Goal: Task Accomplishment & Management: Manage account settings

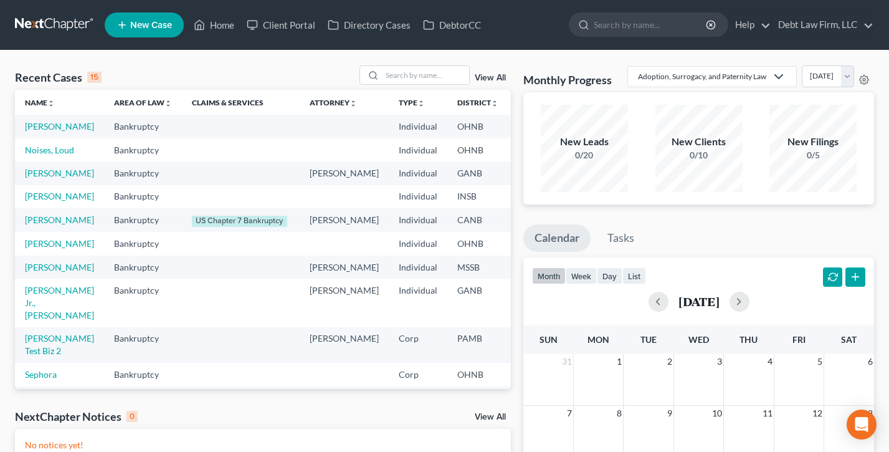
scroll to position [28, 0]
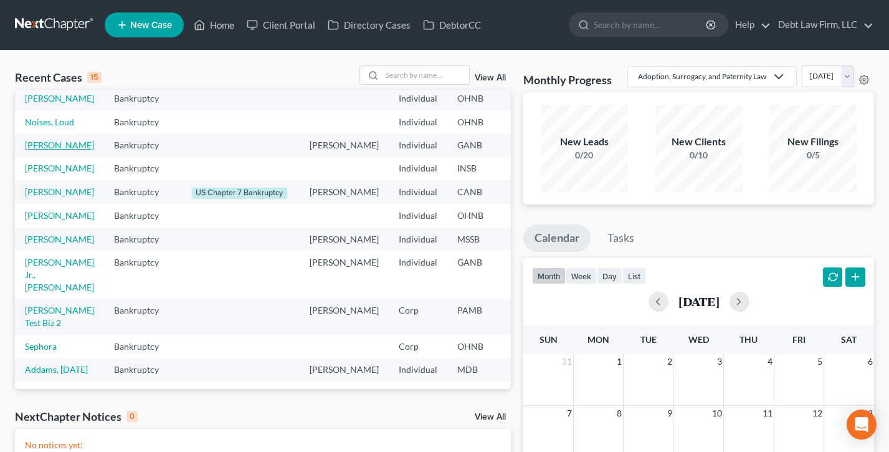
click at [40, 150] on link "[PERSON_NAME]" at bounding box center [59, 145] width 69 height 11
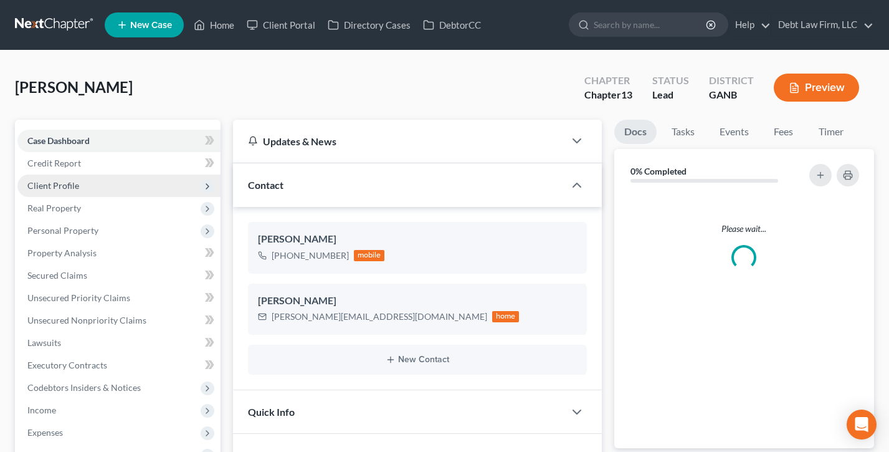
click at [86, 185] on span "Client Profile" at bounding box center [118, 185] width 203 height 22
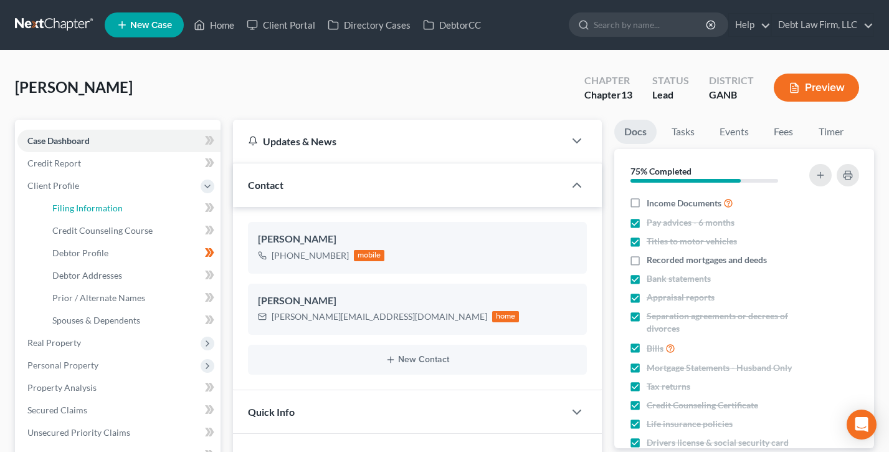
click at [97, 202] on span "Filing Information" at bounding box center [87, 207] width 70 height 11
select select "1"
select select "0"
select select "3"
select select "0"
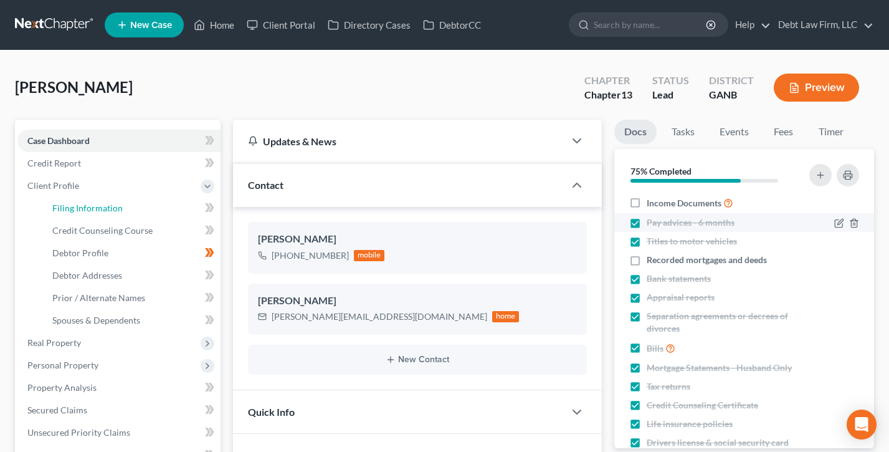
select select "10"
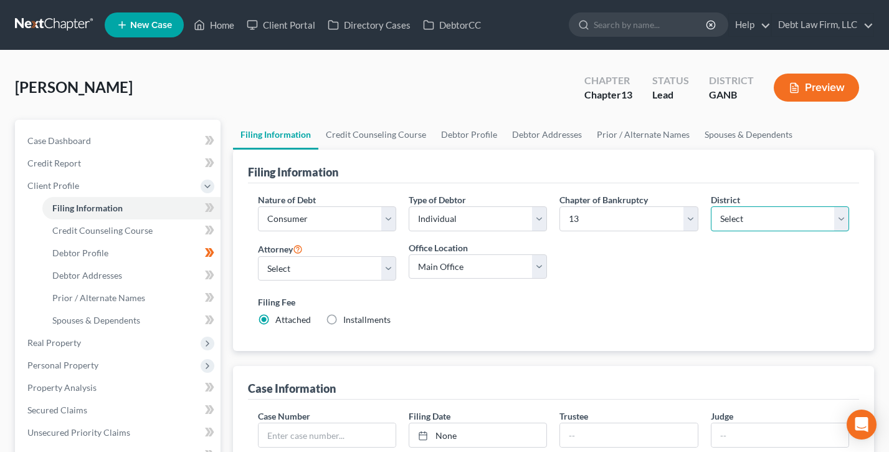
click at [758, 219] on select "Select Alabama - Middle Alabama - Northern Alabama - Southern Alaska Arizona Ar…" at bounding box center [780, 218] width 138 height 25
select select "7"
click at [711, 206] on select "Select Alabama - Middle Alabama - Northern Alabama - Southern Alaska Arizona Ar…" at bounding box center [780, 218] width 138 height 25
drag, startPoint x: 209, startPoint y: 19, endPoint x: 217, endPoint y: 19, distance: 8.1
click at [209, 18] on link "Home" at bounding box center [214, 25] width 53 height 22
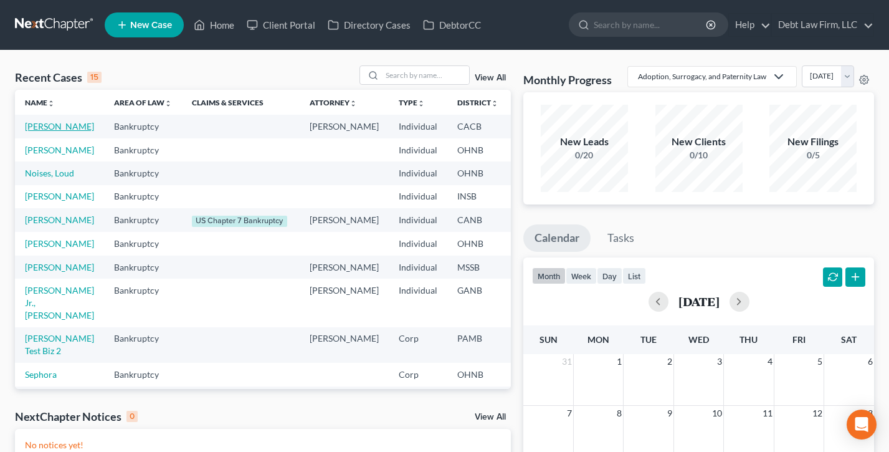
click at [49, 126] on link "[PERSON_NAME]" at bounding box center [59, 126] width 69 height 11
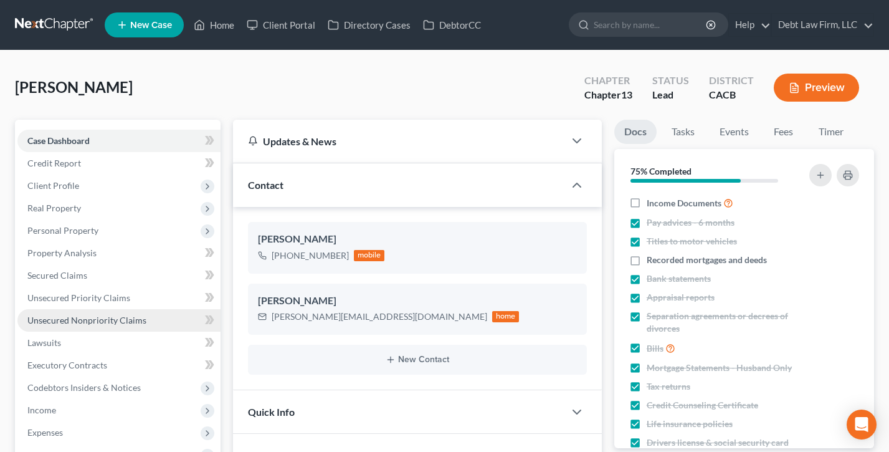
scroll to position [192, 0]
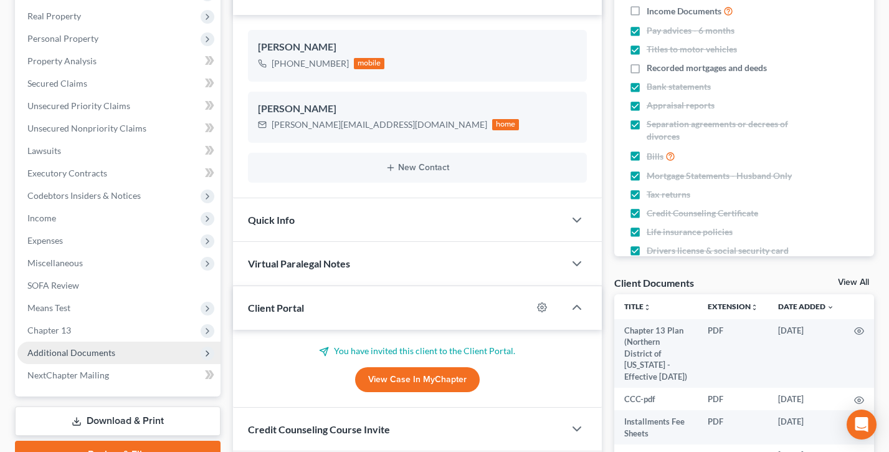
click at [77, 352] on span "Additional Documents" at bounding box center [71, 352] width 88 height 11
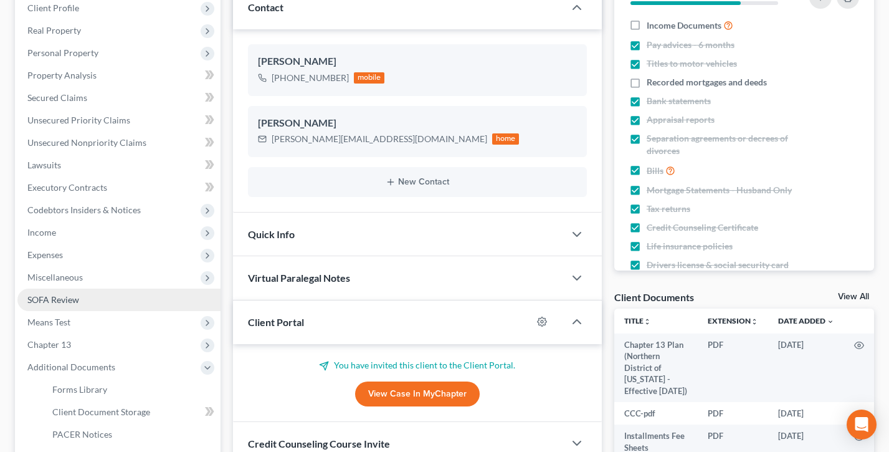
scroll to position [178, 0]
click at [78, 292] on link "SOFA Review" at bounding box center [118, 299] width 203 height 22
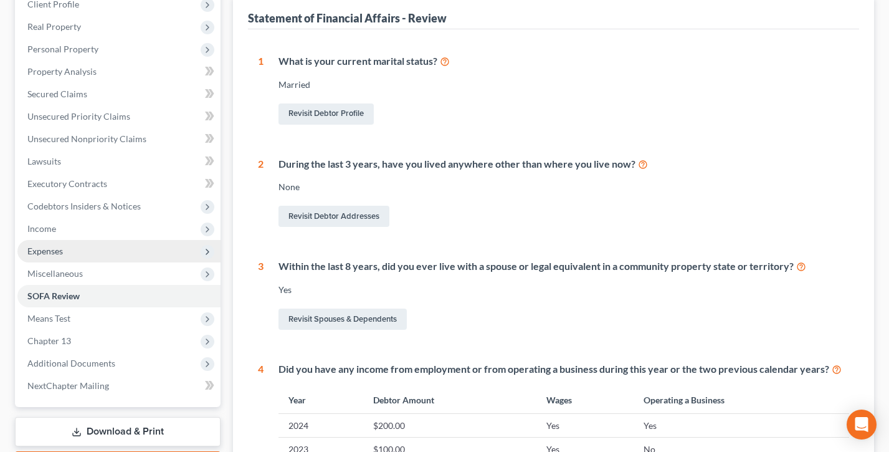
scroll to position [142, 0]
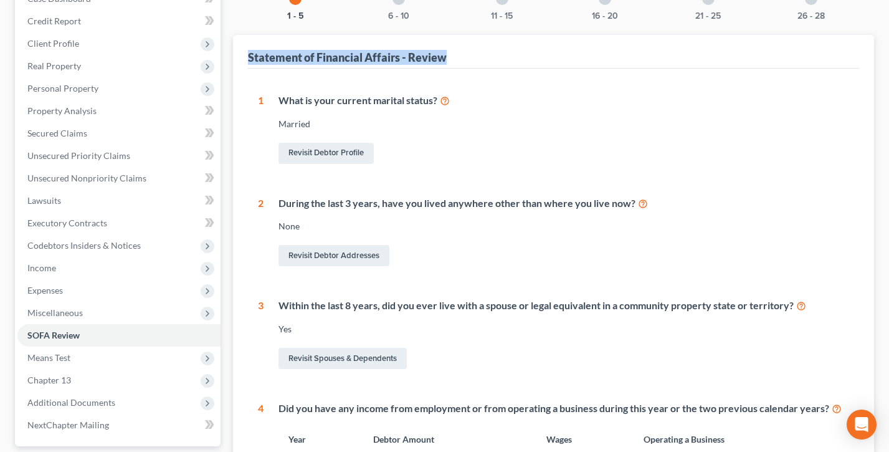
drag, startPoint x: 423, startPoint y: 61, endPoint x: 245, endPoint y: 59, distance: 177.6
click at [245, 59] on div "Statement of Financial Affairs - Review 1 What is your current marital status? …" at bounding box center [553, 378] width 641 height 687
click at [527, 90] on div "1 What is your current marital status? Married Revisit Debtor Profile 2 During …" at bounding box center [553, 396] width 611 height 654
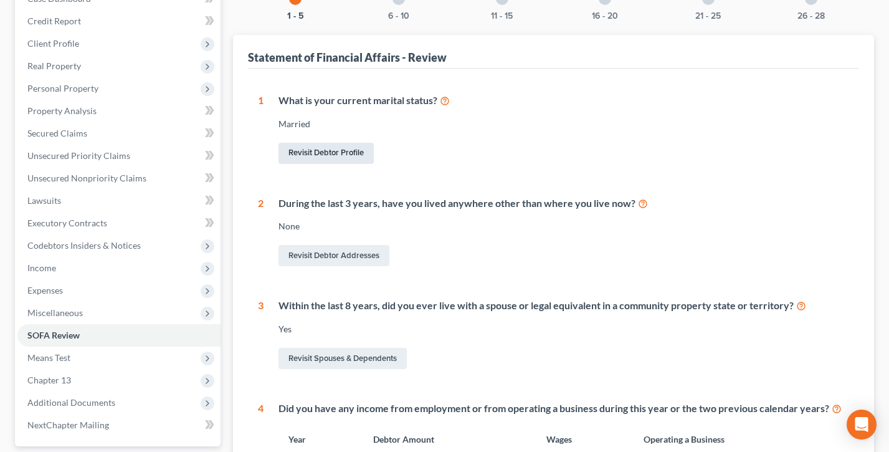
click at [331, 153] on link "Revisit Debtor Profile" at bounding box center [325, 153] width 95 height 21
select select "1"
select select "3"
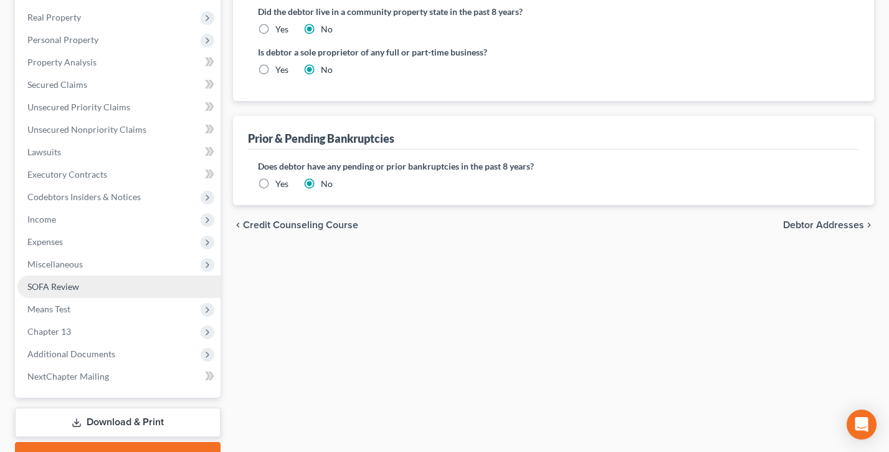
scroll to position [328, 0]
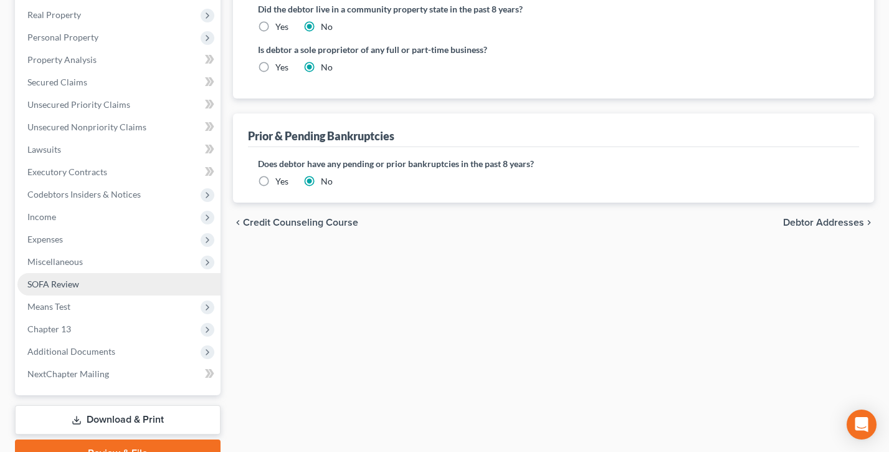
click at [79, 286] on link "SOFA Review" at bounding box center [118, 284] width 203 height 22
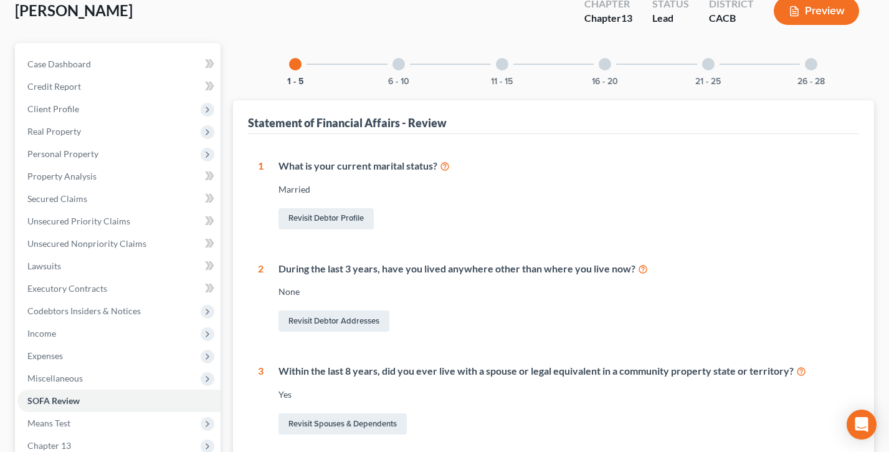
scroll to position [79, 0]
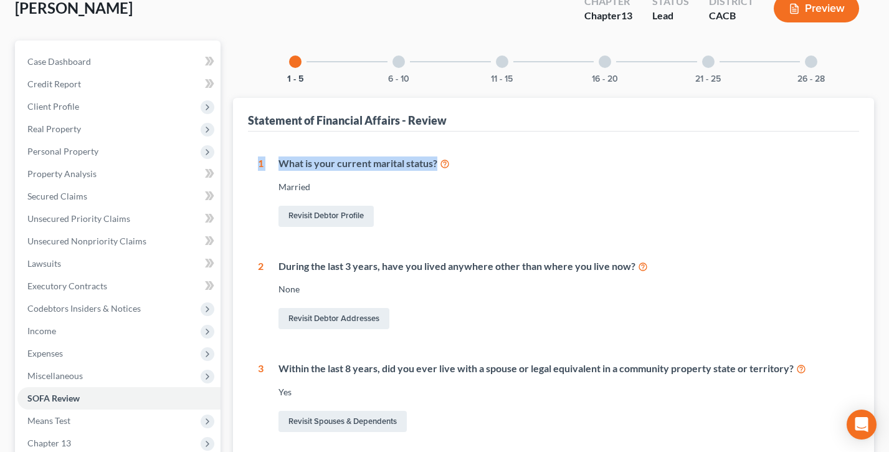
drag, startPoint x: 487, startPoint y: 161, endPoint x: 260, endPoint y: 153, distance: 226.3
click at [259, 156] on div "1 What is your current marital status? Married Revisit Debtor Profile" at bounding box center [553, 192] width 591 height 73
click at [397, 61] on div at bounding box center [398, 61] width 12 height 12
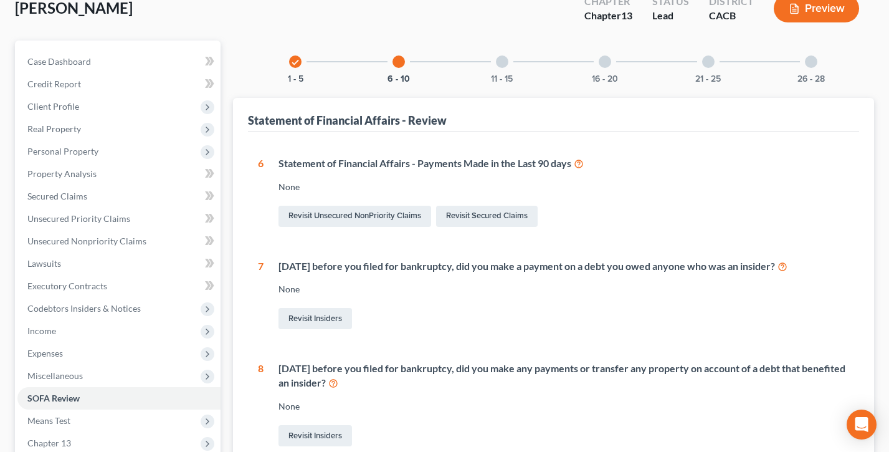
click at [495, 56] on div "11 - 15" at bounding box center [502, 61] width 42 height 42
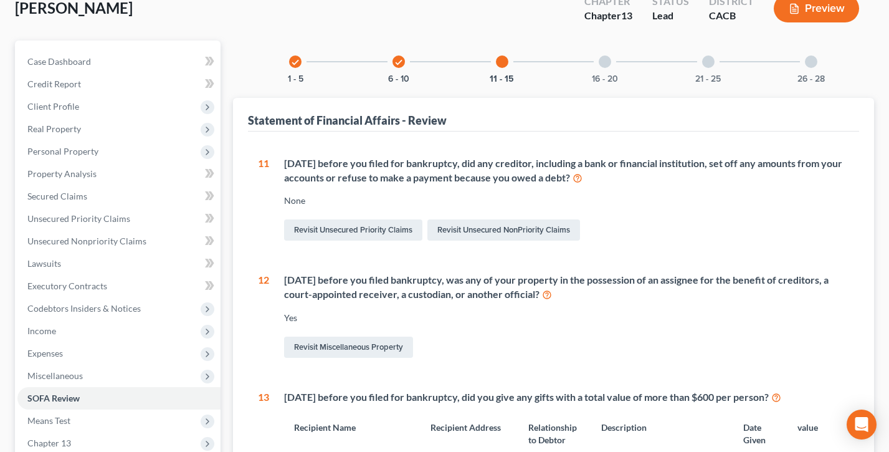
click at [603, 59] on div at bounding box center [605, 61] width 12 height 12
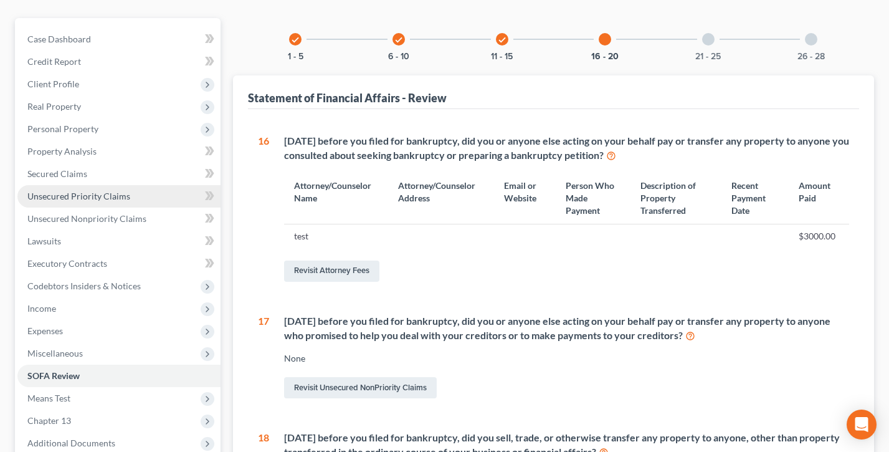
scroll to position [0, 0]
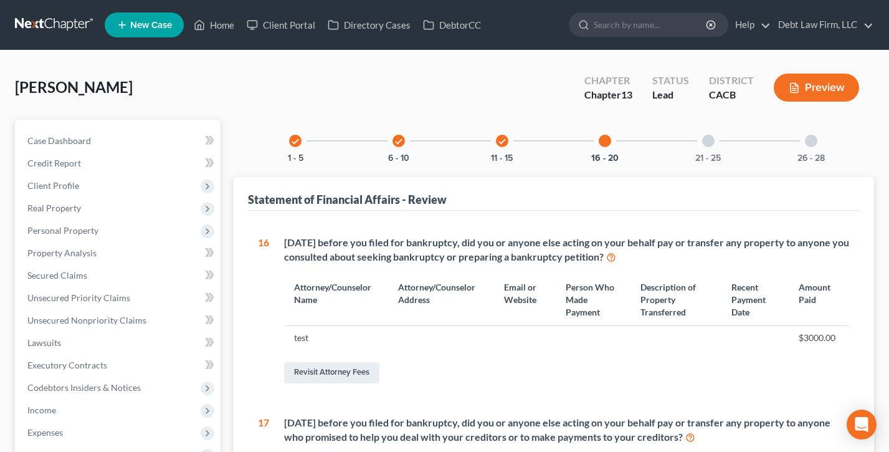
click at [295, 141] on icon "check" at bounding box center [295, 141] width 9 height 9
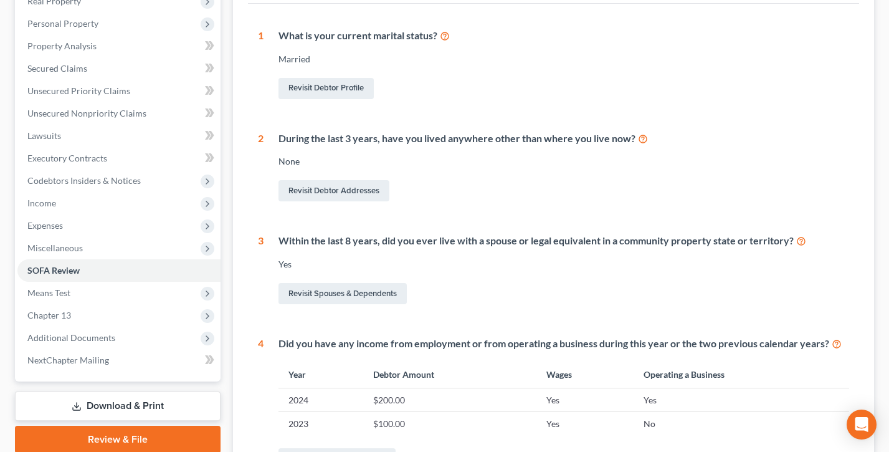
scroll to position [24, 0]
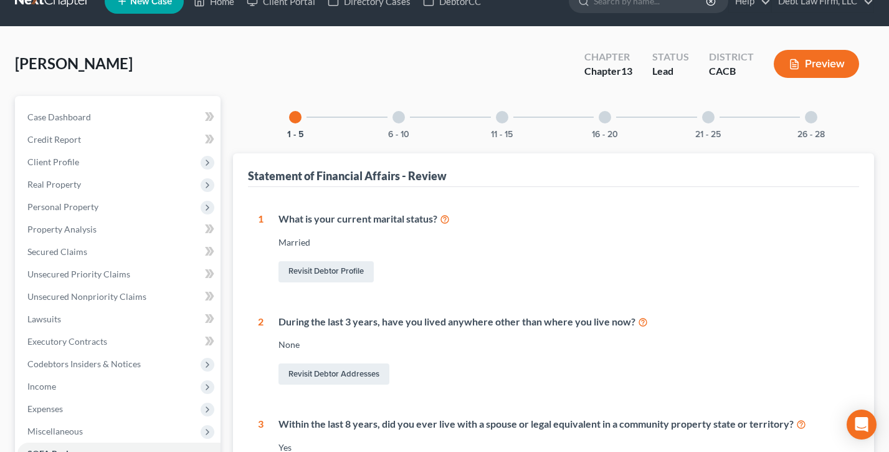
click at [393, 115] on div at bounding box center [398, 117] width 12 height 12
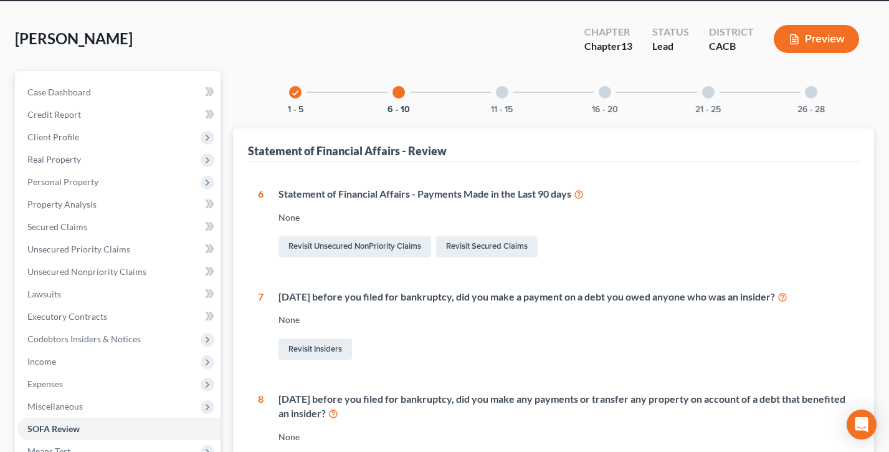
scroll to position [48, 0]
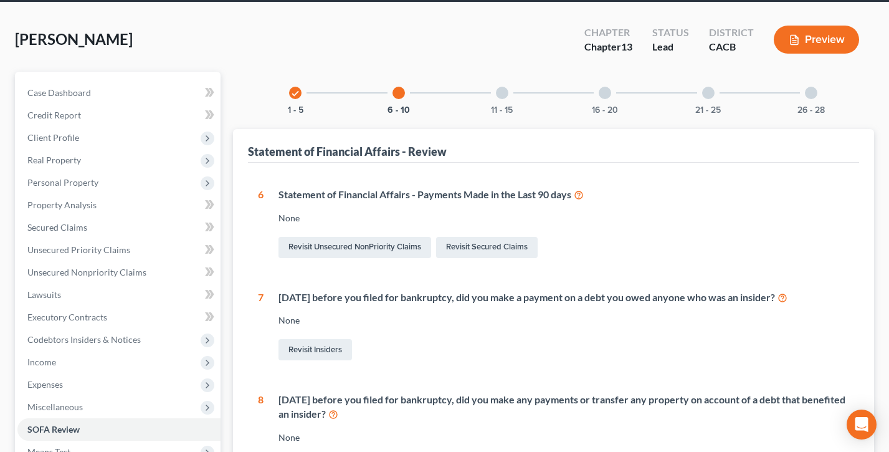
click at [500, 90] on div at bounding box center [502, 93] width 12 height 12
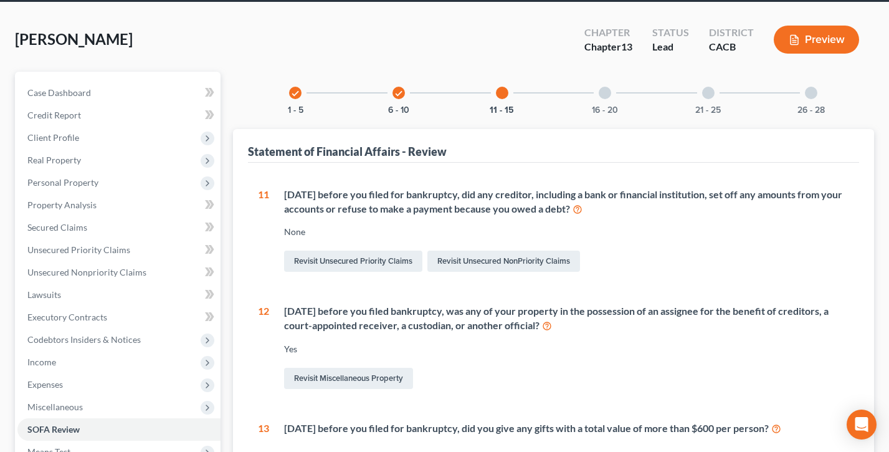
click at [606, 91] on div at bounding box center [605, 93] width 12 height 12
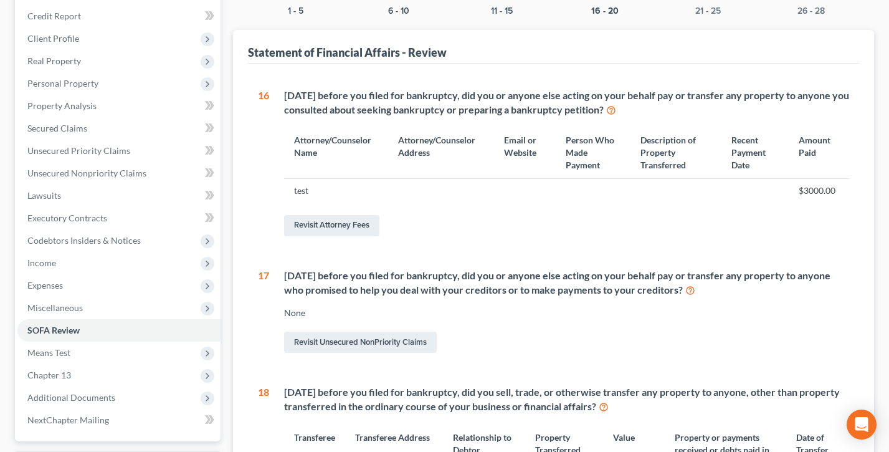
scroll to position [148, 0]
drag, startPoint x: 835, startPoint y: 191, endPoint x: 293, endPoint y: 184, distance: 542.0
click at [293, 184] on tr "test $3000.00" at bounding box center [566, 190] width 565 height 24
click at [353, 185] on td "test" at bounding box center [336, 190] width 104 height 24
click at [331, 224] on link "Revisit Attorney Fees" at bounding box center [331, 224] width 95 height 21
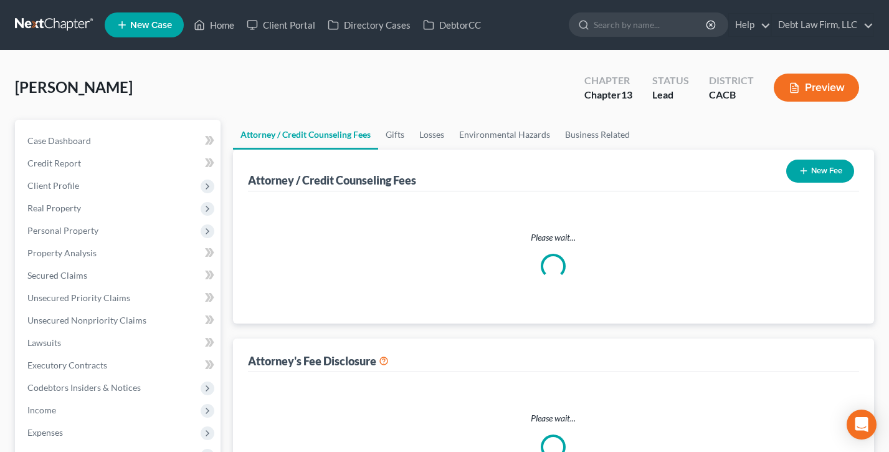
select select "1"
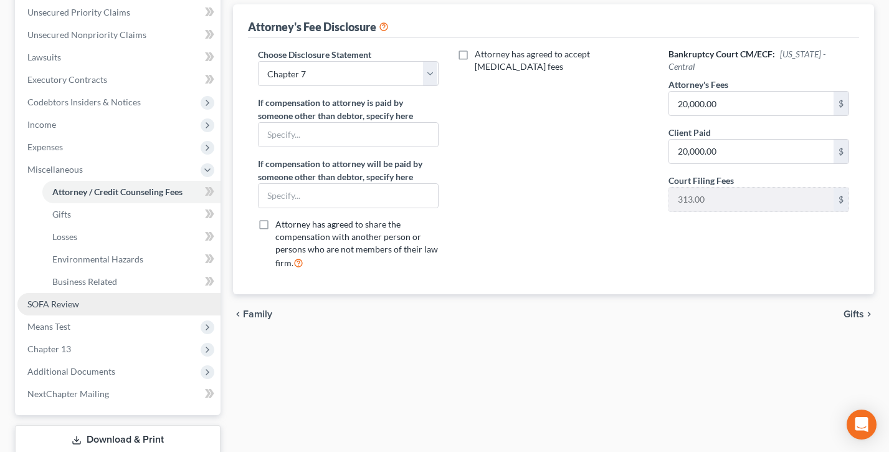
scroll to position [302, 0]
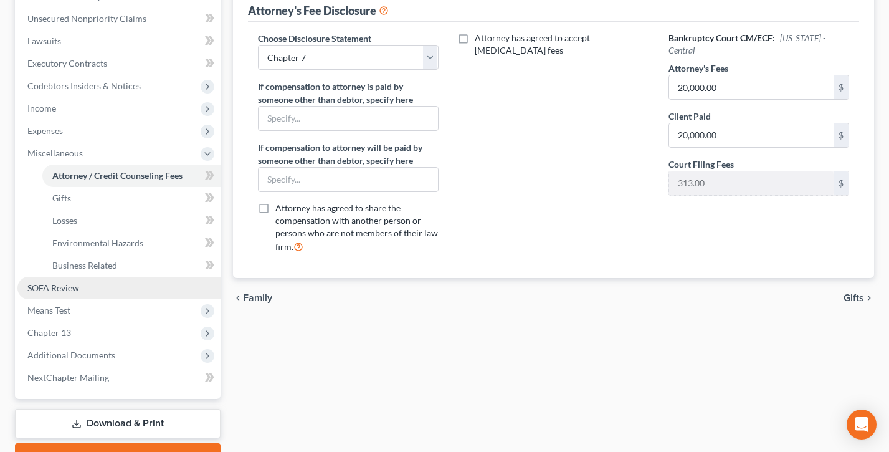
click at [80, 288] on link "SOFA Review" at bounding box center [118, 288] width 203 height 22
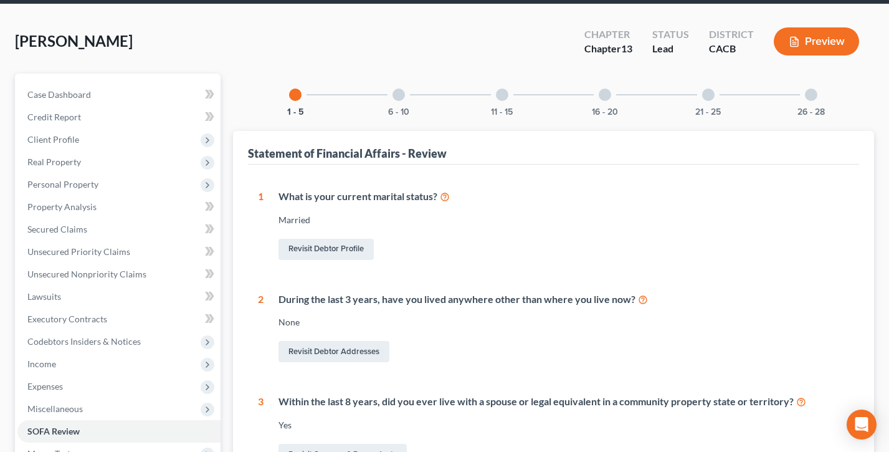
scroll to position [76, 0]
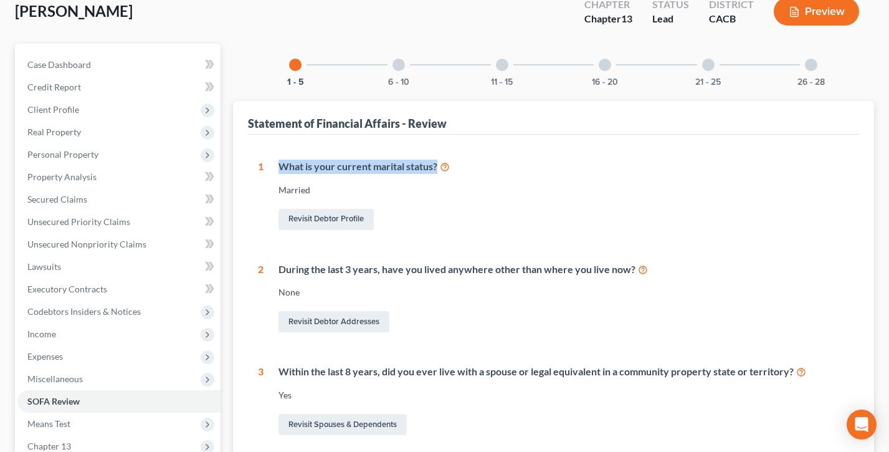
drag, startPoint x: 489, startPoint y: 170, endPoint x: 269, endPoint y: 165, distance: 220.6
click at [271, 166] on div "What is your current marital status? Married Revisit Debtor Profile" at bounding box center [557, 195] width 586 height 73
click at [269, 165] on div "What is your current marital status? Married Revisit Debtor Profile" at bounding box center [557, 195] width 586 height 73
drag, startPoint x: 255, startPoint y: 163, endPoint x: 295, endPoint y: 164, distance: 39.9
click at [295, 164] on div "1 What is your current marital status? Married Revisit Debtor Profile 2 During …" at bounding box center [553, 462] width 611 height 654
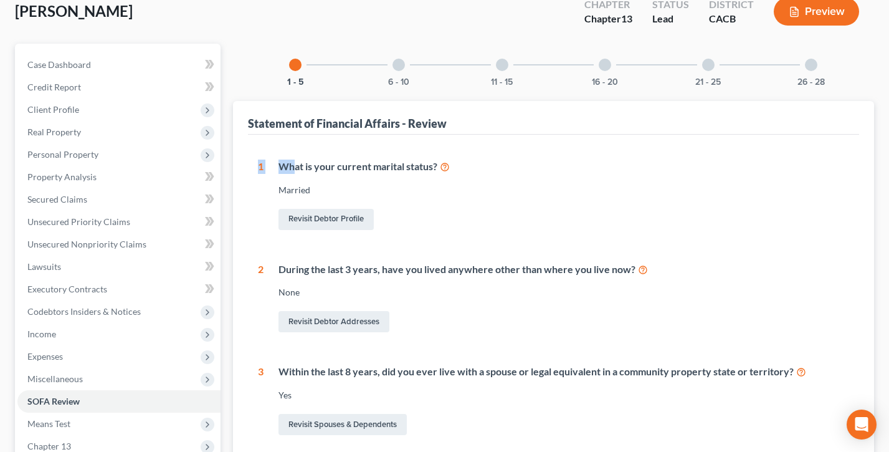
click at [447, 168] on icon at bounding box center [445, 166] width 10 height 12
click at [254, 195] on div "1 What is your current marital status? Married Revisit Debtor Profile 2 During …" at bounding box center [553, 462] width 611 height 654
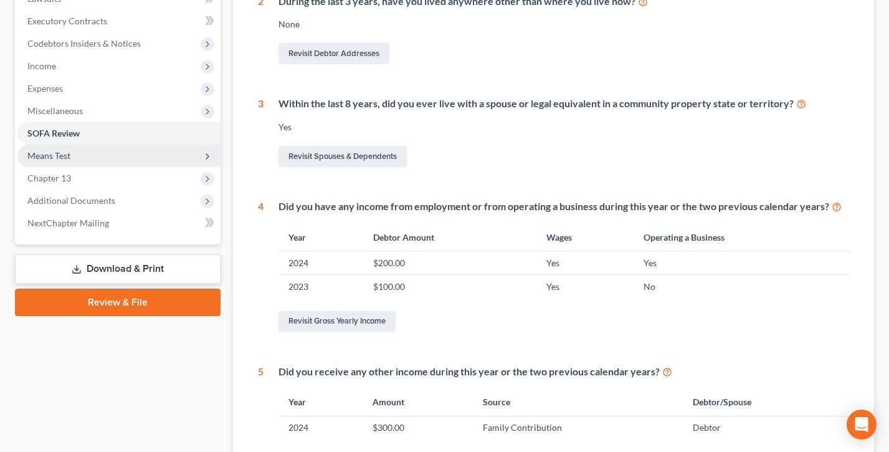
scroll to position [346, 0]
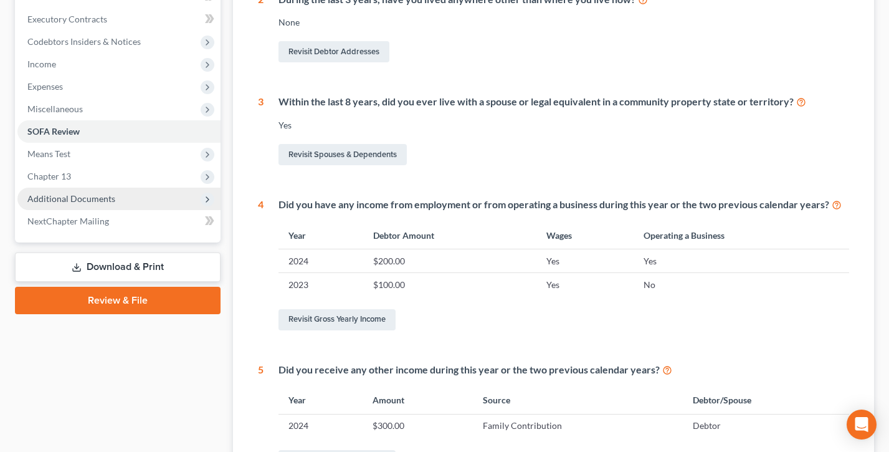
click at [87, 193] on span "Additional Documents" at bounding box center [71, 198] width 88 height 11
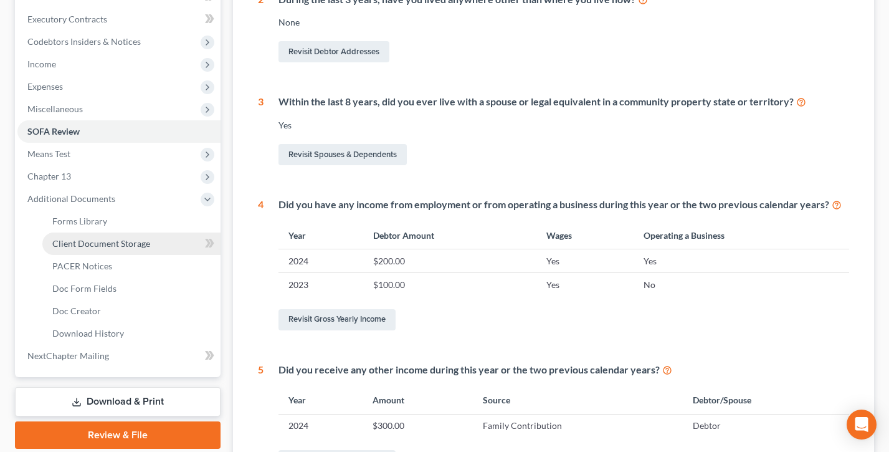
click at [113, 242] on span "Client Document Storage" at bounding box center [101, 243] width 98 height 11
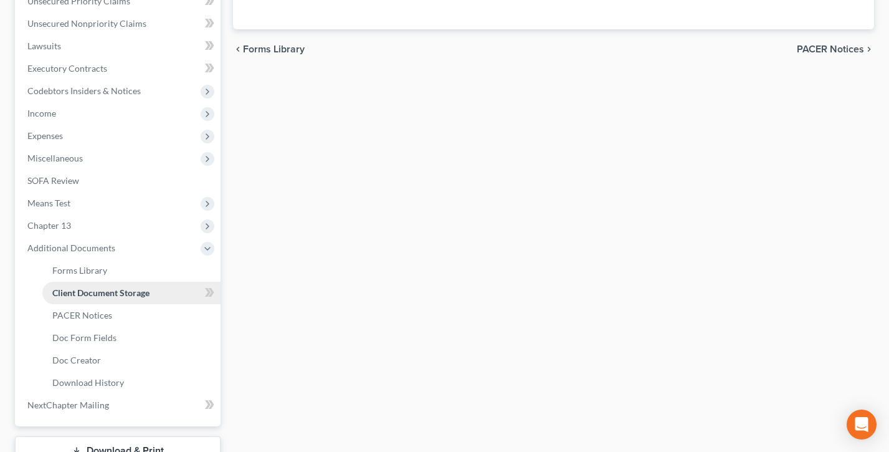
scroll to position [88, 0]
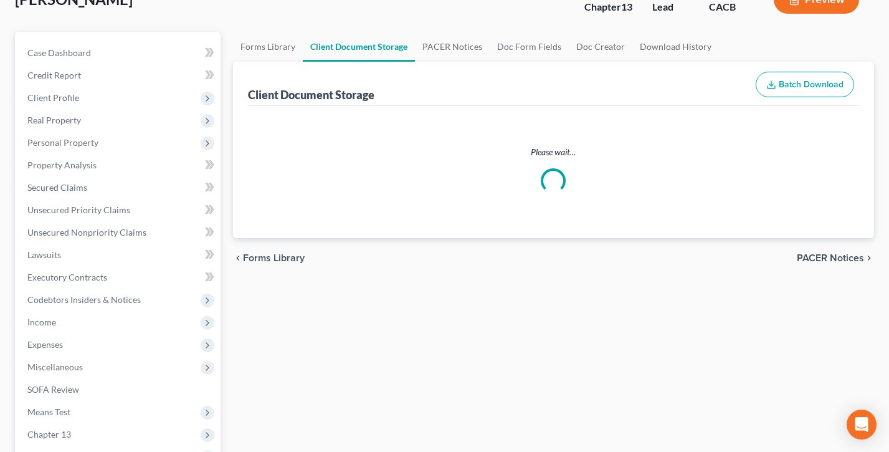
select select "60"
select select "61"
select select "64"
select select "10"
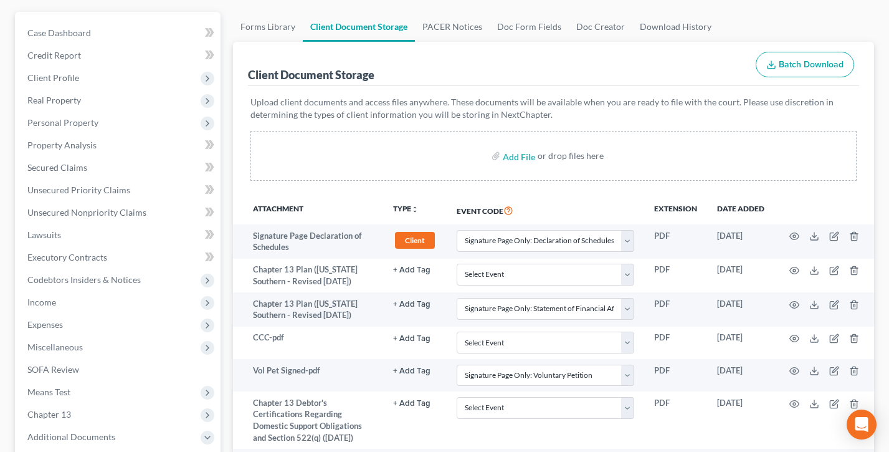
scroll to position [99, 0]
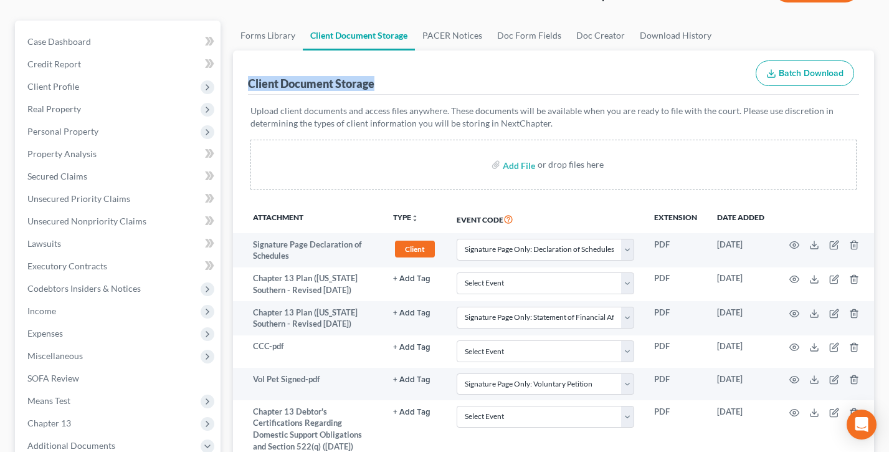
drag, startPoint x: 394, startPoint y: 83, endPoint x: 242, endPoint y: 82, distance: 151.4
click at [242, 82] on div "Client Document Storage Batch Download Upload client documents and access files…" at bounding box center [553, 396] width 641 height 692
drag, startPoint x: 329, startPoint y: 221, endPoint x: 246, endPoint y: 216, distance: 83.0
click at [246, 216] on tr "Attachment TYPE unfold_more NONE 341 Hearing Agreement Certificates Client Cred…" at bounding box center [553, 218] width 641 height 29
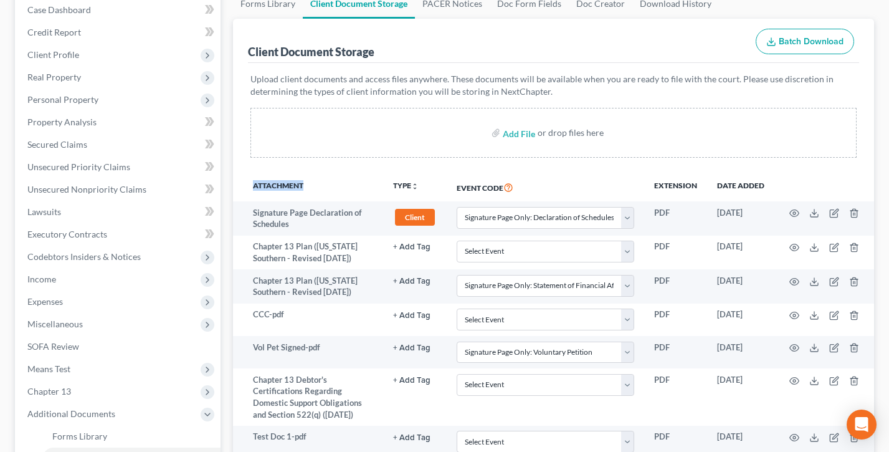
scroll to position [133, 0]
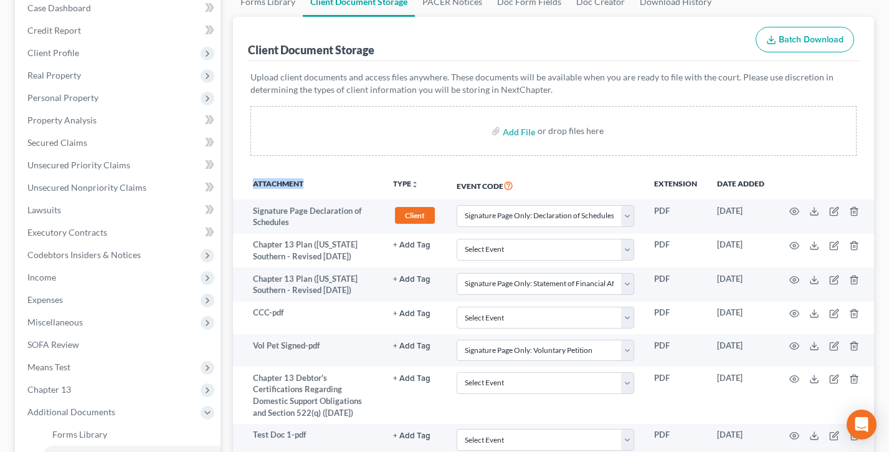
click at [326, 174] on th "Attachment" at bounding box center [318, 185] width 130 height 29
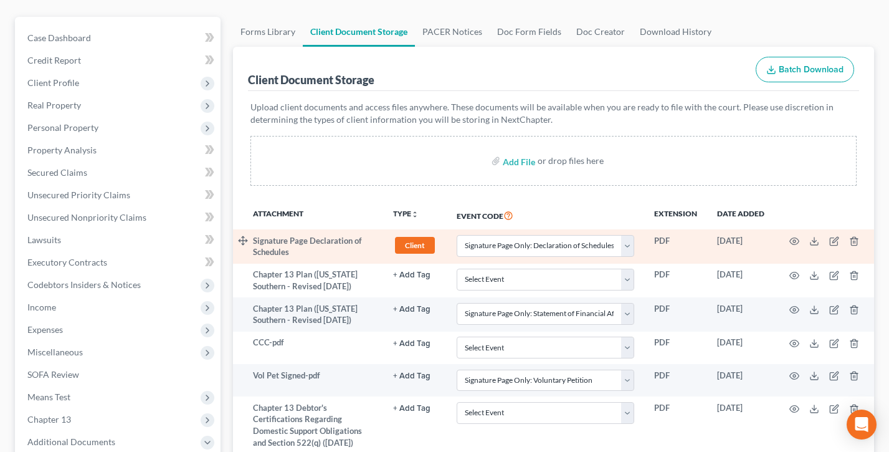
scroll to position [102, 0]
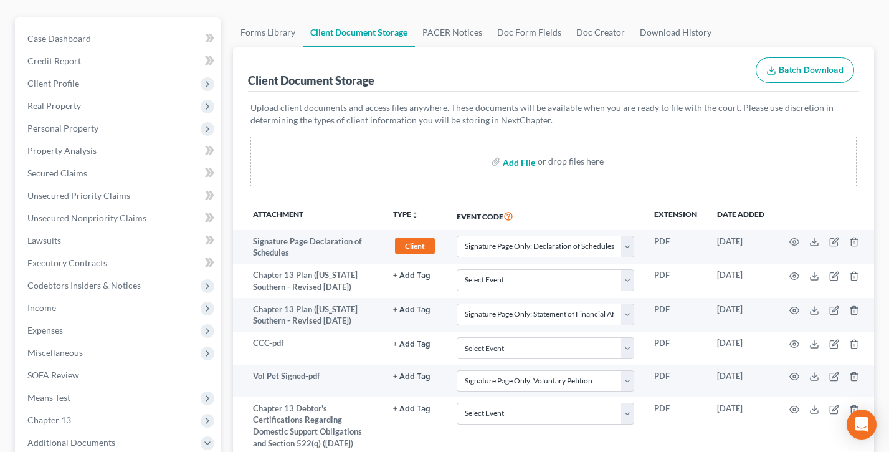
click at [516, 161] on input "file" at bounding box center [518, 161] width 30 height 22
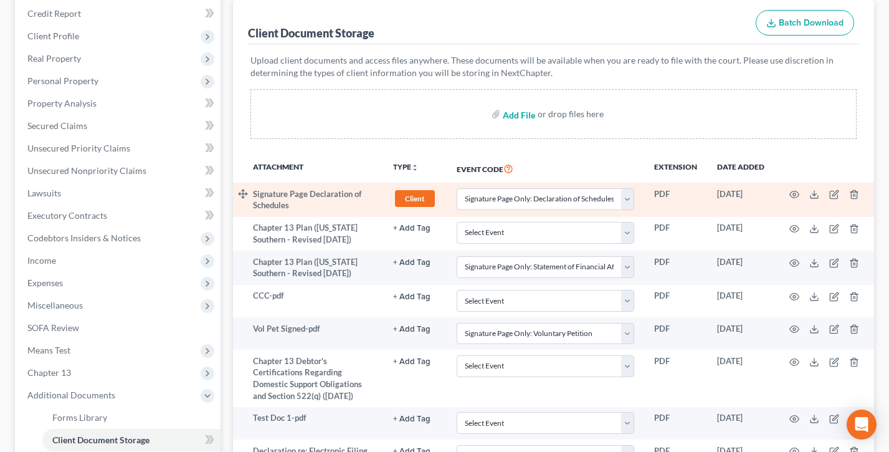
scroll to position [151, 0]
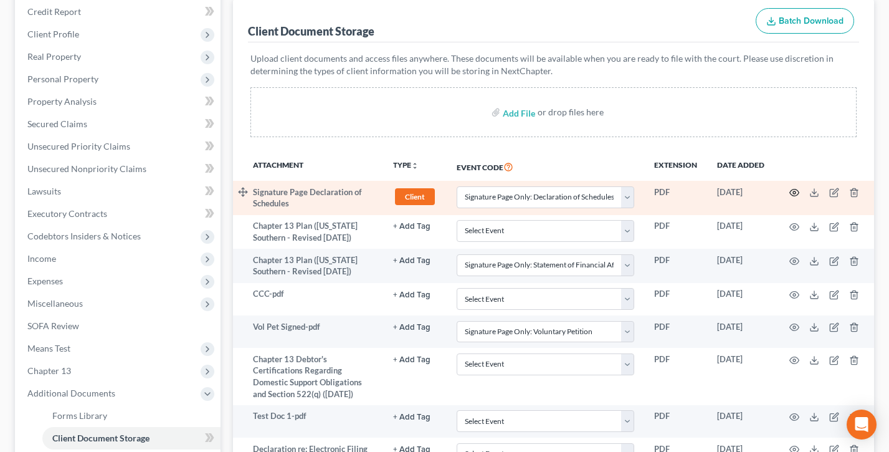
click at [794, 191] on circle "button" at bounding box center [794, 192] width 2 height 2
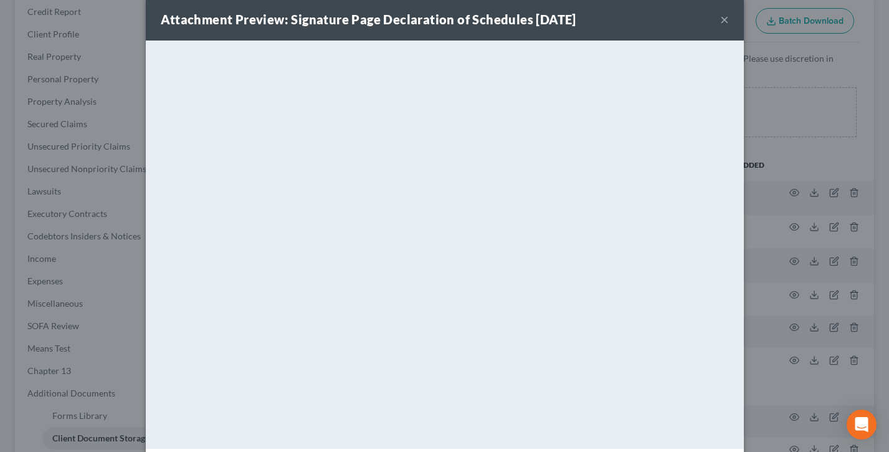
scroll to position [0, 0]
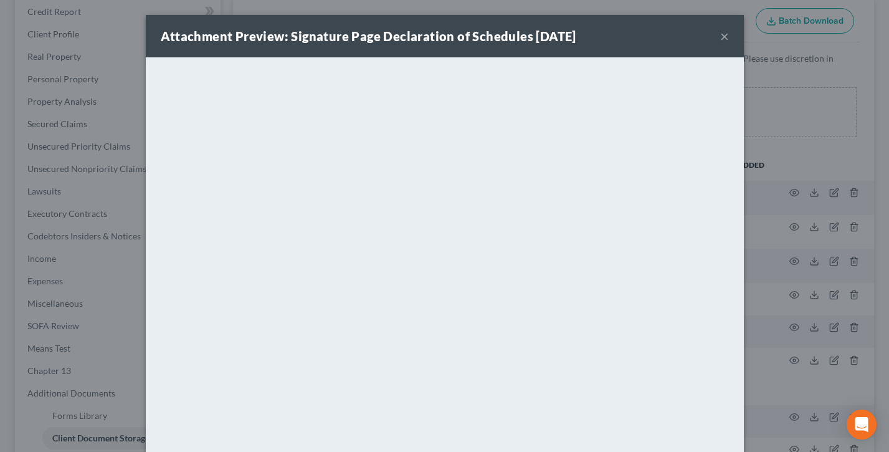
click at [723, 37] on button "×" at bounding box center [724, 36] width 9 height 15
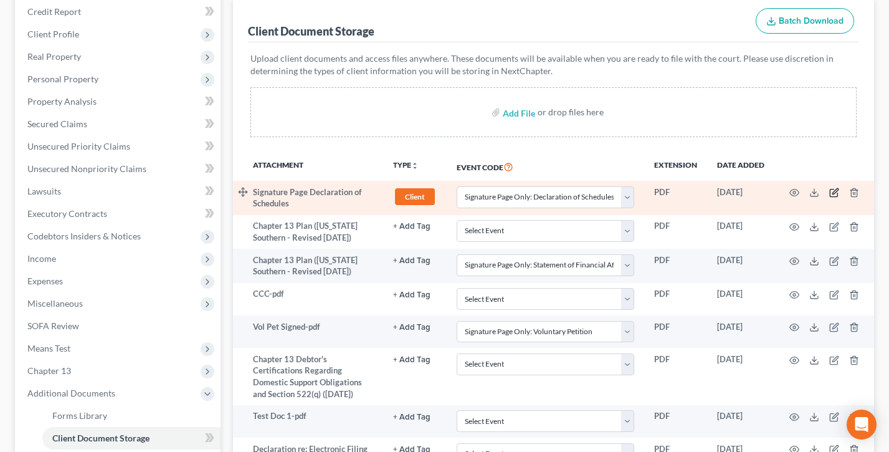
click at [833, 190] on icon "button" at bounding box center [834, 193] width 10 height 10
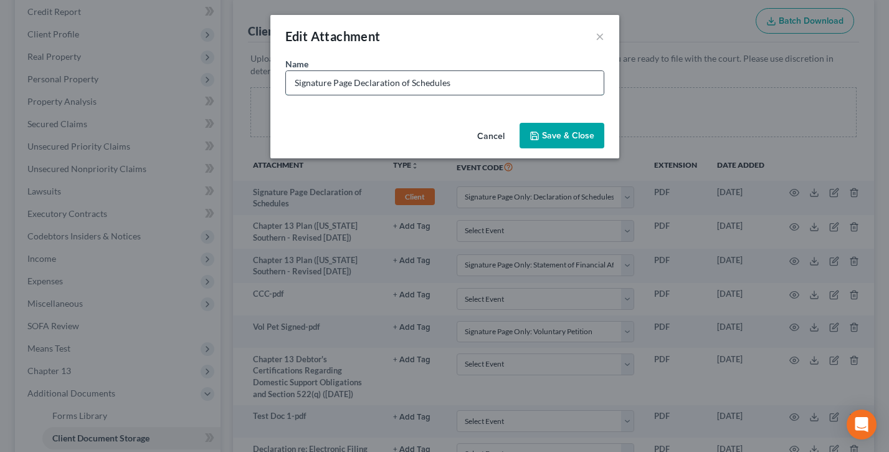
click at [449, 80] on input "Signature Page Declaration of Schedules" at bounding box center [445, 83] width 318 height 24
click at [467, 54] on div "Edit Attachment ×" at bounding box center [444, 36] width 349 height 42
click at [598, 34] on button "×" at bounding box center [600, 36] width 9 height 15
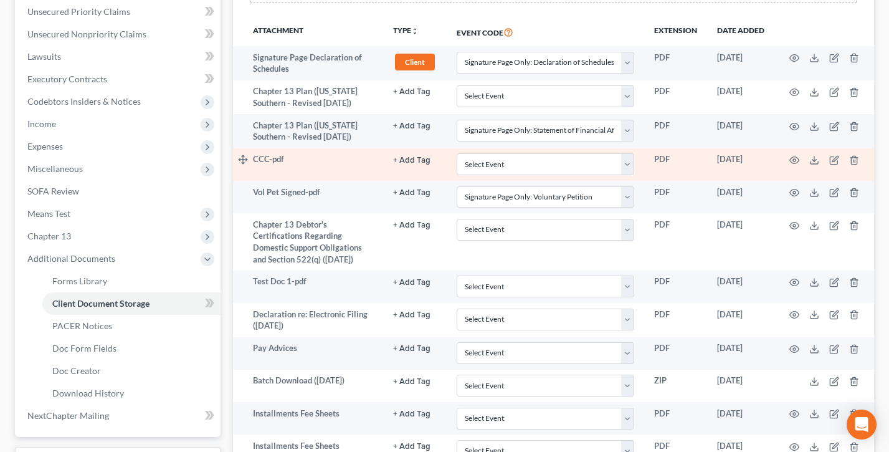
scroll to position [288, 0]
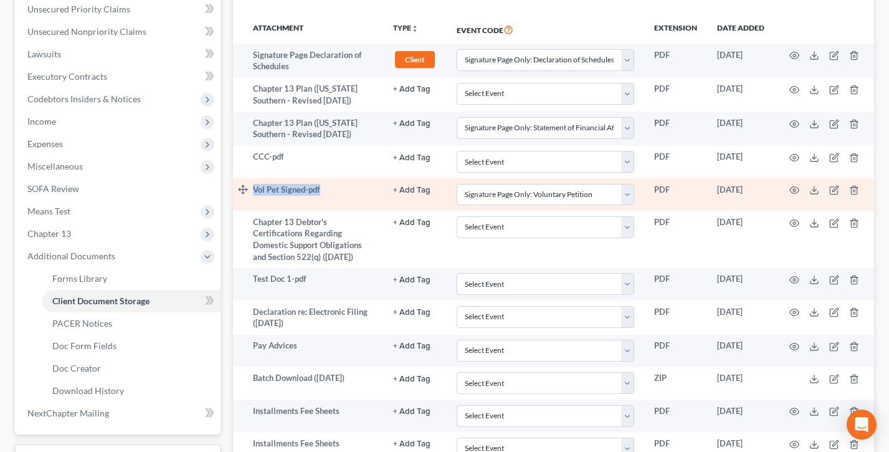
drag, startPoint x: 336, startPoint y: 189, endPoint x: 275, endPoint y: 191, distance: 61.1
click at [250, 189] on tr "Vol Pet Signed-pdf + Add Tag Select an option or create one 341 Hearing Agreeme…" at bounding box center [553, 194] width 641 height 32
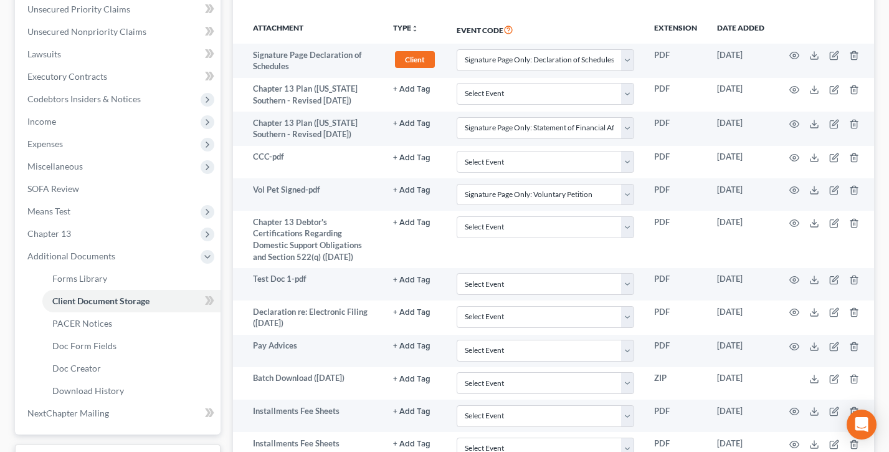
click at [228, 247] on div "Forms Library Client Document Storage PACER Notices Doc Form Fields Doc Creator…" at bounding box center [554, 211] width 654 height 761
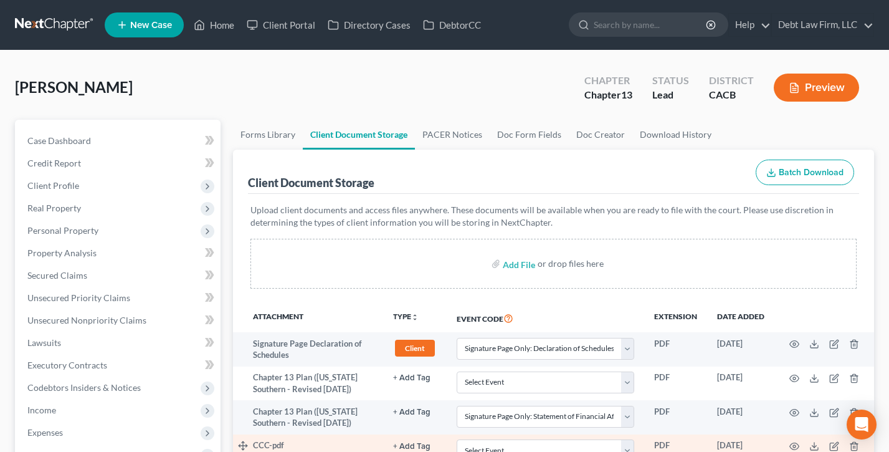
scroll to position [254, 0]
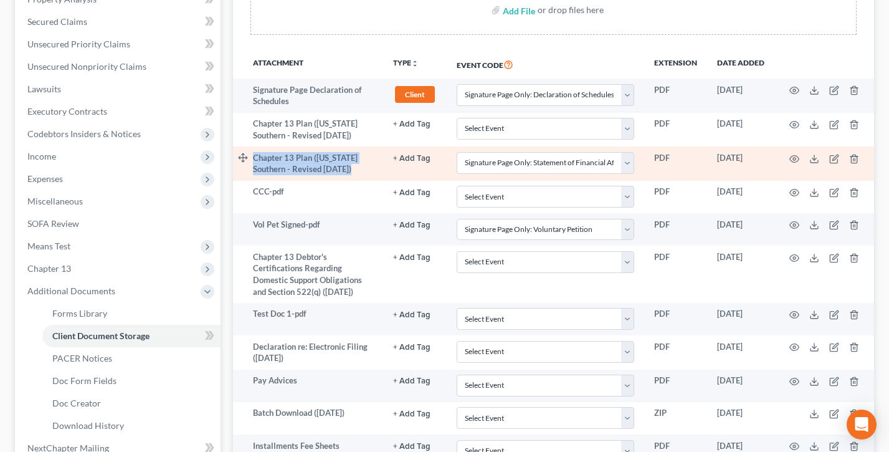
drag, startPoint x: 372, startPoint y: 169, endPoint x: 250, endPoint y: 157, distance: 122.1
click at [252, 158] on tr "Chapter 13 Plan (Florida Southern - Revised 04/1/2022) + Add Tag Select an opti…" at bounding box center [553, 163] width 641 height 34
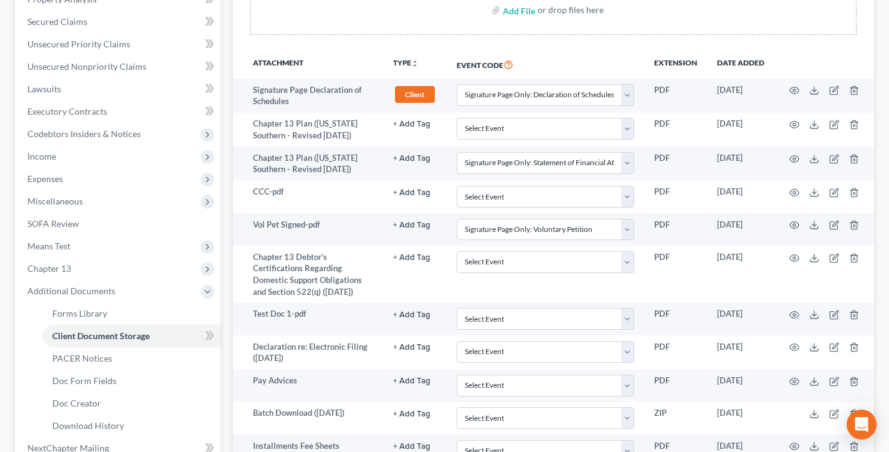
click at [226, 136] on div "Case Dashboard Payments Invoices Payments Payments Credit Report Client Profile" at bounding box center [118, 246] width 218 height 761
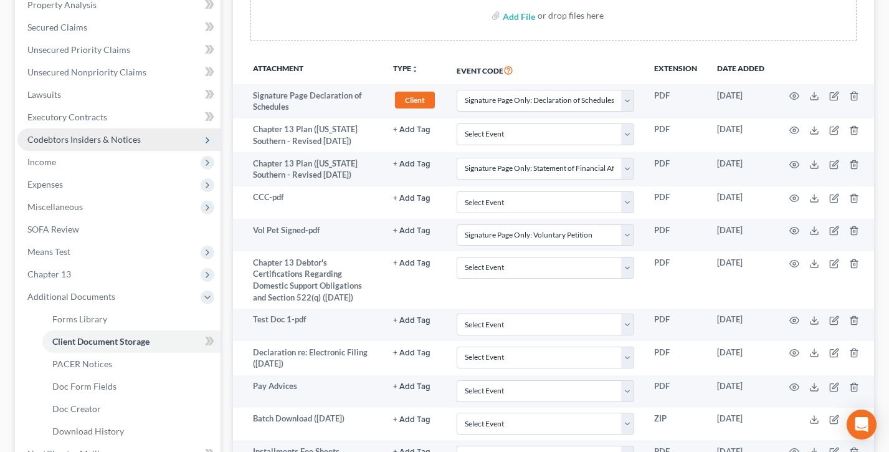
scroll to position [310, 0]
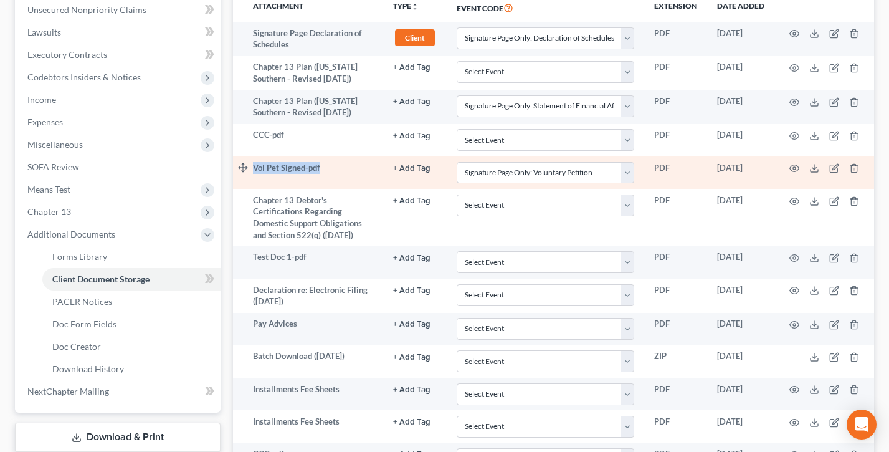
drag, startPoint x: 346, startPoint y: 166, endPoint x: 244, endPoint y: 166, distance: 101.5
click at [245, 166] on tr "Vol Pet Signed-pdf + Add Tag Select an option or create one 341 Hearing Agreeme…" at bounding box center [553, 172] width 641 height 32
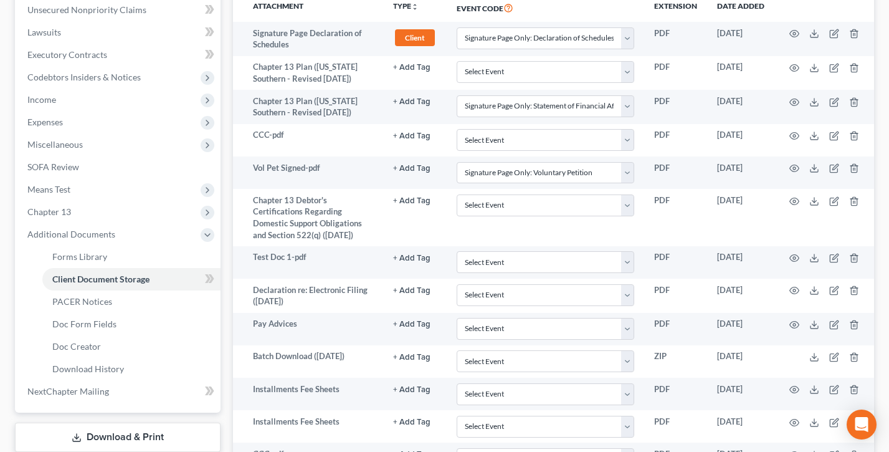
click at [227, 199] on div "Forms Library Client Document Storage PACER Notices Doc Form Fields Doc Creator…" at bounding box center [554, 189] width 654 height 761
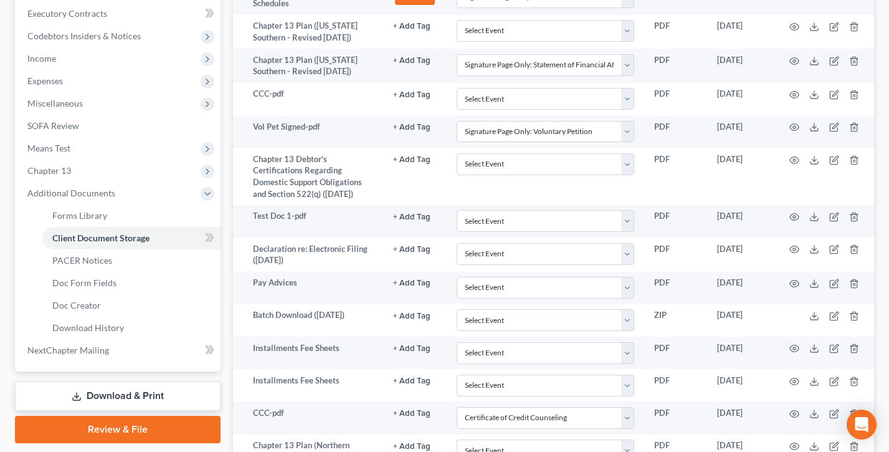
scroll to position [386, 0]
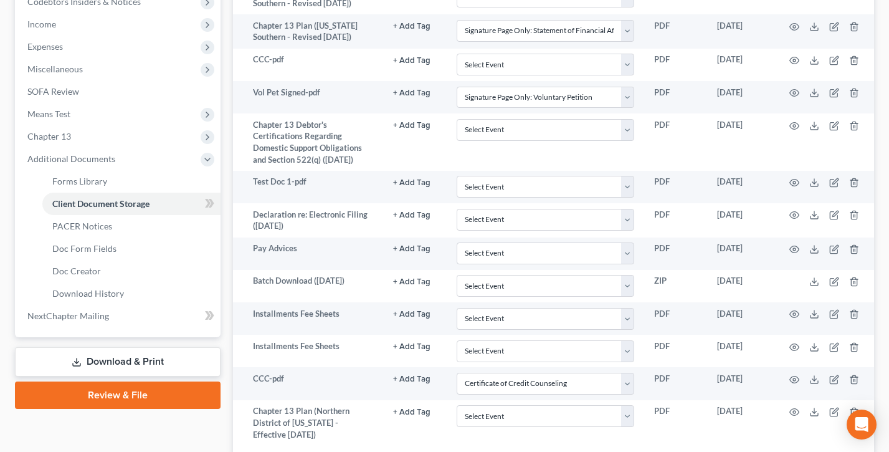
click at [108, 357] on link "Download & Print" at bounding box center [118, 361] width 206 height 29
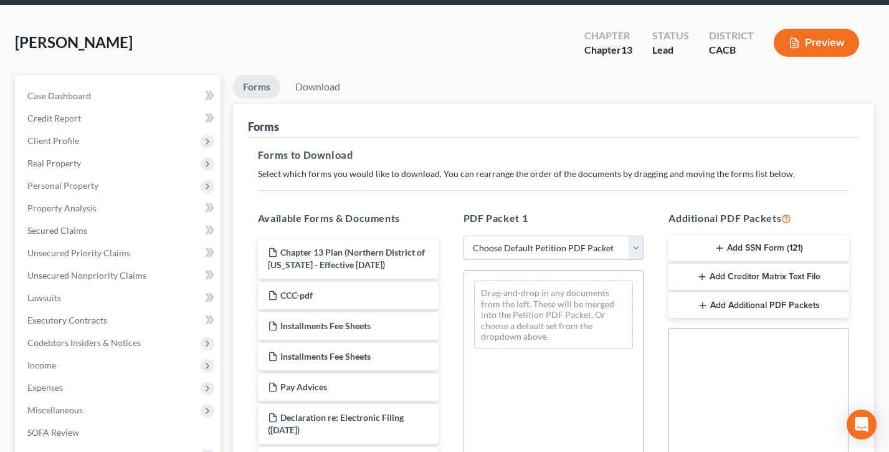
scroll to position [147, 0]
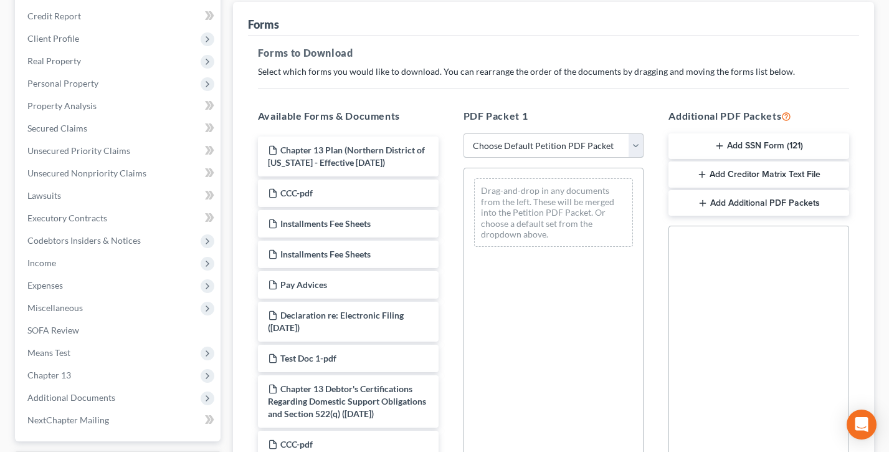
click at [557, 146] on select "Choose Default Petition PDF Packet Complete Bankruptcy Petition (all forms and …" at bounding box center [553, 145] width 181 height 25
drag, startPoint x: 563, startPoint y: 112, endPoint x: 463, endPoint y: 111, distance: 99.7
click at [463, 111] on h5 "PDF Packet 1" at bounding box center [553, 115] width 181 height 15
drag, startPoint x: 525, startPoint y: 113, endPoint x: 457, endPoint y: 113, distance: 67.9
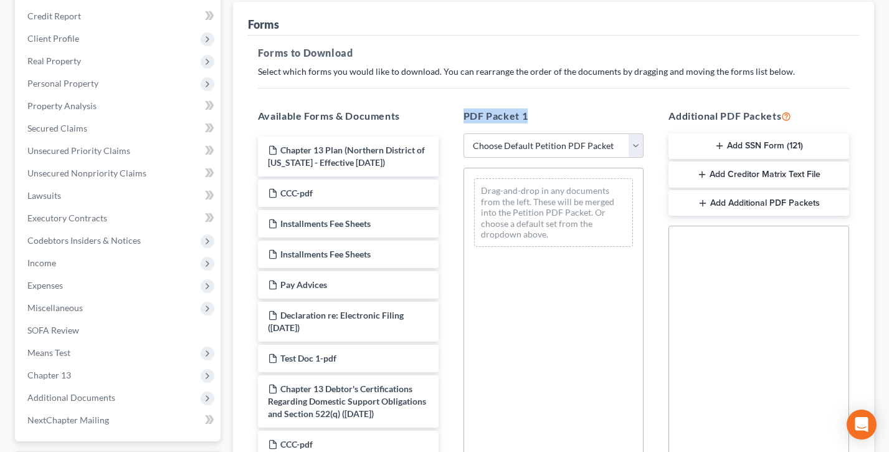
click at [457, 113] on div "PDF Packet 1 Choose Default Petition PDF Packet Complete Bankruptcy Petition (a…" at bounding box center [554, 309] width 206 height 422
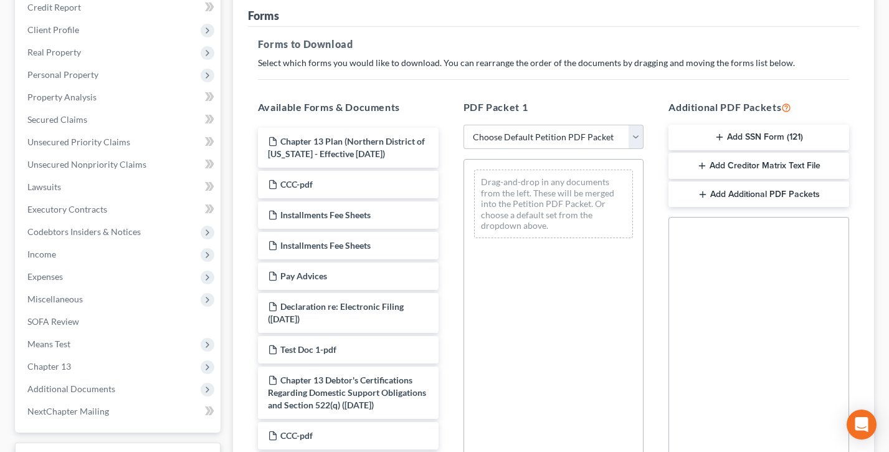
click at [544, 135] on select "Choose Default Petition PDF Packet Complete Bankruptcy Petition (all forms and …" at bounding box center [553, 137] width 181 height 25
click at [463, 125] on select "Choose Default Petition PDF Packet Complete Bankruptcy Petition (all forms and …" at bounding box center [553, 137] width 181 height 25
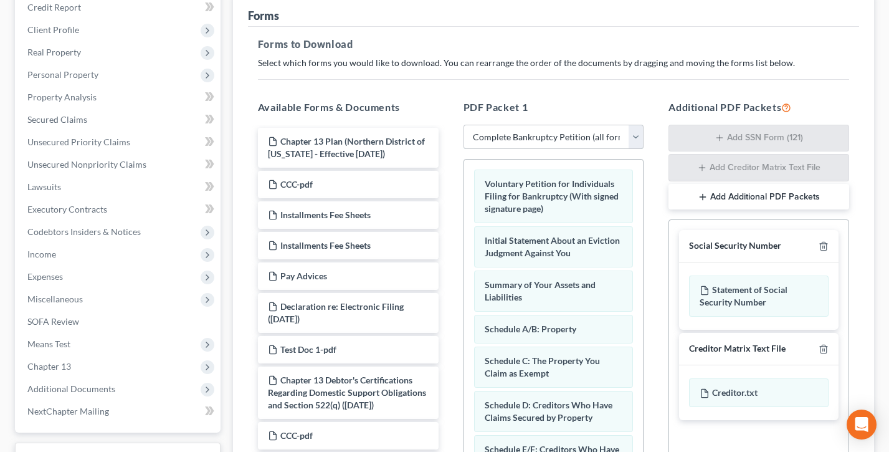
click at [524, 137] on select "Choose Default Petition PDF Packet Complete Bankruptcy Petition (all forms and …" at bounding box center [553, 137] width 181 height 25
click at [463, 125] on select "Choose Default Petition PDF Packet Complete Bankruptcy Petition (all forms and …" at bounding box center [553, 137] width 181 height 25
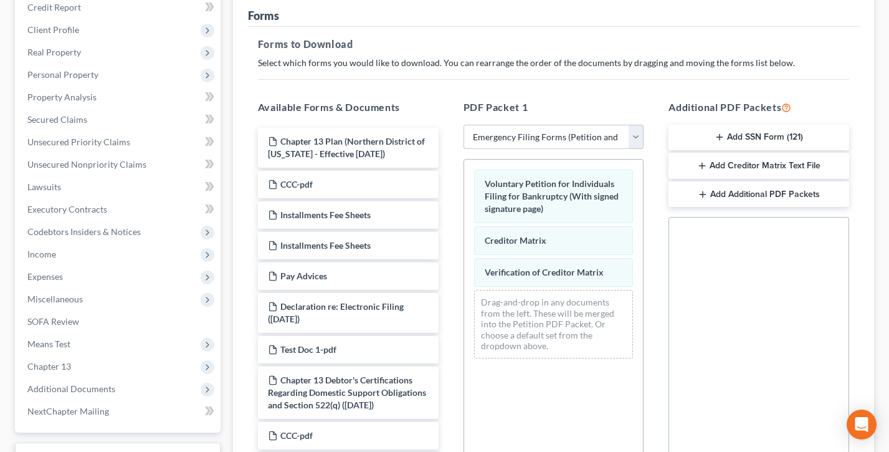
click at [531, 141] on select "Choose Default Petition PDF Packet Complete Bankruptcy Petition (all forms and …" at bounding box center [553, 137] width 181 height 25
select select "3"
click at [463, 125] on select "Choose Default Petition PDF Packet Complete Bankruptcy Petition (all forms and …" at bounding box center [553, 137] width 181 height 25
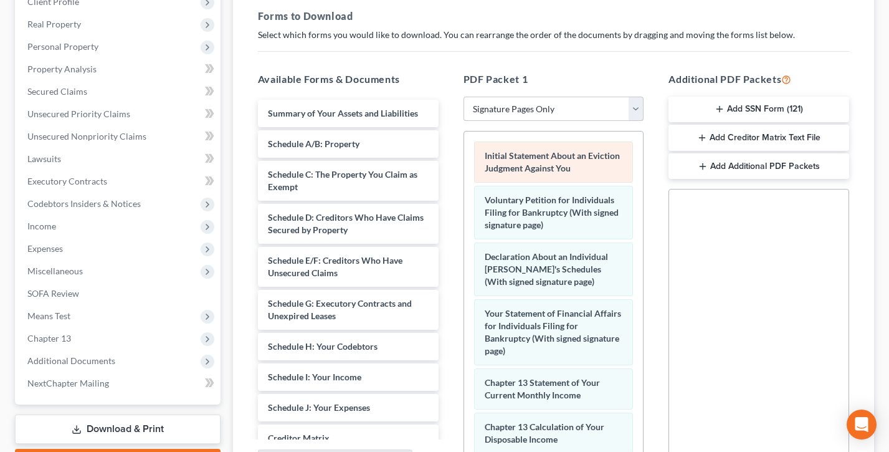
scroll to position [125, 0]
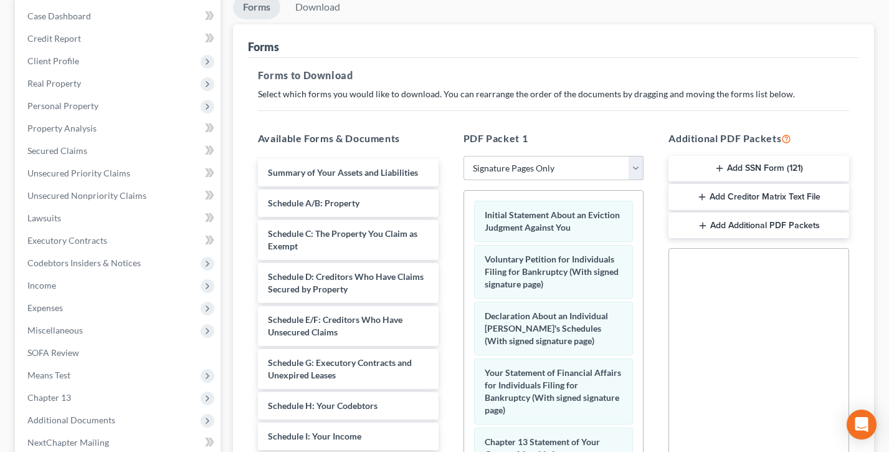
click at [580, 164] on select "Choose Default Petition PDF Packet Complete Bankruptcy Petition (all forms and …" at bounding box center [553, 168] width 181 height 25
click at [463, 156] on select "Choose Default Petition PDF Packet Complete Bankruptcy Petition (all forms and …" at bounding box center [553, 168] width 181 height 25
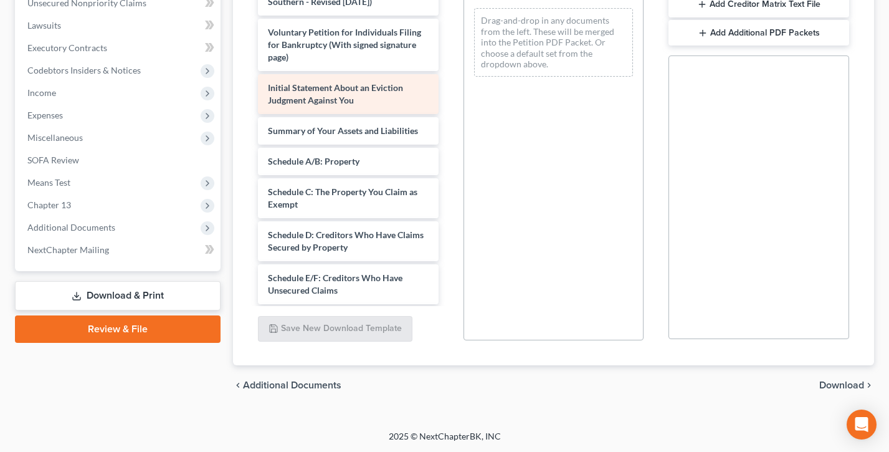
scroll to position [245, 0]
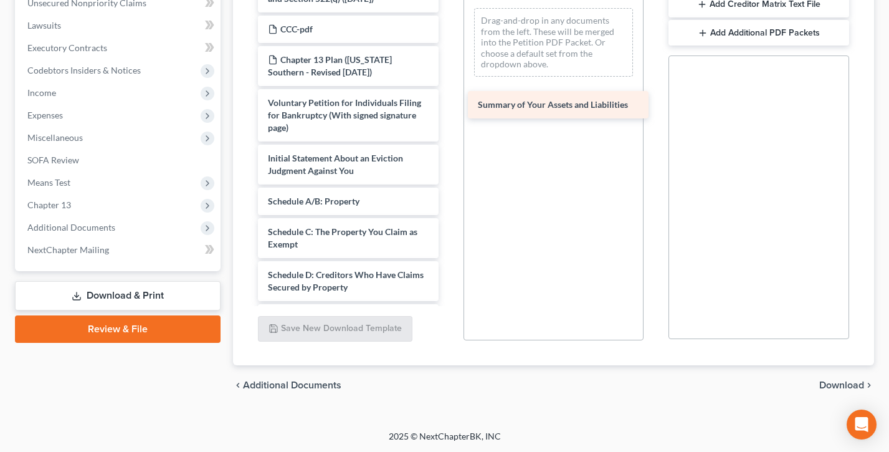
drag, startPoint x: 290, startPoint y: 197, endPoint x: 503, endPoint y: 100, distance: 234.2
click at [449, 100] on div "Summary of Your Assets and Liabilities Chapter 13 Plan (Northern District of Ge…" at bounding box center [348, 266] width 201 height 1088
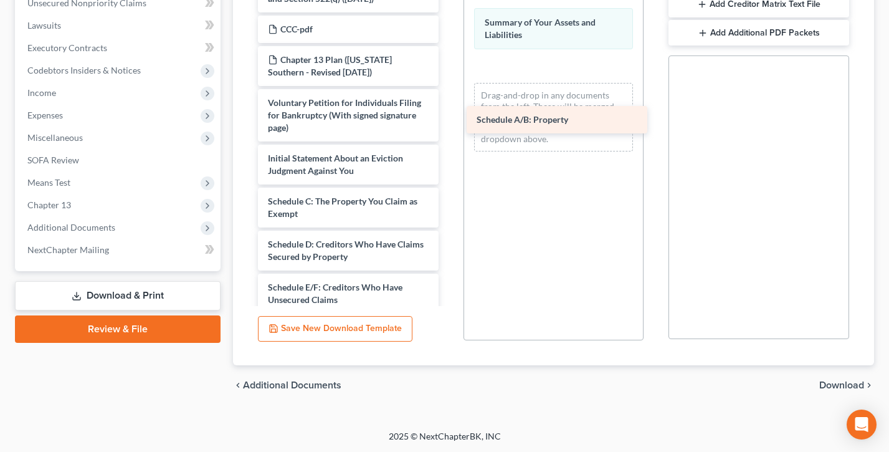
drag, startPoint x: 331, startPoint y: 198, endPoint x: 539, endPoint y: 117, distance: 223.9
click at [449, 117] on div "Schedule A/B: Property Chapter 13 Plan (Northern District of Georgia - Effectiv…" at bounding box center [348, 251] width 201 height 1058
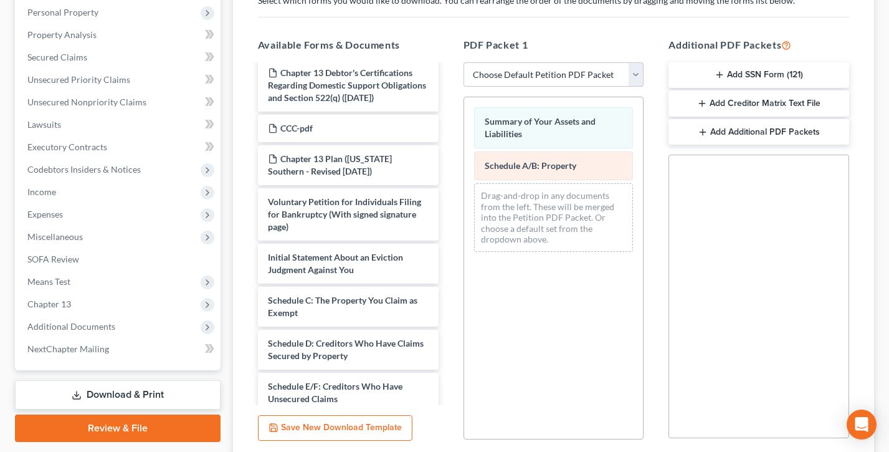
scroll to position [317, 0]
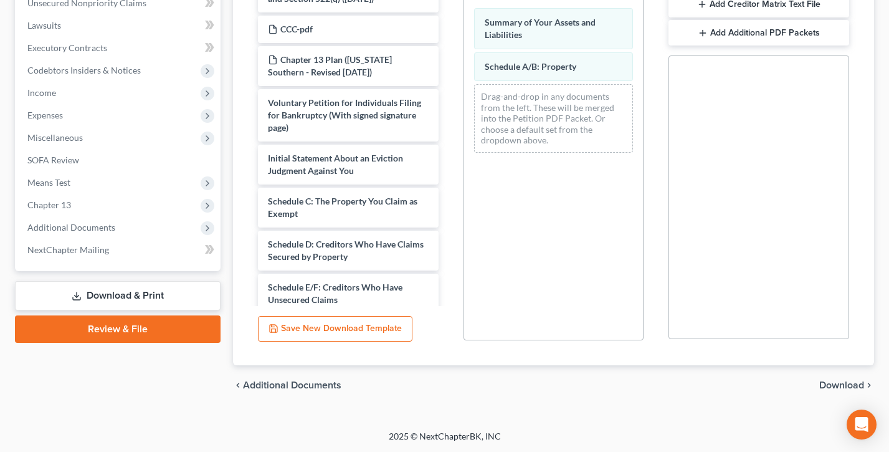
click at [855, 384] on span "Download" at bounding box center [841, 385] width 45 height 10
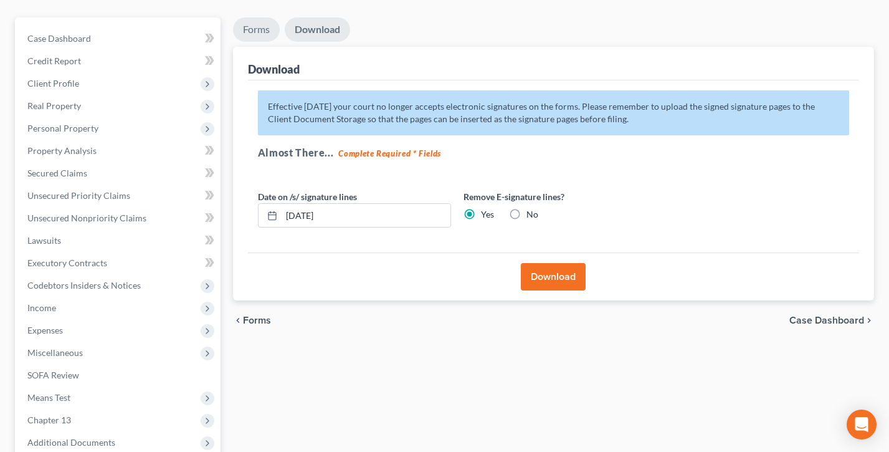
scroll to position [90, 0]
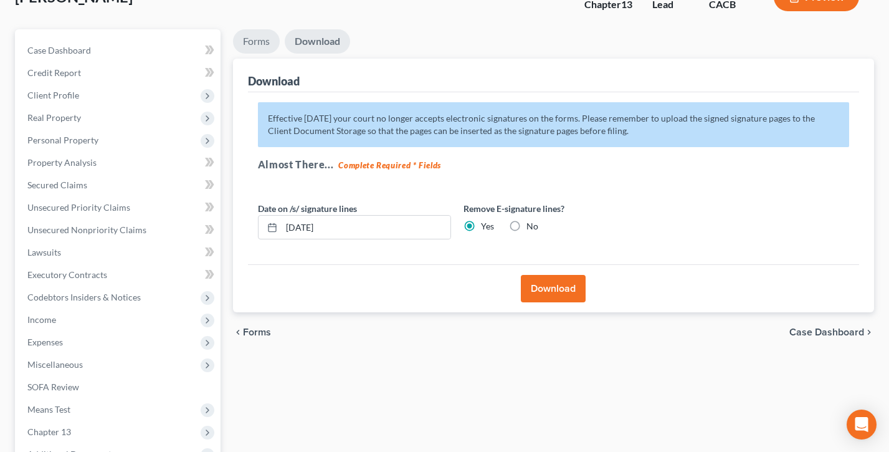
click at [254, 42] on link "Forms" at bounding box center [256, 41] width 47 height 24
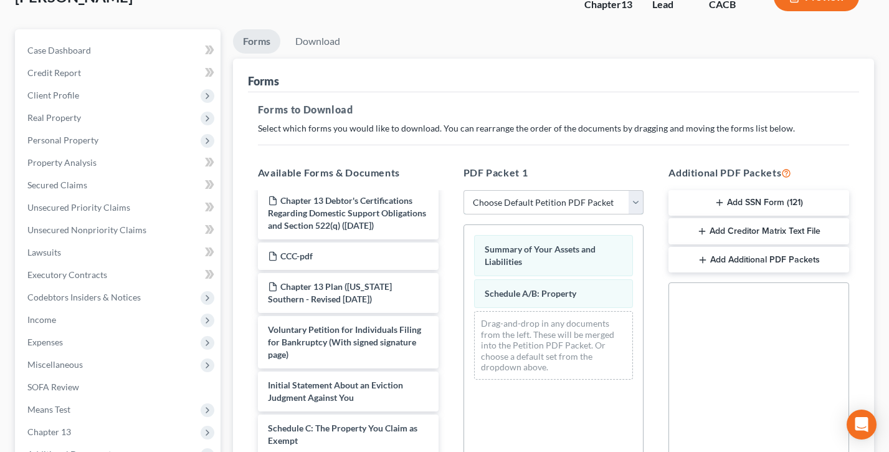
click at [542, 206] on select "Choose Default Petition PDF Packet Complete Bankruptcy Petition (all forms and …" at bounding box center [553, 202] width 181 height 25
drag, startPoint x: 546, startPoint y: 172, endPoint x: 452, endPoint y: 169, distance: 94.1
click at [452, 169] on div "PDF Packet 1 Choose Default Petition PDF Packet Complete Bankruptcy Petition (a…" at bounding box center [554, 366] width 206 height 422
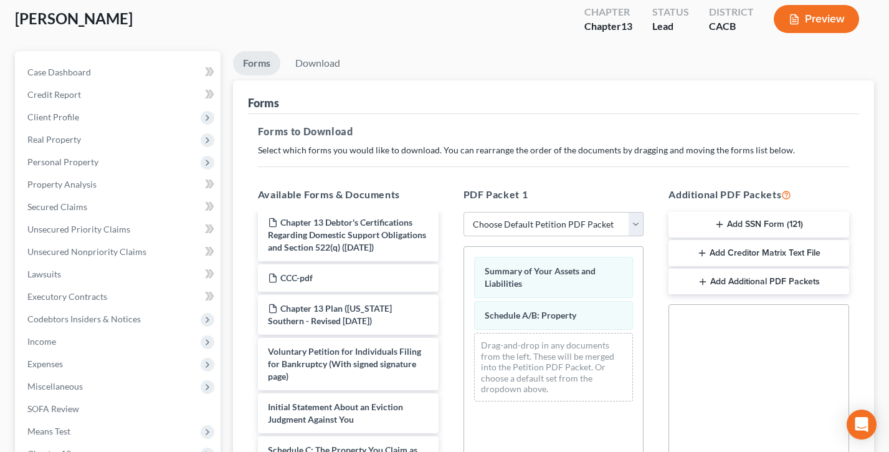
scroll to position [107, 0]
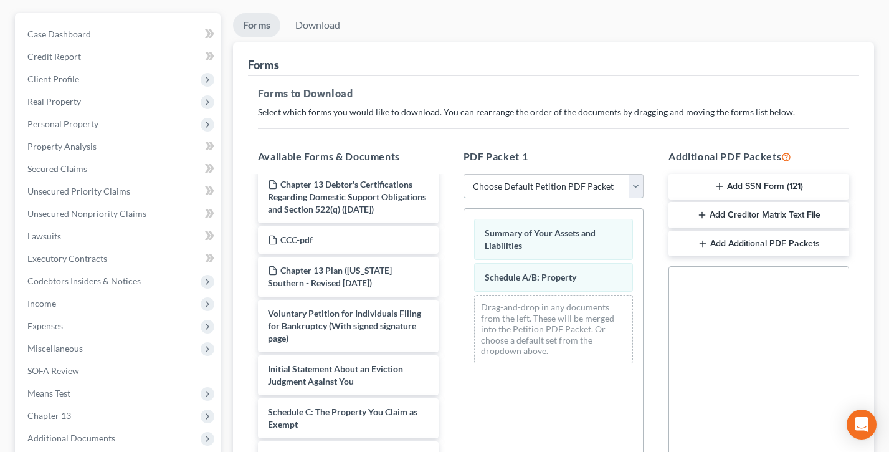
click at [580, 187] on select "Choose Default Petition PDF Packet Complete Bankruptcy Petition (all forms and …" at bounding box center [553, 186] width 181 height 25
click at [463, 174] on select "Choose Default Petition PDF Packet Complete Bankruptcy Petition (all forms and …" at bounding box center [553, 186] width 181 height 25
drag, startPoint x: 536, startPoint y: 156, endPoint x: 455, endPoint y: 153, distance: 81.0
click at [455, 153] on div "PDF Packet 1 Choose Default Petition PDF Packet Complete Bankruptcy Petition (a…" at bounding box center [554, 350] width 206 height 422
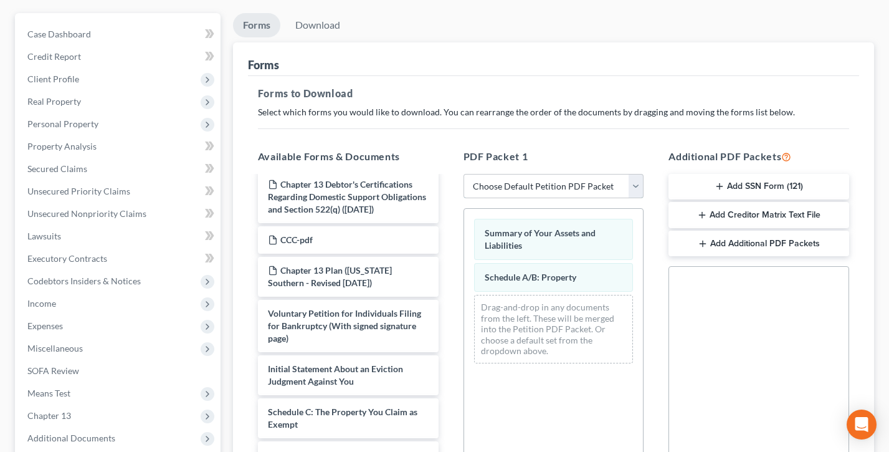
click at [526, 183] on select "Choose Default Petition PDF Packet Complete Bankruptcy Petition (all forms and …" at bounding box center [553, 186] width 181 height 25
select select "3"
click at [463, 174] on select "Choose Default Petition PDF Packet Complete Bankruptcy Petition (all forms and …" at bounding box center [553, 186] width 181 height 25
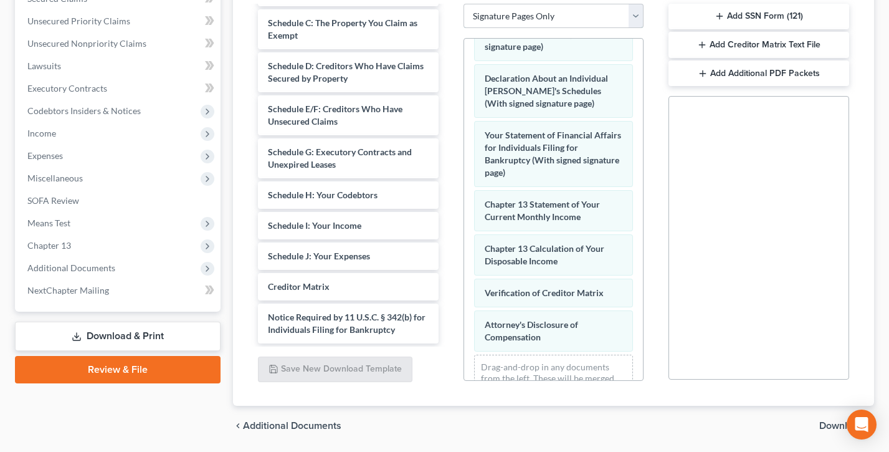
scroll to position [317, 0]
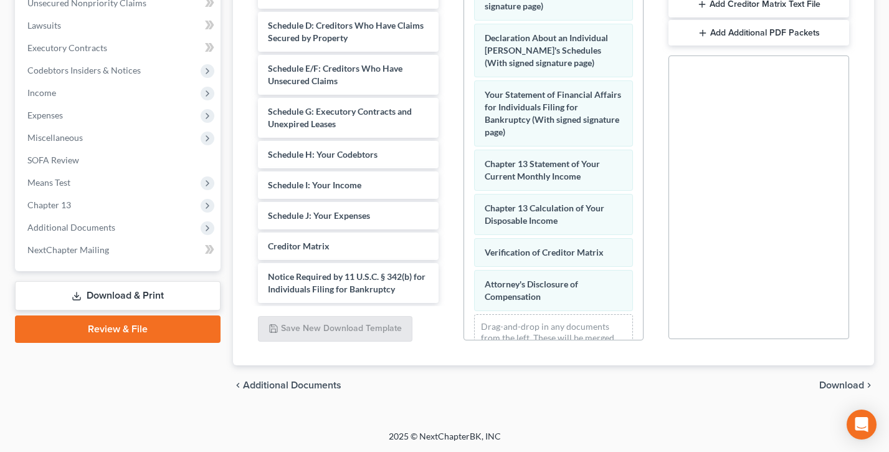
click at [857, 386] on span "Download" at bounding box center [841, 385] width 45 height 10
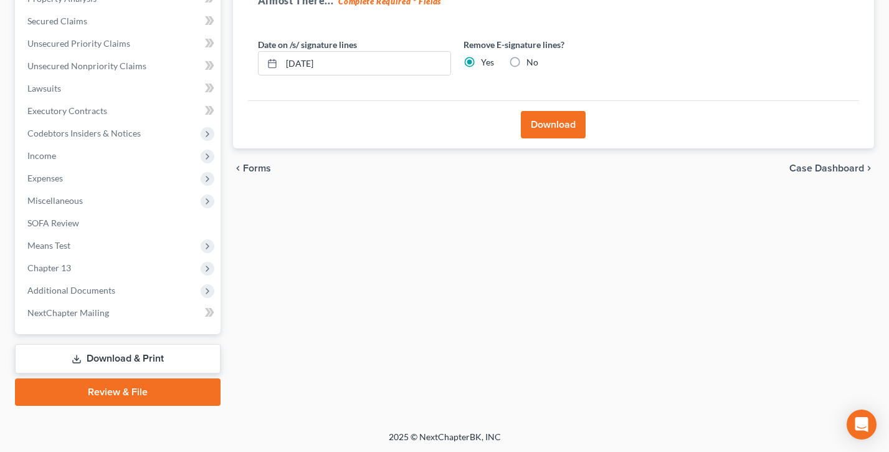
scroll to position [159, 0]
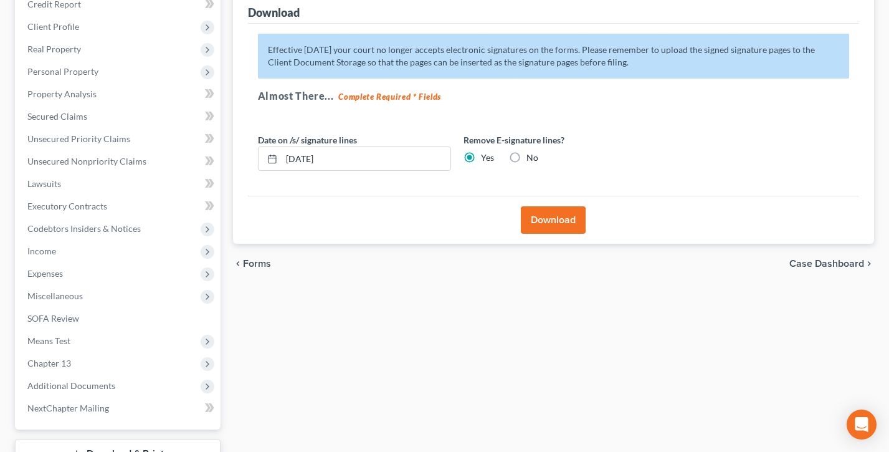
click at [551, 218] on button "Download" at bounding box center [553, 219] width 65 height 27
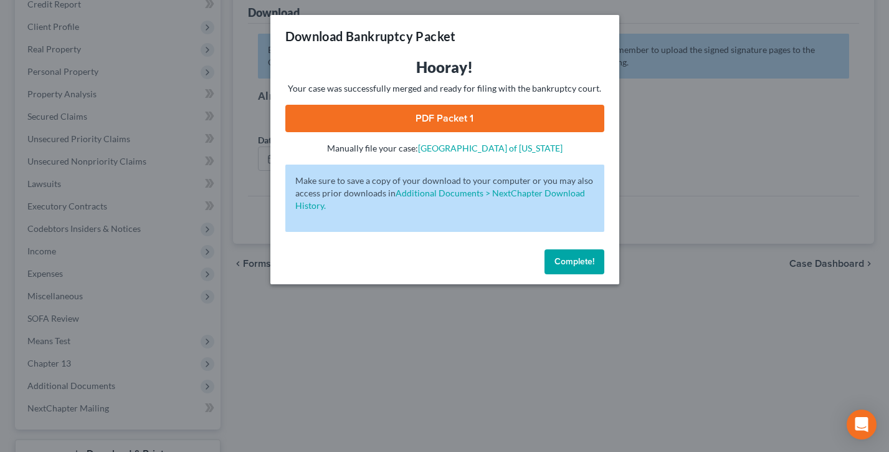
click at [441, 120] on link "PDF Packet 1" at bounding box center [444, 118] width 319 height 27
click at [569, 262] on span "Complete!" at bounding box center [574, 261] width 40 height 11
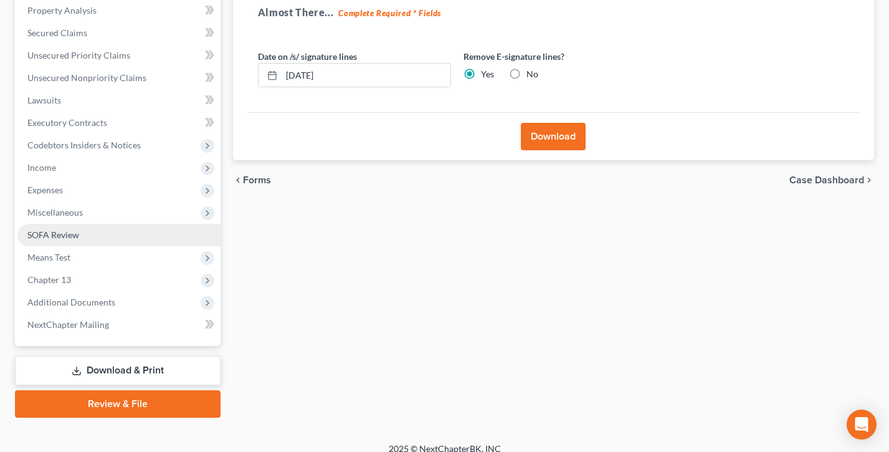
scroll to position [254, 0]
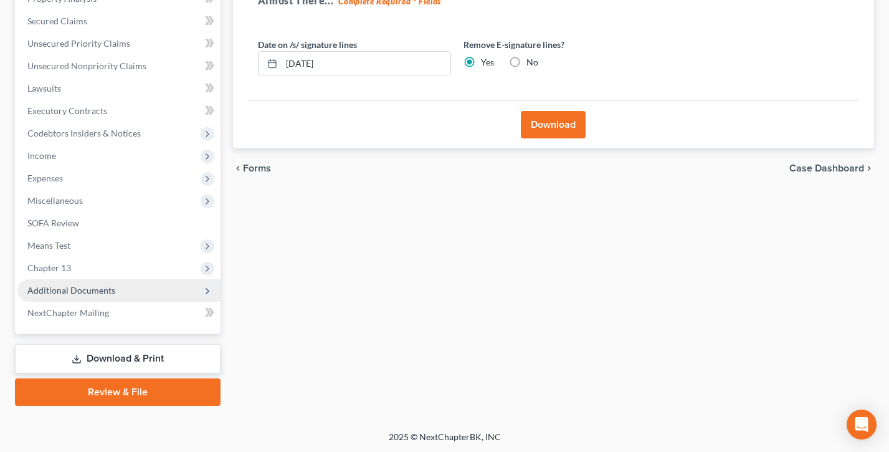
click at [89, 290] on span "Additional Documents" at bounding box center [71, 290] width 88 height 11
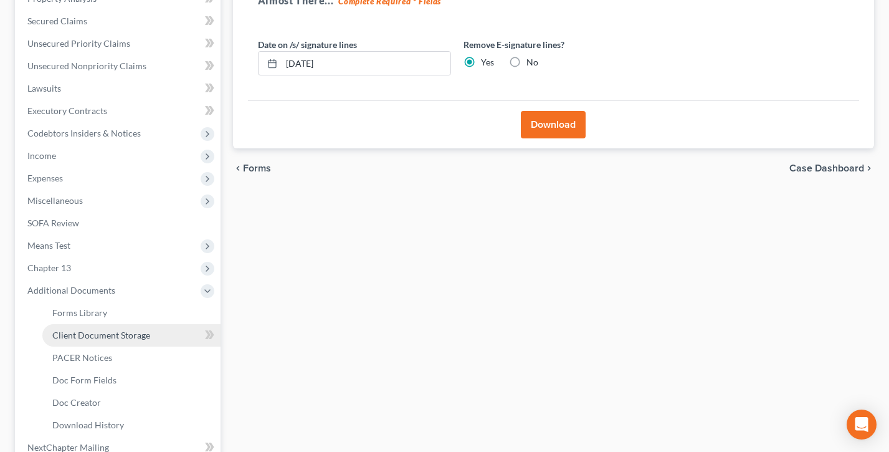
click at [105, 332] on span "Client Document Storage" at bounding box center [101, 335] width 98 height 11
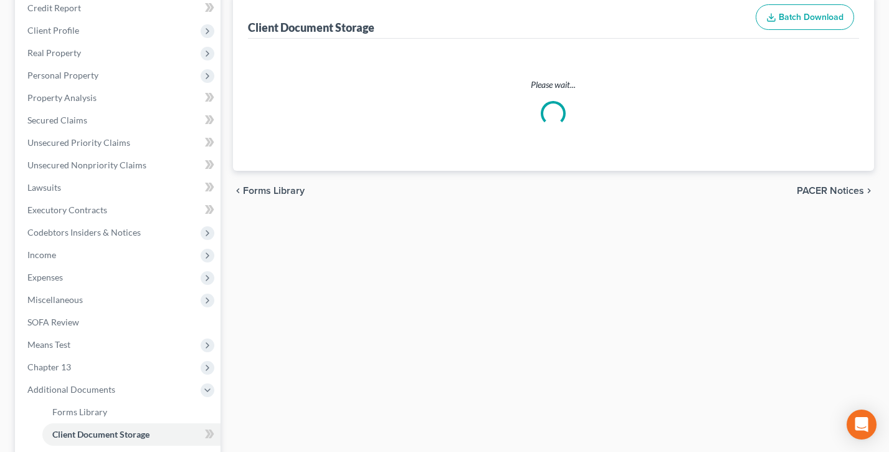
scroll to position [31, 0]
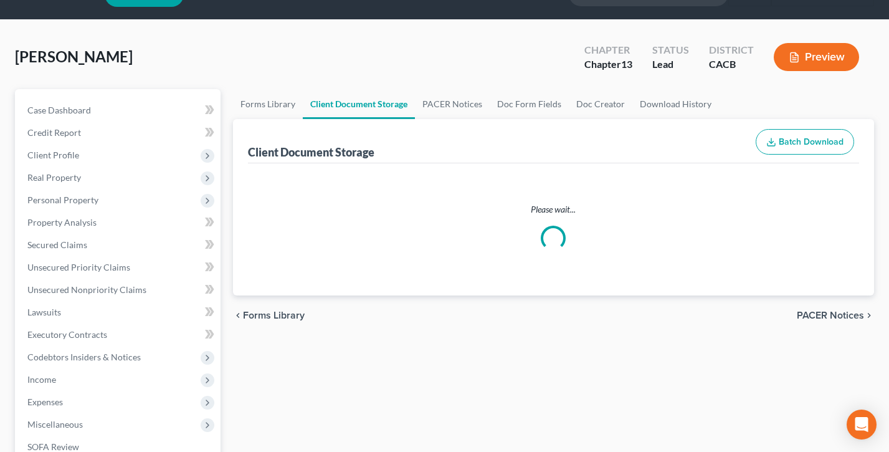
select select "60"
select select "61"
select select "64"
select select "10"
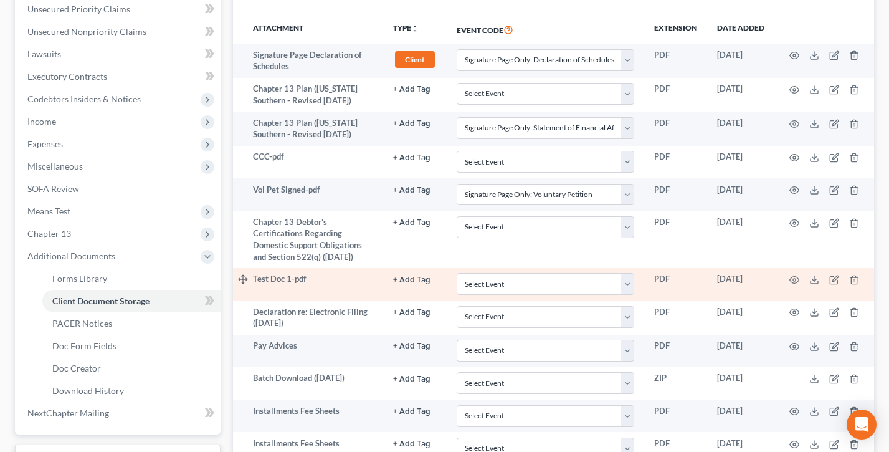
scroll to position [257, 0]
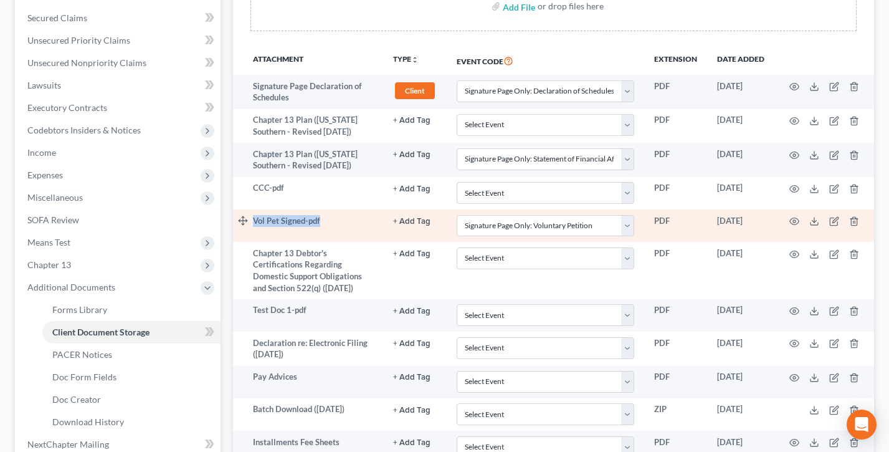
drag, startPoint x: 310, startPoint y: 217, endPoint x: 244, endPoint y: 217, distance: 66.0
click at [244, 217] on tr "Vol Pet Signed-pdf + Add Tag Select an option or create one 341 Hearing Agreeme…" at bounding box center [553, 225] width 641 height 32
click at [364, 226] on td "Vol Pet Signed-pdf" at bounding box center [318, 225] width 130 height 32
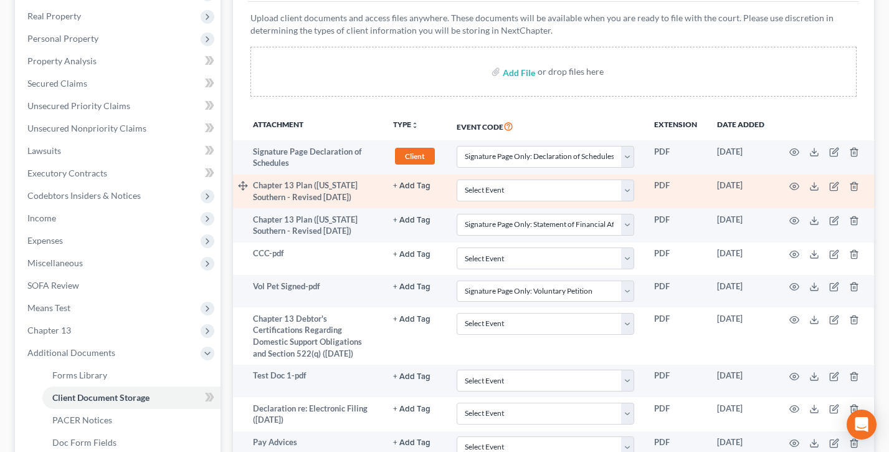
scroll to position [135, 0]
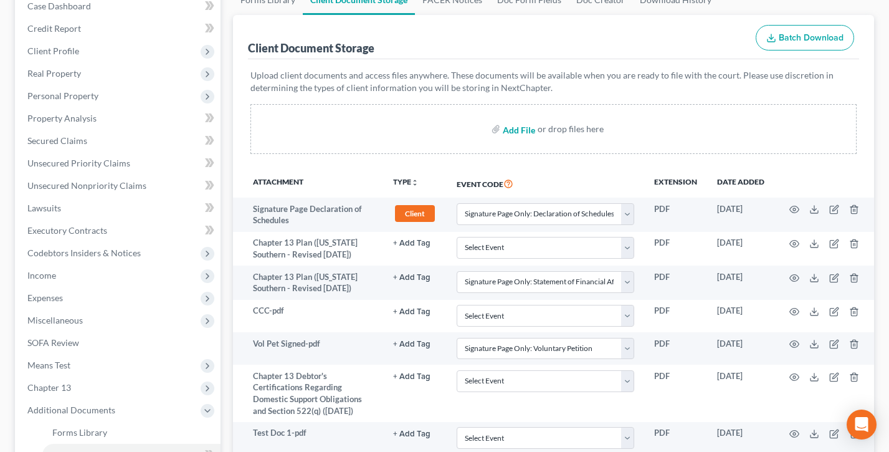
click at [522, 128] on input "file" at bounding box center [518, 129] width 30 height 22
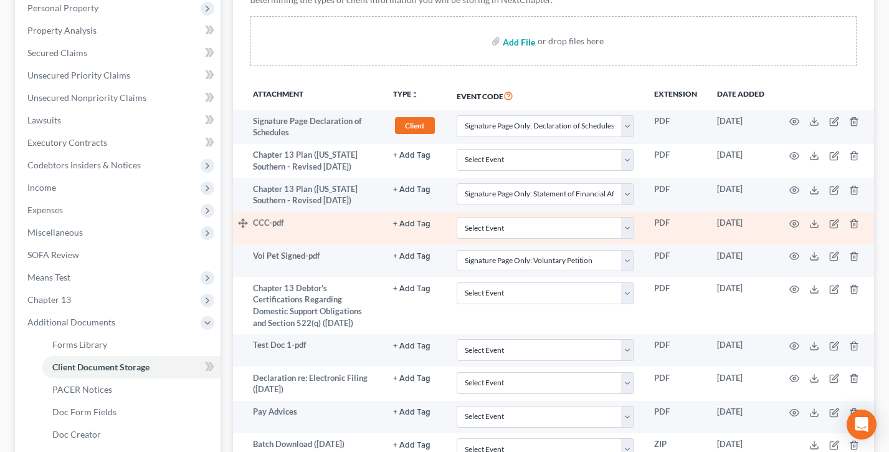
scroll to position [237, 0]
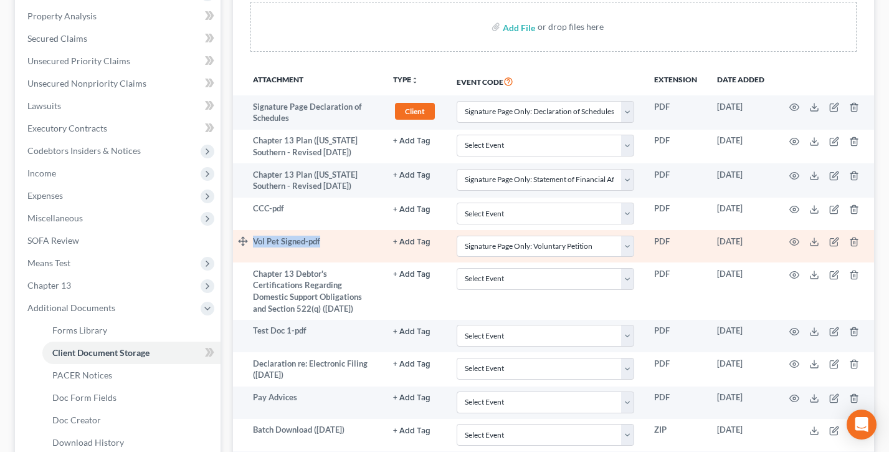
drag, startPoint x: 330, startPoint y: 240, endPoint x: 248, endPoint y: 241, distance: 82.2
click at [248, 241] on tr "Vol Pet Signed-pdf + Add Tag Select an option or create one 341 Hearing Agreeme…" at bounding box center [553, 246] width 641 height 32
click at [340, 242] on td "Vol Pet Signed-pdf" at bounding box center [318, 246] width 130 height 32
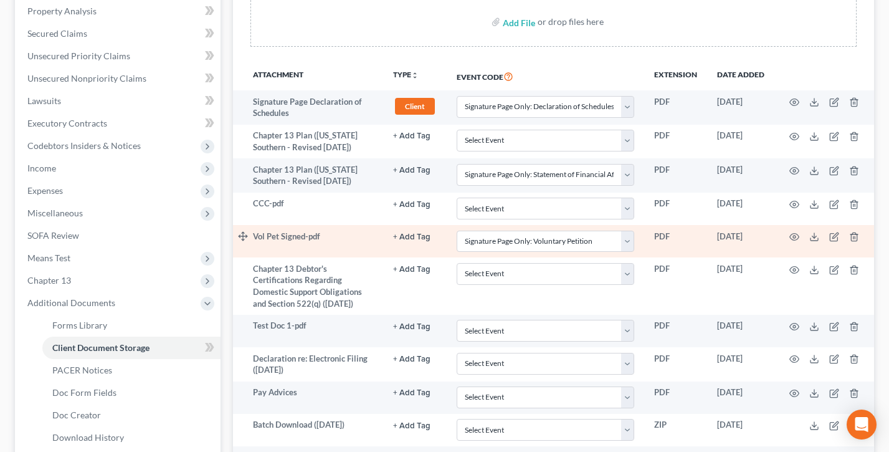
scroll to position [253, 0]
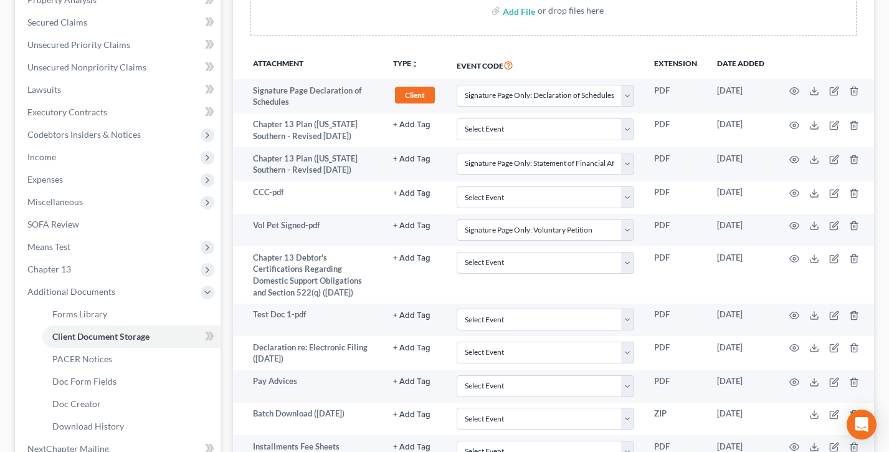
drag, startPoint x: 532, startPoint y: 62, endPoint x: 447, endPoint y: 61, distance: 85.3
click at [447, 61] on th "Event Code" at bounding box center [545, 64] width 197 height 29
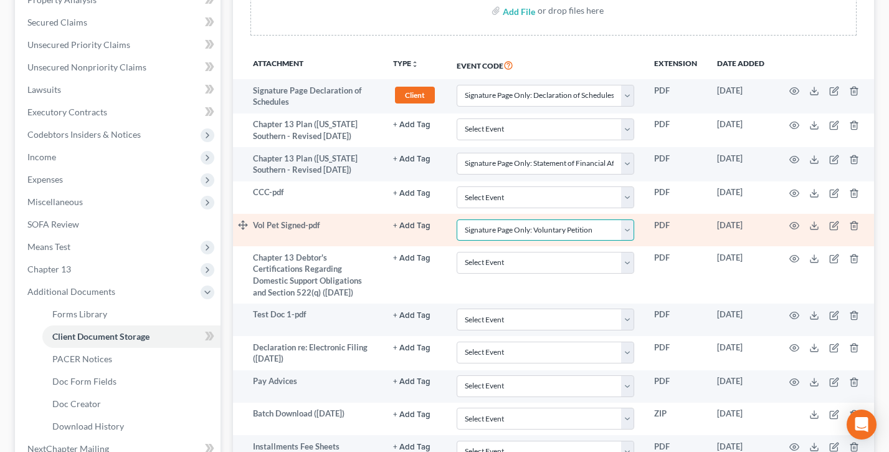
click at [548, 226] on select "Select Event Amended Chapter 11 Plan Amended Chapter 11 Small Business Plan Ame…" at bounding box center [546, 230] width 178 height 22
click at [457, 219] on select "Select Event Amended Chapter 11 Plan Amended Chapter 11 Small Business Plan Ame…" at bounding box center [546, 230] width 178 height 22
drag, startPoint x: 308, startPoint y: 222, endPoint x: 254, endPoint y: 222, distance: 53.6
click at [252, 223] on tr "Vol Pet Signed-pdf + Add Tag Select an option or create one 341 Hearing Agreeme…" at bounding box center [553, 230] width 641 height 32
click at [357, 227] on td "Vol Pet Signed-pdf" at bounding box center [318, 230] width 130 height 32
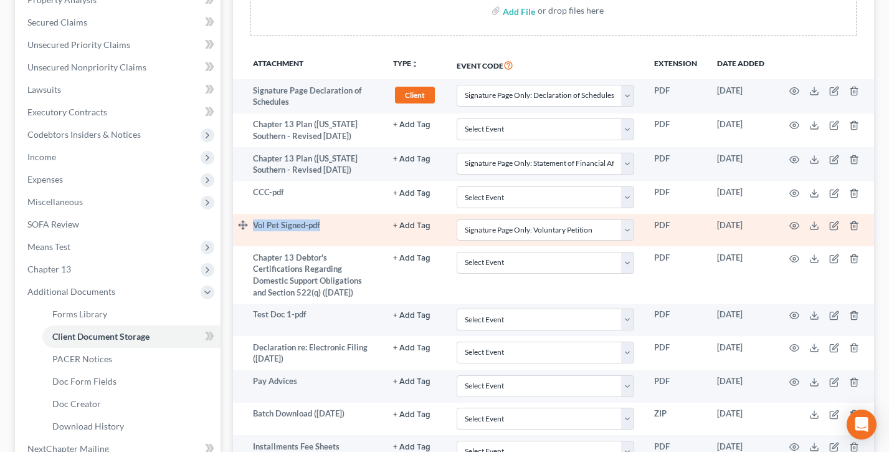
drag, startPoint x: 343, startPoint y: 226, endPoint x: 252, endPoint y: 224, distance: 90.3
click at [252, 224] on tr "Vol Pet Signed-pdf + Add Tag Select an option or create one 341 Hearing Agreeme…" at bounding box center [553, 230] width 641 height 32
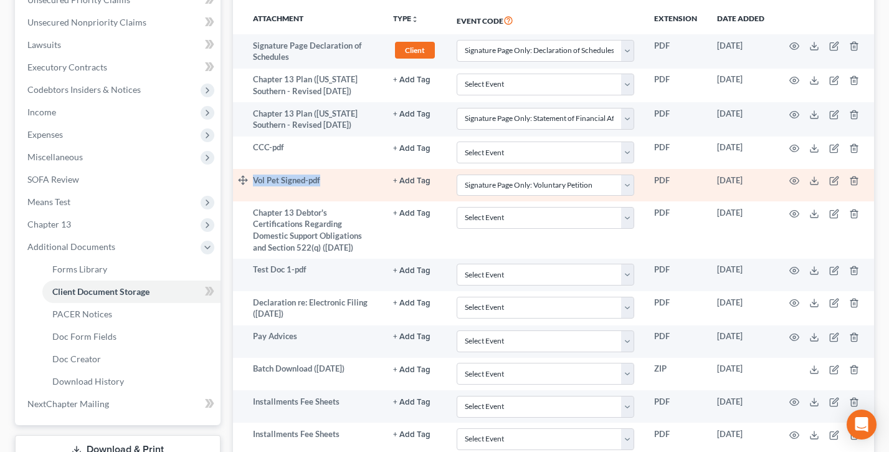
scroll to position [300, 0]
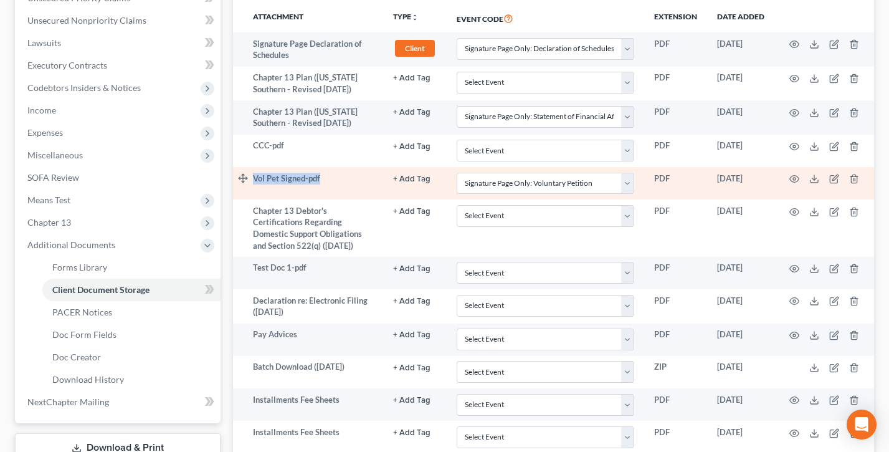
click at [328, 183] on td "Vol Pet Signed-pdf" at bounding box center [318, 183] width 130 height 32
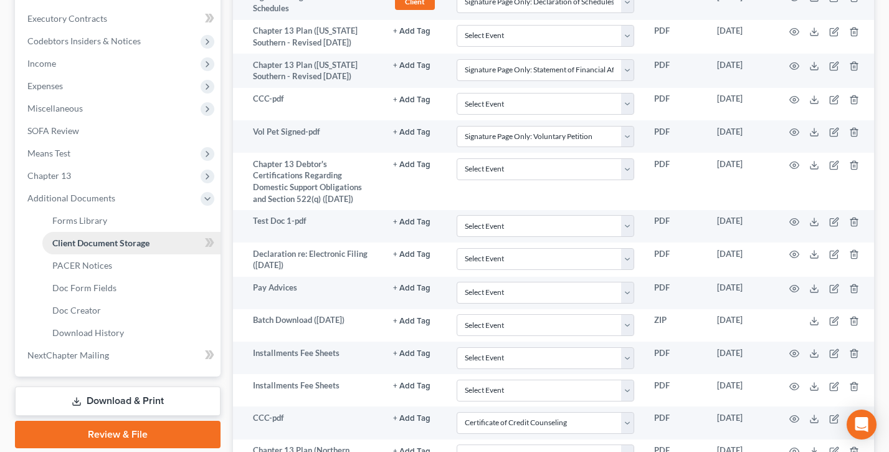
scroll to position [419, 0]
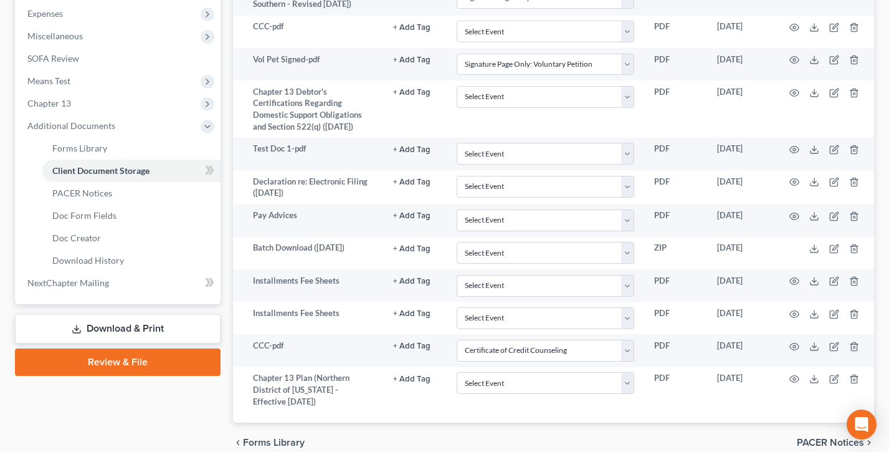
drag, startPoint x: 115, startPoint y: 364, endPoint x: 148, endPoint y: 349, distance: 36.5
click at [115, 364] on link "Review & File" at bounding box center [118, 361] width 206 height 27
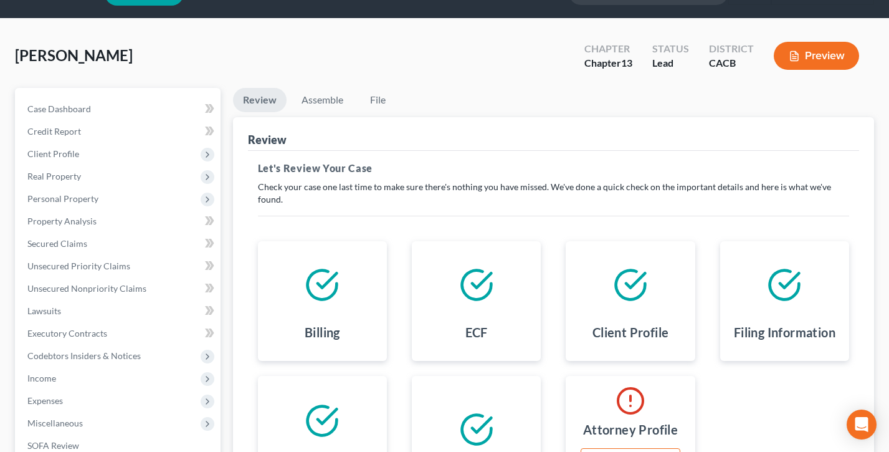
scroll to position [67, 0]
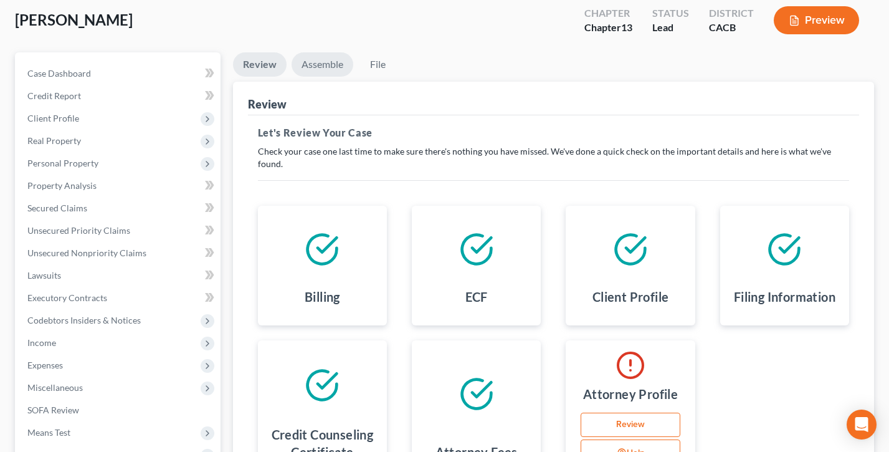
click at [326, 62] on link "Assemble" at bounding box center [323, 64] width 62 height 24
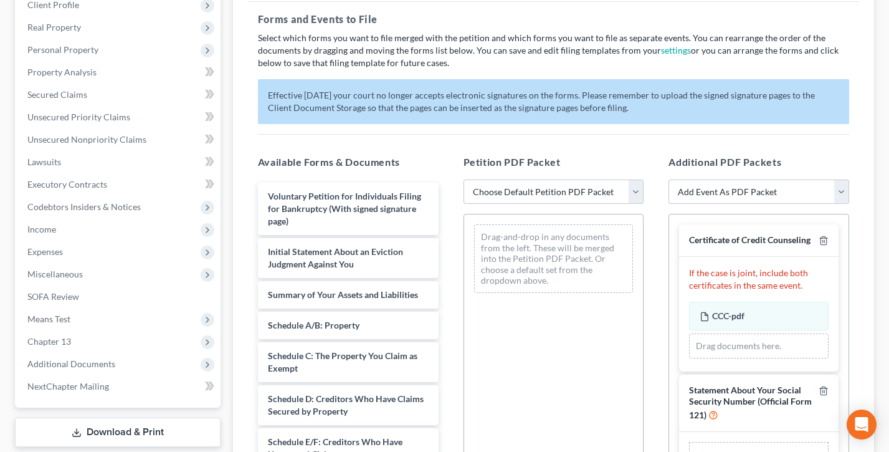
scroll to position [221, 0]
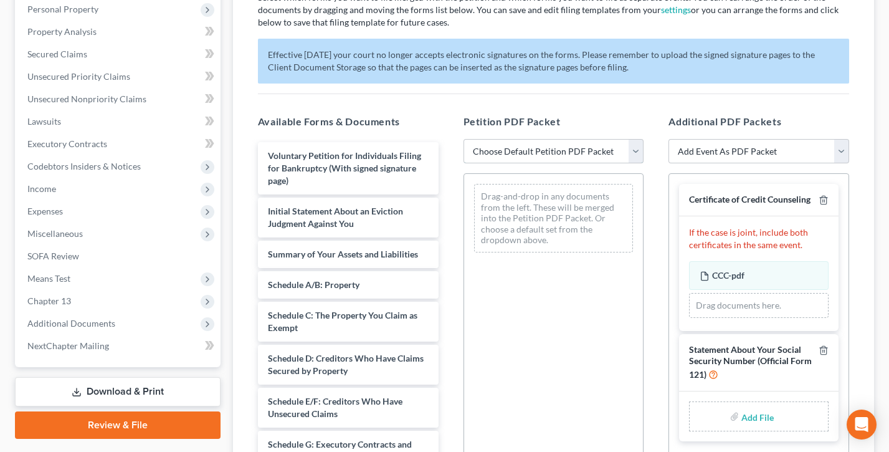
click at [566, 153] on select "Choose Default Petition PDF Packet Complete Bankruptcy Petition (all forms and …" at bounding box center [553, 151] width 181 height 25
select select "0"
click at [463, 139] on select "Choose Default Petition PDF Packet Complete Bankruptcy Petition (all forms and …" at bounding box center [553, 151] width 181 height 25
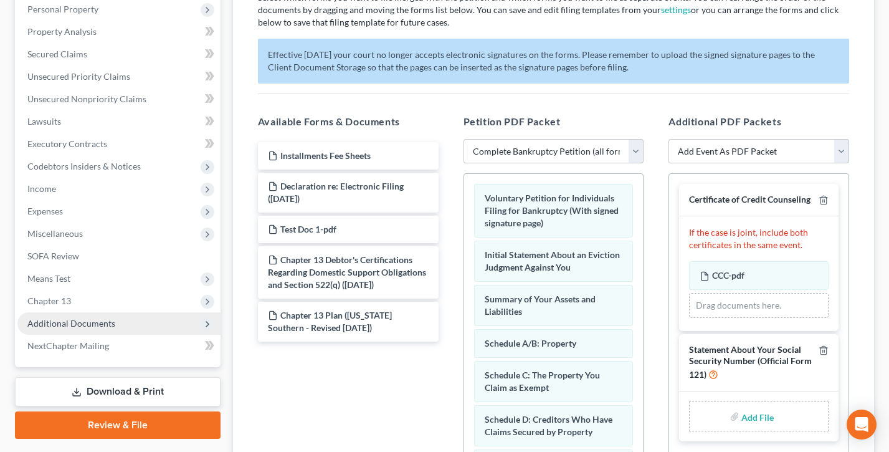
click at [86, 328] on span "Additional Documents" at bounding box center [118, 323] width 203 height 22
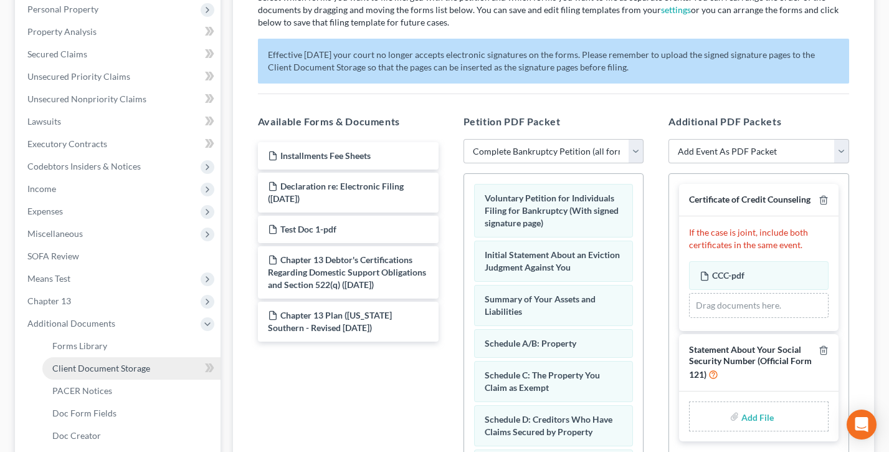
click at [103, 364] on span "Client Document Storage" at bounding box center [101, 368] width 98 height 11
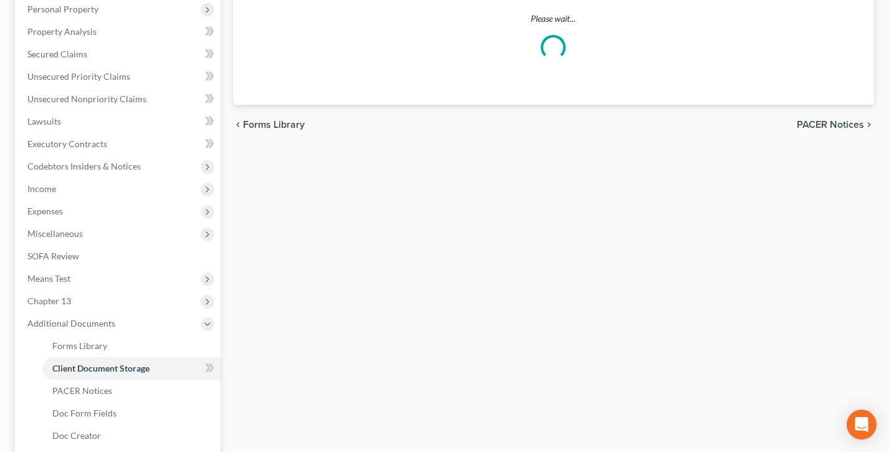
scroll to position [220, 0]
select select "60"
select select "61"
select select "64"
select select "10"
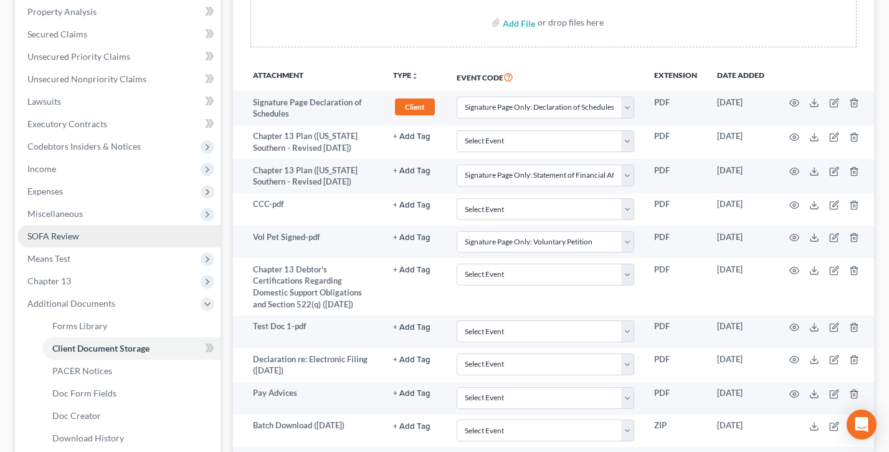
scroll to position [430, 0]
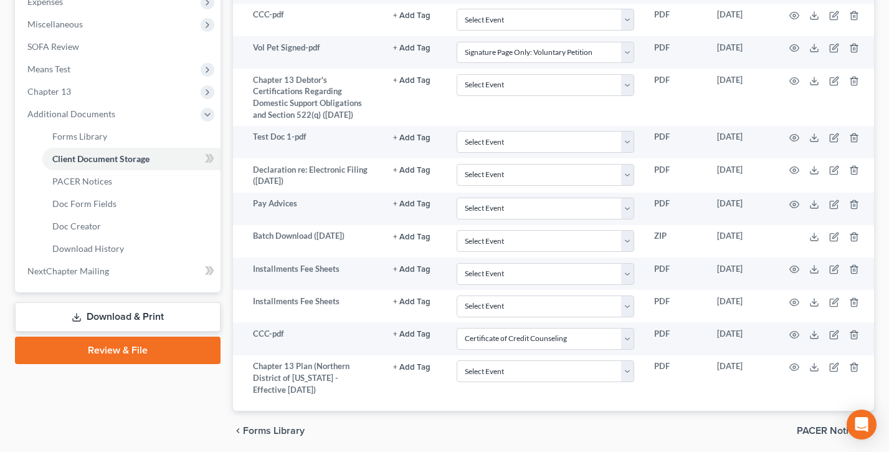
click at [136, 346] on link "Review & File" at bounding box center [118, 349] width 206 height 27
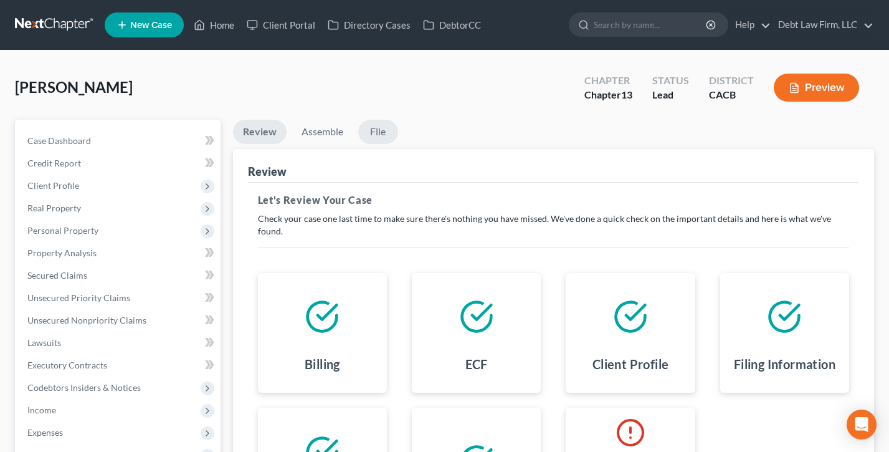
scroll to position [65, 0]
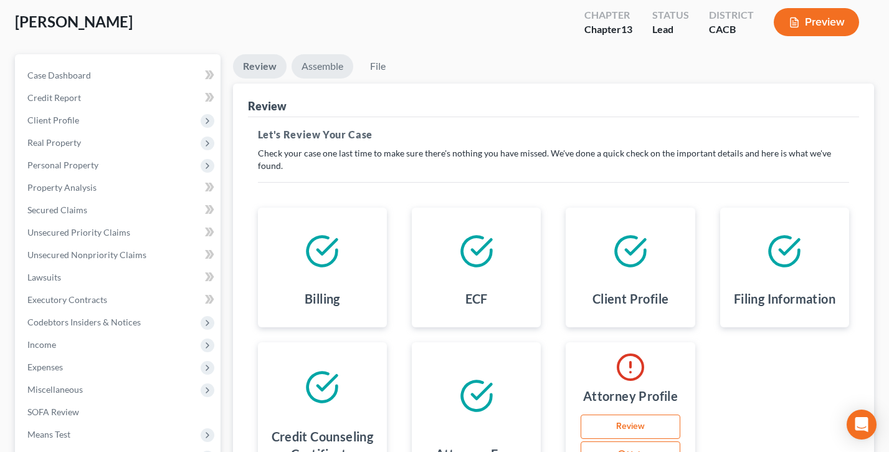
click at [315, 65] on link "Assemble" at bounding box center [323, 66] width 62 height 24
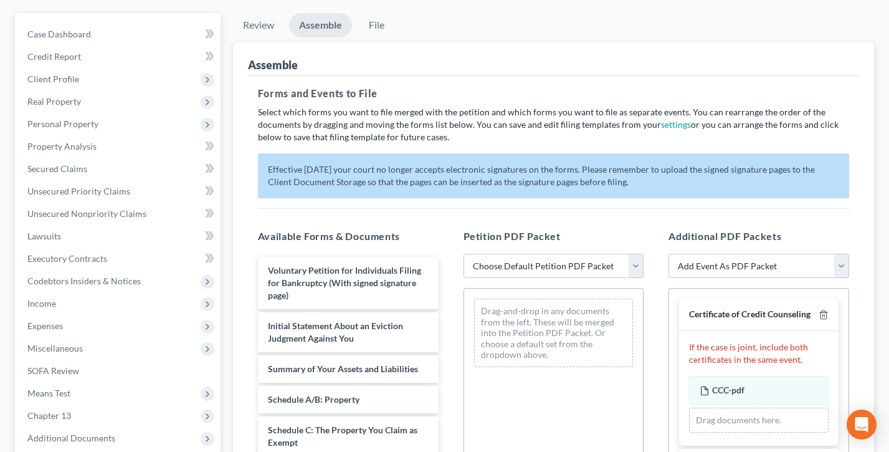
scroll to position [187, 0]
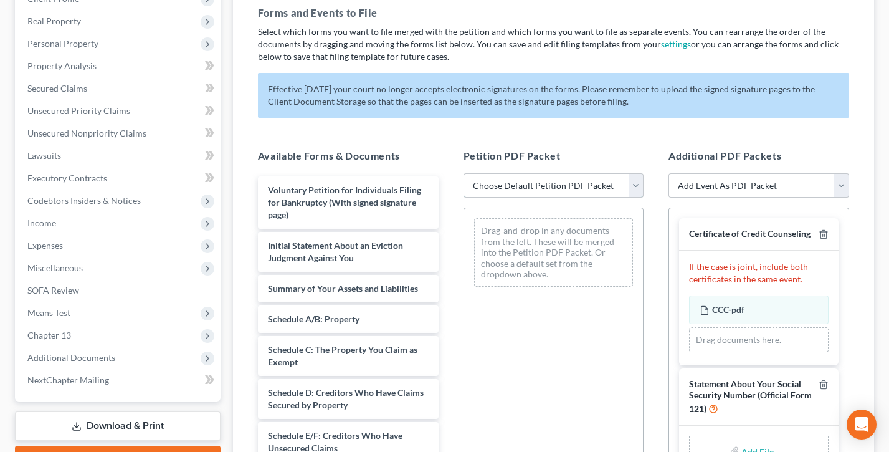
click at [559, 192] on select "Choose Default Petition PDF Packet Complete Bankruptcy Petition (all forms and …" at bounding box center [553, 185] width 181 height 25
select select "0"
click at [463, 173] on select "Choose Default Petition PDF Packet Complete Bankruptcy Petition (all forms and …" at bounding box center [553, 185] width 181 height 25
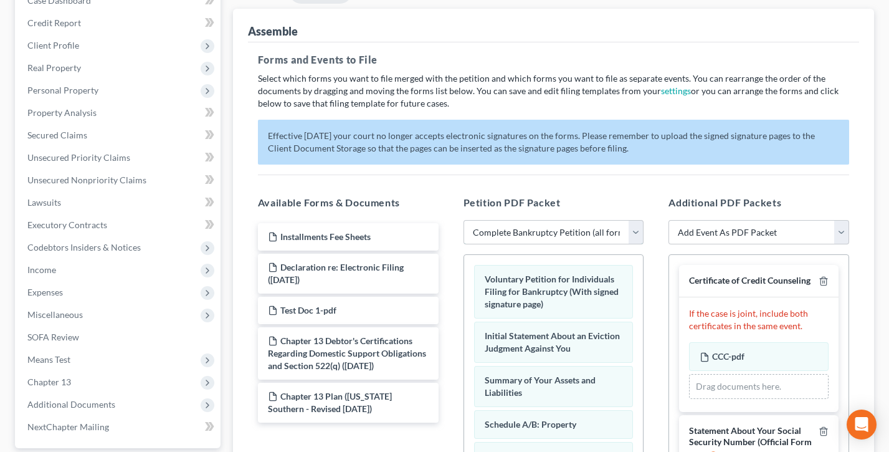
scroll to position [135, 0]
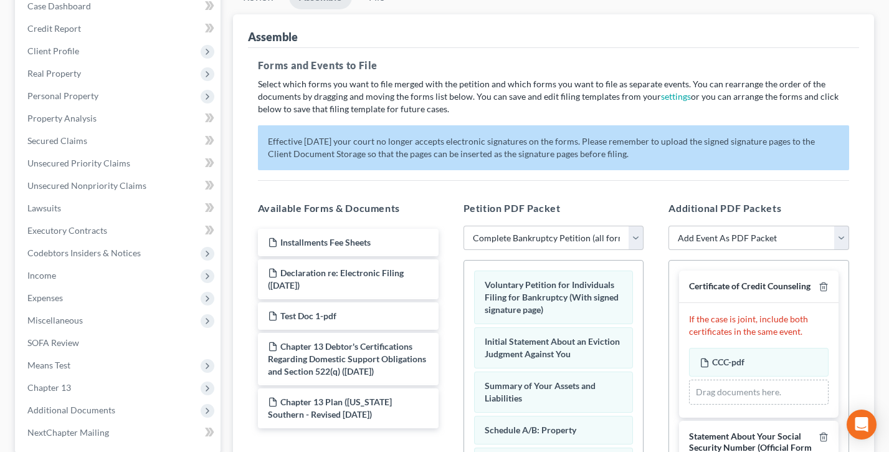
drag, startPoint x: 612, startPoint y: 154, endPoint x: 273, endPoint y: 123, distance: 339.8
click at [273, 123] on div "Forms and Events to File Select which forms you want to file merged with the pe…" at bounding box center [553, 338] width 611 height 580
click at [275, 123] on div "Forms and Events to File Select which forms you want to file merged with the pe…" at bounding box center [553, 338] width 611 height 580
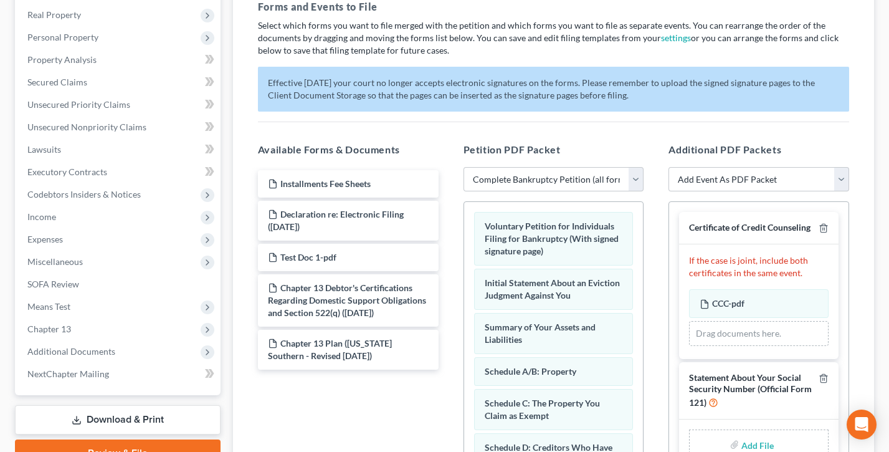
scroll to position [145, 0]
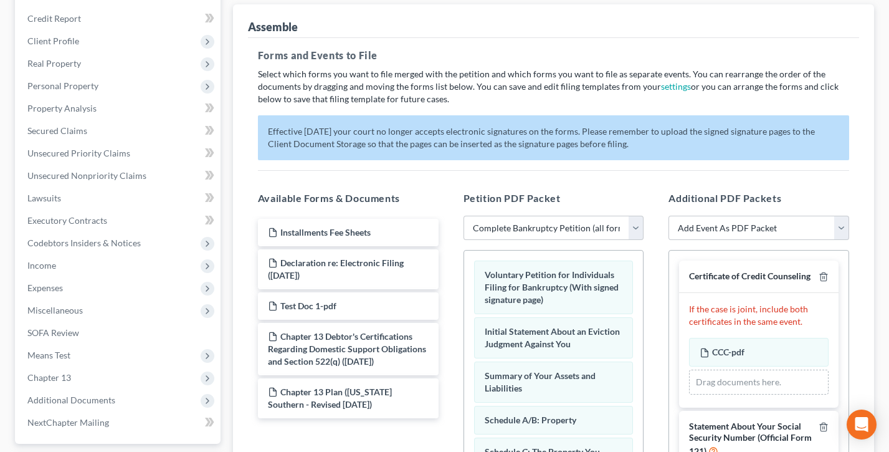
drag, startPoint x: 597, startPoint y: 144, endPoint x: 280, endPoint y: 123, distance: 317.8
click at [281, 124] on p "Effective 12/1/17 your court no longer accepts electronic signatures on the for…" at bounding box center [553, 137] width 591 height 45
click at [280, 123] on p "Effective 12/1/17 your court no longer accepts electronic signatures on the for…" at bounding box center [553, 137] width 591 height 45
click at [500, 98] on p "Select which forms you want to file merged with the petition and which forms yo…" at bounding box center [553, 86] width 591 height 37
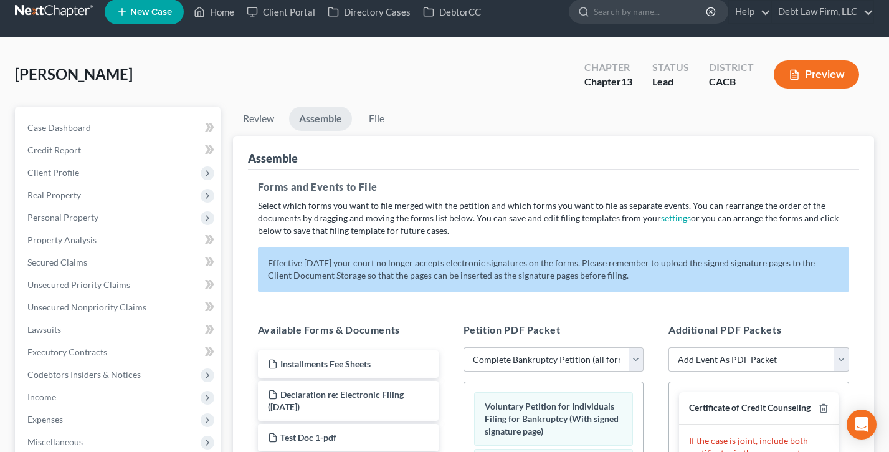
scroll to position [0, 0]
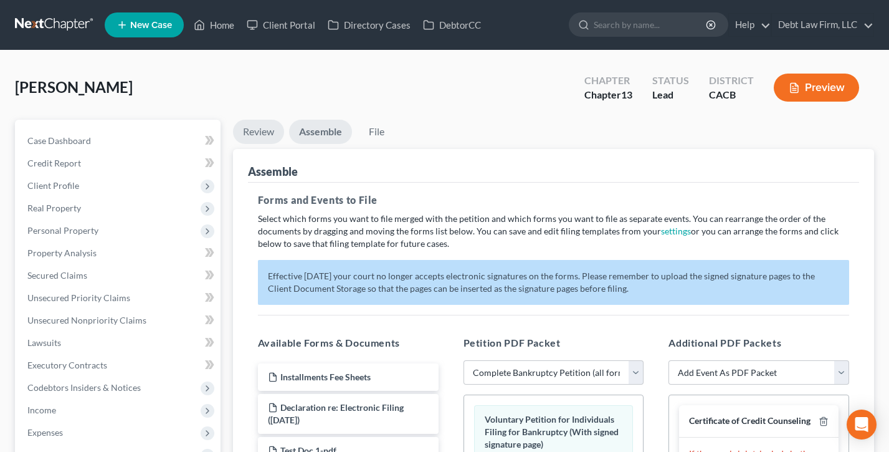
click at [254, 128] on link "Review" at bounding box center [258, 132] width 51 height 24
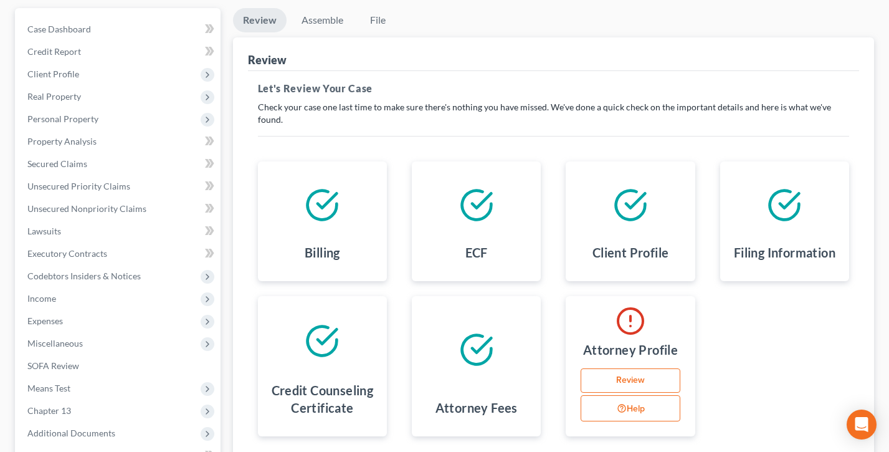
scroll to position [110, 0]
drag, startPoint x: 337, startPoint y: 241, endPoint x: 296, endPoint y: 240, distance: 41.1
click at [295, 240] on div "Billing" at bounding box center [322, 256] width 109 height 32
drag, startPoint x: 490, startPoint y: 244, endPoint x: 452, endPoint y: 241, distance: 38.7
click at [447, 242] on div "ECF" at bounding box center [476, 256] width 109 height 32
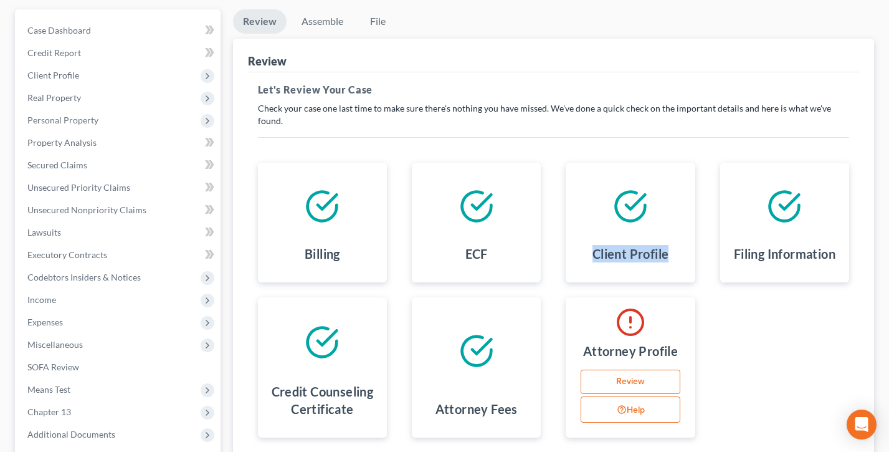
drag, startPoint x: 676, startPoint y: 246, endPoint x: 571, endPoint y: 240, distance: 104.8
click at [571, 240] on div "Client Profile" at bounding box center [630, 223] width 129 height 120
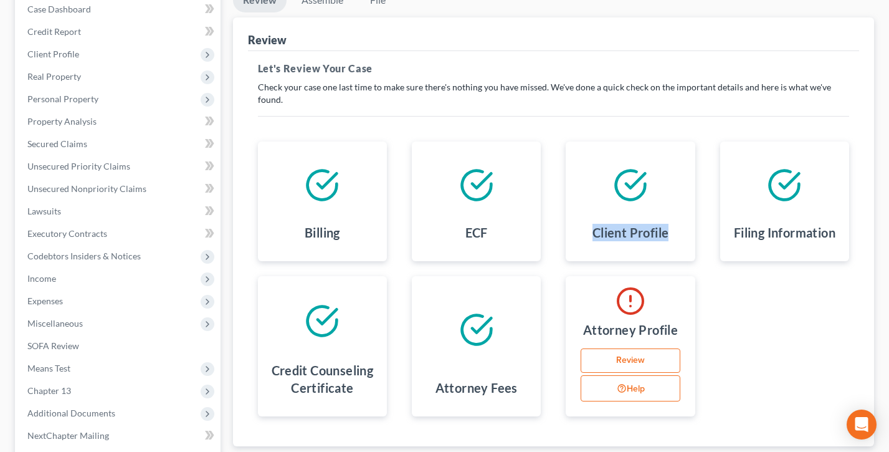
scroll to position [133, 0]
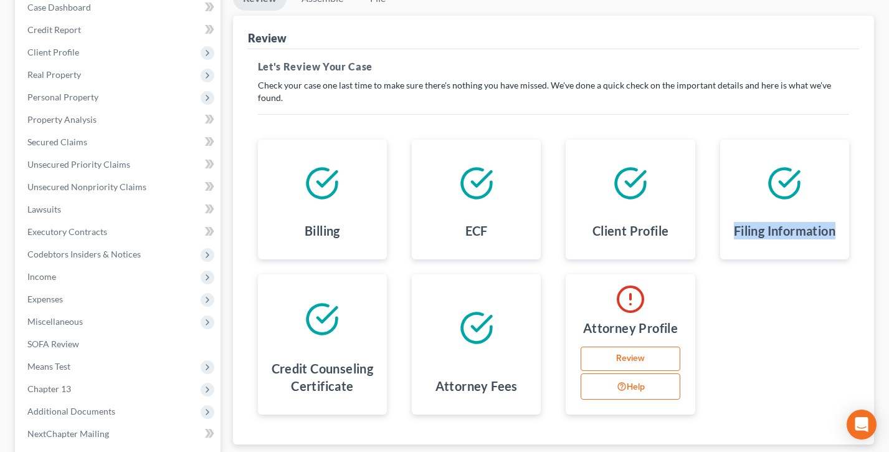
drag, startPoint x: 836, startPoint y: 223, endPoint x: 727, endPoint y: 221, distance: 109.0
click at [730, 220] on div "Filing Information" at bounding box center [784, 233] width 109 height 32
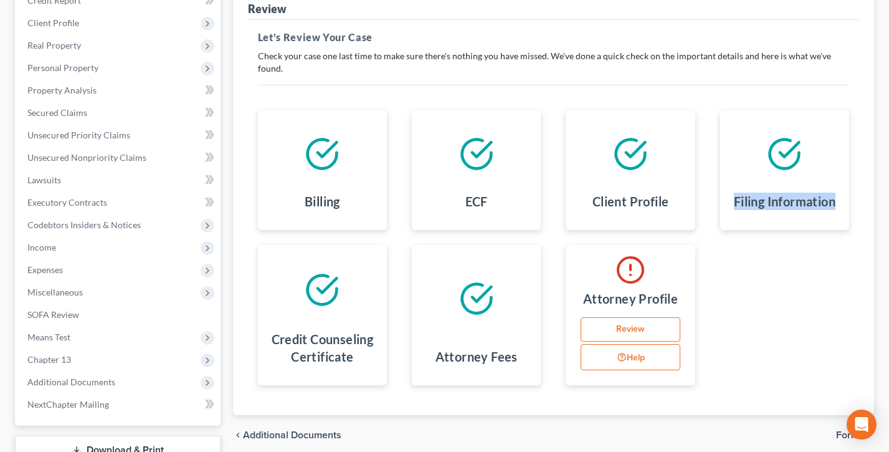
scroll to position [178, 0]
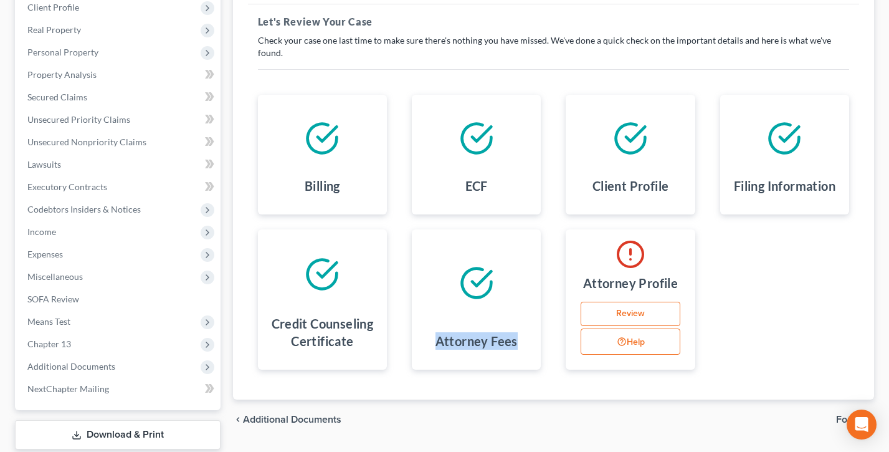
drag, startPoint x: 520, startPoint y: 330, endPoint x: 384, endPoint y: 328, distance: 135.8
click at [384, 328] on div "Billing ECF Client Profile Filing Information Credit Counseling Certificate Att…" at bounding box center [553, 232] width 616 height 305
drag, startPoint x: 362, startPoint y: 331, endPoint x: 267, endPoint y: 300, distance: 99.7
click at [268, 310] on div "Credit Counseling Certificate" at bounding box center [322, 335] width 109 height 50
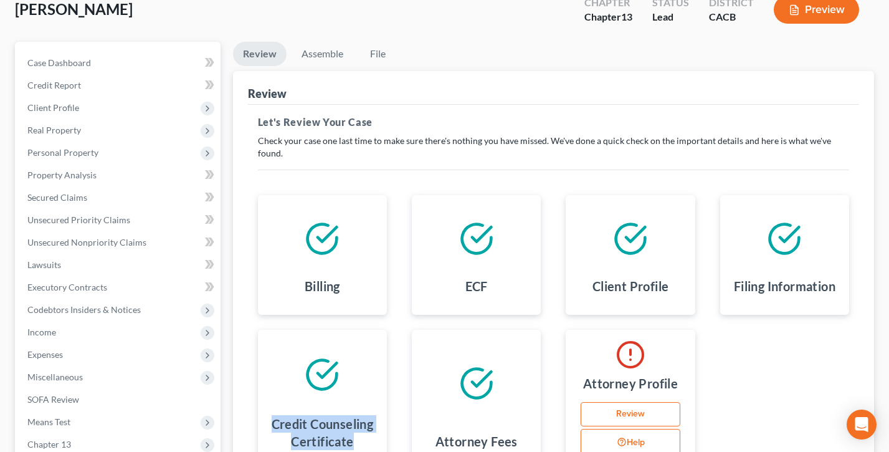
scroll to position [75, 0]
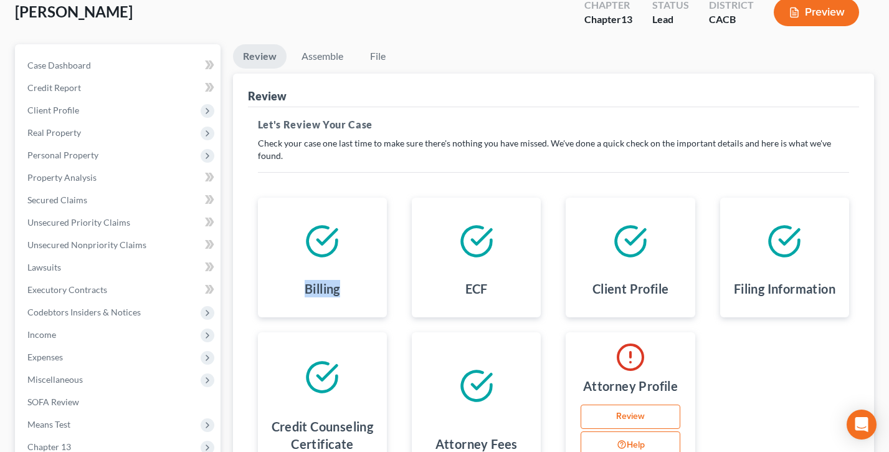
drag, startPoint x: 345, startPoint y: 270, endPoint x: 298, endPoint y: 233, distance: 59.8
click at [298, 233] on div "Billing" at bounding box center [322, 257] width 129 height 120
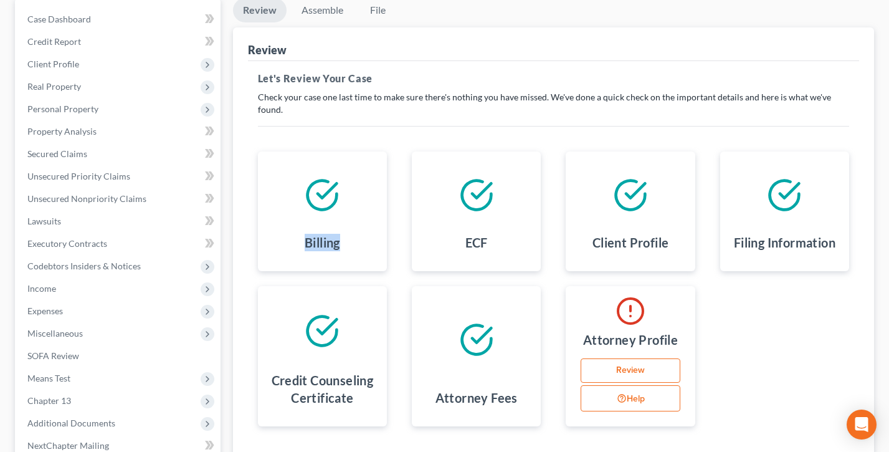
scroll to position [142, 0]
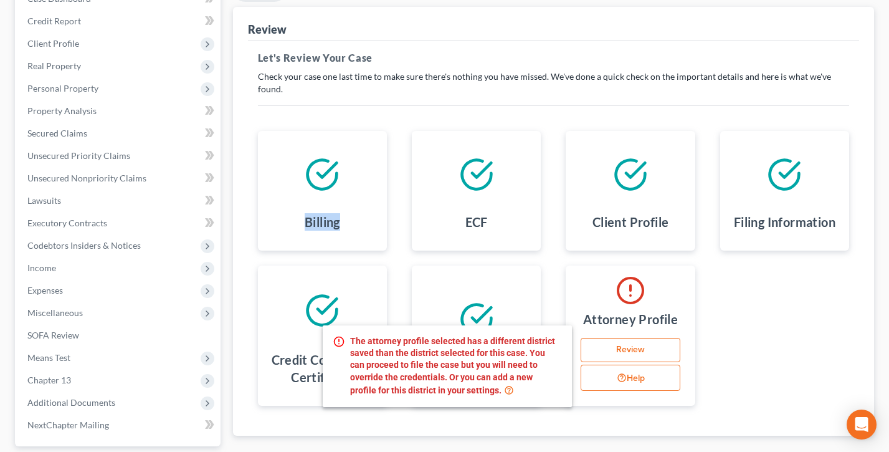
click at [630, 367] on button "Help" at bounding box center [630, 377] width 99 height 26
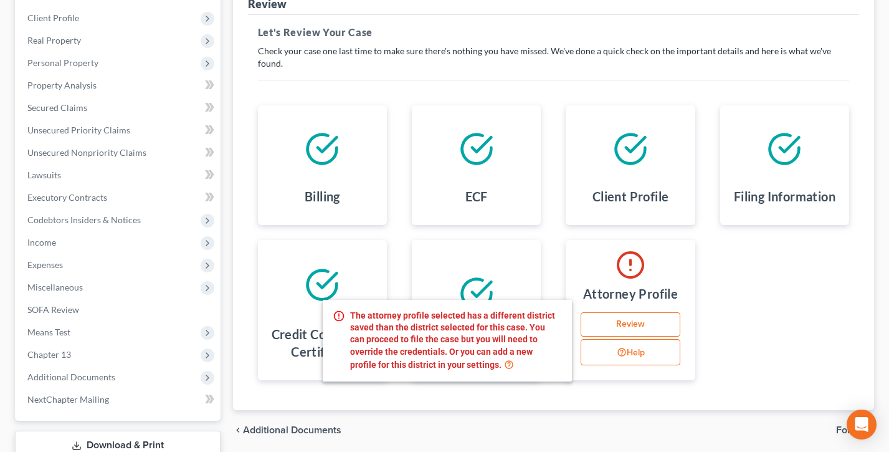
click at [399, 245] on div "Attorney Fees" at bounding box center [476, 310] width 154 height 140
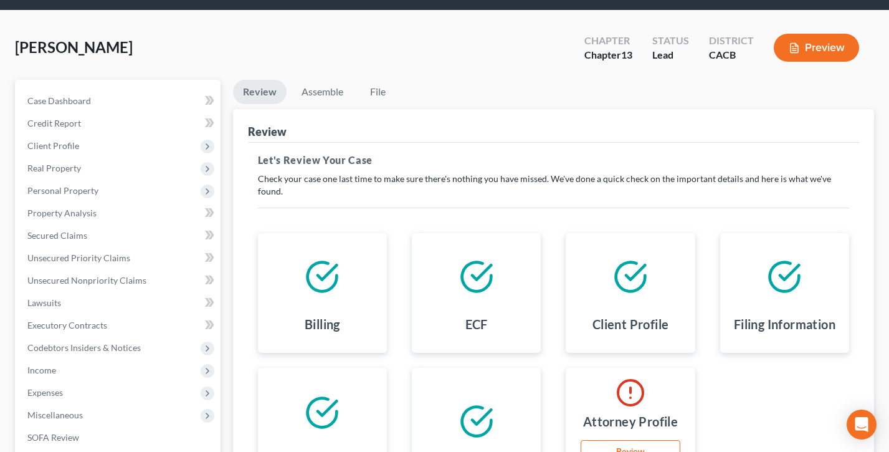
scroll to position [87, 0]
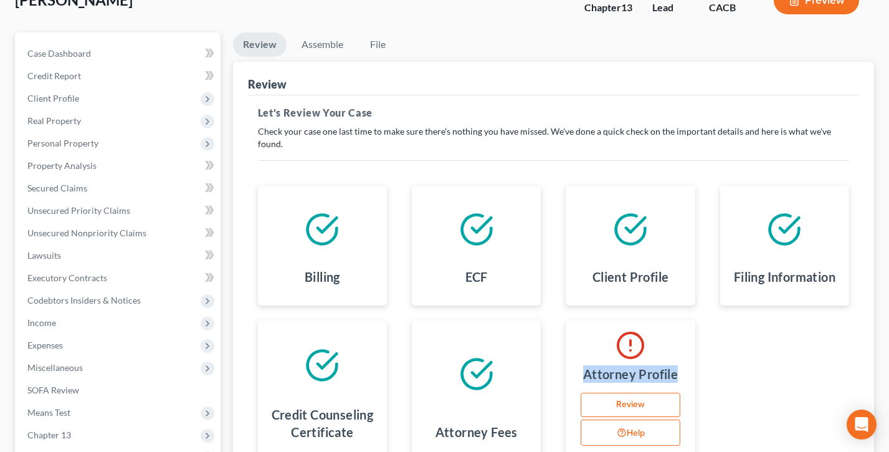
drag, startPoint x: 686, startPoint y: 364, endPoint x: 564, endPoint y: 358, distance: 122.2
click at [564, 358] on div "Attorney Profile Review Help" at bounding box center [630, 390] width 154 height 140
click at [558, 306] on div "Billing ECF Client Profile Filing Information Credit Counseling Certificate Att…" at bounding box center [553, 323] width 616 height 305
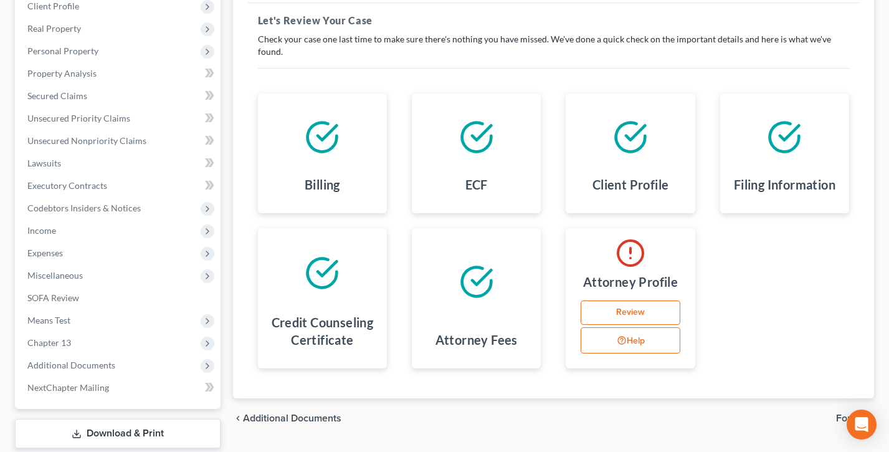
scroll to position [182, 0]
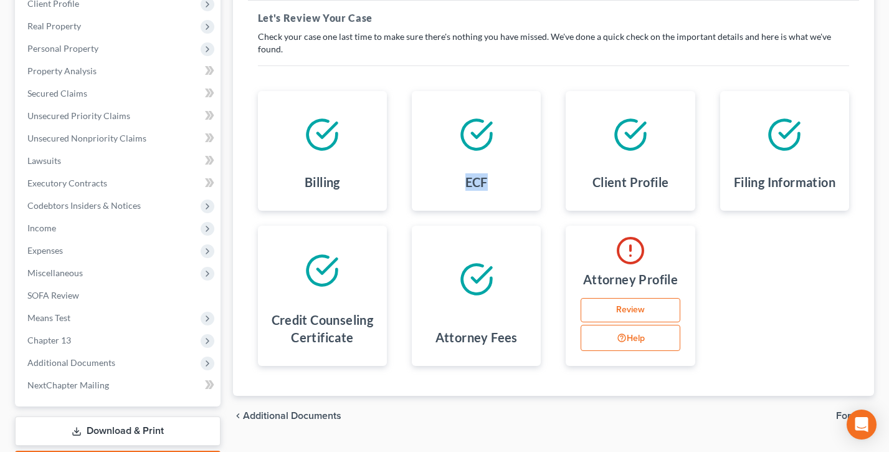
drag, startPoint x: 498, startPoint y: 170, endPoint x: 464, endPoint y: 164, distance: 34.1
click at [464, 168] on div "ECF" at bounding box center [476, 184] width 109 height 32
click at [463, 168] on div "ECF" at bounding box center [476, 184] width 109 height 32
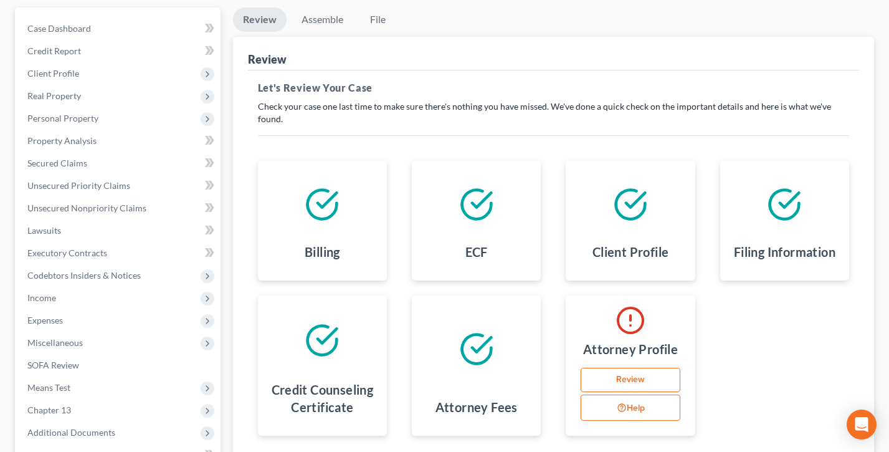
scroll to position [107, 0]
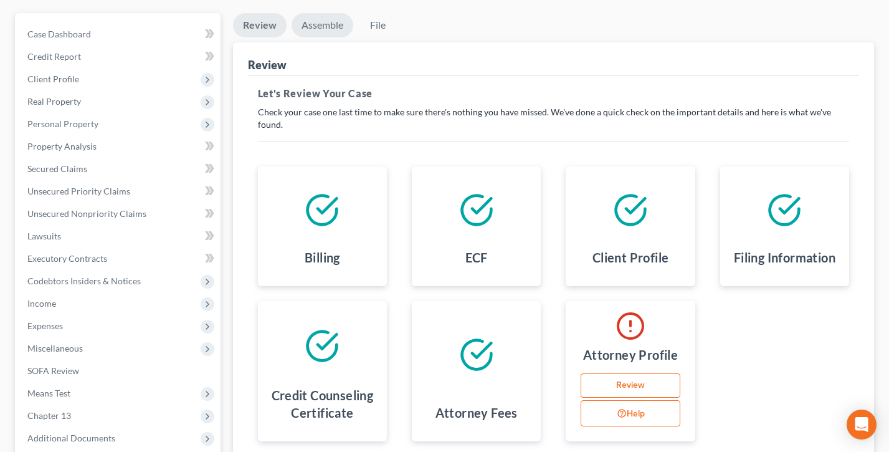
click at [315, 21] on link "Assemble" at bounding box center [323, 25] width 62 height 24
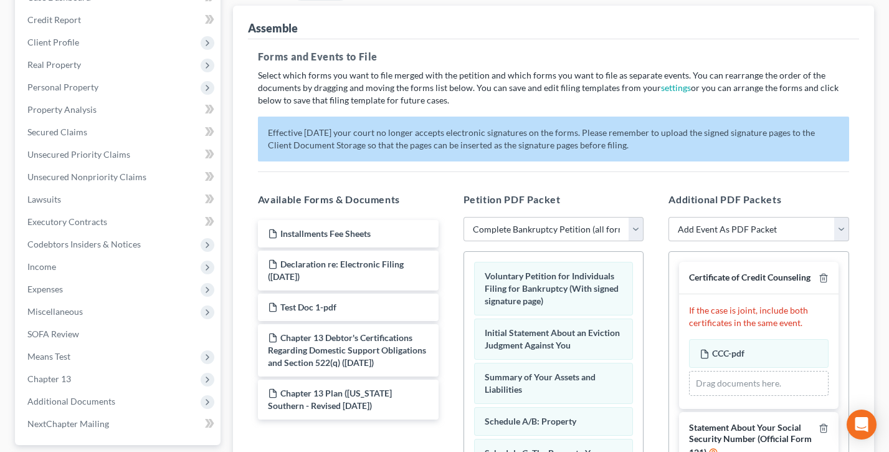
scroll to position [149, 0]
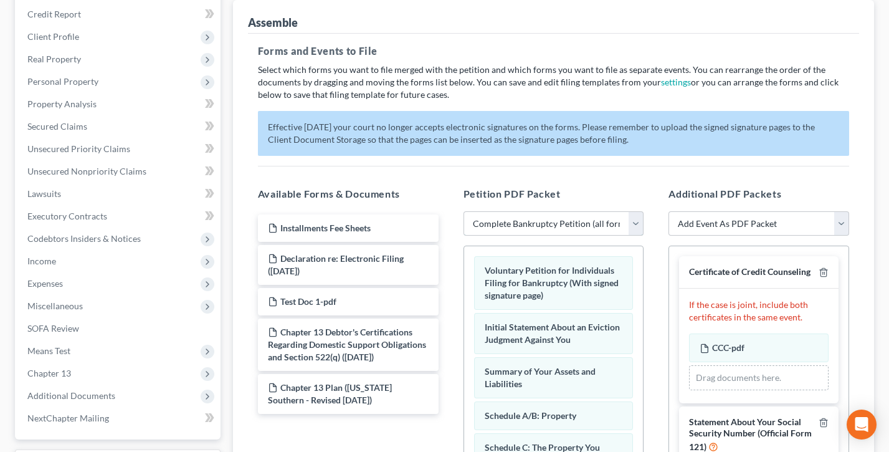
click at [562, 212] on select "Choose Default Petition PDF Packet Complete Bankruptcy Petition (all forms and …" at bounding box center [553, 223] width 181 height 25
click at [463, 211] on select "Choose Default Petition PDF Packet Complete Bankruptcy Petition (all forms and …" at bounding box center [553, 223] width 181 height 25
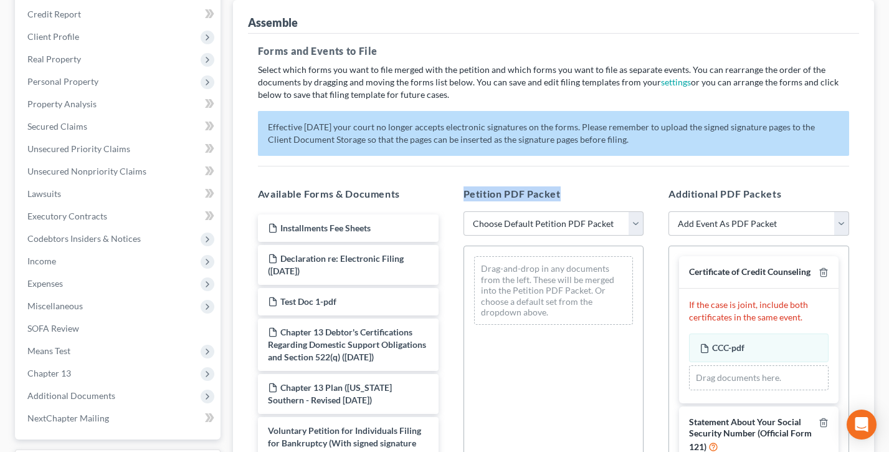
drag, startPoint x: 593, startPoint y: 190, endPoint x: 460, endPoint y: 194, distance: 133.4
click at [460, 195] on div "Petition PDF Packet Choose Default Petition PDF Packet Complete Bankruptcy Peti…" at bounding box center [554, 387] width 206 height 422
click at [460, 194] on div "Petition PDF Packet Choose Default Petition PDF Packet Complete Bankruptcy Peti…" at bounding box center [554, 387] width 206 height 422
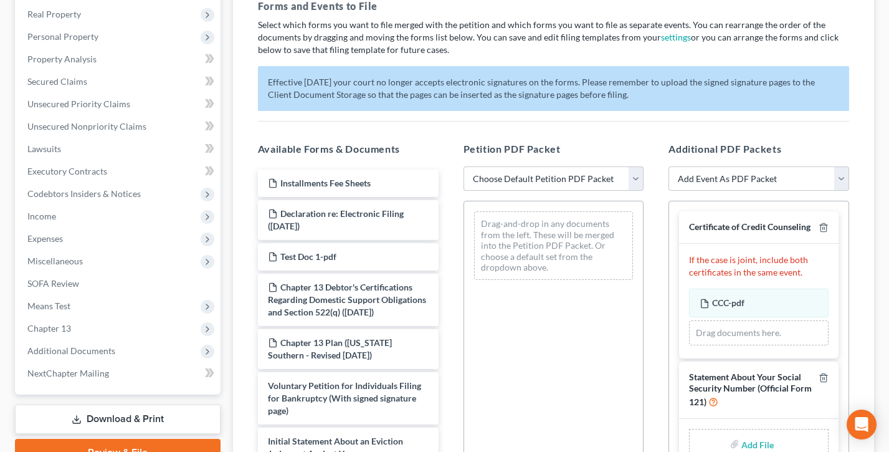
scroll to position [244, 0]
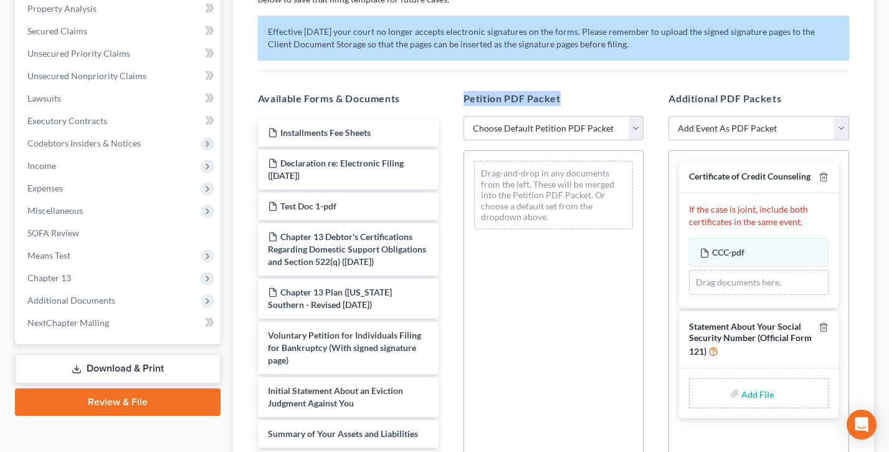
drag, startPoint x: 567, startPoint y: 104, endPoint x: 454, endPoint y: 98, distance: 112.9
click at [454, 98] on div "Petition PDF Packet Choose Default Petition PDF Packet Complete Bankruptcy Peti…" at bounding box center [554, 292] width 206 height 422
click at [546, 124] on select "Choose Default Petition PDF Packet Complete Bankruptcy Petition (all forms and …" at bounding box center [553, 128] width 181 height 25
click at [463, 116] on select "Choose Default Petition PDF Packet Complete Bankruptcy Petition (all forms and …" at bounding box center [553, 128] width 181 height 25
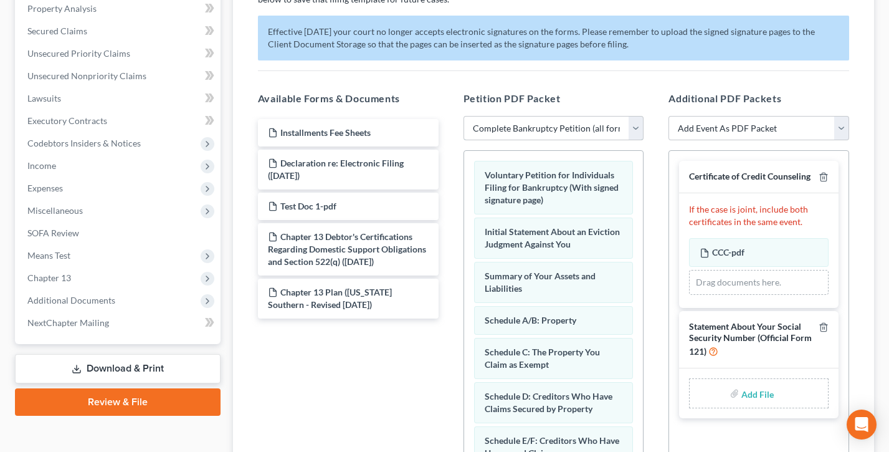
click at [541, 126] on select "Choose Default Petition PDF Packet Complete Bankruptcy Petition (all forms and …" at bounding box center [553, 128] width 181 height 25
select select "1"
click at [463, 116] on select "Choose Default Petition PDF Packet Complete Bankruptcy Petition (all forms and …" at bounding box center [553, 128] width 181 height 25
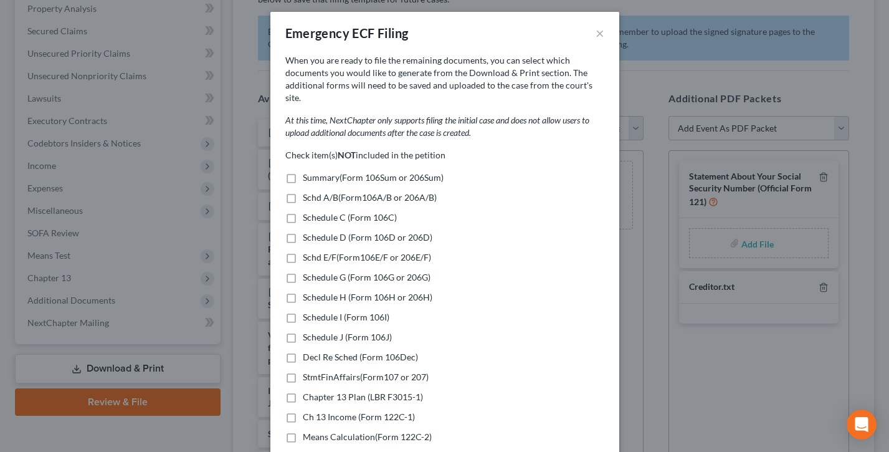
scroll to position [0, 0]
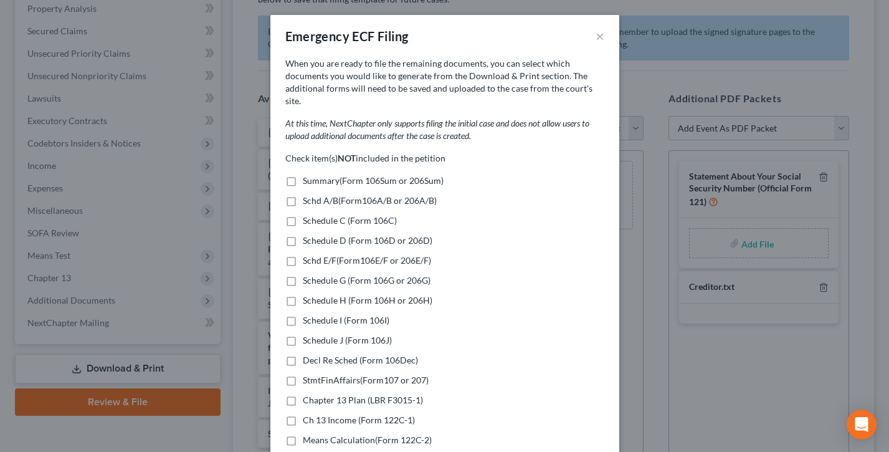
drag, startPoint x: 473, startPoint y: 149, endPoint x: 275, endPoint y: 149, distance: 198.1
click at [275, 149] on div "When you are ready to file the remaining documents, you can select which docume…" at bounding box center [444, 257] width 349 height 401
click at [596, 34] on button "×" at bounding box center [600, 36] width 9 height 15
select select
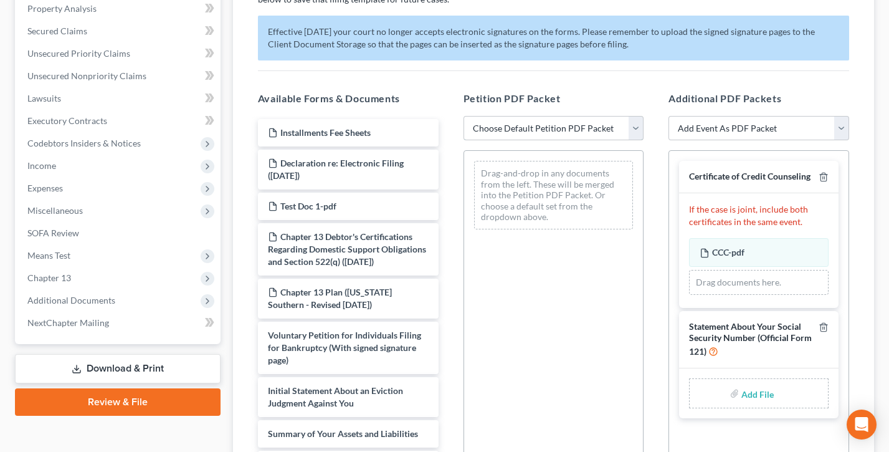
click at [530, 124] on select "Choose Default Petition PDF Packet Complete Bankruptcy Petition (all forms and …" at bounding box center [553, 128] width 181 height 25
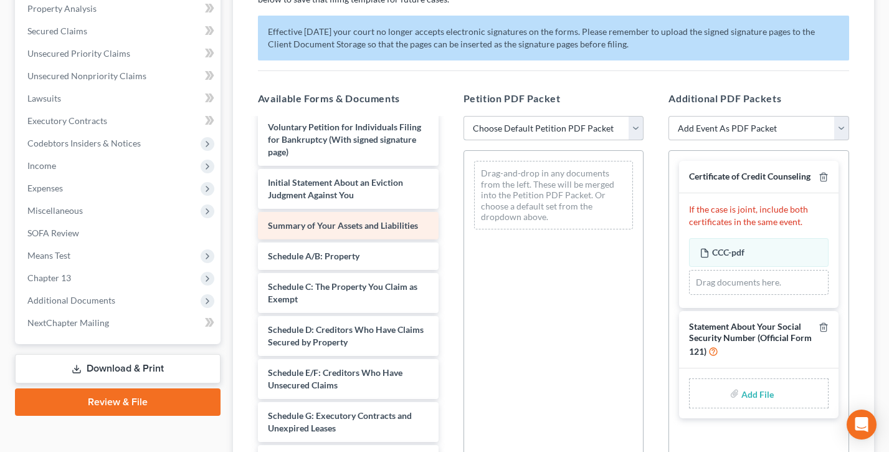
scroll to position [207, 0]
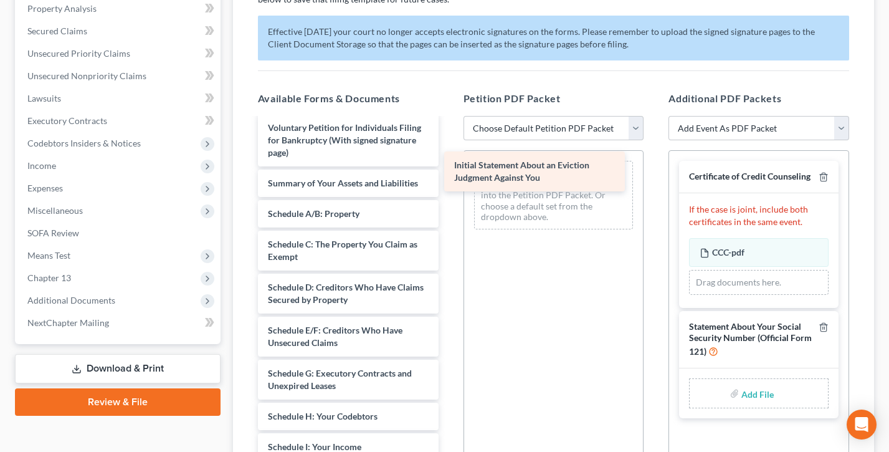
drag, startPoint x: 305, startPoint y: 186, endPoint x: 485, endPoint y: 171, distance: 180.7
click at [449, 168] on div "Initial Statement About an Eviction Judgment Against You Installments Fee Sheet…" at bounding box center [348, 367] width 201 height 911
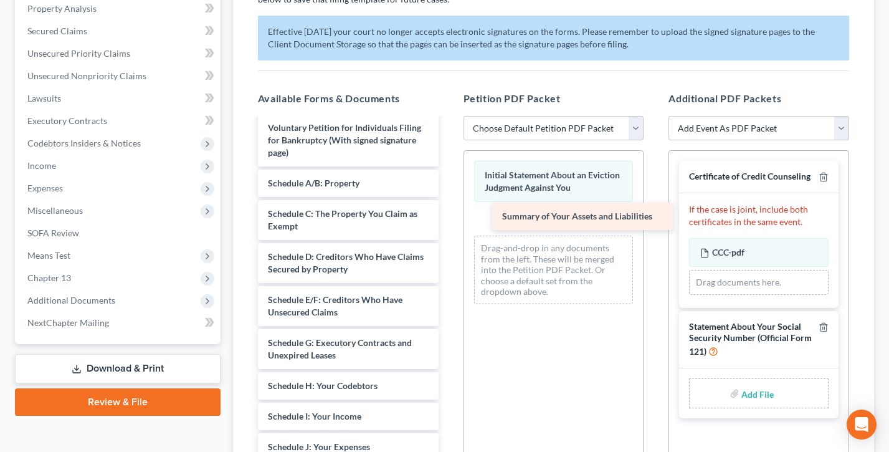
drag, startPoint x: 322, startPoint y: 184, endPoint x: 502, endPoint y: 221, distance: 183.8
click at [449, 218] on div "Summary of Your Assets and Liabilities Installments Fee Sheets Declaration re: …" at bounding box center [348, 352] width 201 height 880
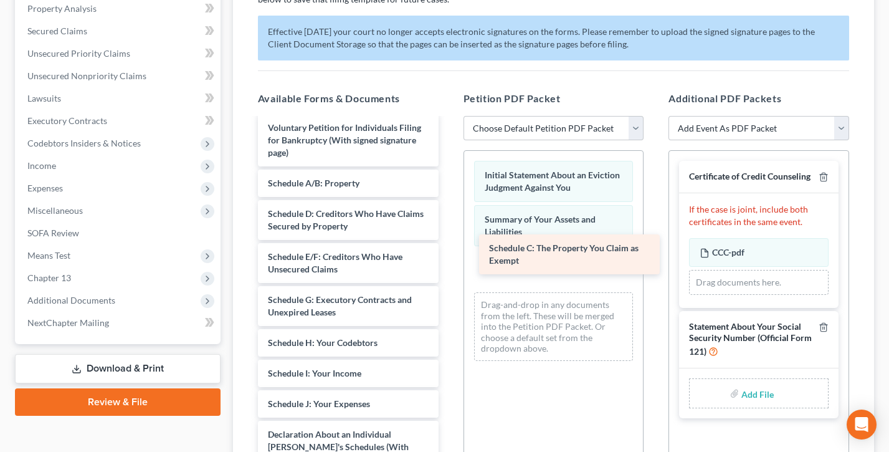
drag, startPoint x: 311, startPoint y: 211, endPoint x: 537, endPoint y: 248, distance: 229.2
click at [449, 248] on div "Schedule C: The Property You Claim as Exempt Installments Fee Sheets Declaratio…" at bounding box center [348, 330] width 201 height 837
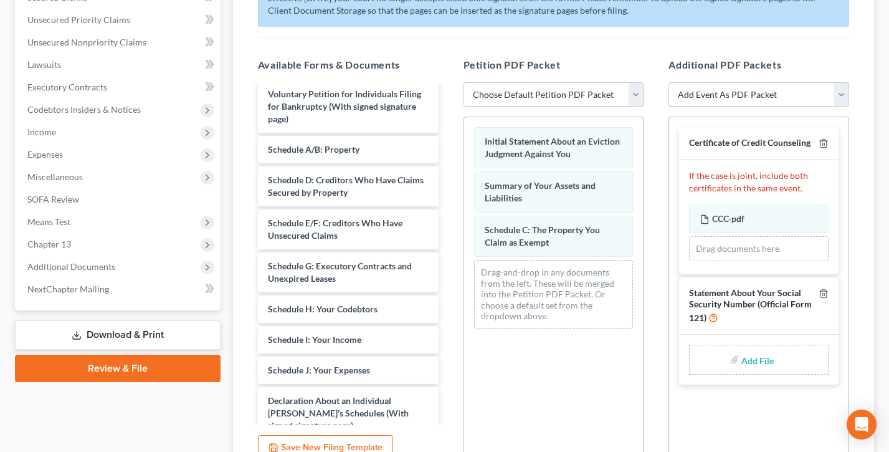
scroll to position [397, 0]
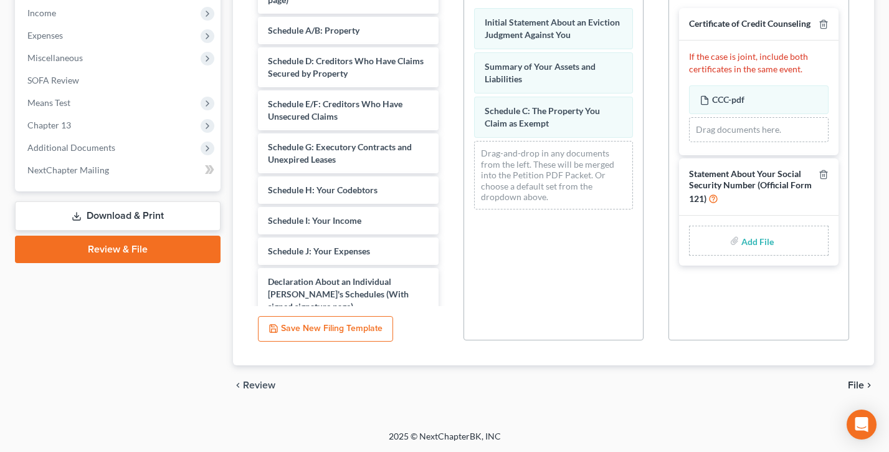
click at [318, 330] on button "Save New Filing Template" at bounding box center [325, 329] width 135 height 26
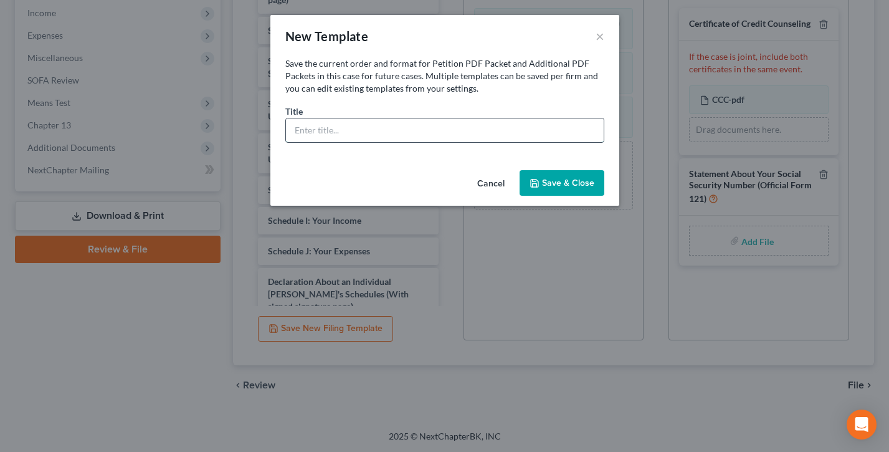
click at [372, 133] on input "text" at bounding box center [445, 130] width 318 height 24
click at [600, 33] on button "×" at bounding box center [600, 36] width 9 height 15
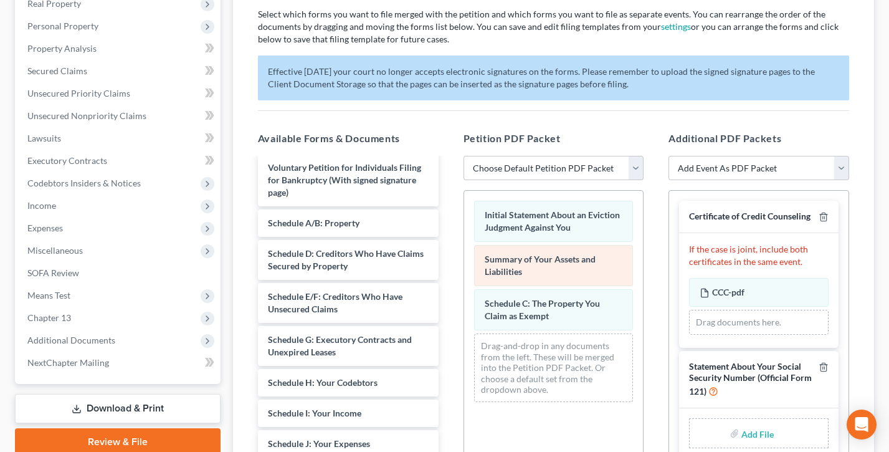
scroll to position [131, 0]
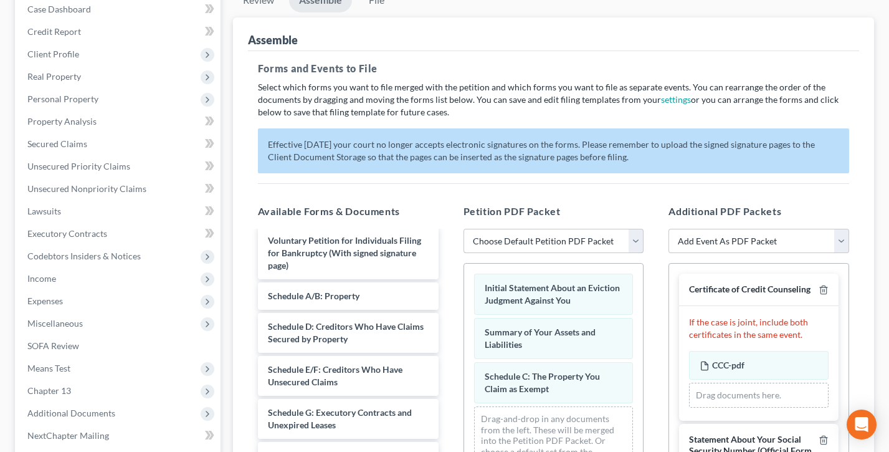
click at [539, 240] on select "Choose Default Petition PDF Packet Complete Bankruptcy Petition (all forms and …" at bounding box center [553, 241] width 181 height 25
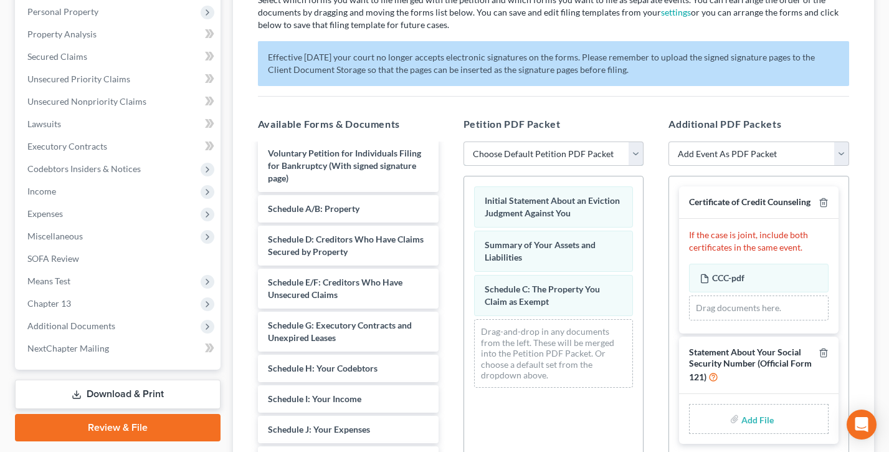
scroll to position [234, 0]
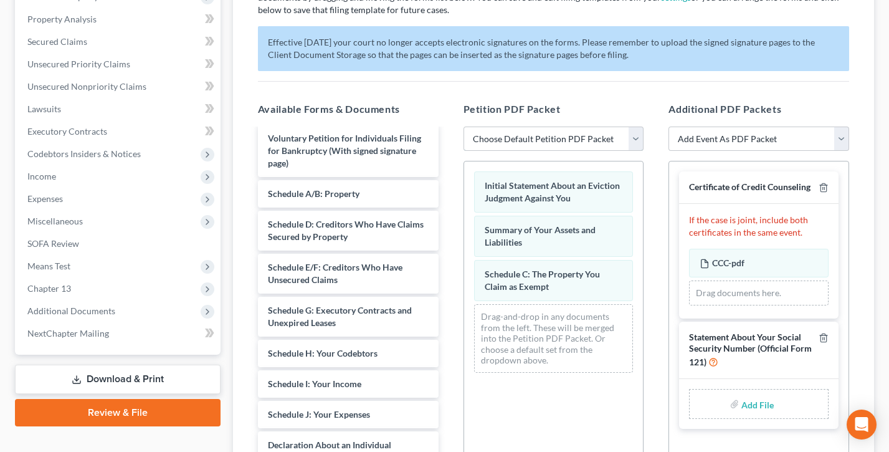
click at [540, 136] on select "Choose Default Petition PDF Packet Complete Bankruptcy Petition (all forms and …" at bounding box center [553, 138] width 181 height 25
drag, startPoint x: 580, startPoint y: 106, endPoint x: 461, endPoint y: 105, distance: 119.0
click at [461, 105] on div "Petition PDF Packet Choose Default Petition PDF Packet Complete Bankruptcy Peti…" at bounding box center [554, 303] width 206 height 422
click at [766, 105] on h5 "Additional PDF Packets" at bounding box center [758, 109] width 181 height 15
drag, startPoint x: 796, startPoint y: 107, endPoint x: 674, endPoint y: 108, distance: 122.1
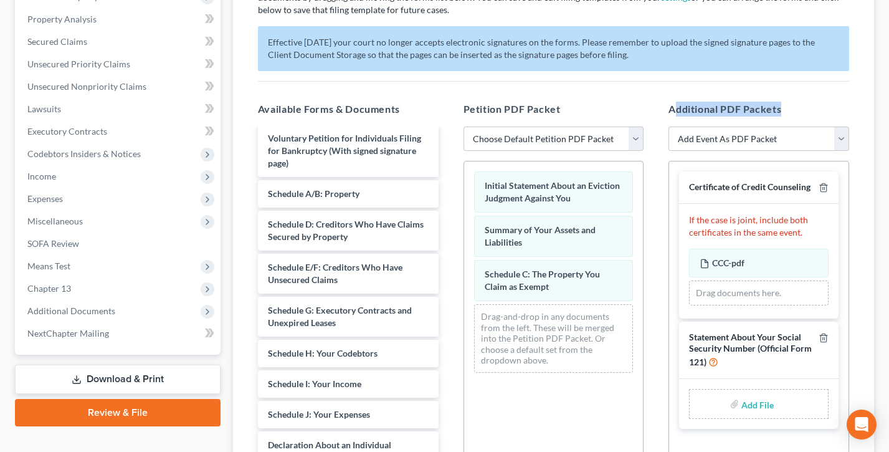
click at [675, 108] on h5 "Additional PDF Packets" at bounding box center [758, 109] width 181 height 15
drag, startPoint x: 811, startPoint y: 186, endPoint x: 687, endPoint y: 186, distance: 124.0
click at [687, 187] on div "Certificate of Credit Counseling" at bounding box center [758, 187] width 159 height 32
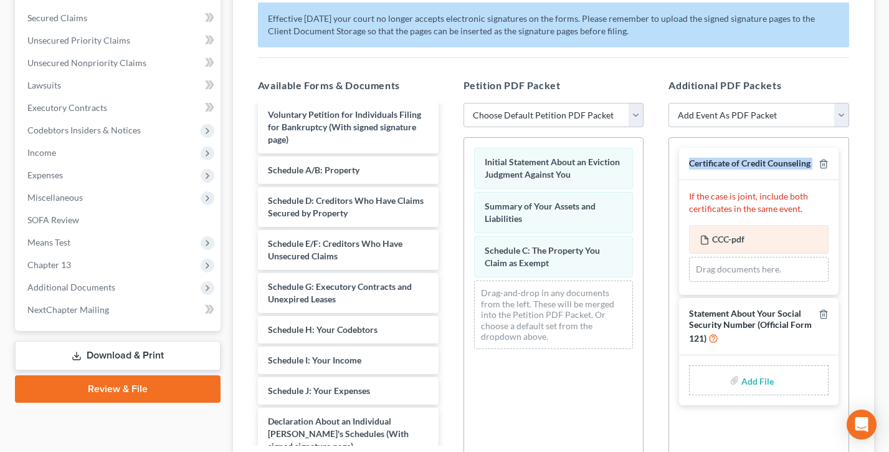
scroll to position [288, 0]
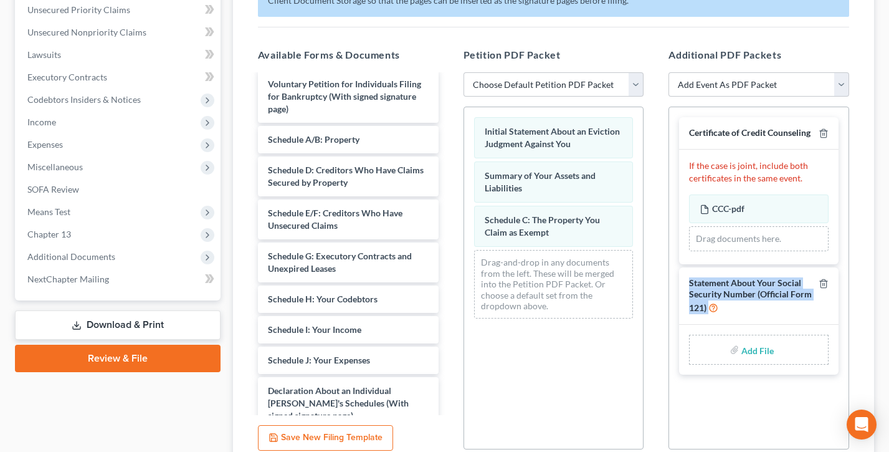
drag, startPoint x: 755, startPoint y: 308, endPoint x: 680, endPoint y: 282, distance: 79.6
click at [680, 282] on div "Statement About Your Social Security Number (Official Form 121)" at bounding box center [758, 295] width 159 height 57
click at [681, 282] on div "Statement About Your Social Security Number (Official Form 121)" at bounding box center [758, 295] width 159 height 57
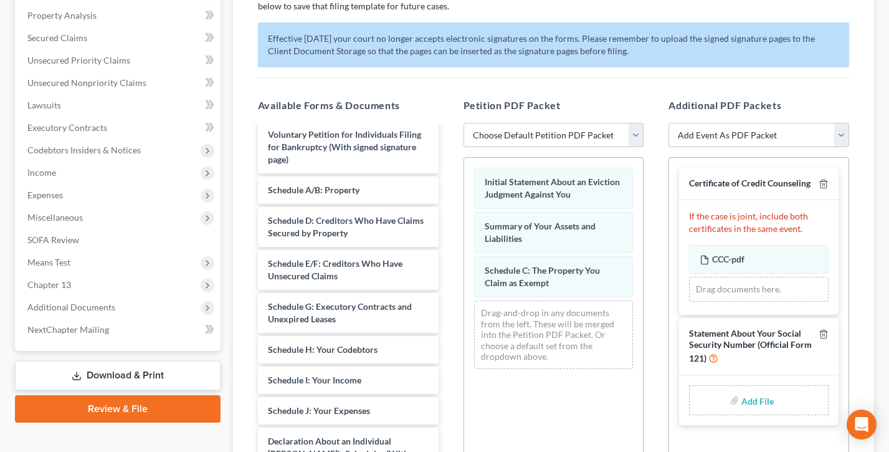
scroll to position [235, 0]
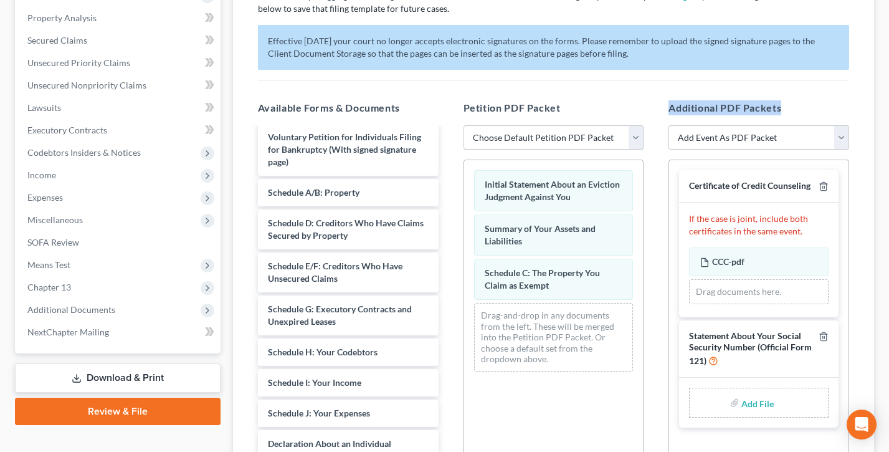
drag, startPoint x: 786, startPoint y: 107, endPoint x: 665, endPoint y: 106, distance: 120.2
click at [665, 106] on div "Additional PDF Packets Add Event As PDF Packet Amended Chapter 11 Plan Amended …" at bounding box center [759, 301] width 206 height 422
drag, startPoint x: 814, startPoint y: 184, endPoint x: 687, endPoint y: 183, distance: 127.7
click at [688, 183] on div "Certificate of Credit Counseling" at bounding box center [758, 186] width 159 height 32
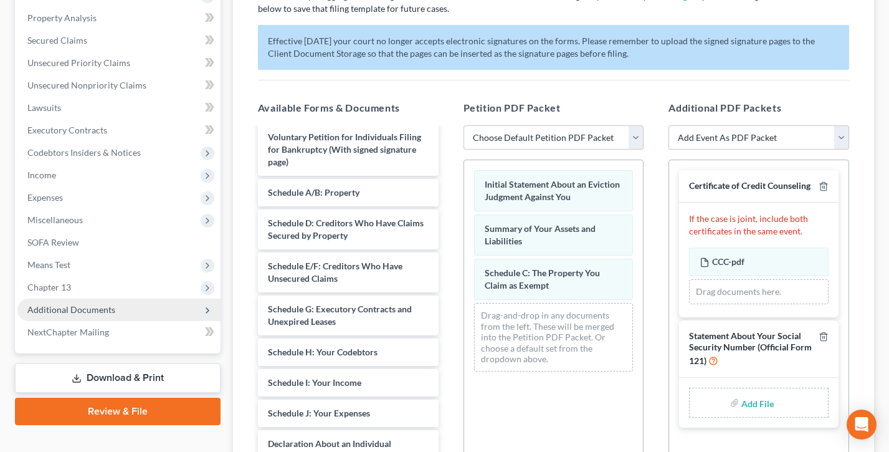
click at [93, 308] on span "Additional Documents" at bounding box center [71, 309] width 88 height 11
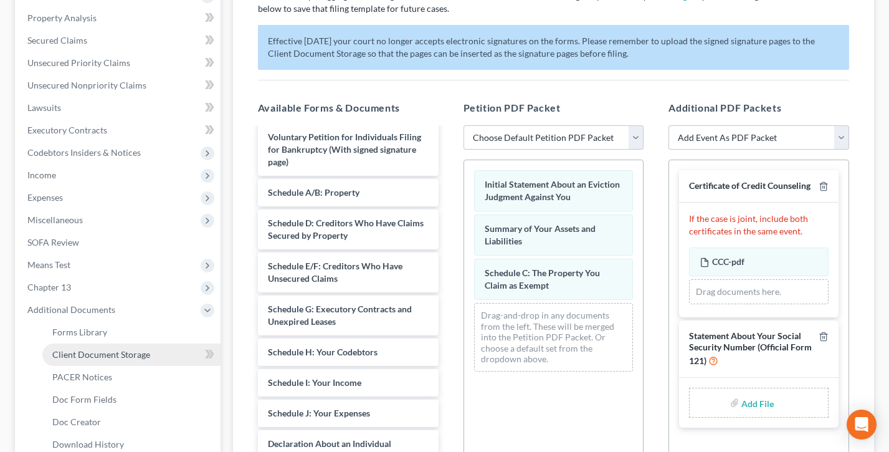
click at [112, 354] on span "Client Document Storage" at bounding box center [101, 354] width 98 height 11
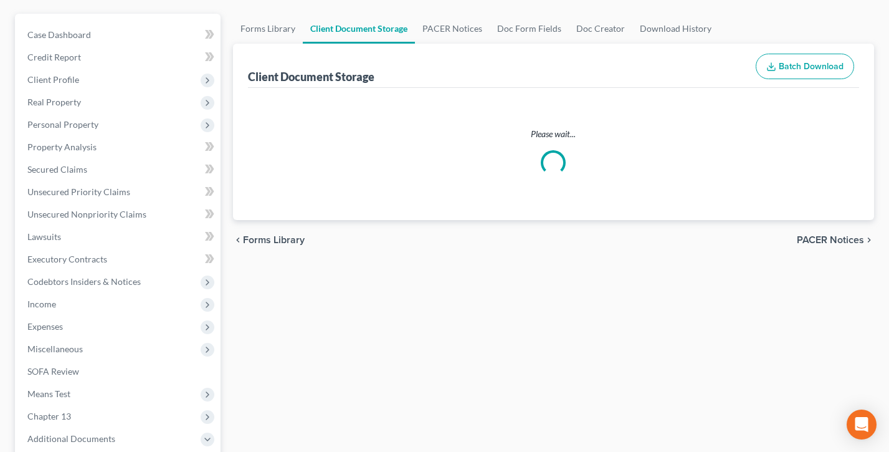
scroll to position [25, 0]
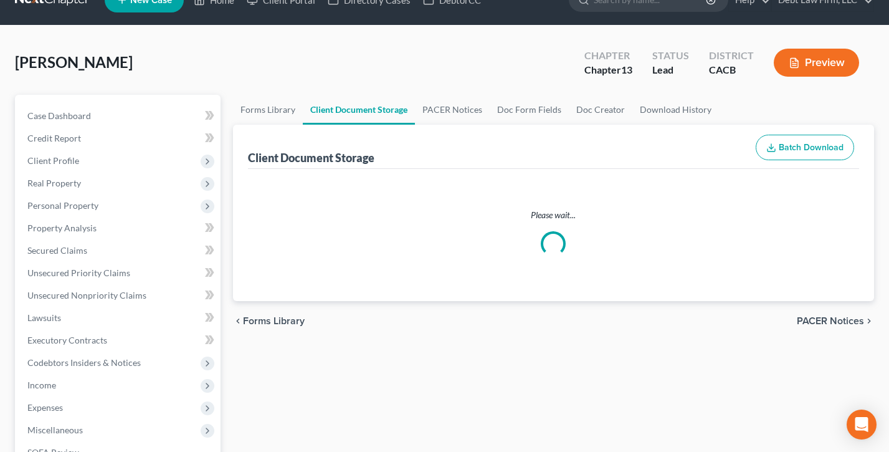
select select "60"
select select "61"
select select "64"
select select "10"
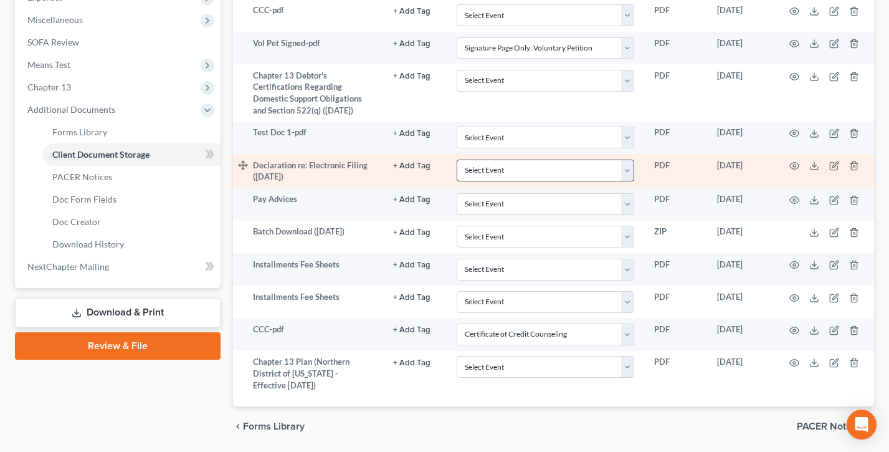
scroll to position [476, 0]
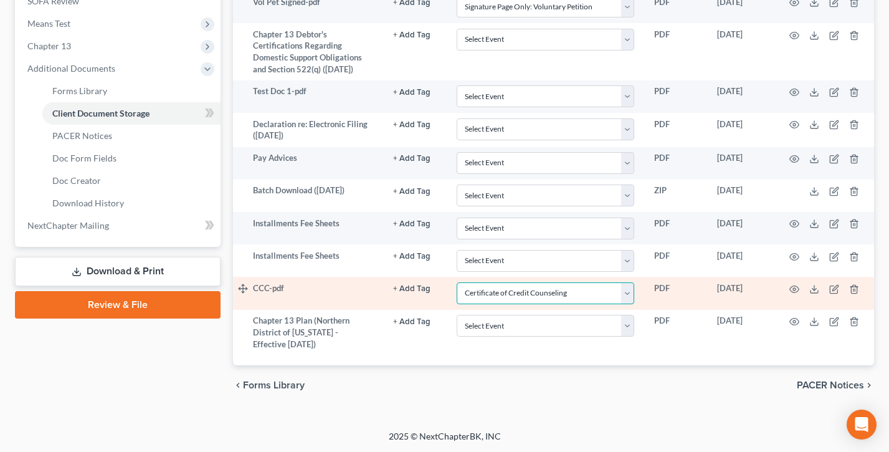
click at [537, 292] on select "Select Event Amended Chapter 11 Plan Amended Chapter 11 Small Business Plan Ame…" at bounding box center [546, 293] width 178 height 22
click at [457, 282] on select "Select Event Amended Chapter 11 Plan Amended Chapter 11 Small Business Plan Ame…" at bounding box center [546, 293] width 178 height 22
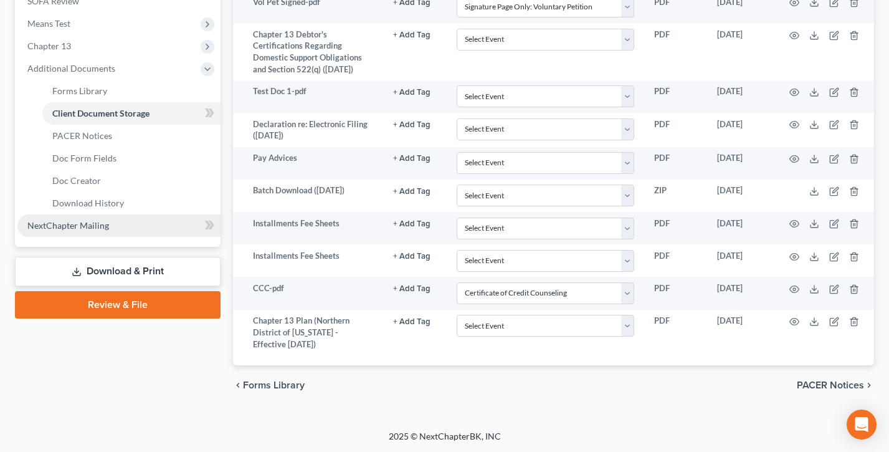
click at [130, 307] on link "Review & File" at bounding box center [118, 304] width 206 height 27
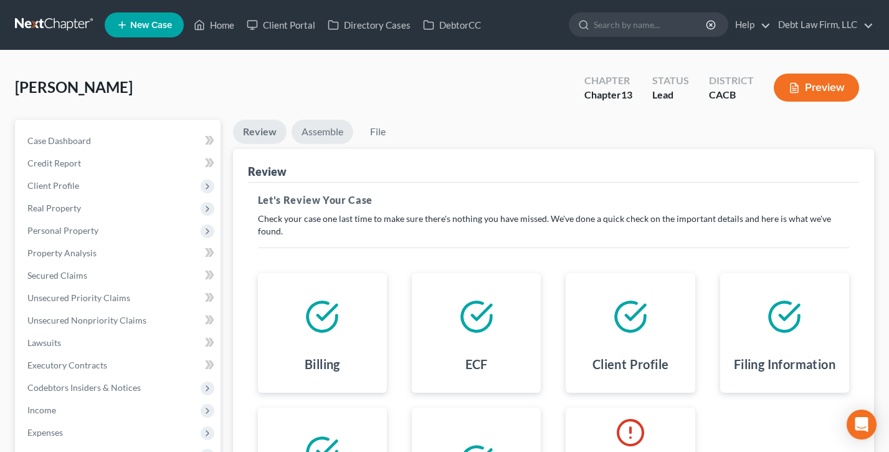
click at [323, 136] on link "Assemble" at bounding box center [323, 132] width 62 height 24
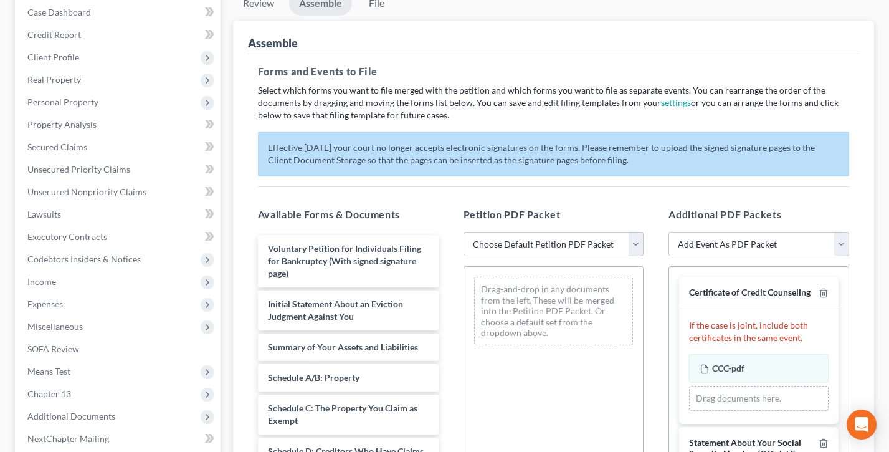
scroll to position [148, 0]
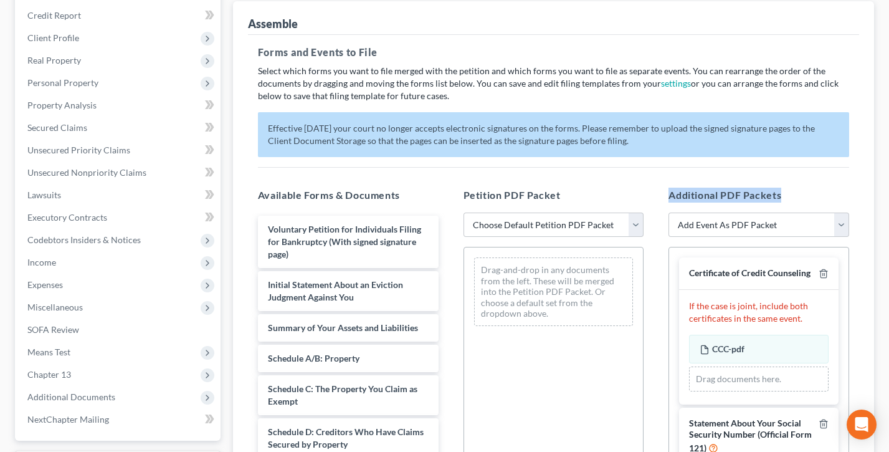
drag, startPoint x: 768, startPoint y: 192, endPoint x: 670, endPoint y: 191, distance: 97.8
click at [670, 191] on h5 "Additional PDF Packets" at bounding box center [758, 195] width 181 height 15
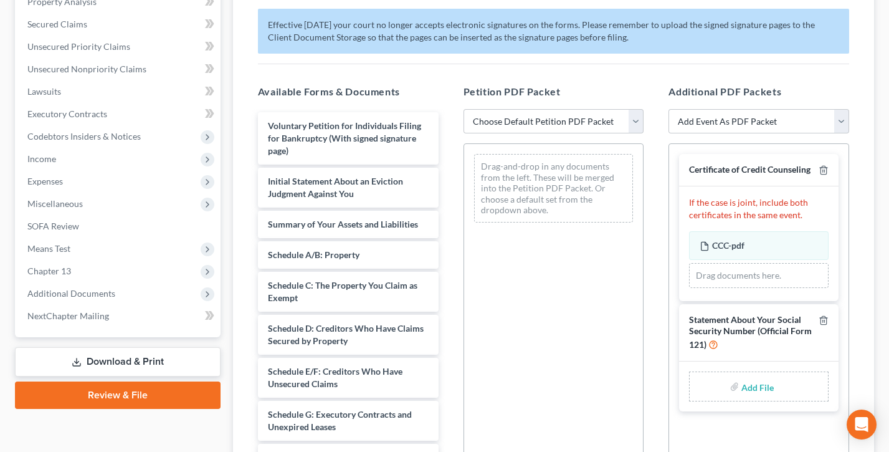
scroll to position [272, 0]
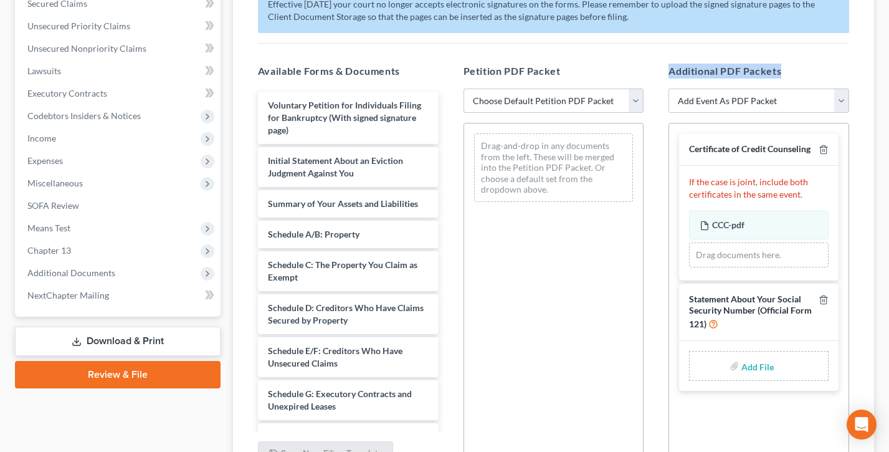
drag, startPoint x: 784, startPoint y: 75, endPoint x: 659, endPoint y: 68, distance: 125.4
click at [659, 68] on div "Additional PDF Packets Add Event As PDF Packet Amended Chapter 11 Plan Amended …" at bounding box center [759, 265] width 206 height 422
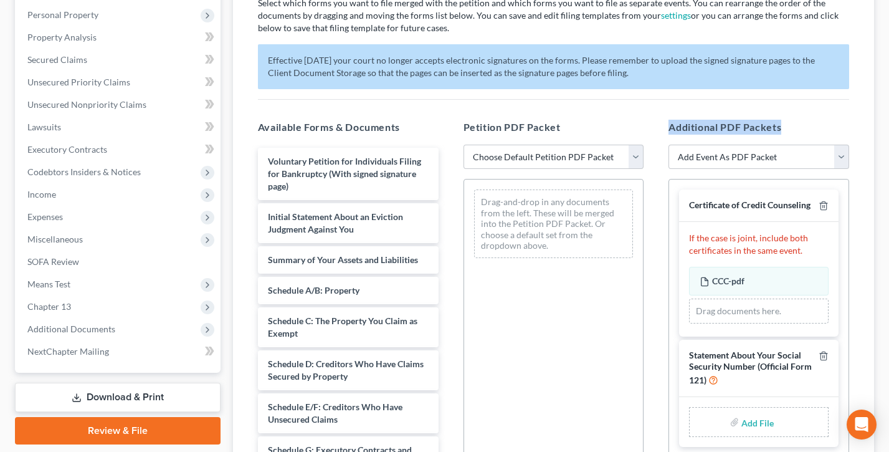
scroll to position [209, 0]
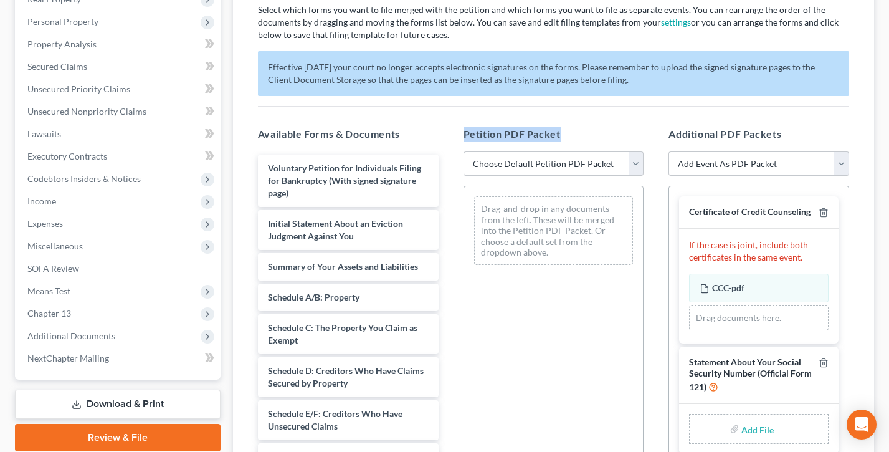
drag, startPoint x: 572, startPoint y: 134, endPoint x: 453, endPoint y: 134, distance: 119.0
click at [453, 134] on div "Petition PDF Packet Choose Default Petition PDF Packet Complete Bankruptcy Peti…" at bounding box center [554, 327] width 206 height 422
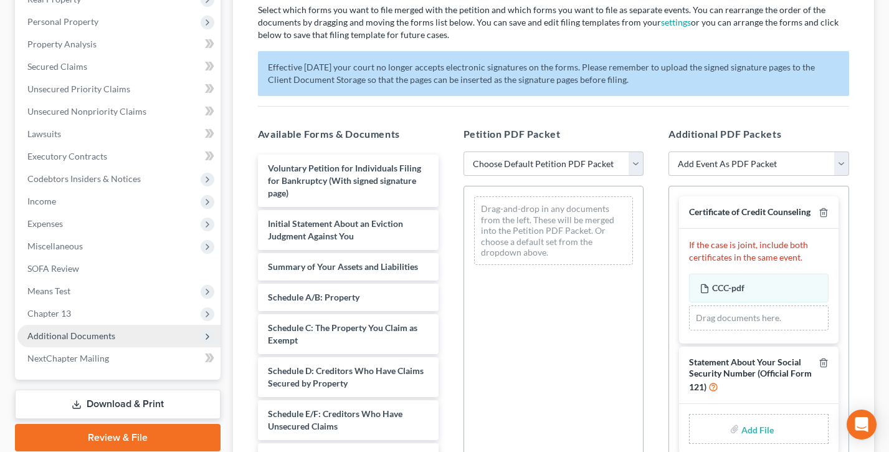
click at [88, 334] on span "Additional Documents" at bounding box center [71, 335] width 88 height 11
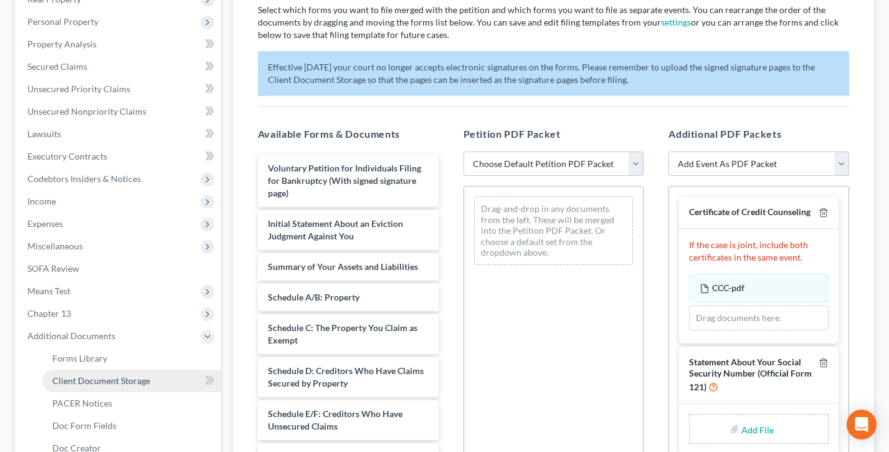
click at [99, 382] on span "Client Document Storage" at bounding box center [101, 380] width 98 height 11
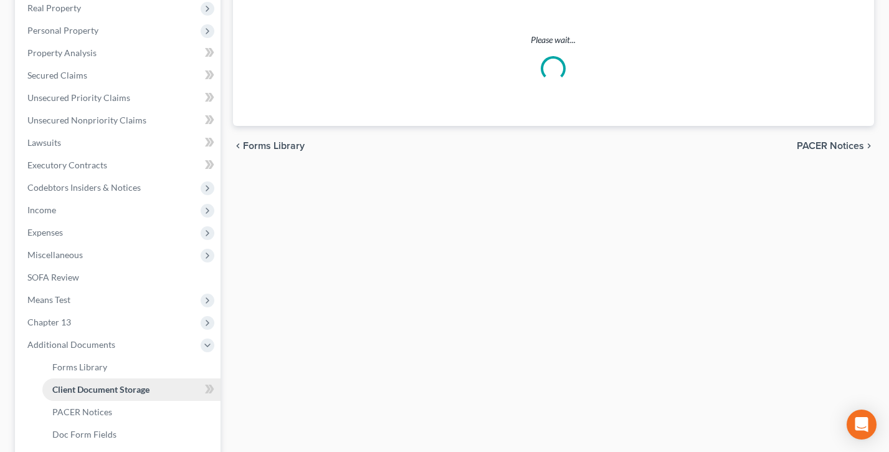
select select "60"
select select "61"
select select "64"
select select "10"
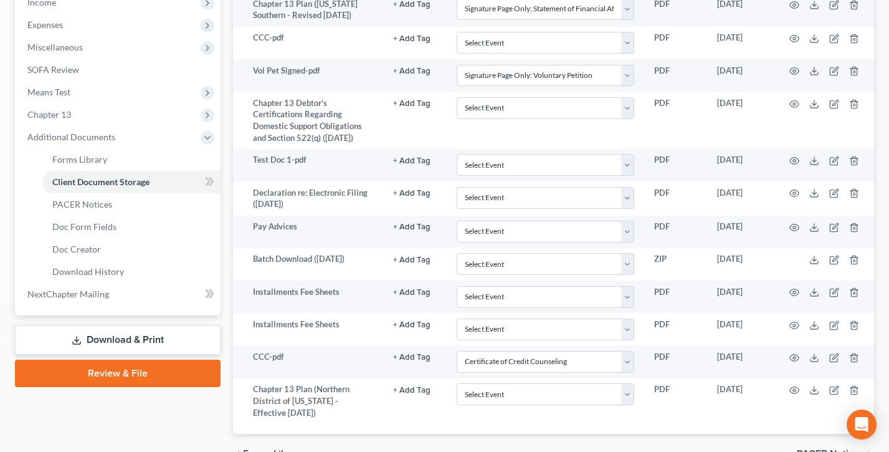
scroll to position [440, 0]
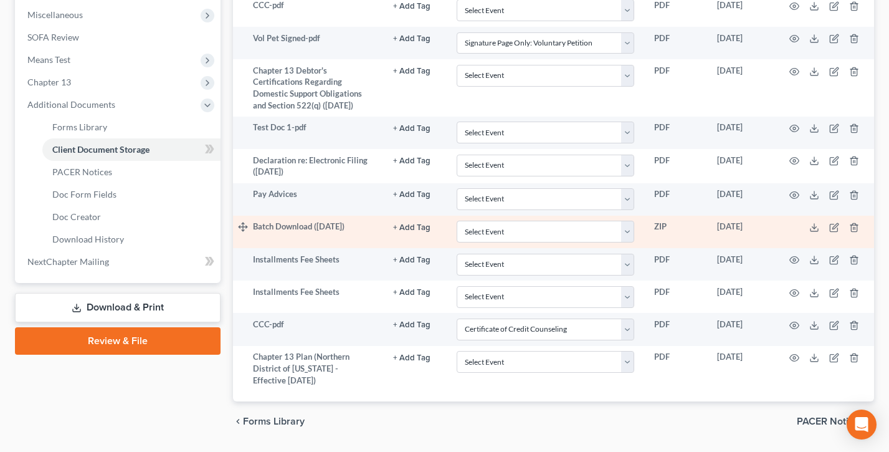
drag, startPoint x: 345, startPoint y: 227, endPoint x: 247, endPoint y: 223, distance: 97.9
click at [243, 225] on tr "Batch Download (09/02/25) + Add Tag Select an option or create one 341 Hearing …" at bounding box center [553, 232] width 641 height 32
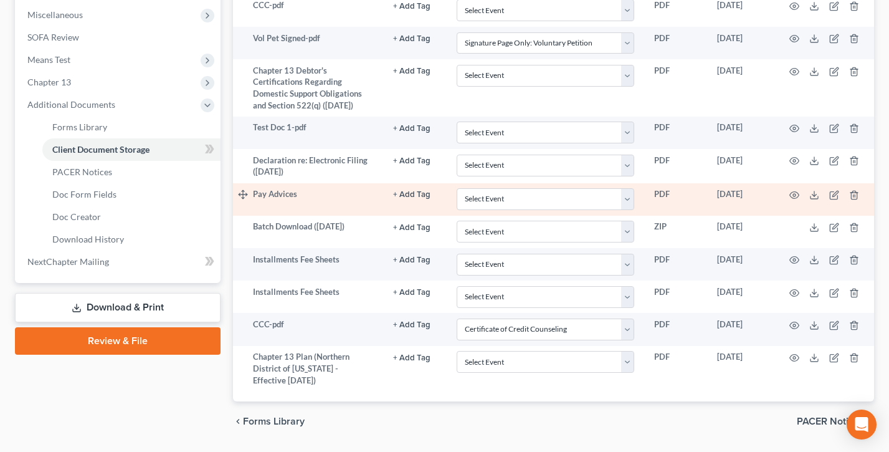
click at [315, 197] on td "Pay Advices" at bounding box center [318, 199] width 130 height 32
drag, startPoint x: 305, startPoint y: 196, endPoint x: 251, endPoint y: 194, distance: 54.3
click at [251, 194] on tr "Pay Advices + Add Tag Select an option or create one 341 Hearing Agreement Cert…" at bounding box center [553, 199] width 641 height 32
click at [325, 207] on td "Pay Advices" at bounding box center [318, 199] width 130 height 32
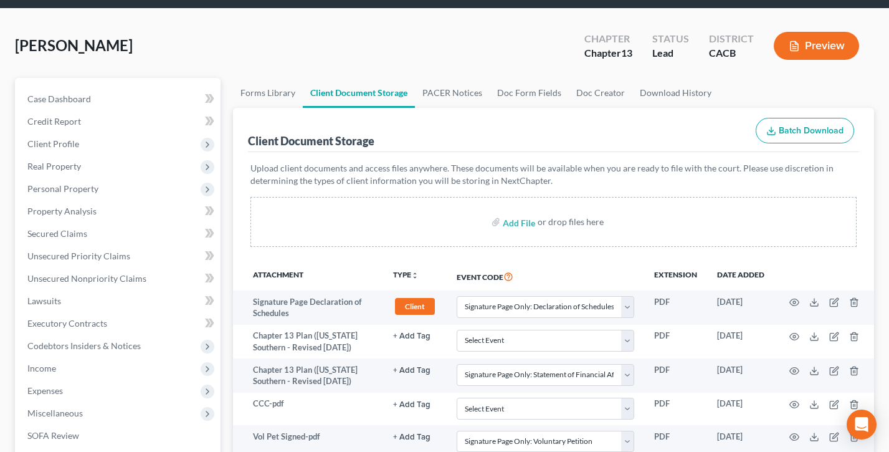
scroll to position [59, 0]
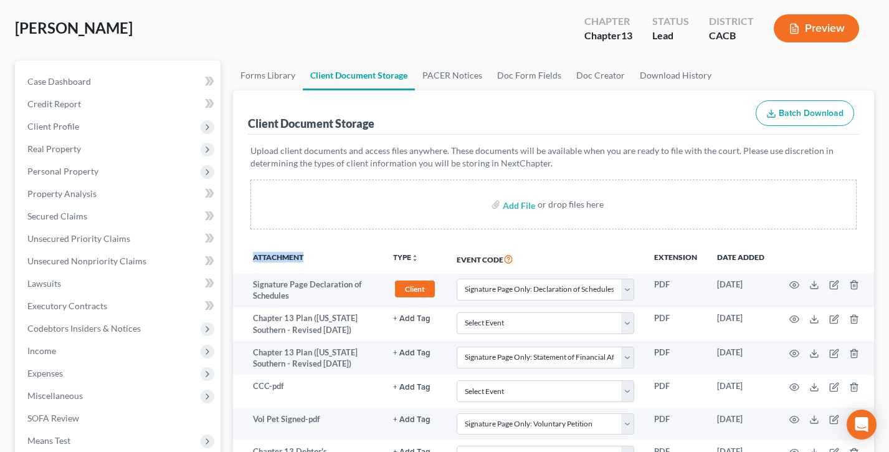
drag, startPoint x: 299, startPoint y: 257, endPoint x: 237, endPoint y: 257, distance: 62.3
click at [237, 257] on tr "Attachment TYPE unfold_more NONE 341 Hearing Agreement Certificates Client Cred…" at bounding box center [553, 258] width 641 height 29
click at [266, 249] on th "Attachment" at bounding box center [318, 258] width 130 height 29
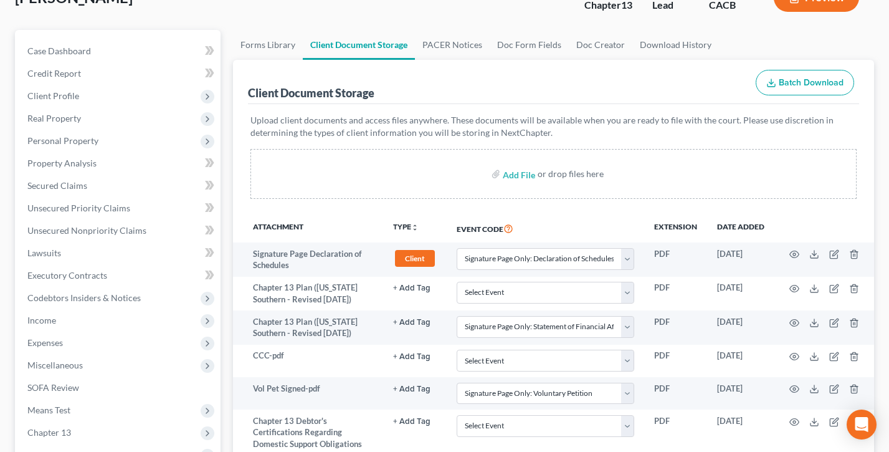
scroll to position [0, 0]
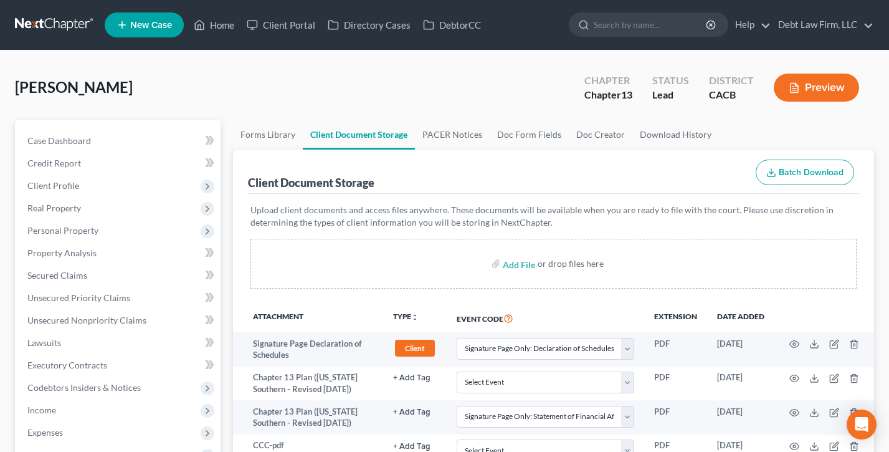
drag, startPoint x: 138, startPoint y: 87, endPoint x: -4, endPoint y: 85, distance: 141.4
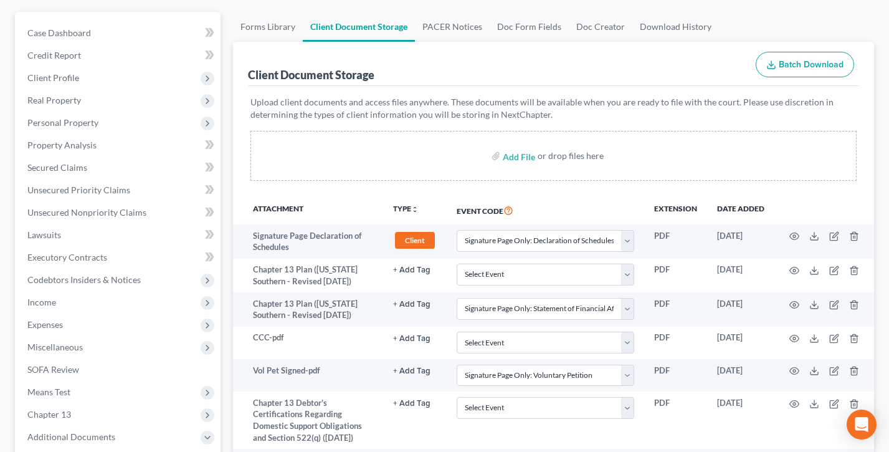
scroll to position [212, 0]
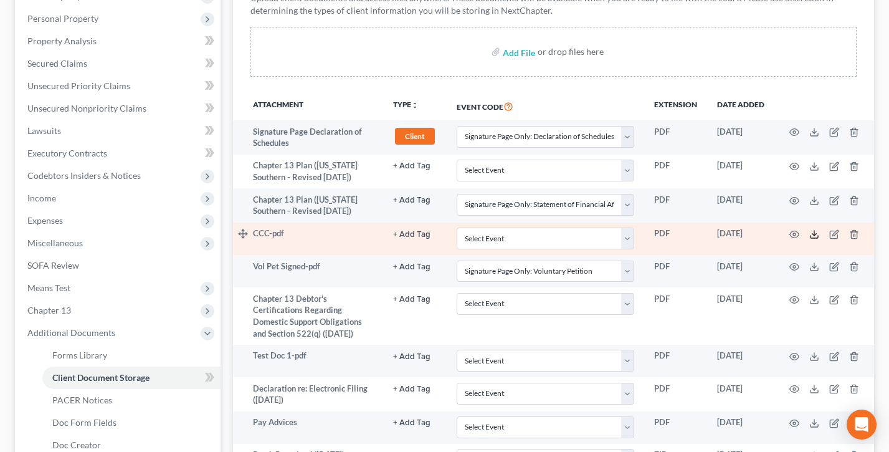
click at [812, 234] on icon at bounding box center [814, 234] width 10 height 10
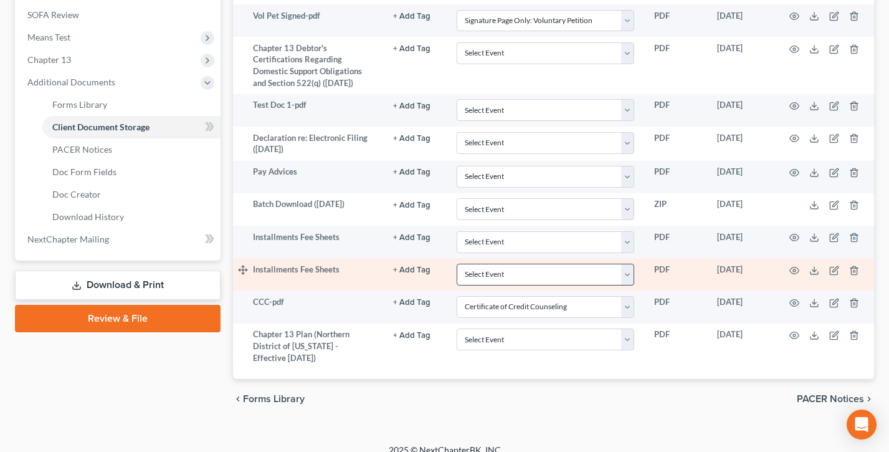
scroll to position [476, 0]
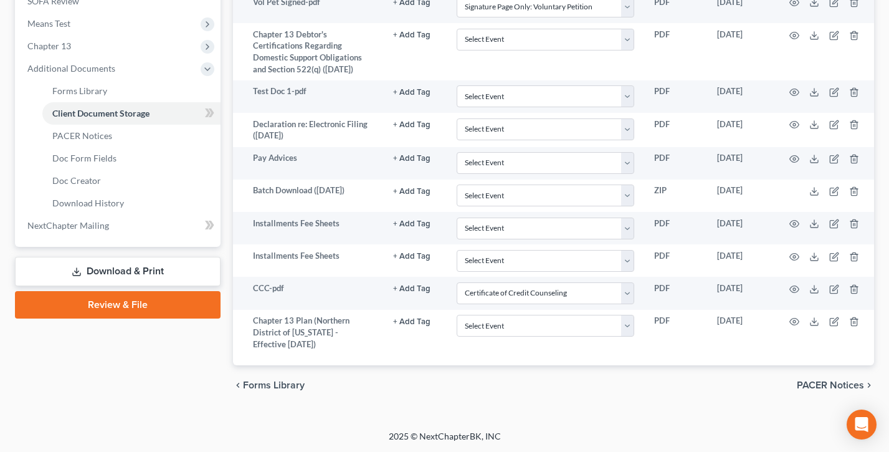
click at [141, 298] on link "Review & File" at bounding box center [118, 304] width 206 height 27
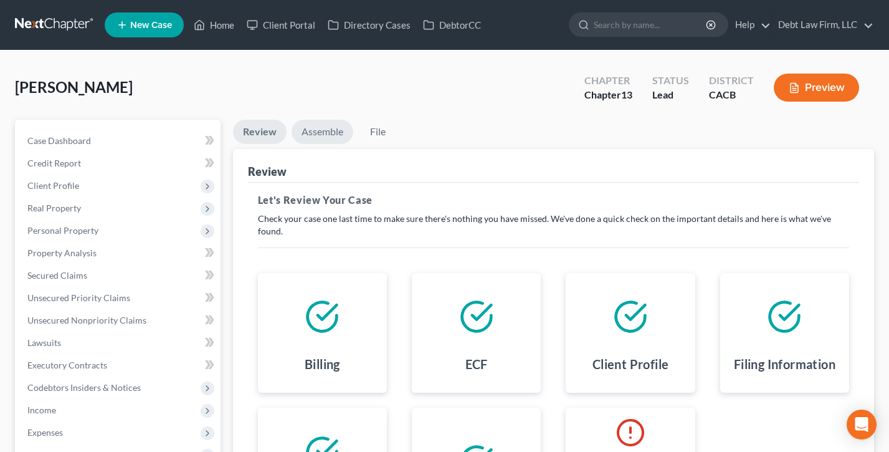
click at [325, 131] on link "Assemble" at bounding box center [323, 132] width 62 height 24
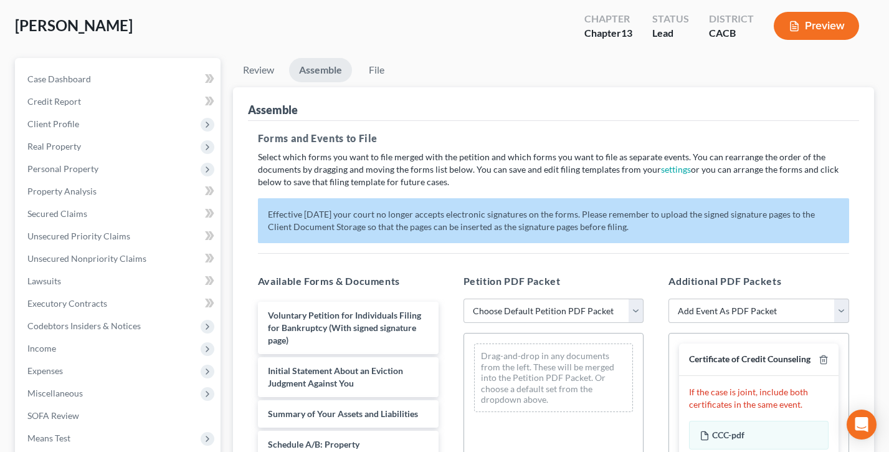
scroll to position [130, 0]
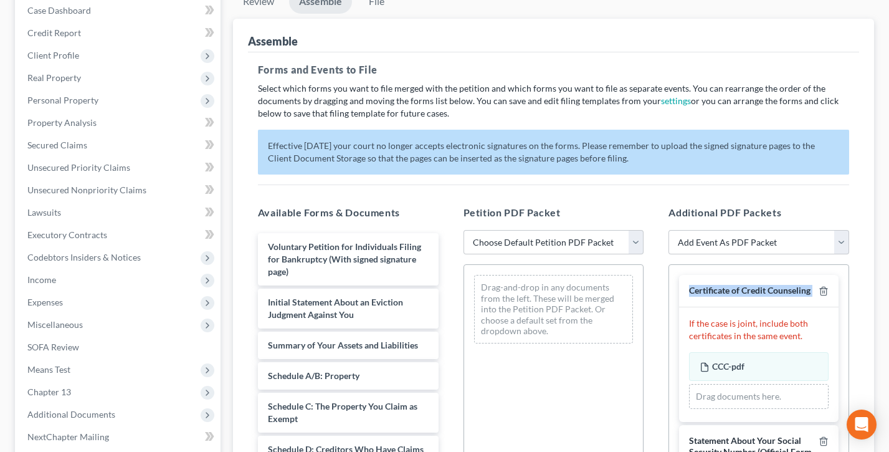
drag, startPoint x: 813, startPoint y: 289, endPoint x: 690, endPoint y: 290, distance: 122.7
click at [690, 290] on div "Certificate of Credit Counseling" at bounding box center [758, 291] width 159 height 32
click at [647, 234] on div "Petition PDF Packet Choose Default Petition PDF Packet Complete Bankruptcy Peti…" at bounding box center [554, 406] width 206 height 422
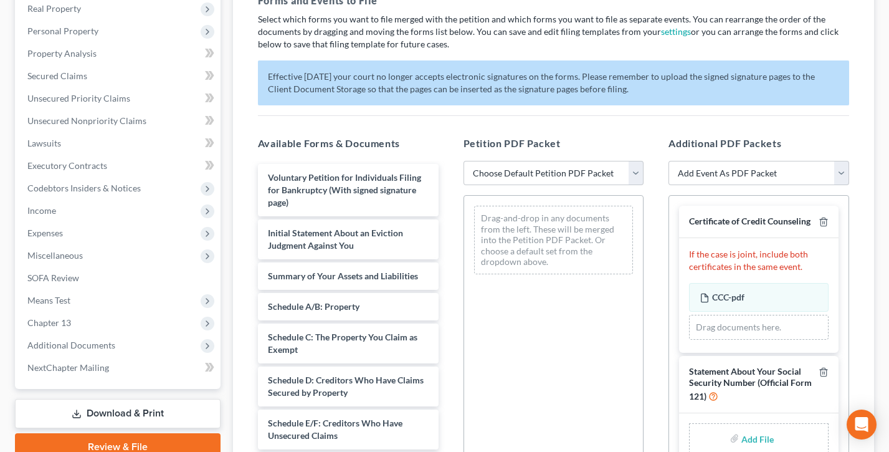
scroll to position [259, 0]
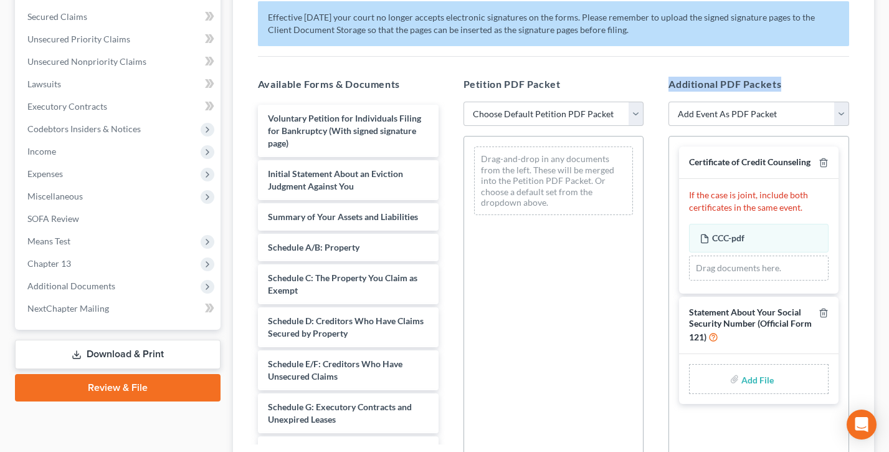
drag, startPoint x: 794, startPoint y: 83, endPoint x: 665, endPoint y: 82, distance: 129.0
click at [665, 82] on div "Additional PDF Packets Add Event As PDF Packet Amended Chapter 11 Plan Amended …" at bounding box center [759, 278] width 206 height 422
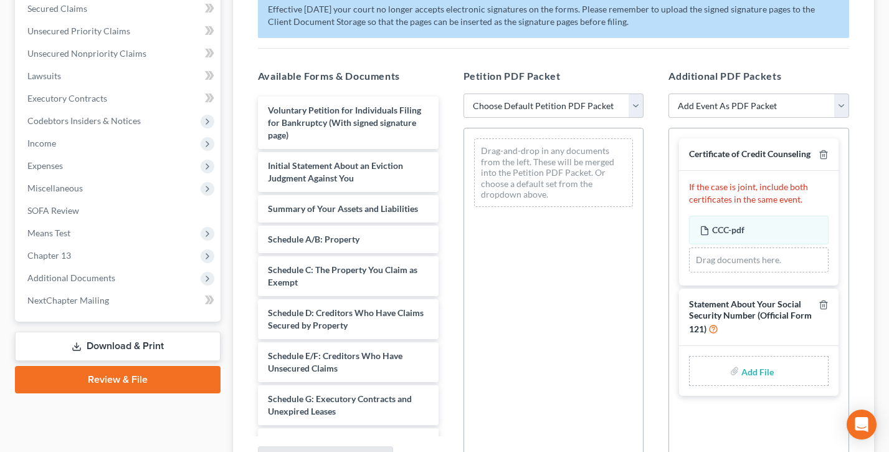
scroll to position [308, 0]
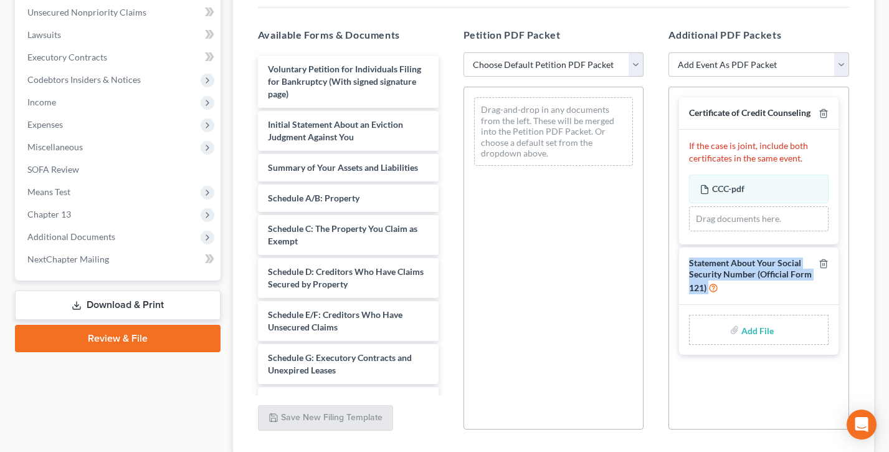
drag, startPoint x: 769, startPoint y: 289, endPoint x: 676, endPoint y: 259, distance: 98.3
click at [676, 259] on div "Certificate of Credit Counseling If the case is joint, include both certificate…" at bounding box center [758, 225] width 179 height 277
click at [672, 244] on div "Certificate of Credit Counseling If the case is joint, include both certificate…" at bounding box center [758, 225] width 179 height 277
drag, startPoint x: 769, startPoint y: 287, endPoint x: 685, endPoint y: 260, distance: 88.7
click at [685, 260] on div "Statement About Your Social Security Number (Official Form 121)" at bounding box center [758, 275] width 159 height 57
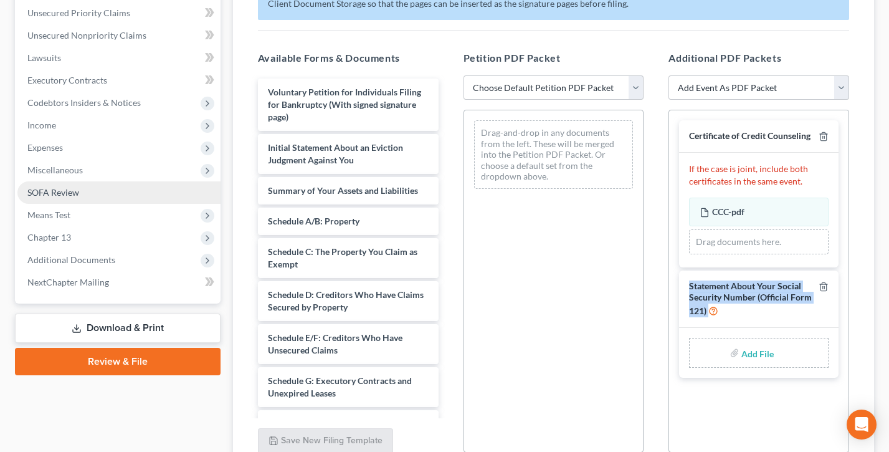
scroll to position [287, 0]
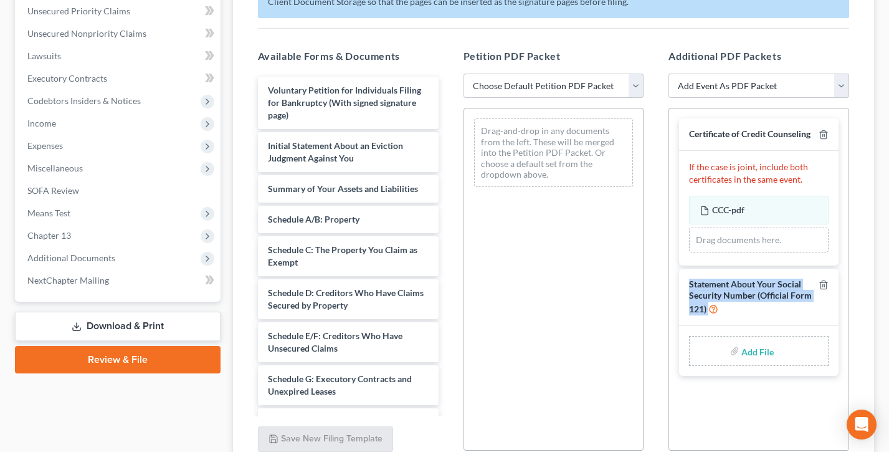
click at [762, 324] on div "Statement About Your Social Security Number (Official Form 121)" at bounding box center [758, 297] width 159 height 57
click at [97, 320] on link "Download & Print" at bounding box center [118, 325] width 206 height 29
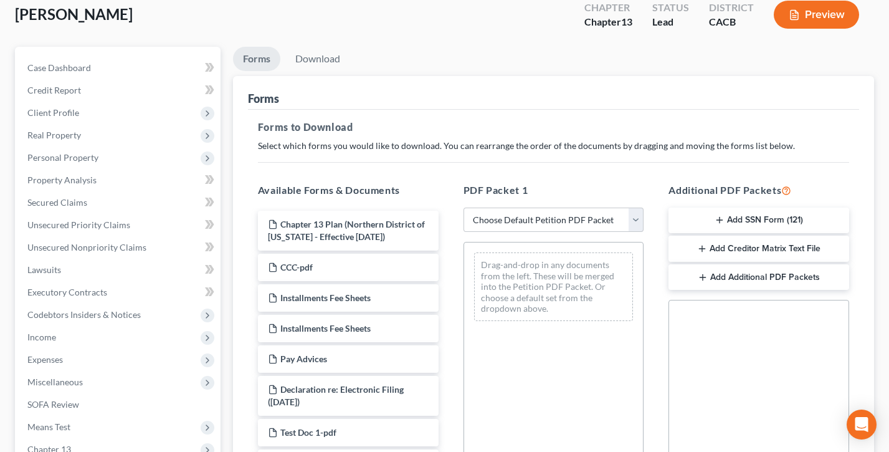
scroll to position [95, 0]
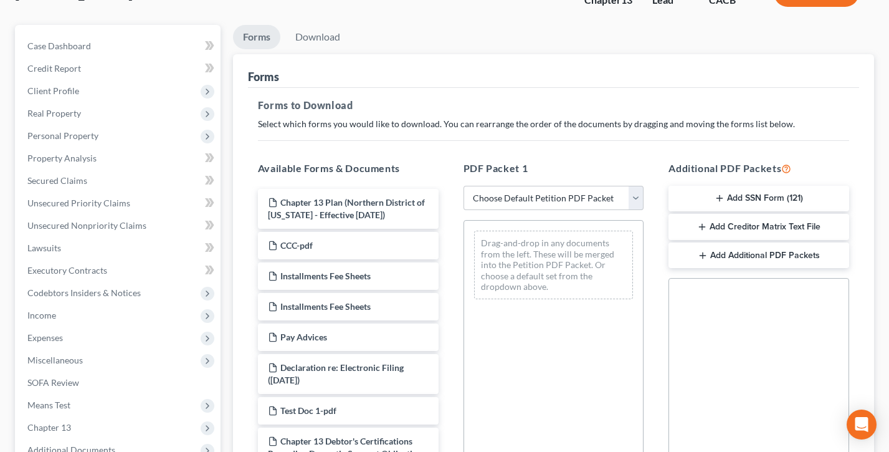
drag, startPoint x: 829, startPoint y: 165, endPoint x: 666, endPoint y: 164, distance: 162.6
click at [667, 164] on div "Additional PDF Packets Add SSN Form (121) Add Creditor Matrix Text File Add Add…" at bounding box center [759, 362] width 206 height 422
click at [666, 163] on div "Additional PDF Packets Add SSN Form (121) Add Creditor Matrix Text File Add Add…" at bounding box center [759, 362] width 206 height 422
click at [747, 197] on button "Add SSN Form (121)" at bounding box center [758, 199] width 181 height 26
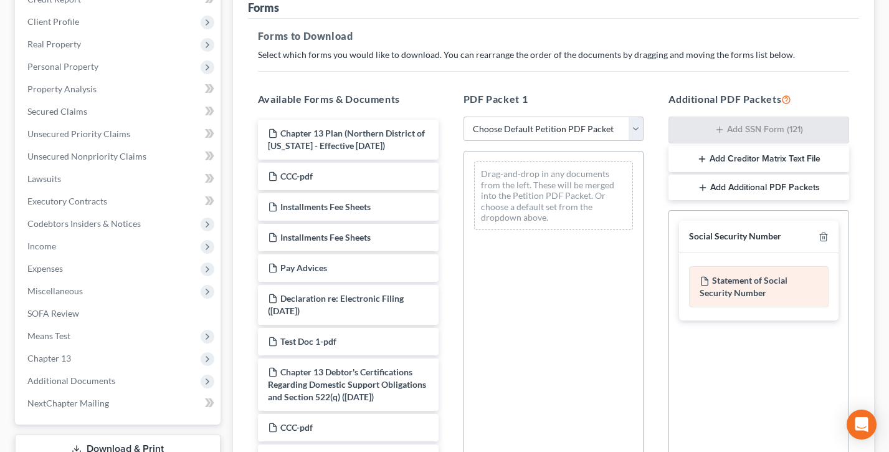
scroll to position [169, 0]
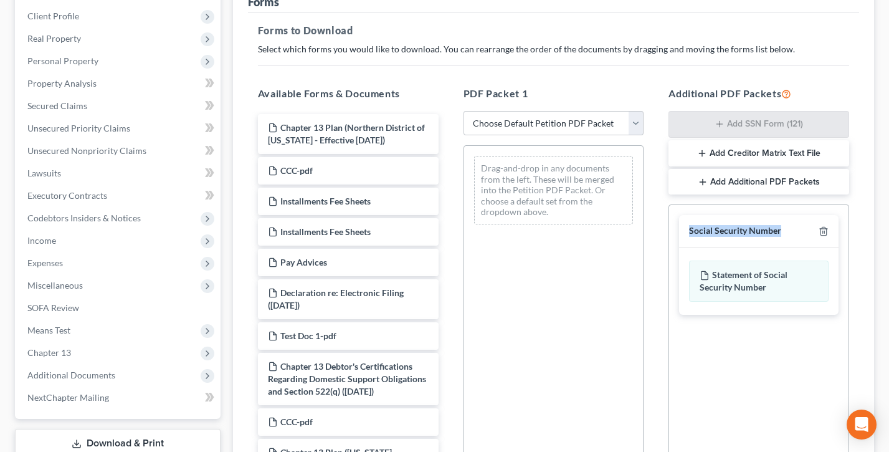
drag, startPoint x: 789, startPoint y: 231, endPoint x: 685, endPoint y: 232, distance: 104.0
click at [684, 232] on div "Social Security Number" at bounding box center [758, 231] width 159 height 32
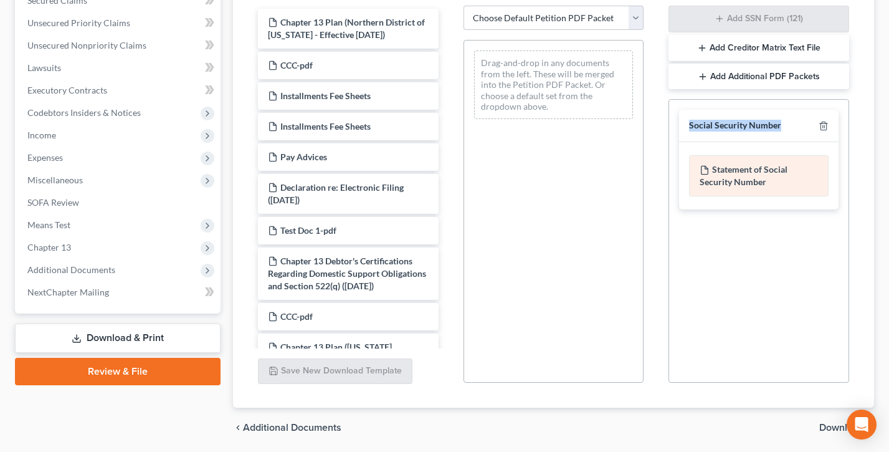
scroll to position [317, 0]
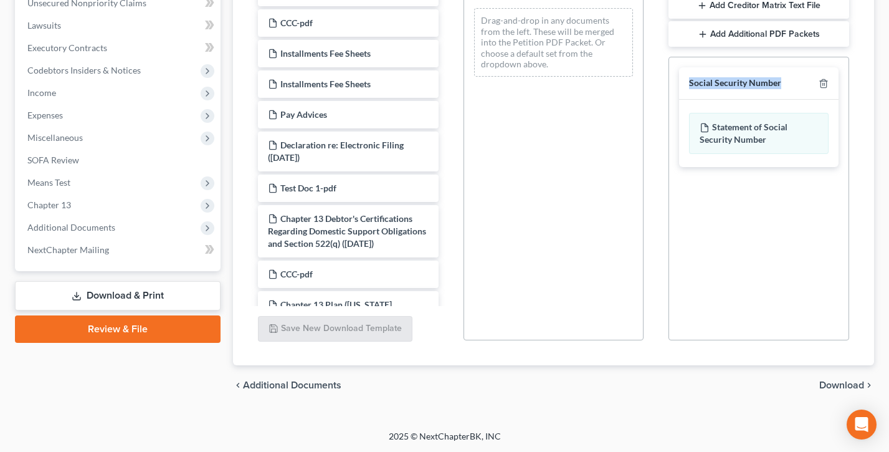
click at [852, 381] on span "Download" at bounding box center [841, 385] width 45 height 10
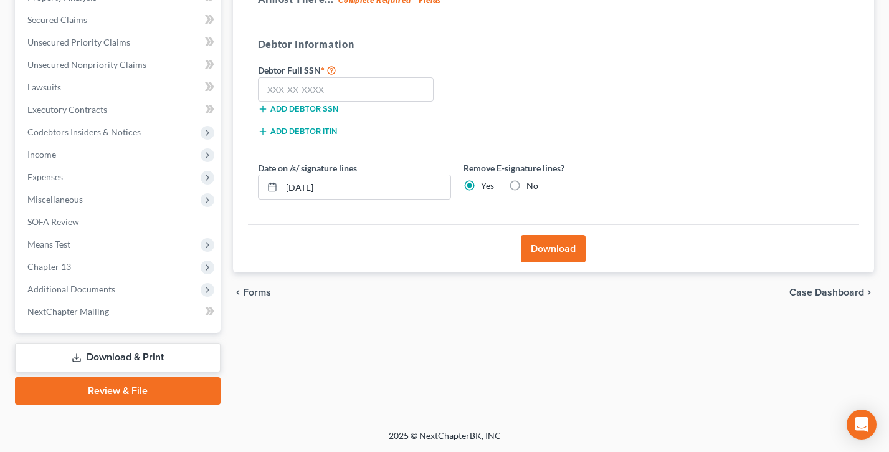
scroll to position [254, 0]
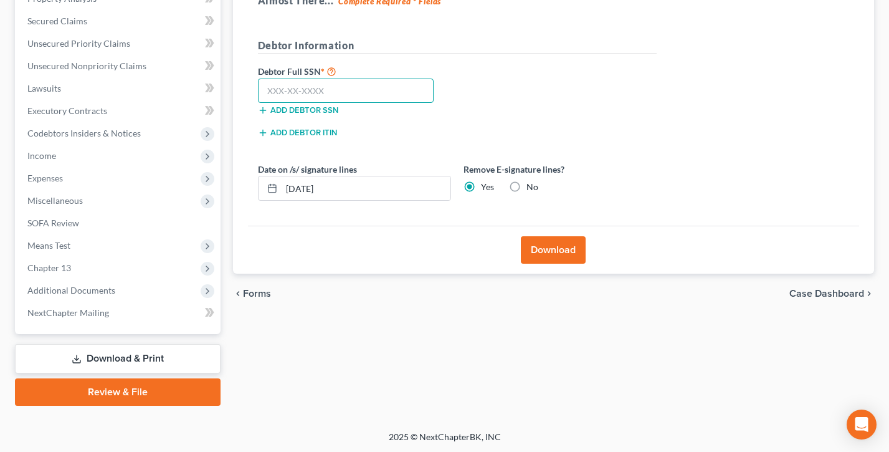
click at [312, 87] on input "text" at bounding box center [346, 90] width 176 height 25
type input "111-11-1111"
click at [490, 113] on div "Debtor Full SSN * 111-11-1111 Add debtor SSN" at bounding box center [457, 95] width 411 height 62
click at [348, 185] on input "09/17/2025" at bounding box center [366, 188] width 169 height 24
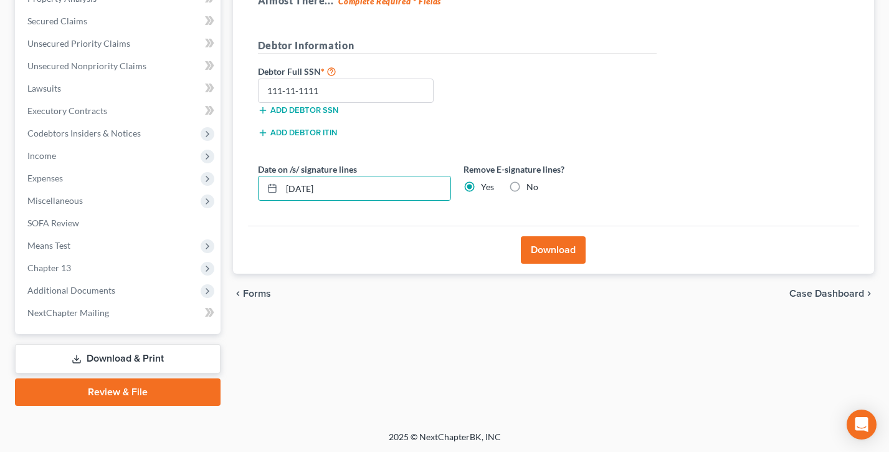
click at [549, 247] on button "Download" at bounding box center [553, 249] width 65 height 27
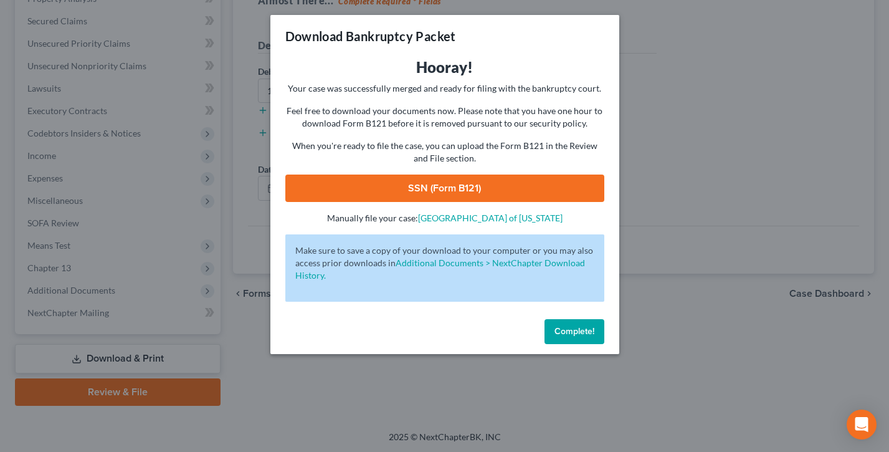
click at [429, 189] on link "SSN (Form B121)" at bounding box center [444, 187] width 319 height 27
click at [587, 326] on span "Complete!" at bounding box center [574, 331] width 40 height 11
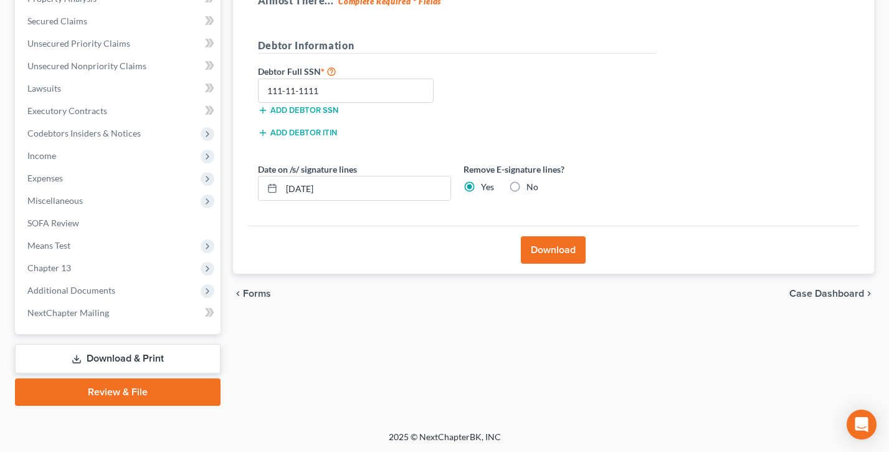
click at [125, 388] on link "Review & File" at bounding box center [118, 391] width 206 height 27
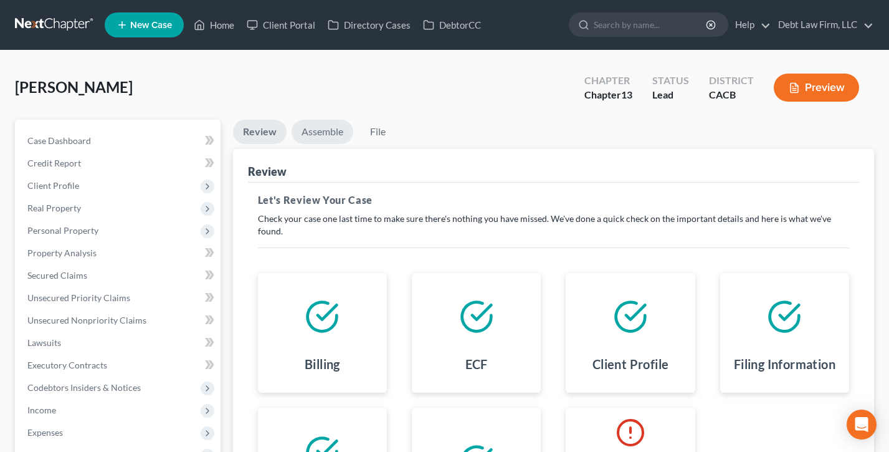
click at [325, 131] on link "Assemble" at bounding box center [323, 132] width 62 height 24
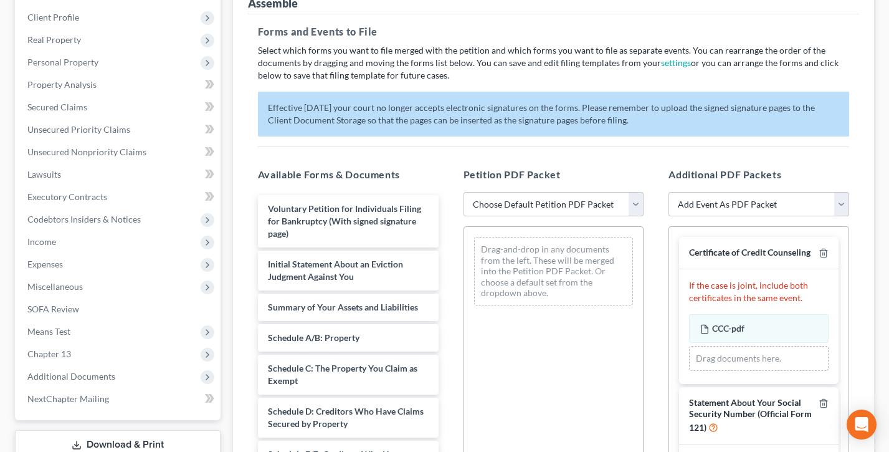
scroll to position [188, 0]
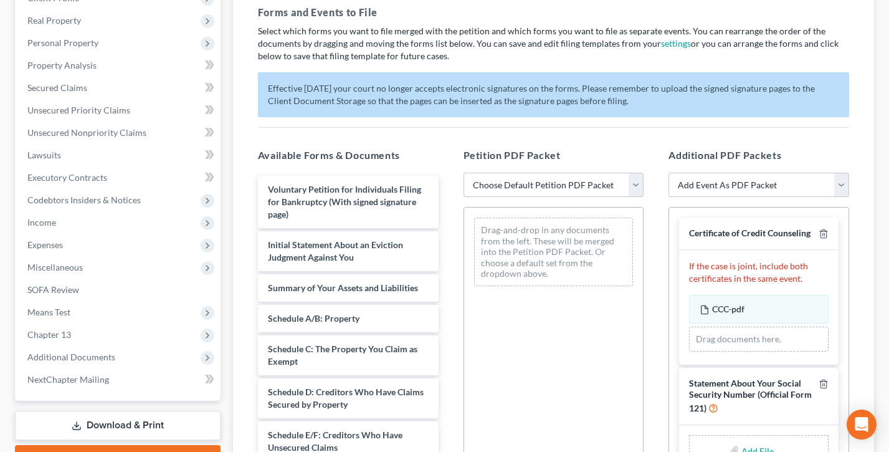
click at [546, 191] on select "Choose Default Petition PDF Packet Complete Bankruptcy Petition (all forms and …" at bounding box center [553, 185] width 181 height 25
select select "0"
click at [463, 173] on select "Choose Default Petition PDF Packet Complete Bankruptcy Petition (all forms and …" at bounding box center [553, 185] width 181 height 25
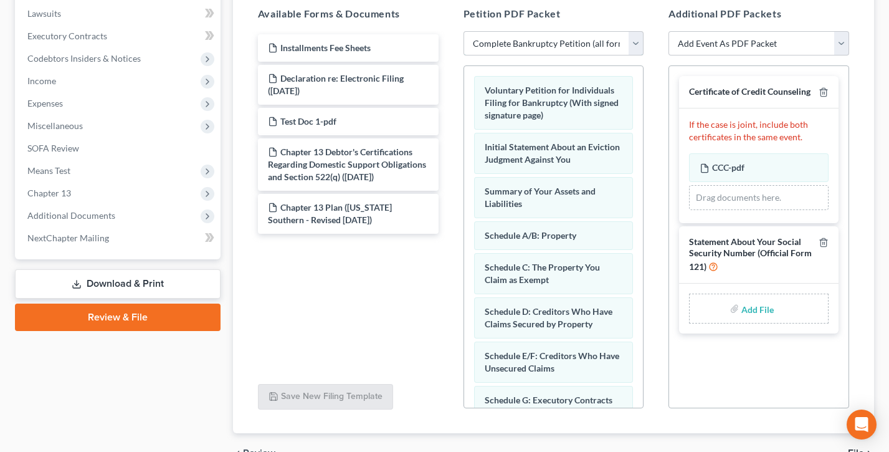
scroll to position [335, 0]
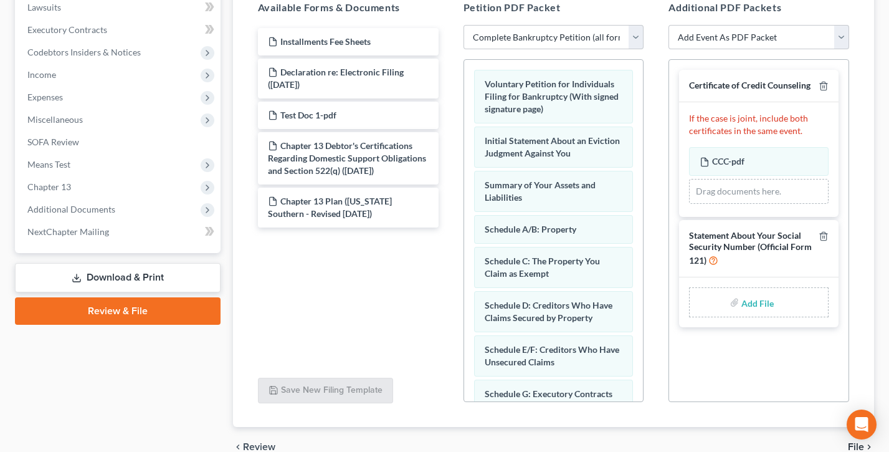
click at [758, 305] on input "file" at bounding box center [756, 302] width 30 height 22
type input "C:\fakepath\SSN Form 121.pdf"
drag, startPoint x: 782, startPoint y: 293, endPoint x: 687, endPoint y: 293, distance: 95.3
click at [687, 293] on div "SSN Form 121.pdf SSN Form 121-pdf" at bounding box center [758, 293] width 159 height 32
click at [734, 351] on div "Certificate of Credit Counseling If the case is joint, include both certificate…" at bounding box center [758, 230] width 181 height 343
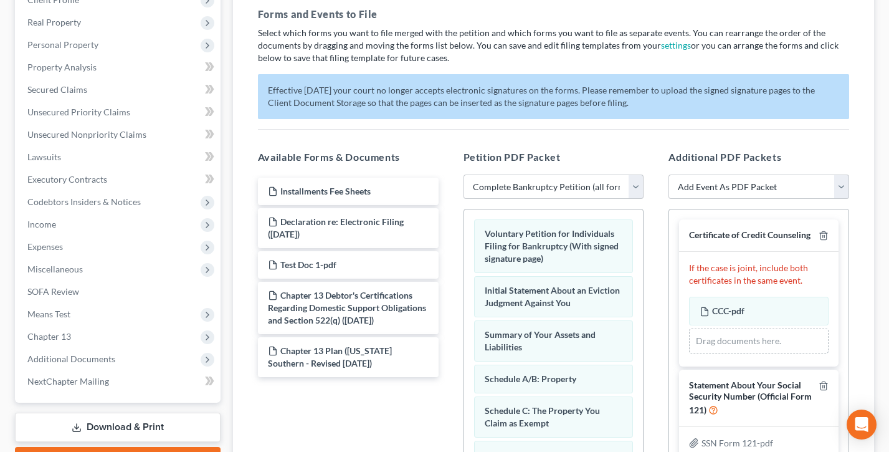
scroll to position [46, 0]
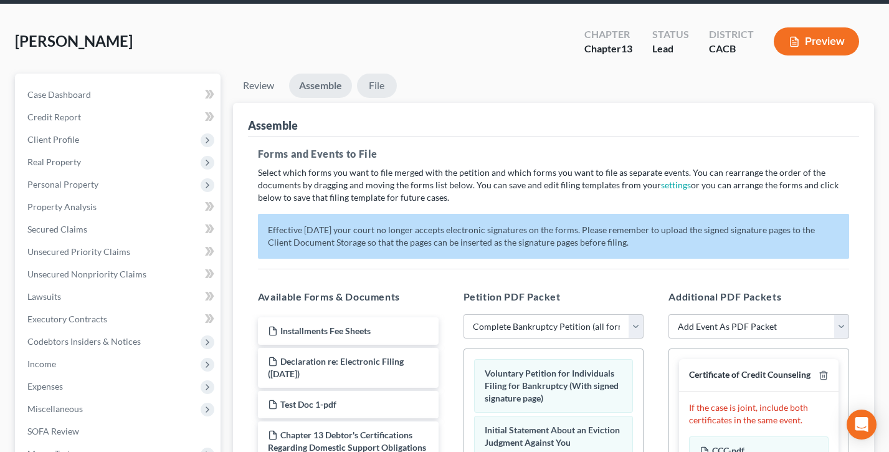
click at [374, 87] on link "File" at bounding box center [377, 86] width 40 height 24
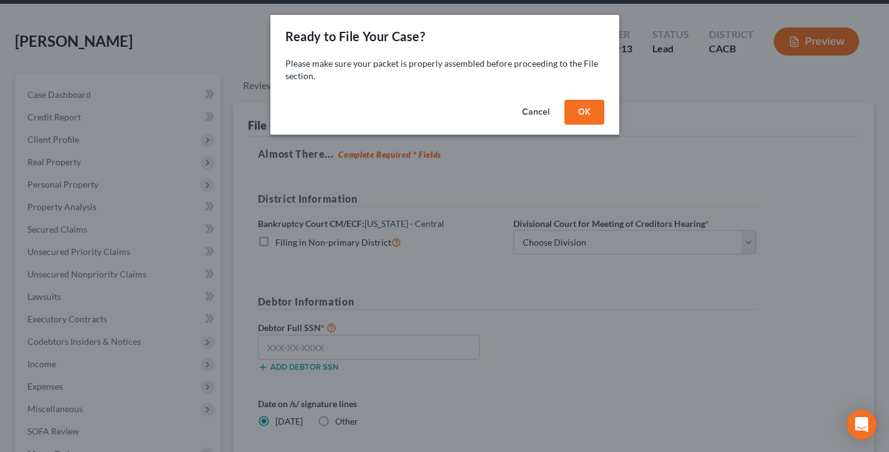
click at [586, 111] on button "OK" at bounding box center [584, 112] width 40 height 25
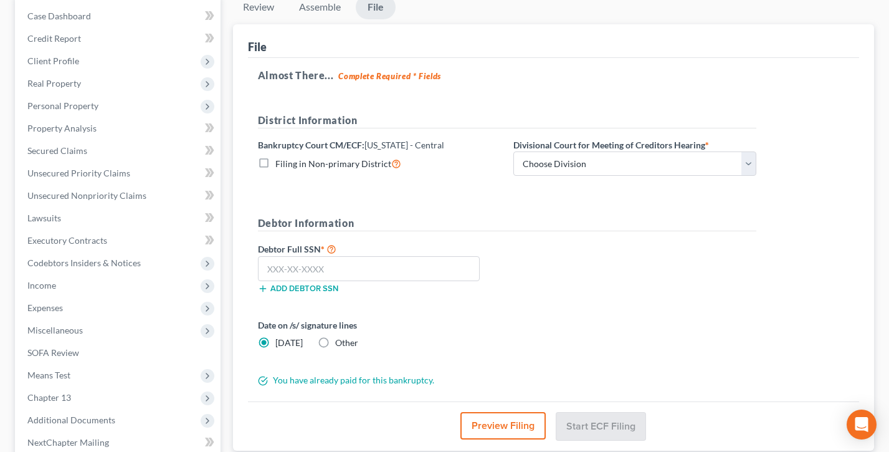
scroll to position [125, 0]
click at [597, 162] on select "Choose Division San Fernando Valley Los Angeles Riverside Santa Ana Santa Barba…" at bounding box center [634, 163] width 243 height 25
select select "1"
click at [513, 151] on select "Choose Division San Fernando Valley Los Angeles Riverside Santa Ana Santa Barba…" at bounding box center [634, 163] width 243 height 25
click at [334, 265] on input "text" at bounding box center [369, 267] width 222 height 25
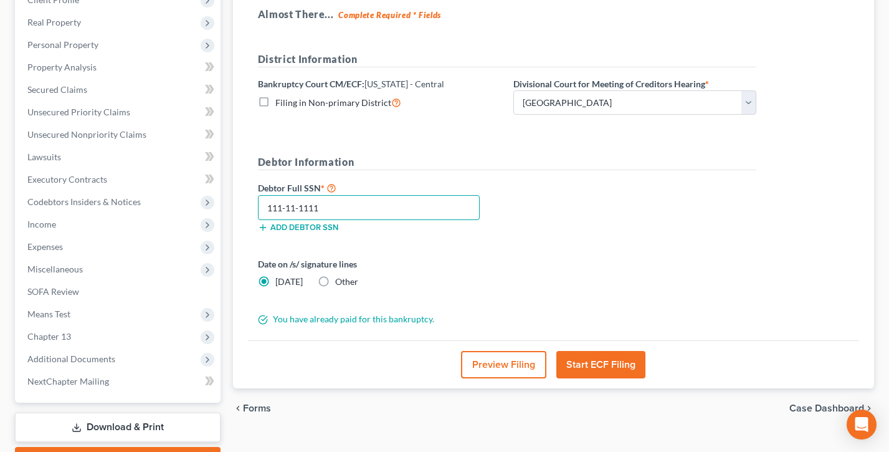
scroll to position [192, 0]
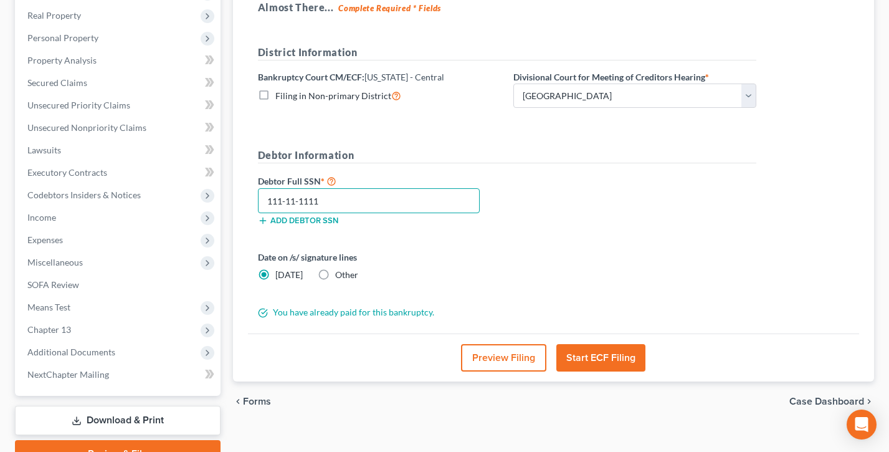
type input "111-11-1111"
click at [409, 245] on form "District Information Bankruptcy Court CM/ECF: California - Central Filing in No…" at bounding box center [507, 182] width 498 height 274
click at [502, 359] on button "Preview Filing" at bounding box center [503, 357] width 85 height 27
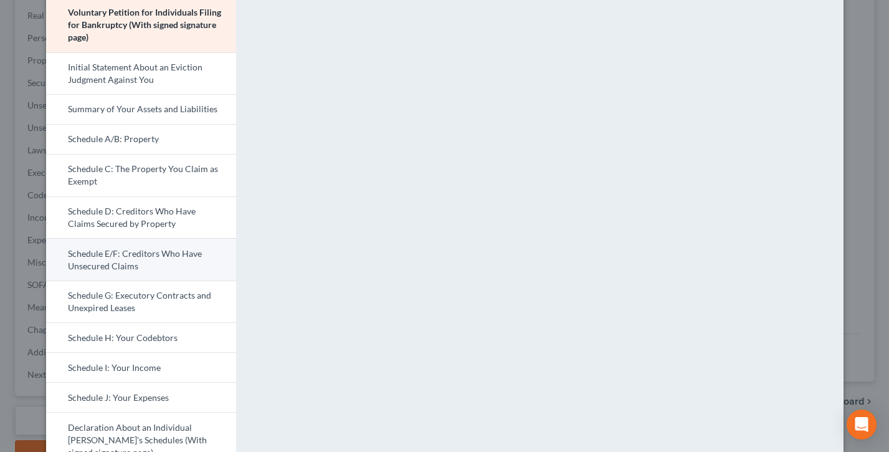
scroll to position [0, 0]
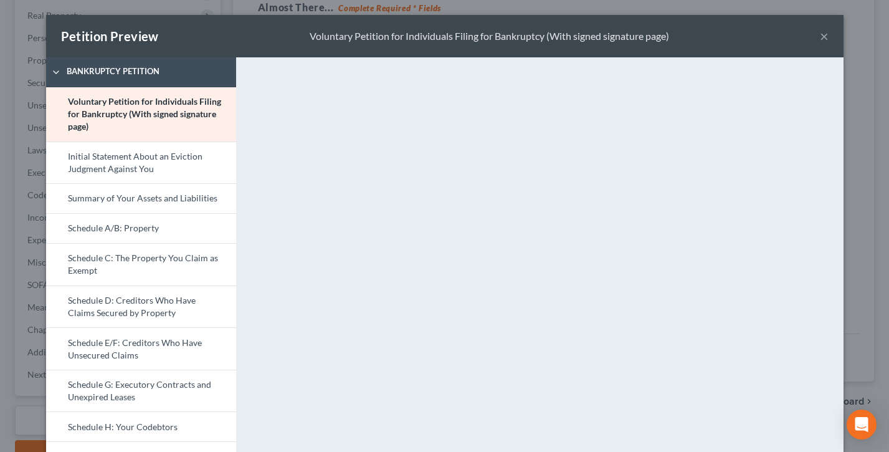
click at [825, 38] on button "×" at bounding box center [824, 36] width 9 height 15
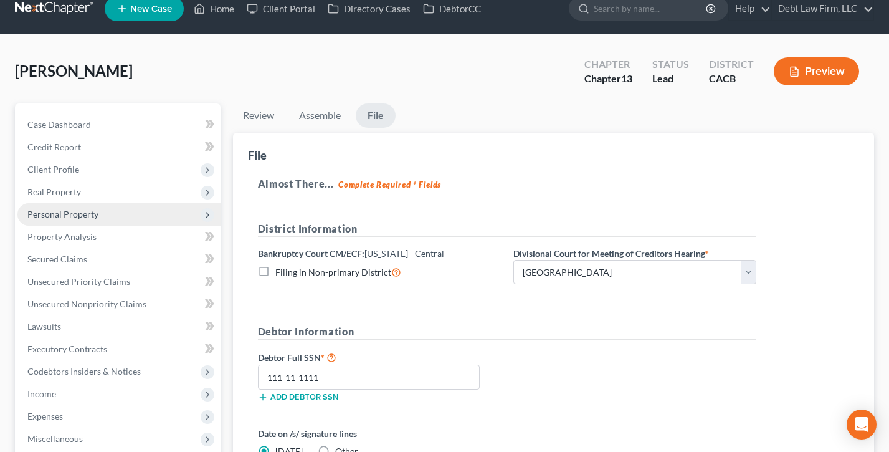
scroll to position [126, 0]
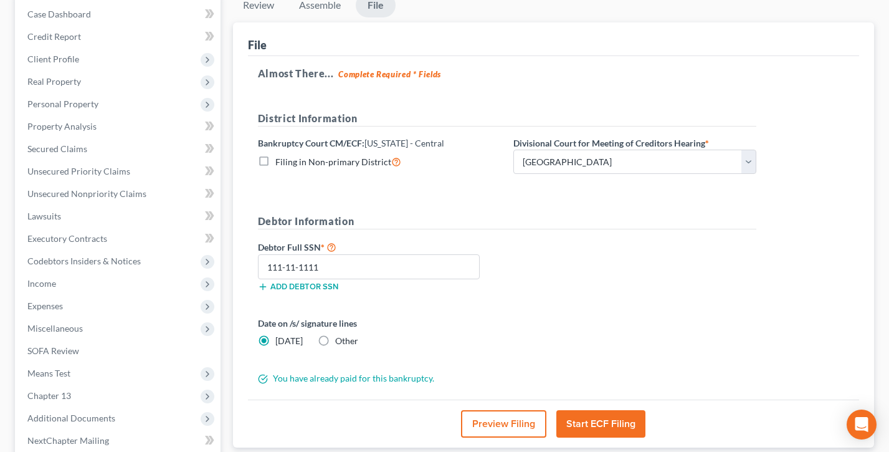
click at [420, 216] on h5 "Debtor Information" at bounding box center [507, 222] width 498 height 16
drag, startPoint x: 380, startPoint y: 220, endPoint x: 258, endPoint y: 220, distance: 122.1
click at [258, 220] on h5 "Debtor Information" at bounding box center [507, 222] width 498 height 16
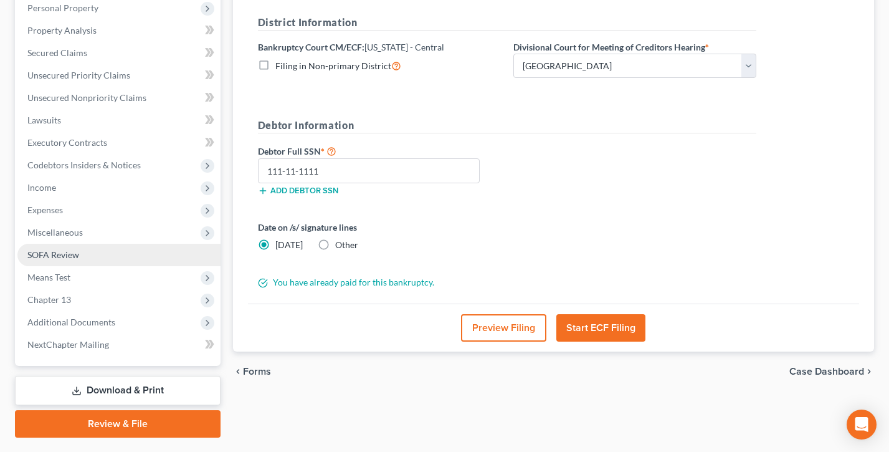
scroll to position [254, 0]
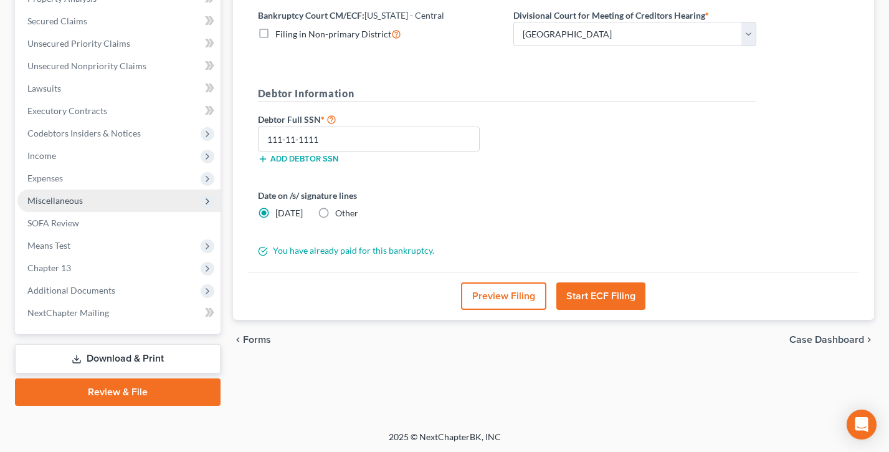
click at [78, 199] on span "Miscellaneous" at bounding box center [54, 200] width 55 height 11
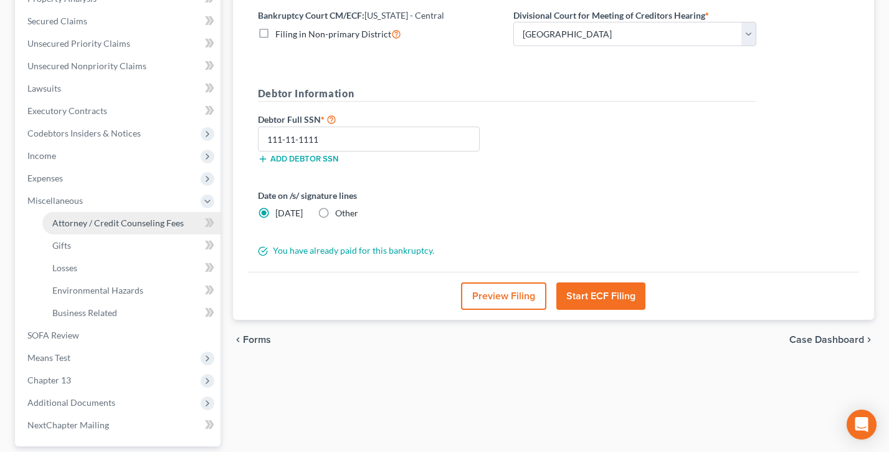
click at [110, 221] on span "Attorney / Credit Counseling Fees" at bounding box center [117, 222] width 131 height 11
select select "1"
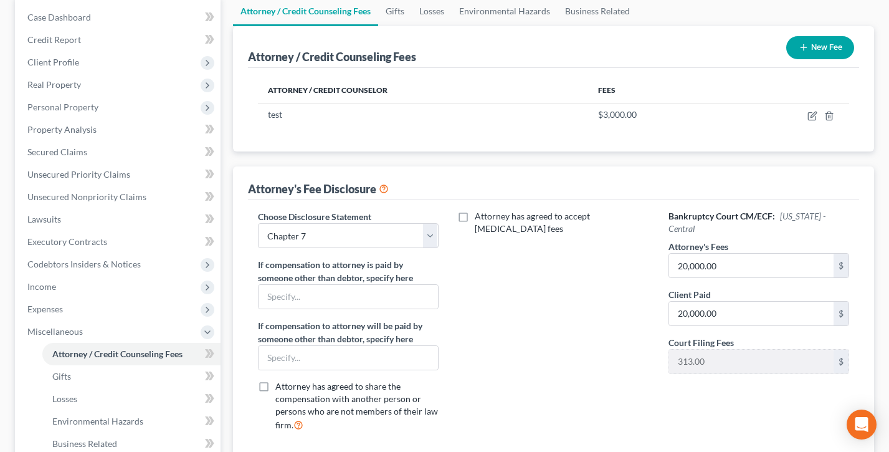
scroll to position [137, 0]
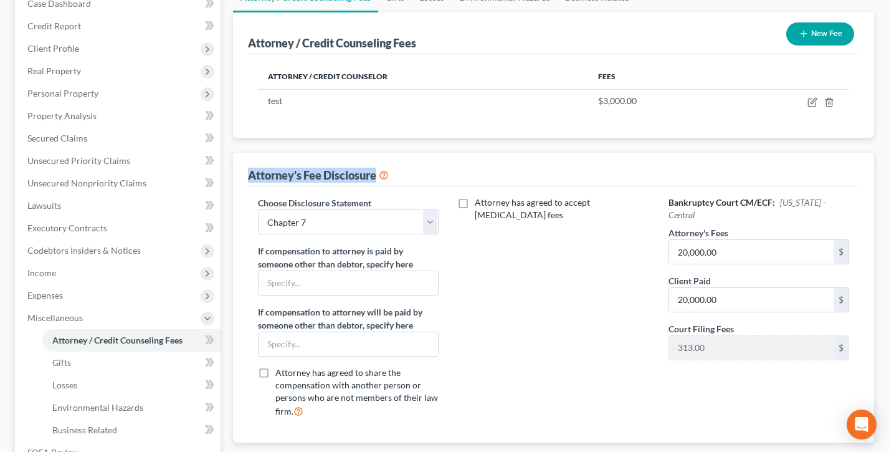
drag, startPoint x: 429, startPoint y: 173, endPoint x: 245, endPoint y: 173, distance: 183.8
click at [245, 173] on div "Attorney's Fee Disclosure Choose Disclosure Statement Select chapter 13- ALB Ch…" at bounding box center [553, 298] width 641 height 290
click at [468, 178] on div "Attorney's Fee Disclosure" at bounding box center [553, 170] width 611 height 34
drag, startPoint x: 396, startPoint y: 201, endPoint x: 247, endPoint y: 200, distance: 148.3
click at [247, 200] on div "Choose Disclosure Statement Select chapter 13- ALB Chapter 7 ALMB- Chapter 7 Ba…" at bounding box center [348, 311] width 206 height 231
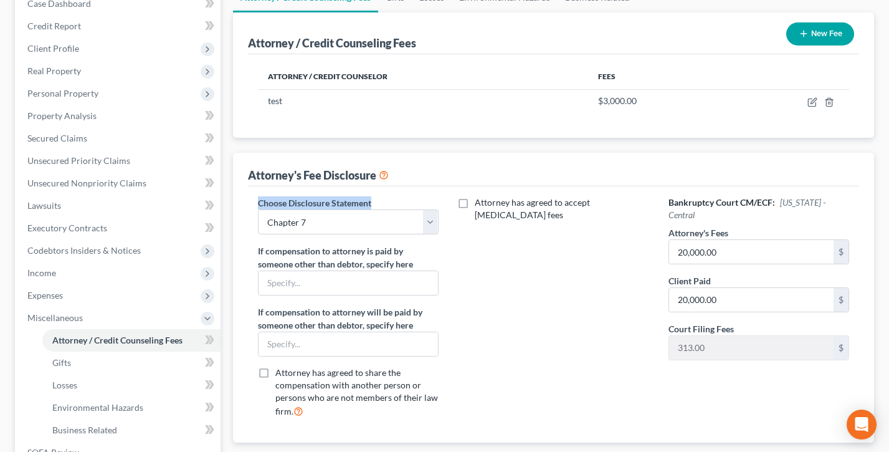
click at [342, 200] on label "Choose Disclosure Statement" at bounding box center [314, 202] width 113 height 13
click at [376, 224] on select "Select chapter 13- ALB Chapter 7 ALMB- Chapter 7 Basic Chapter 7 Chapter 7 Disc…" at bounding box center [348, 221] width 181 height 25
select select
click at [258, 209] on select "Select chapter 13- ALB Chapter 7 ALMB- Chapter 7 Basic Chapter 7 Chapter 7 Disc…" at bounding box center [348, 221] width 181 height 25
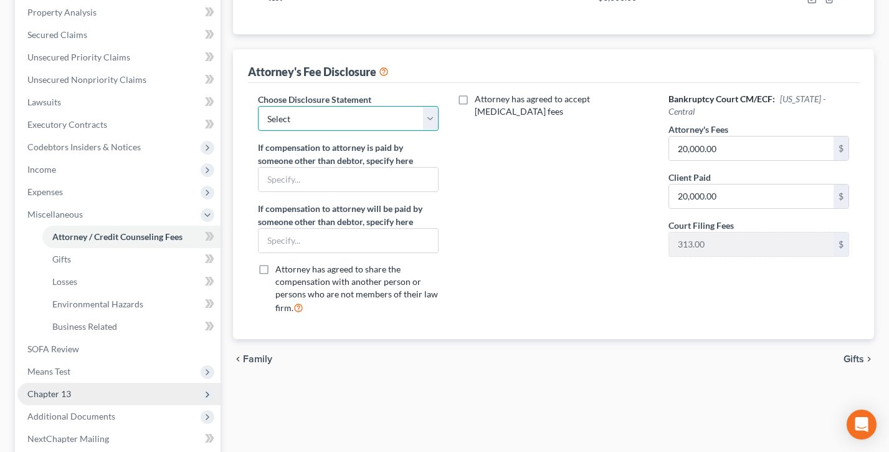
scroll to position [366, 0]
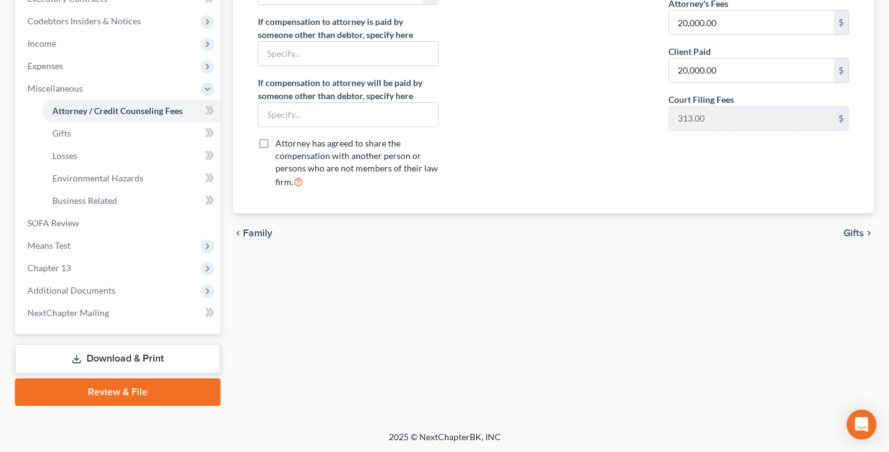
click at [149, 381] on link "Review & File" at bounding box center [118, 391] width 206 height 27
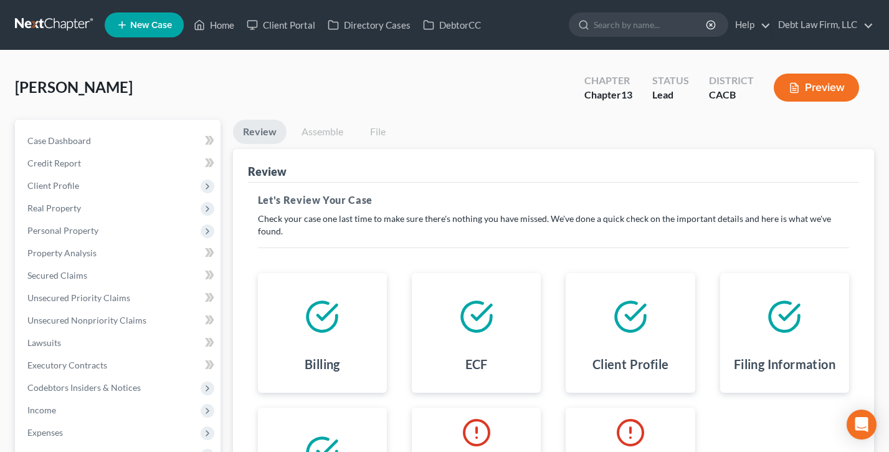
click at [323, 134] on link "Assemble" at bounding box center [323, 132] width 62 height 24
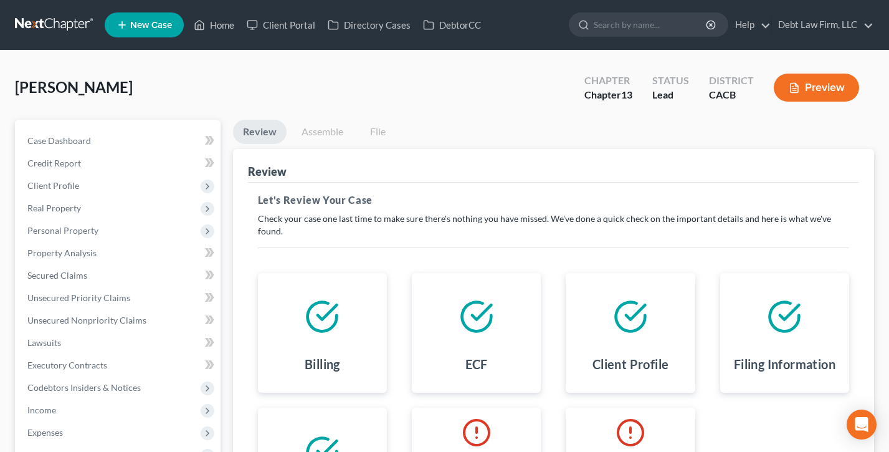
click at [323, 134] on link "Assemble" at bounding box center [323, 132] width 62 height 24
drag, startPoint x: 322, startPoint y: 134, endPoint x: 410, endPoint y: 202, distance: 111.4
click at [322, 134] on link "Assemble" at bounding box center [323, 132] width 62 height 24
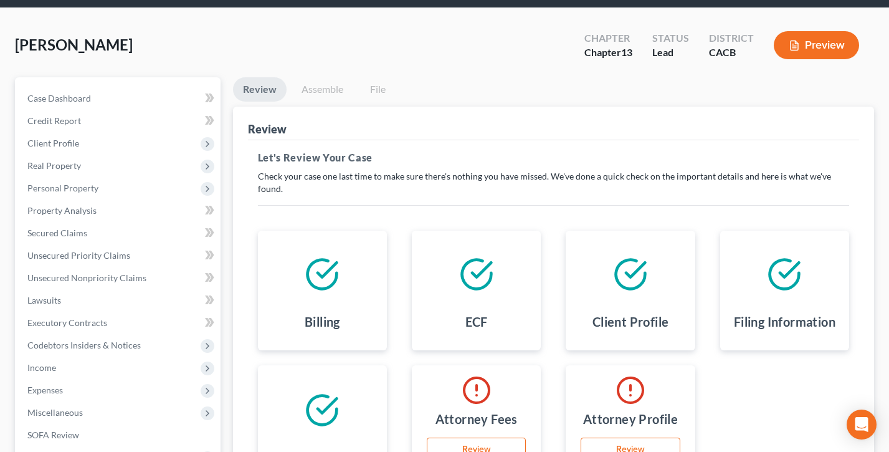
scroll to position [36, 0]
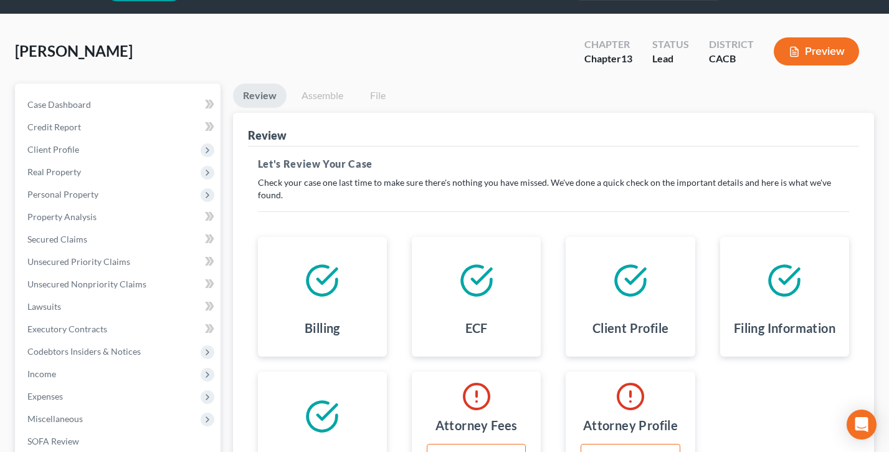
click at [315, 105] on link "Assemble" at bounding box center [323, 95] width 62 height 24
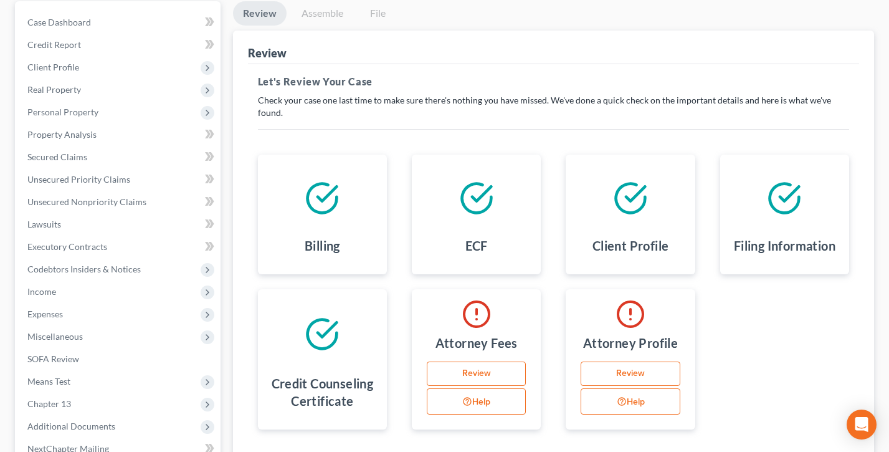
scroll to position [164, 0]
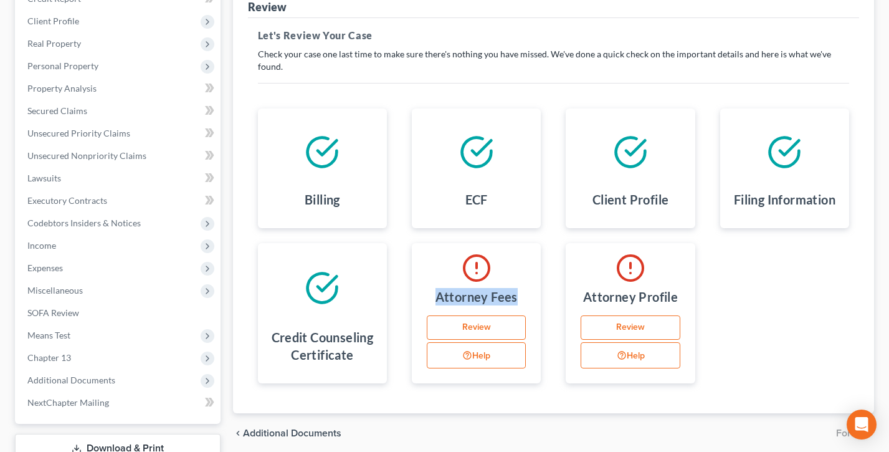
drag, startPoint x: 524, startPoint y: 288, endPoint x: 409, endPoint y: 277, distance: 115.8
click at [409, 280] on div "Attorney Fees Review Help" at bounding box center [476, 313] width 154 height 140
click at [407, 277] on div "Attorney Fees Review Help" at bounding box center [476, 313] width 154 height 140
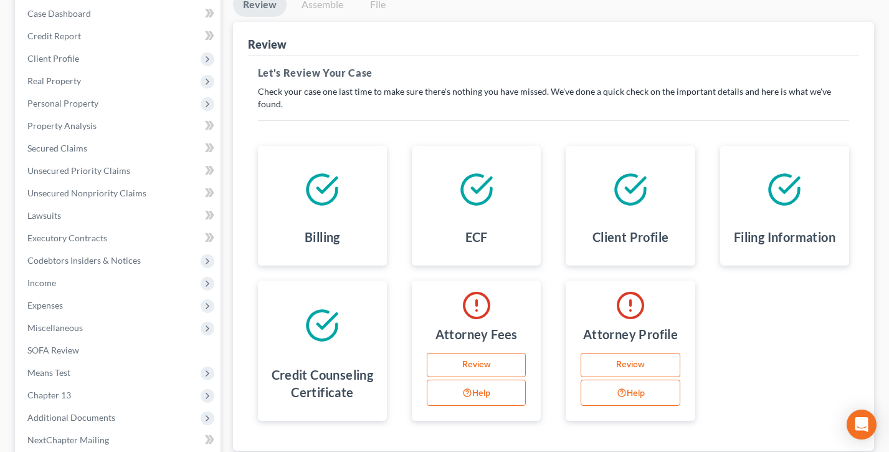
scroll to position [100, 0]
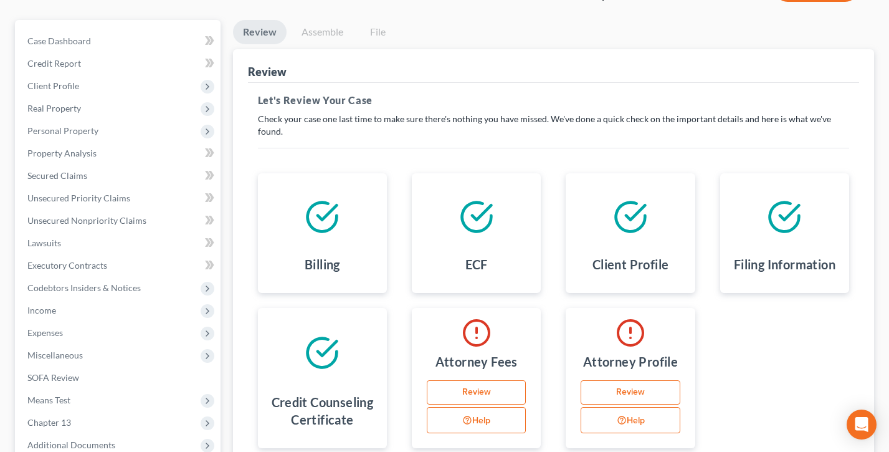
click at [311, 27] on link "Assemble" at bounding box center [323, 32] width 62 height 24
click at [320, 29] on link "Assemble" at bounding box center [323, 32] width 62 height 24
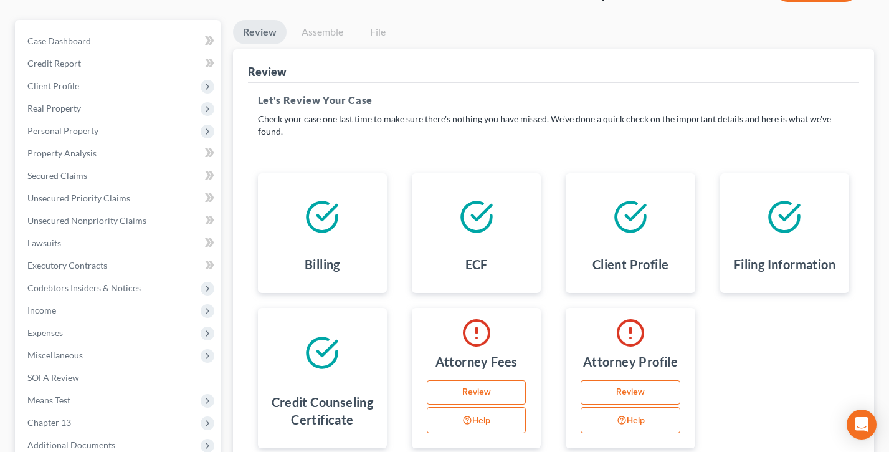
click at [320, 29] on link "Assemble" at bounding box center [323, 32] width 62 height 24
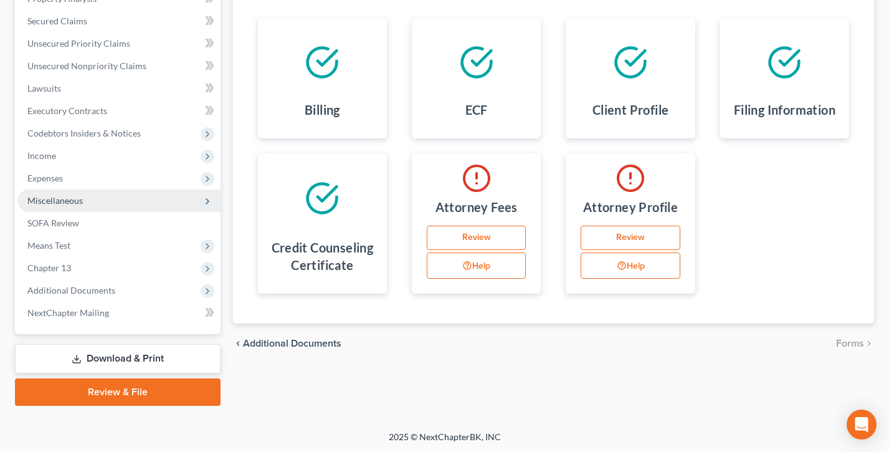
click at [75, 196] on span "Miscellaneous" at bounding box center [54, 200] width 55 height 11
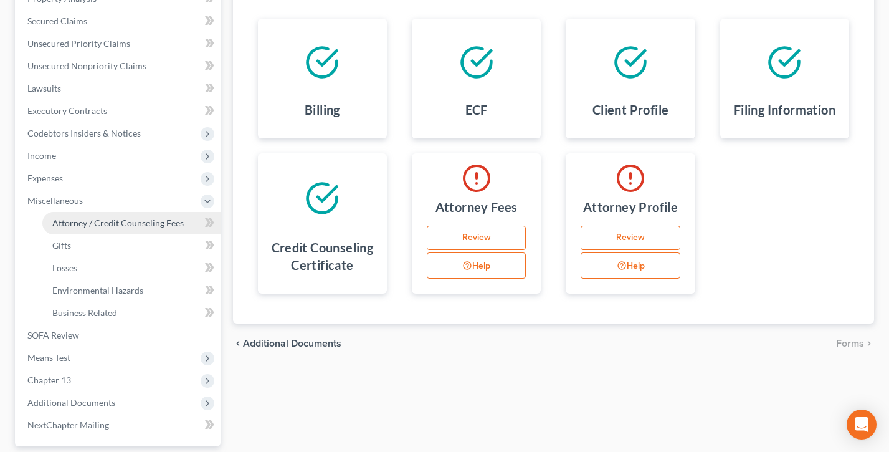
click at [97, 222] on span "Attorney / Credit Counseling Fees" at bounding box center [117, 222] width 131 height 11
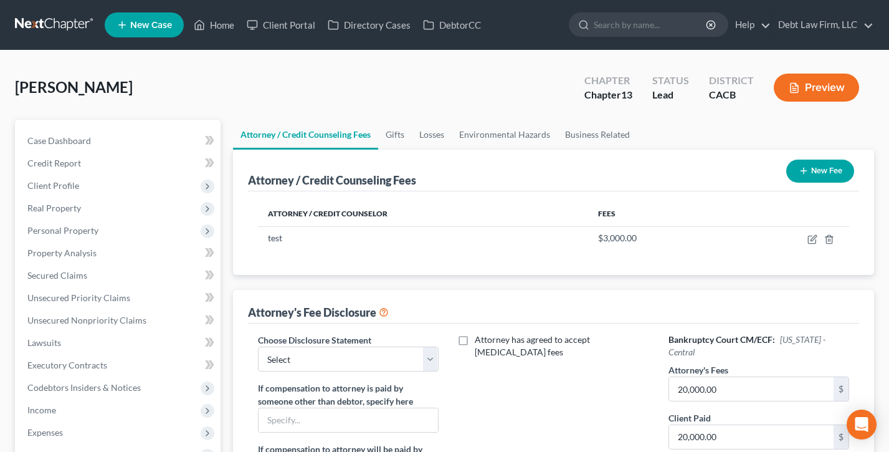
scroll to position [120, 0]
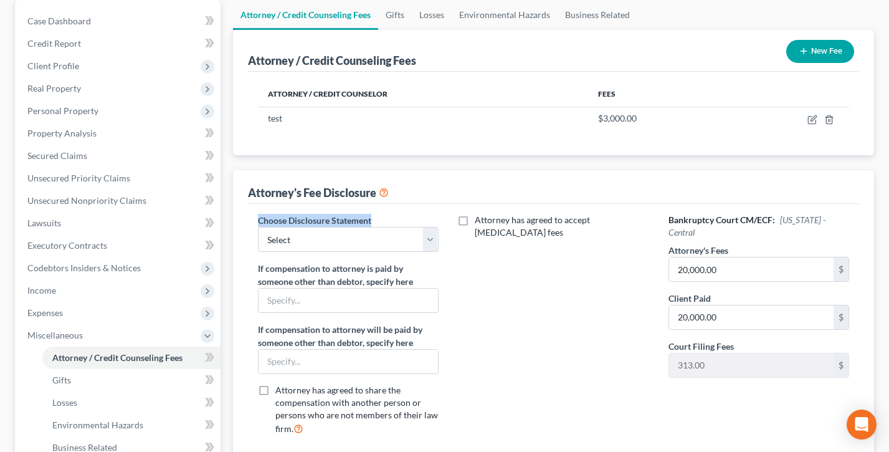
drag, startPoint x: 398, startPoint y: 219, endPoint x: 254, endPoint y: 217, distance: 143.9
click at [254, 217] on div "Choose Disclosure Statement Select chapter 13- ALB Chapter 7 ALMB- Chapter 7 Ba…" at bounding box center [348, 329] width 206 height 231
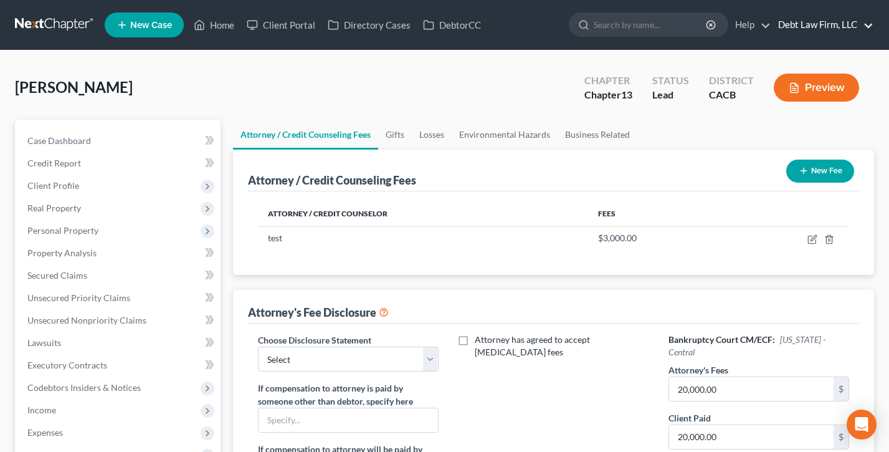
click at [817, 22] on link "Debt Law Firm, LLC" at bounding box center [823, 25] width 102 height 22
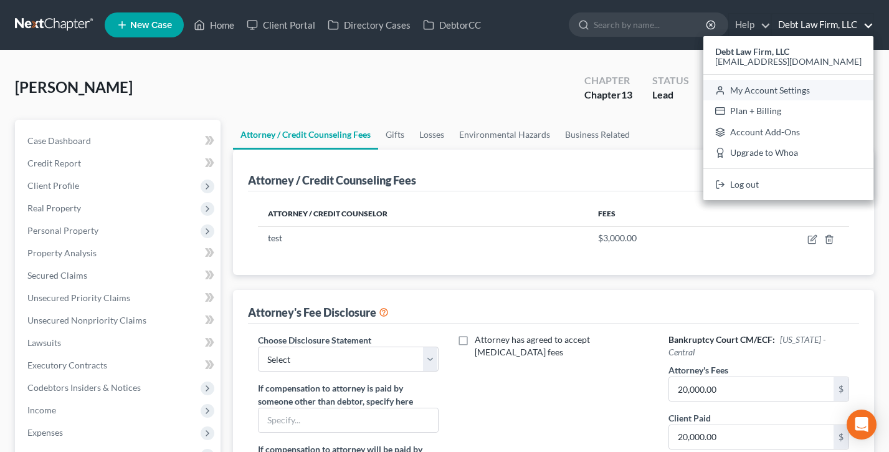
click at [824, 93] on link "My Account Settings" at bounding box center [788, 90] width 170 height 21
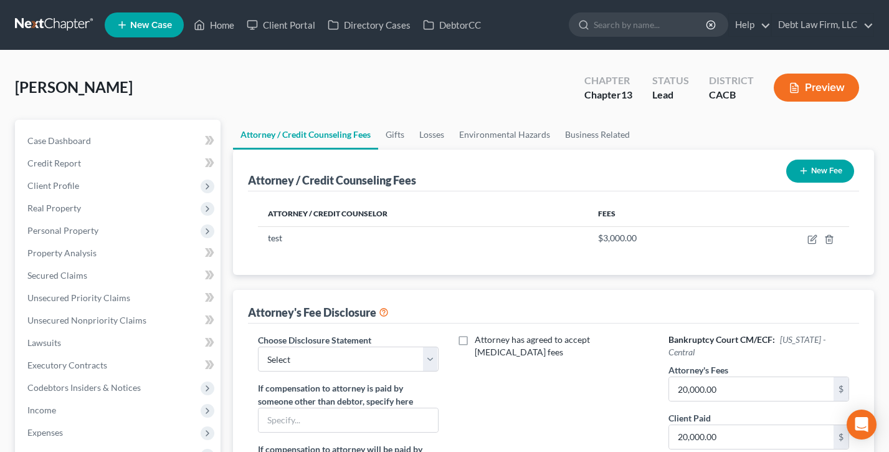
select select "61"
select select "24"
select select "36"
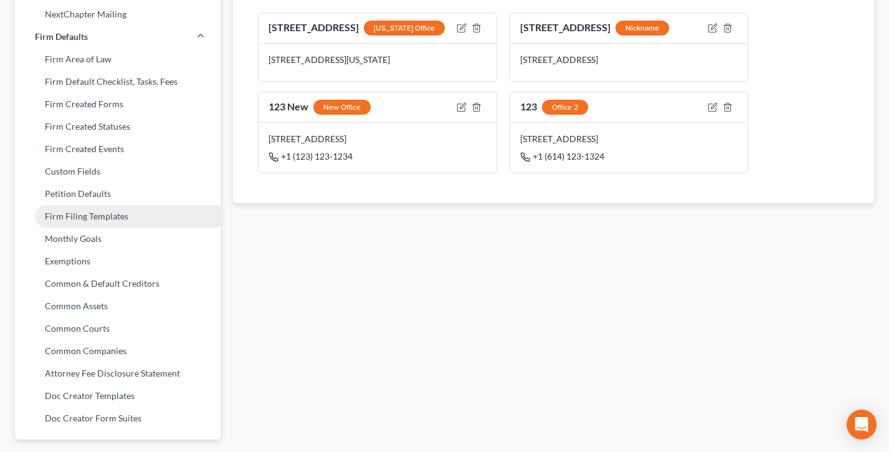
scroll to position [516, 0]
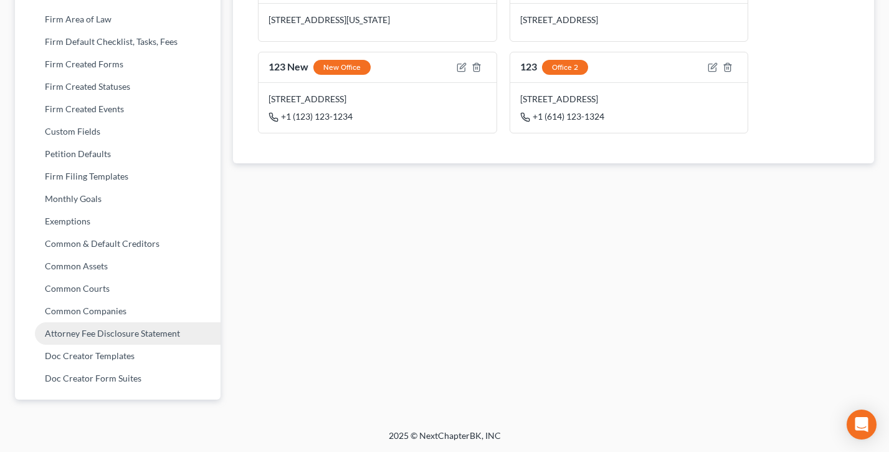
click at [90, 333] on link "Attorney Fee Disclosure Statement" at bounding box center [118, 333] width 206 height 22
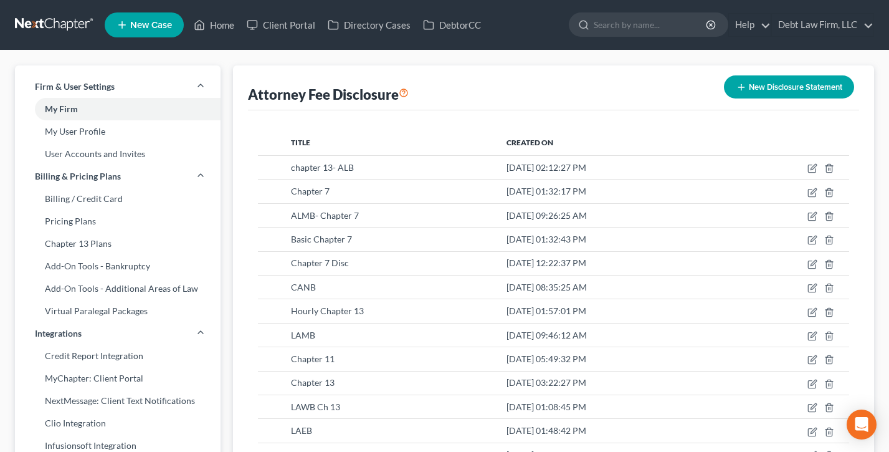
drag, startPoint x: 497, startPoint y: 86, endPoint x: 242, endPoint y: 90, distance: 254.8
click at [240, 90] on div "Attorney Fee Disclosure New Disclosure Statement Title Created On chapter 13- A…" at bounding box center [553, 376] width 641 height 622
click at [749, 87] on button "New Disclosure Statement" at bounding box center [789, 86] width 130 height 23
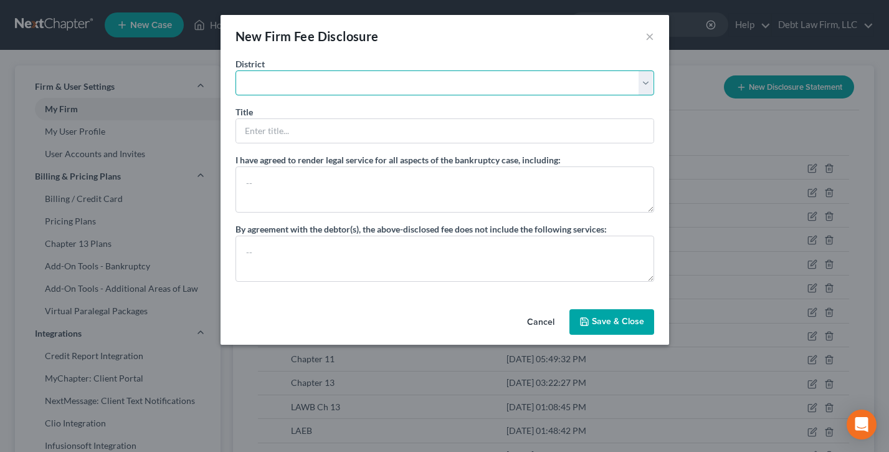
click at [300, 77] on select "Alabama - Middle Alabama - Northern Alabama - Southern Alaska Arizona Arkansas …" at bounding box center [444, 82] width 419 height 25
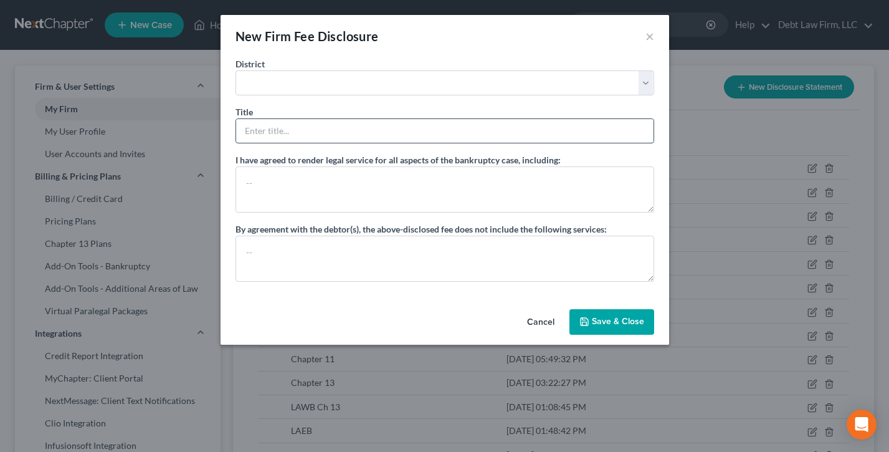
click at [303, 123] on input "text" at bounding box center [444, 131] width 417 height 24
type input "Chapter 13"
click at [652, 34] on button "×" at bounding box center [649, 36] width 9 height 15
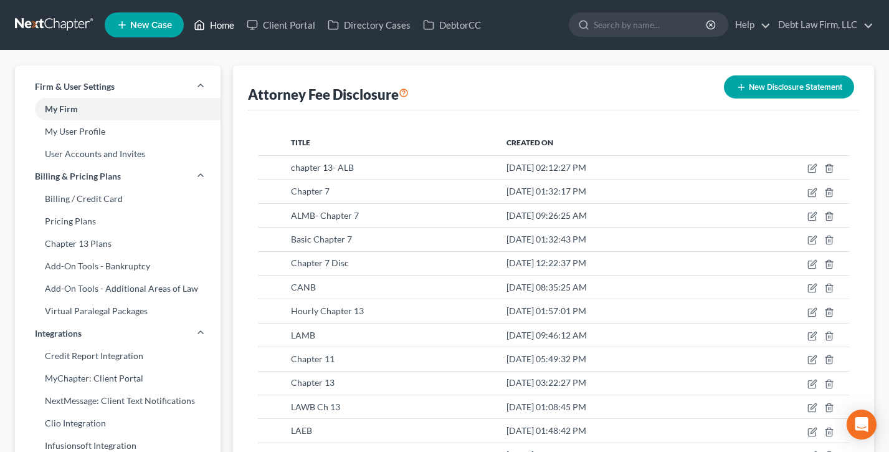
click at [217, 22] on link "Home" at bounding box center [214, 25] width 53 height 22
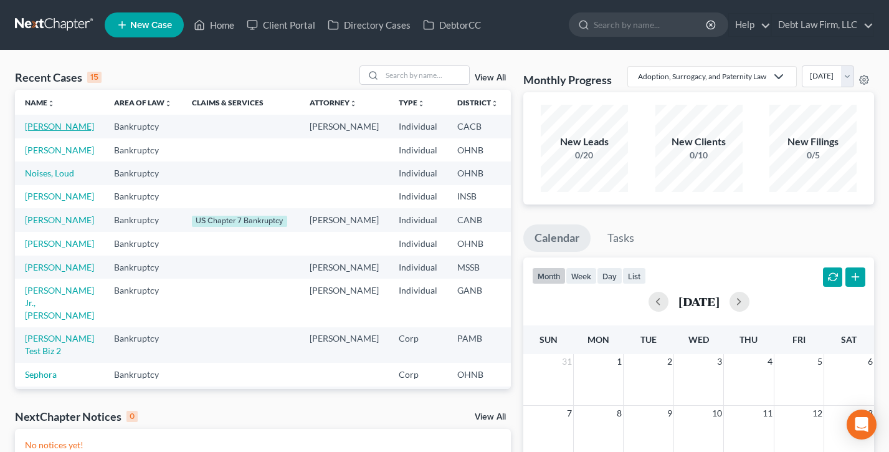
click at [33, 131] on link "[PERSON_NAME]" at bounding box center [59, 126] width 69 height 11
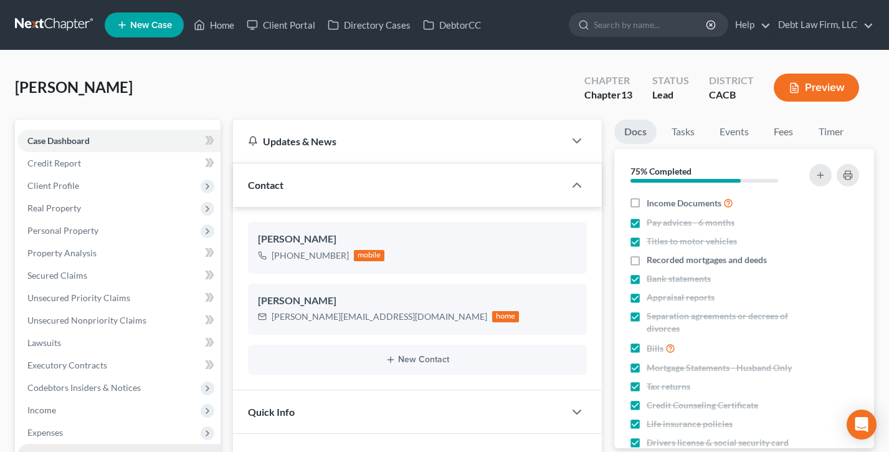
click at [64, 449] on span "Miscellaneous" at bounding box center [54, 454] width 55 height 11
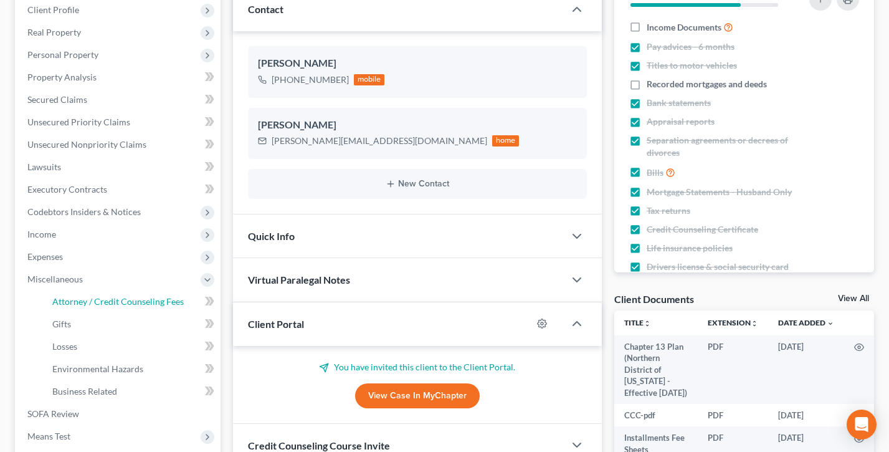
click at [87, 303] on span "Attorney / Credit Counseling Fees" at bounding box center [117, 301] width 131 height 11
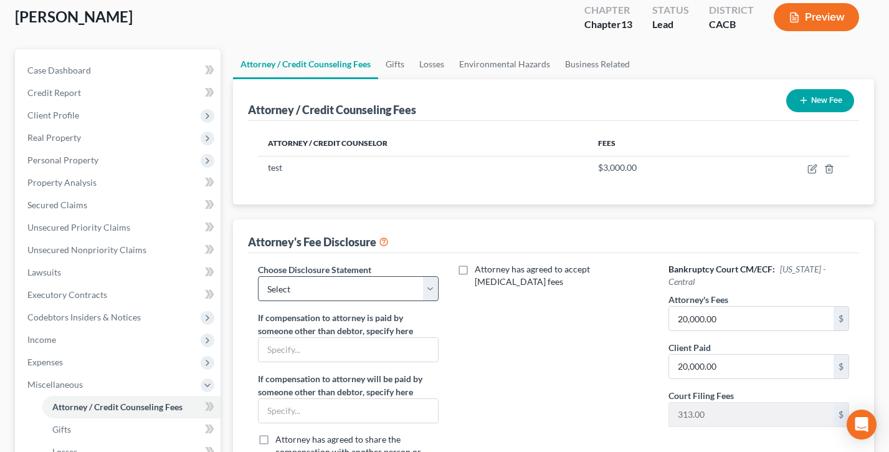
scroll to position [100, 0]
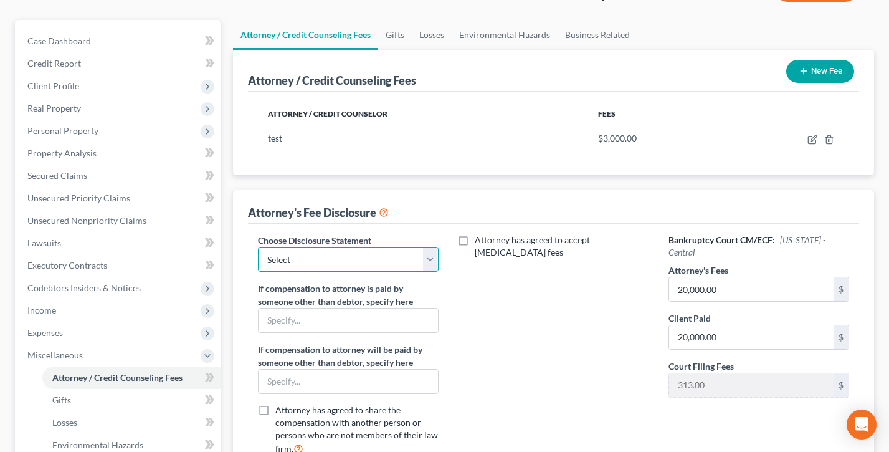
click at [338, 265] on select "Select chapter 13- ALB Chapter 7 ALMB- Chapter 7 Basic Chapter 7 Chapter 7 Disc…" at bounding box center [348, 259] width 181 height 25
select select "1"
click at [258, 247] on select "Select chapter 13- ALB Chapter 7 ALMB- Chapter 7 Basic Chapter 7 Chapter 7 Disc…" at bounding box center [348, 259] width 181 height 25
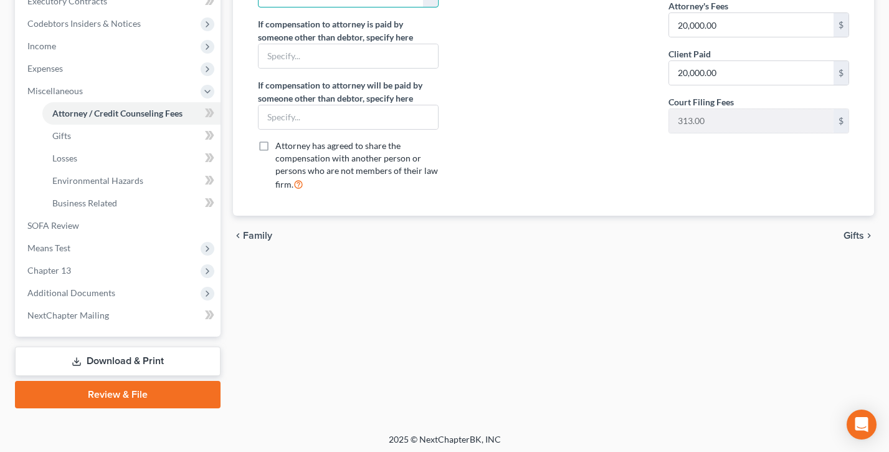
scroll to position [364, 0]
click at [88, 394] on link "Review & File" at bounding box center [118, 393] width 206 height 27
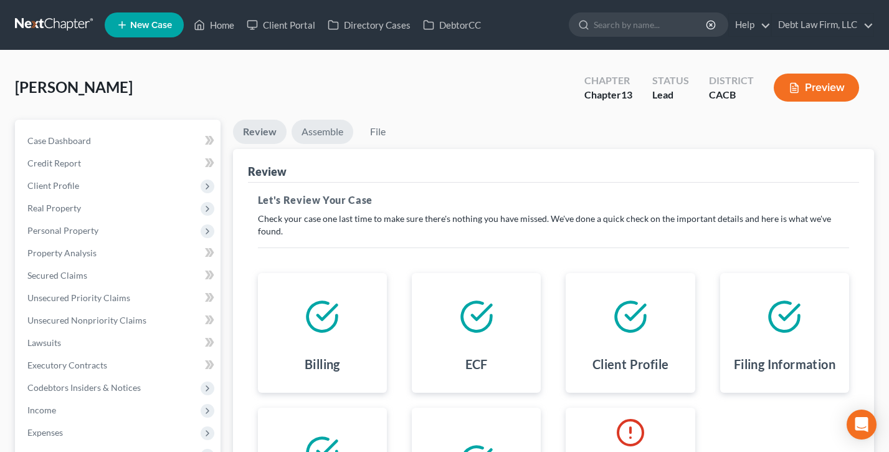
click at [318, 131] on link "Assemble" at bounding box center [323, 132] width 62 height 24
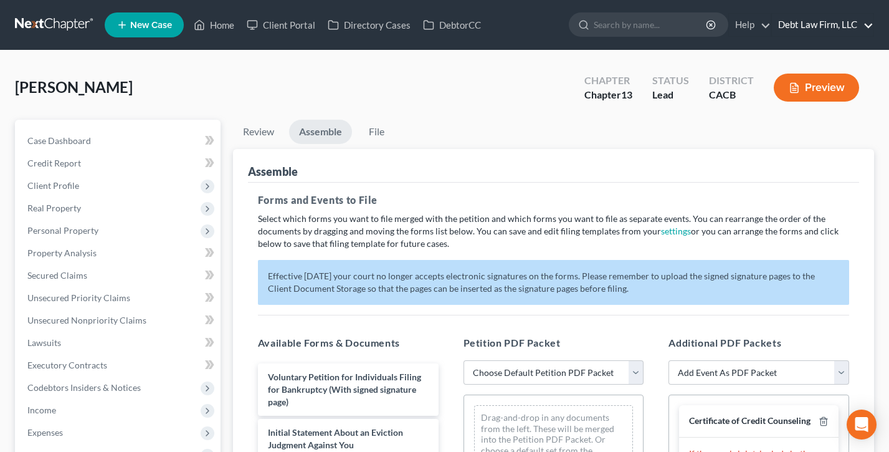
click at [814, 24] on link "Debt Law Firm, LLC" at bounding box center [823, 25] width 102 height 22
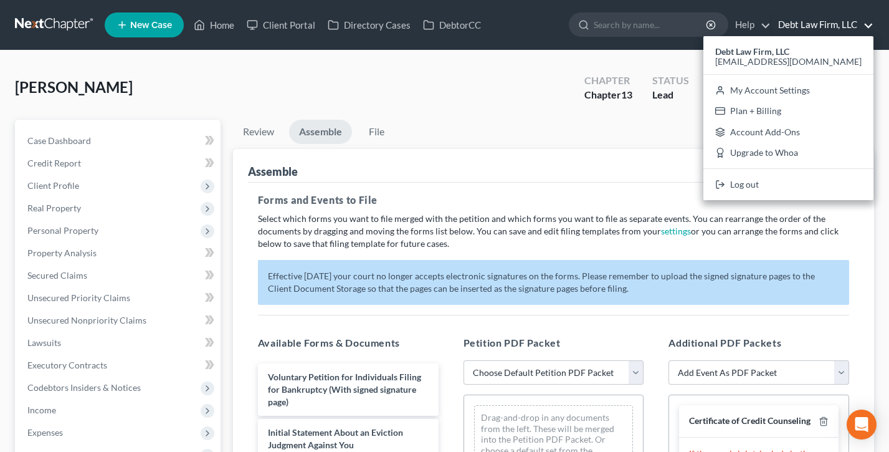
click at [509, 112] on div "[PERSON_NAME] Upgraded Chapter Chapter 13 Status Lead District CACB Preview" at bounding box center [444, 92] width 859 height 54
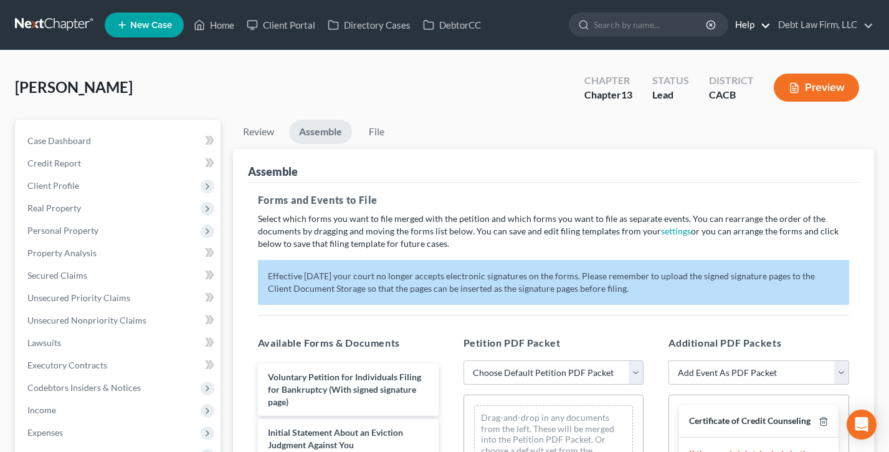
click at [744, 24] on link "Help" at bounding box center [750, 25] width 42 height 22
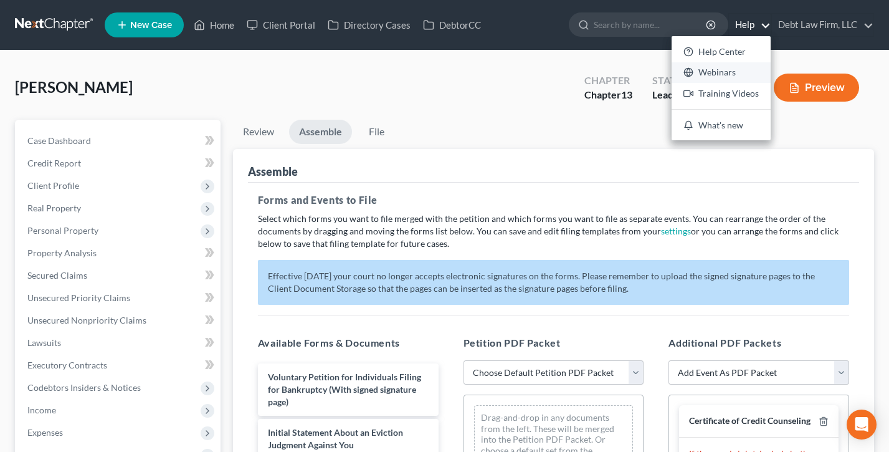
click at [710, 70] on link "Webinars" at bounding box center [721, 72] width 99 height 21
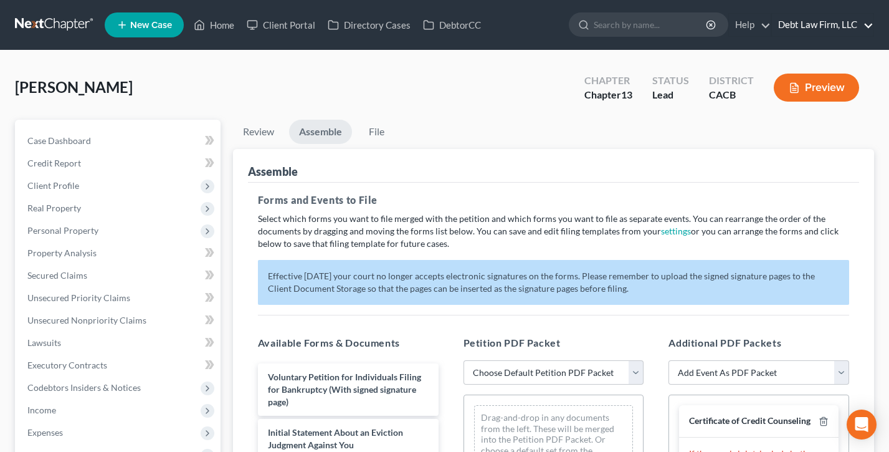
click at [824, 24] on link "Debt Law Firm, LLC" at bounding box center [823, 25] width 102 height 22
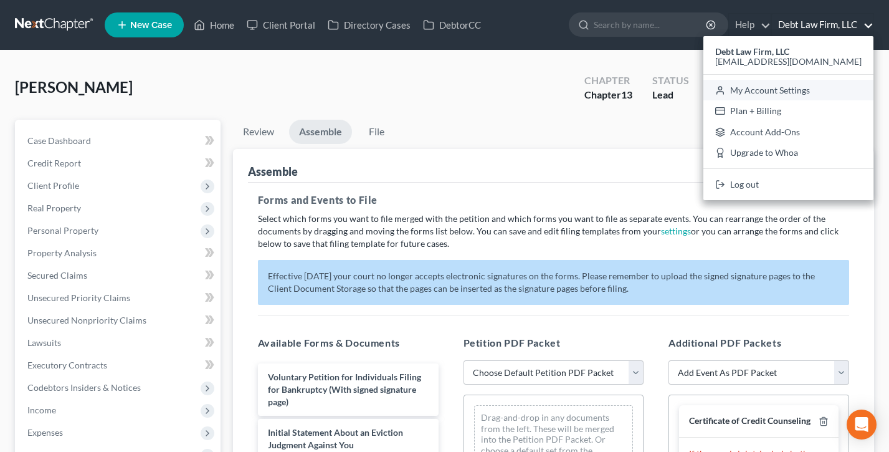
drag, startPoint x: 807, startPoint y: 87, endPoint x: 333, endPoint y: 128, distance: 475.8
click at [807, 87] on link "My Account Settings" at bounding box center [788, 90] width 170 height 21
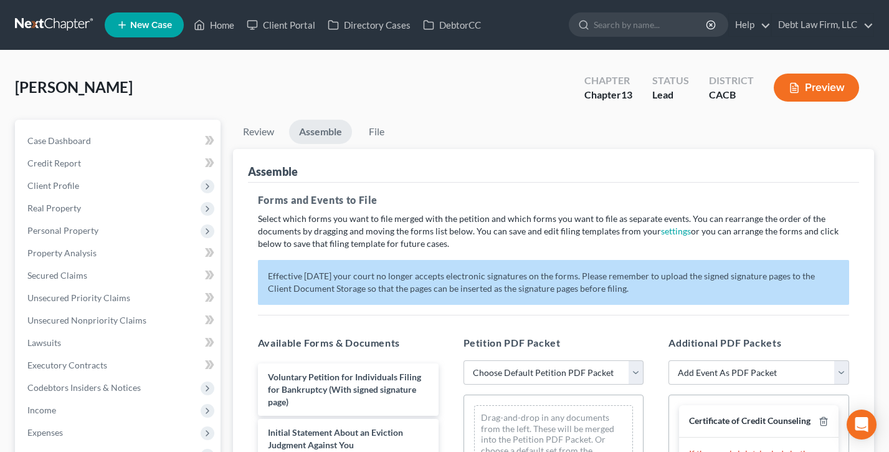
select select "61"
select select "24"
select select "36"
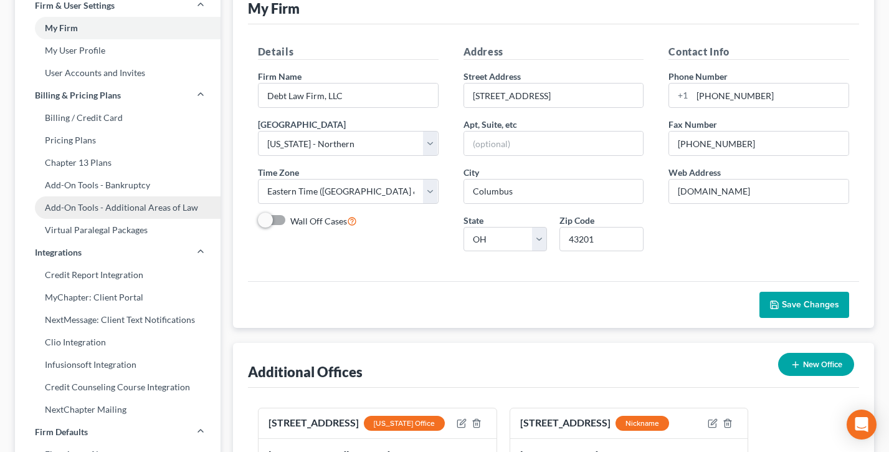
scroll to position [219, 0]
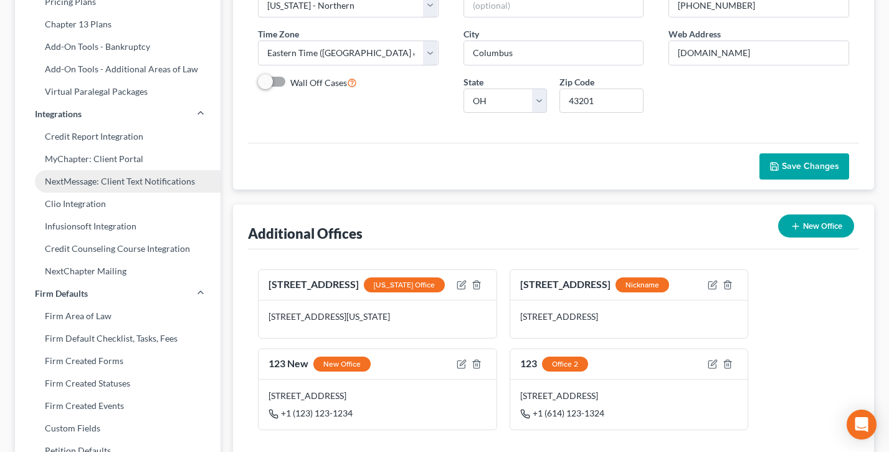
click at [106, 183] on link "NextMessage: Client Text Notifications" at bounding box center [118, 181] width 206 height 22
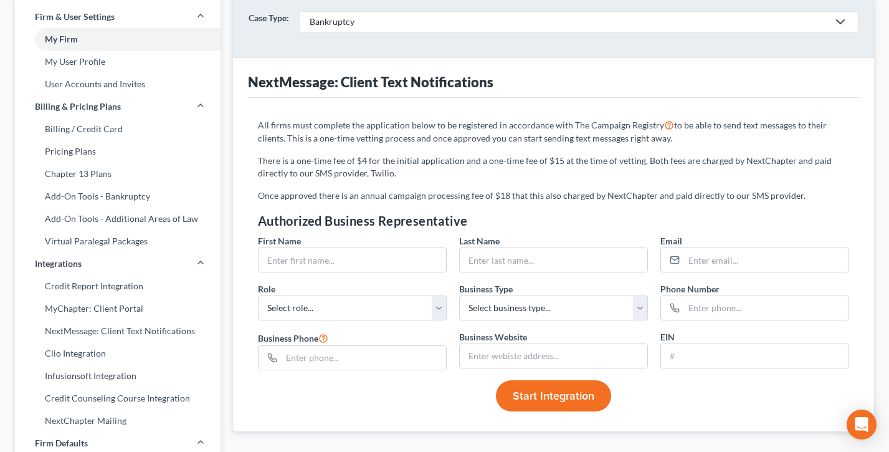
scroll to position [158, 0]
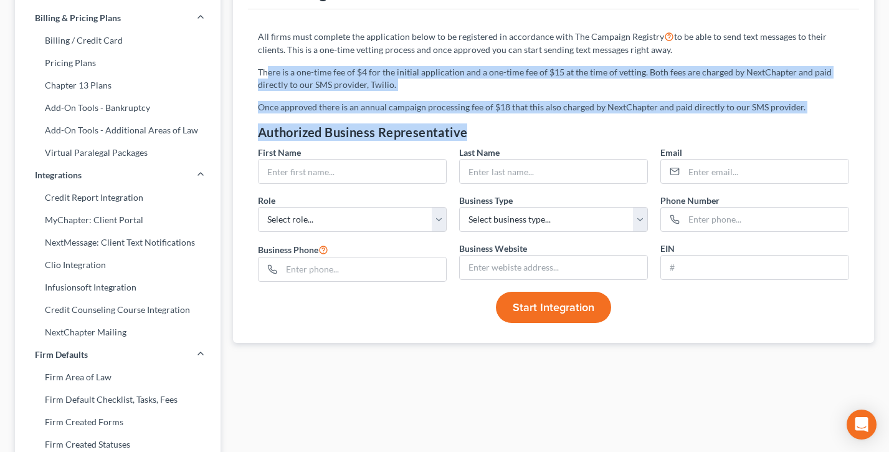
drag, startPoint x: 490, startPoint y: 134, endPoint x: 267, endPoint y: 67, distance: 232.8
click at [267, 68] on div "All firms must complete the application below to be registered in accordance wi…" at bounding box center [554, 175] width 604 height 293
click at [267, 67] on p "There is a one-time fee of $4 for the initial application and a one-time fee of…" at bounding box center [553, 78] width 591 height 25
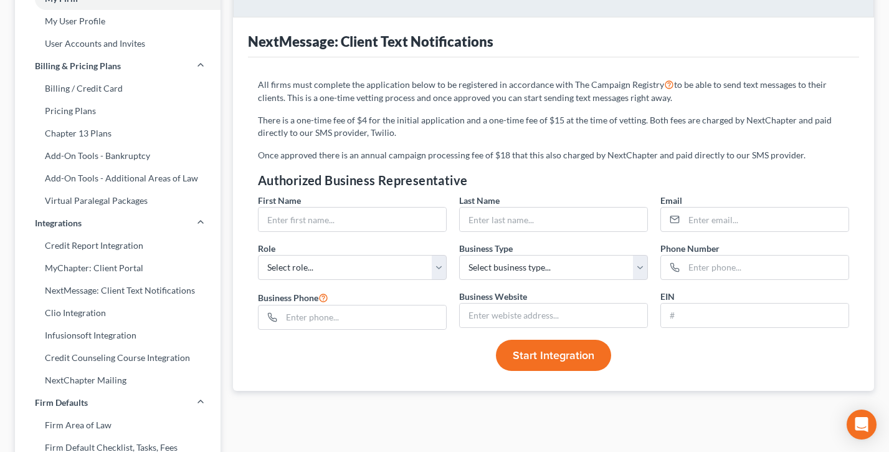
scroll to position [107, 0]
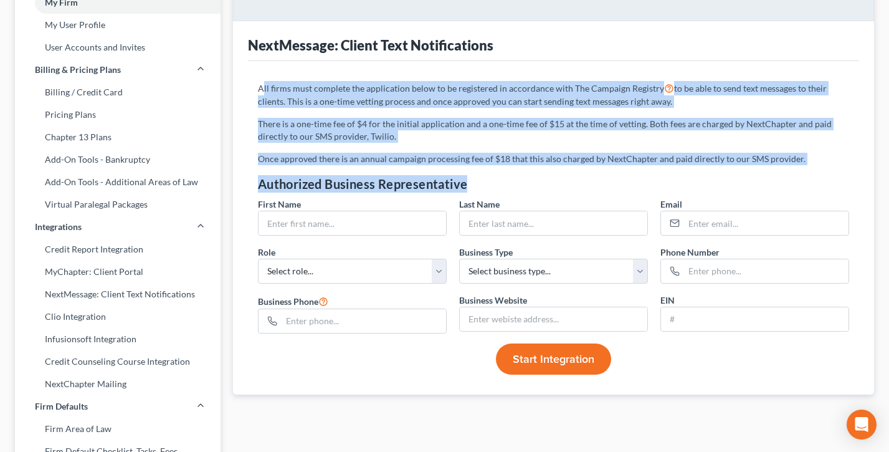
drag, startPoint x: 471, startPoint y: 181, endPoint x: 263, endPoint y: 91, distance: 226.8
click at [264, 91] on div "All firms must complete the application below to be registered in accordance wi…" at bounding box center [554, 227] width 604 height 293
click at [263, 90] on p "All firms must complete the application below to be registered in accordance wi…" at bounding box center [553, 94] width 591 height 27
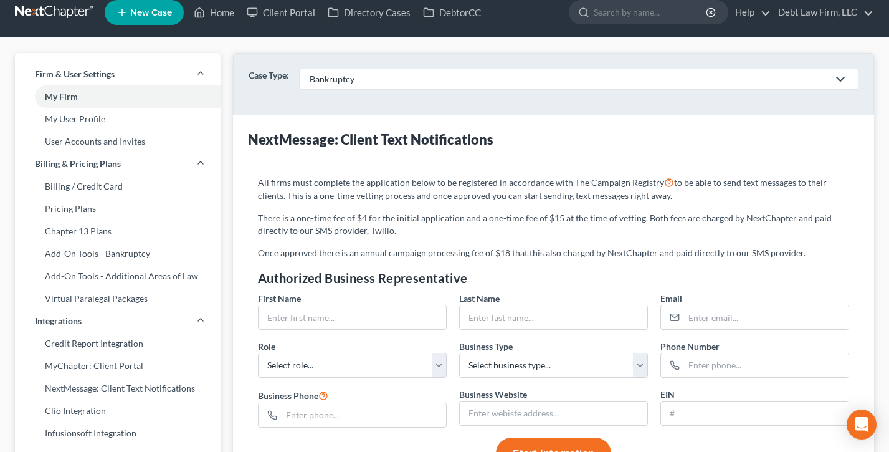
scroll to position [11, 0]
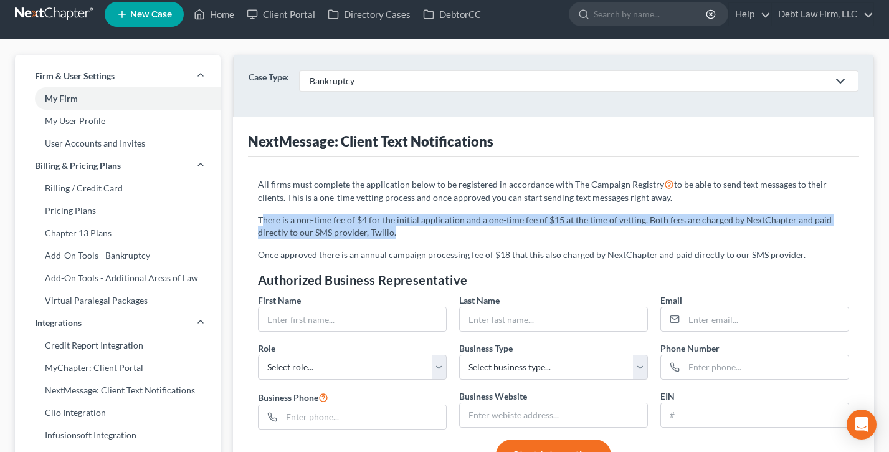
drag, startPoint x: 406, startPoint y: 235, endPoint x: 260, endPoint y: 219, distance: 147.3
click at [260, 219] on p "There is a one-time fee of $4 for the initial application and a one-time fee of…" at bounding box center [553, 226] width 591 height 25
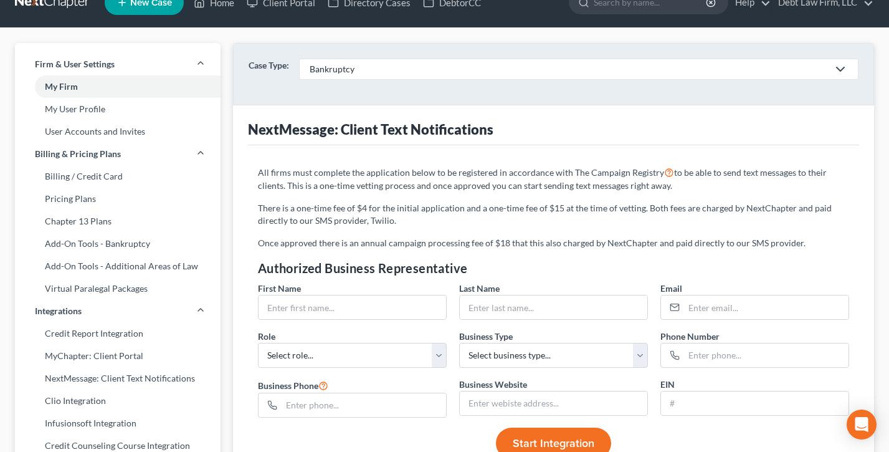
scroll to position [0, 0]
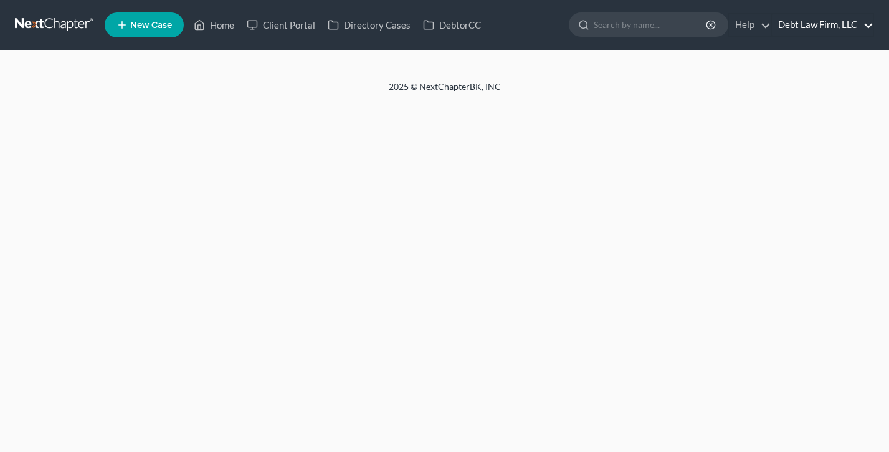
select select "24"
select select "36"
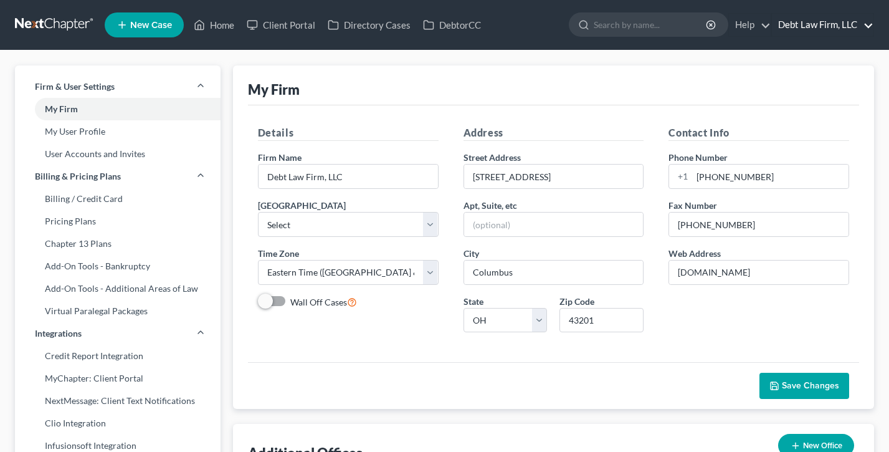
click at [808, 19] on link "Debt Law Firm, LLC" at bounding box center [823, 25] width 102 height 22
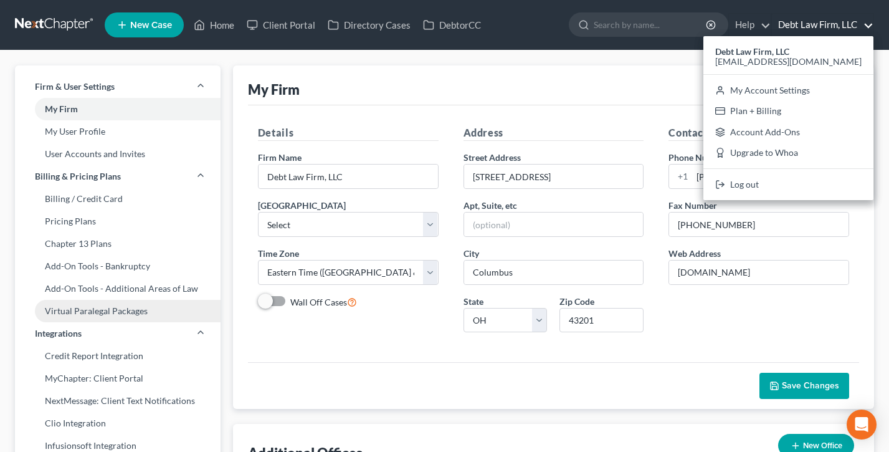
click at [83, 311] on link "Virtual Paralegal Packages" at bounding box center [118, 311] width 206 height 22
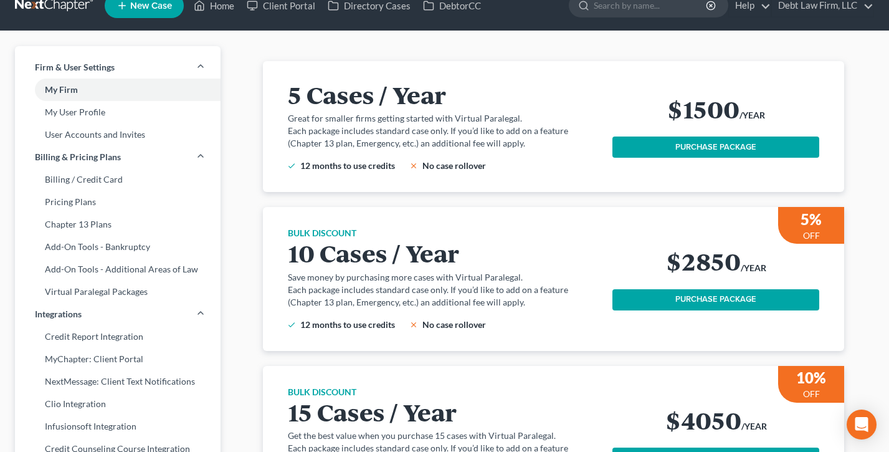
scroll to position [25, 0]
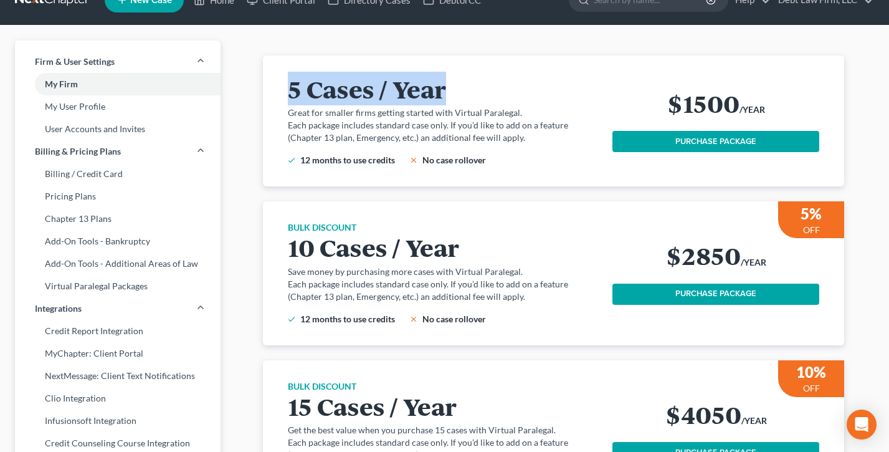
drag, startPoint x: 493, startPoint y: 90, endPoint x: 282, endPoint y: 86, distance: 211.9
click at [282, 86] on div "5 Cases / Year Great for smaller firms getting started with Virtual Paralegal. …" at bounding box center [553, 120] width 551 height 131
click at [429, 90] on h2 "5 Cases / Year" at bounding box center [443, 88] width 310 height 26
drag, startPoint x: 462, startPoint y: 90, endPoint x: 285, endPoint y: 95, distance: 176.4
click at [285, 95] on div "5 Cases / Year Great for smaller firms getting started with Virtual Paralegal. …" at bounding box center [553, 120] width 551 height 131
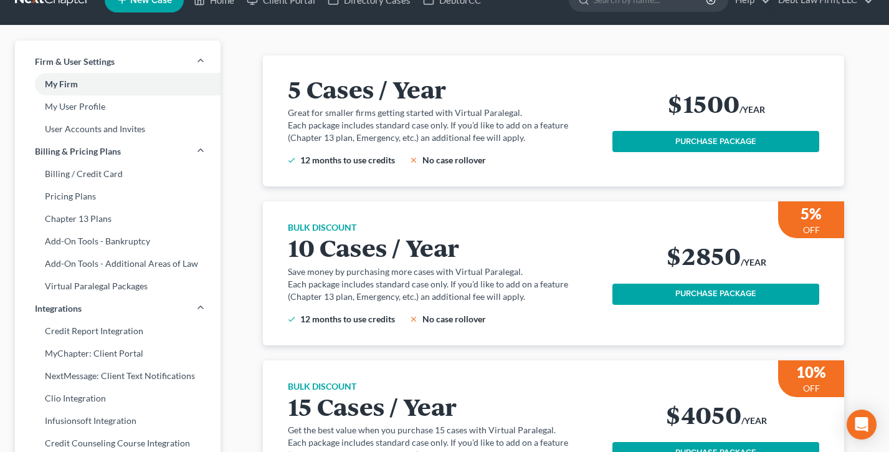
click at [447, 102] on div "5 Cases / Year Great for smaller firms getting started with Virtual Paralegal. …" at bounding box center [450, 120] width 325 height 91
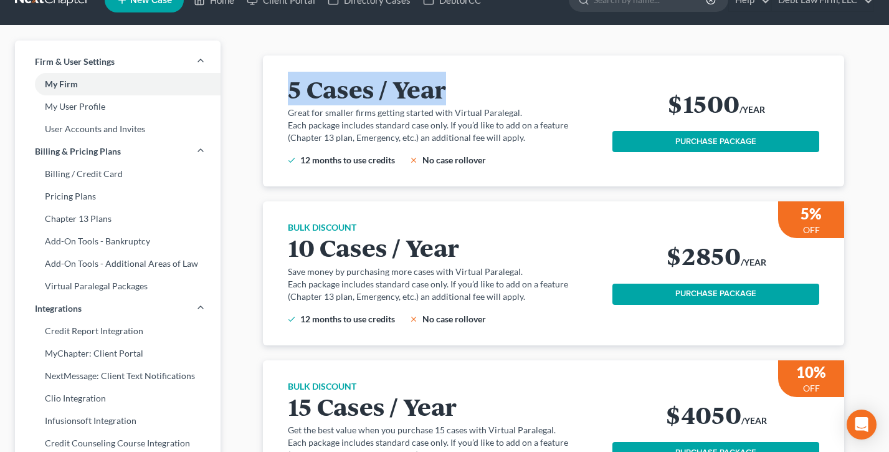
drag, startPoint x: 462, startPoint y: 87, endPoint x: 281, endPoint y: 85, distance: 181.3
click at [281, 85] on div "5 Cases / Year Great for smaller firms getting started with Virtual Paralegal. …" at bounding box center [553, 120] width 551 height 131
click at [458, 85] on h2 "5 Cases / Year" at bounding box center [443, 88] width 310 height 26
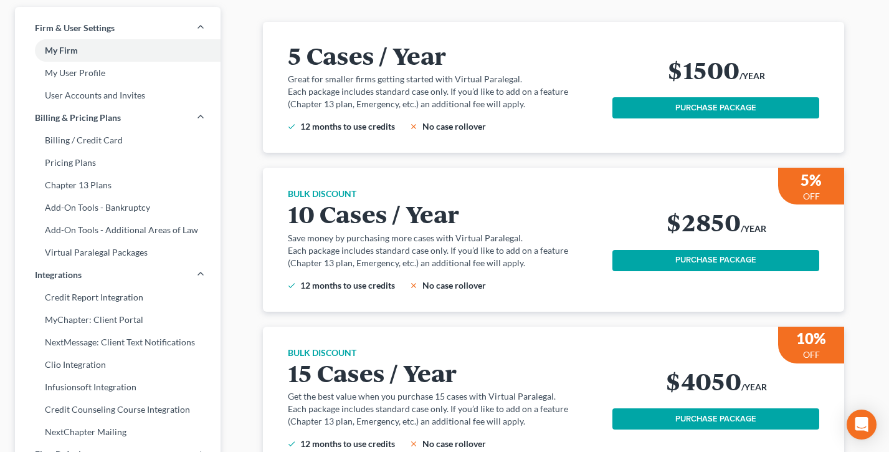
scroll to position [0, 0]
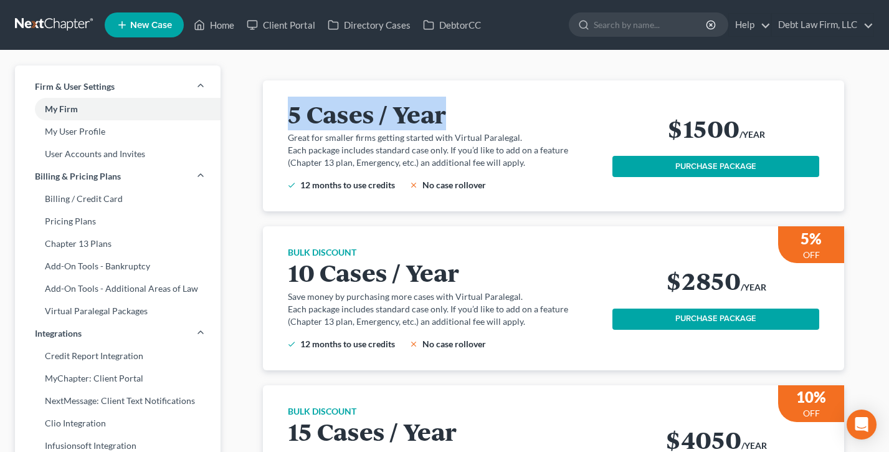
drag, startPoint x: 463, startPoint y: 117, endPoint x: 293, endPoint y: 116, distance: 170.1
click at [293, 115] on h2 "5 Cases / Year" at bounding box center [443, 113] width 310 height 26
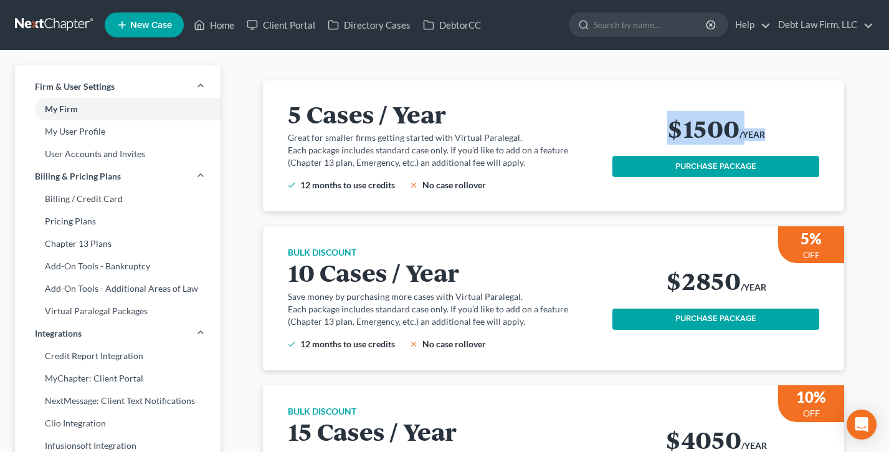
drag, startPoint x: 774, startPoint y: 134, endPoint x: 666, endPoint y: 127, distance: 108.6
click at [666, 127] on div "$1500 /YEAR" at bounding box center [715, 130] width 207 height 31
click at [490, 155] on p "Each package includes standard case only. If you’d like to add on a feature (Ch…" at bounding box center [443, 156] width 310 height 25
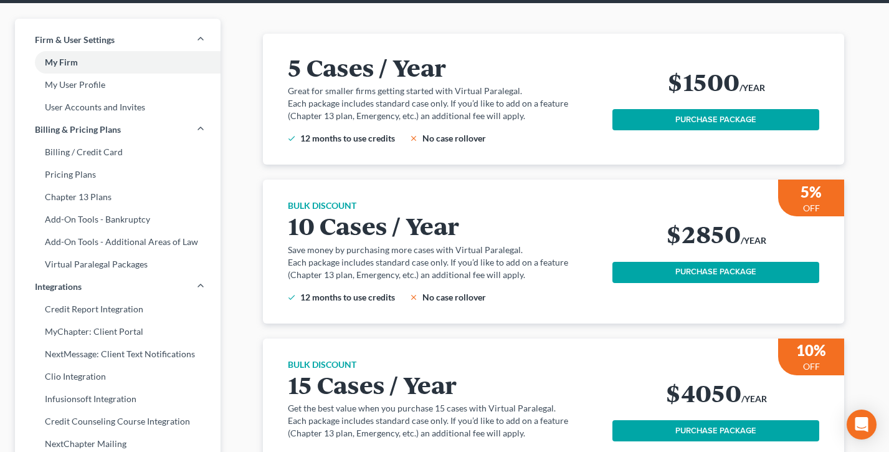
scroll to position [24, 0]
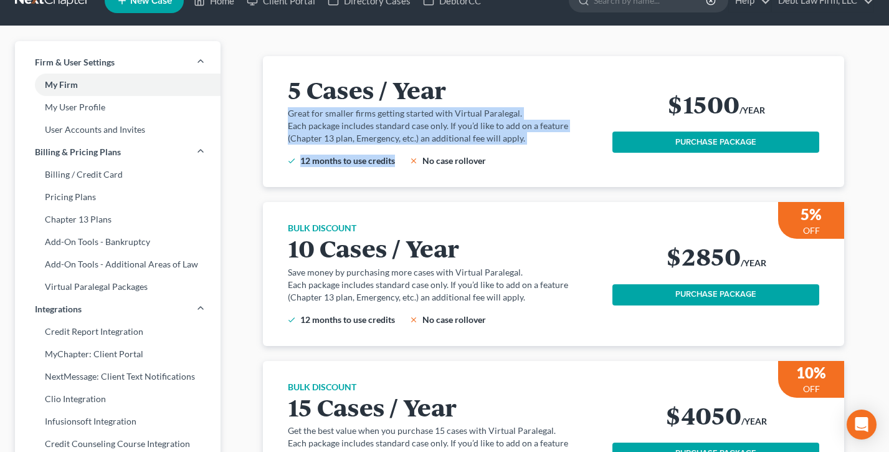
drag, startPoint x: 521, startPoint y: 148, endPoint x: 307, endPoint y: 105, distance: 218.6
click at [307, 105] on div "5 Cases / Year Great for smaller firms getting started with Virtual Paralegal. …" at bounding box center [450, 121] width 325 height 91
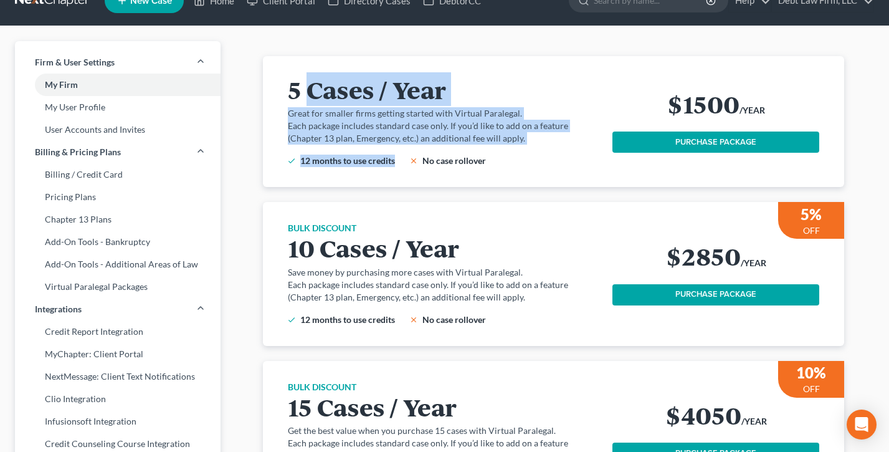
click at [307, 102] on h2 "5 Cases / Year" at bounding box center [443, 89] width 310 height 26
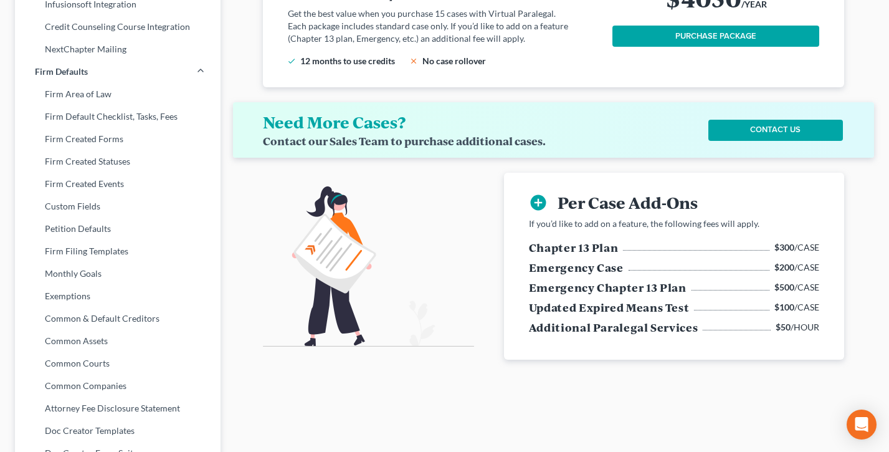
scroll to position [450, 0]
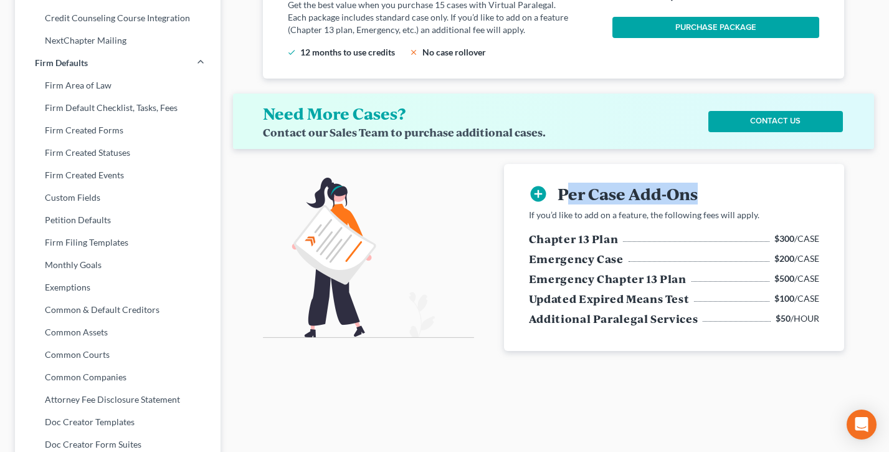
drag, startPoint x: 718, startPoint y: 188, endPoint x: 566, endPoint y: 173, distance: 152.7
click at [566, 184] on div "add_circle Per Case Add-Ons" at bounding box center [674, 194] width 290 height 20
click at [623, 209] on p "If you’d like to add on a feature, the following fees will apply." at bounding box center [674, 215] width 290 height 12
drag, startPoint x: 831, startPoint y: 226, endPoint x: 773, endPoint y: 225, distance: 57.9
click at [773, 225] on div "add_circle Per Case Add-Ons If you’d like to add on a feature, the following fe…" at bounding box center [674, 257] width 340 height 187
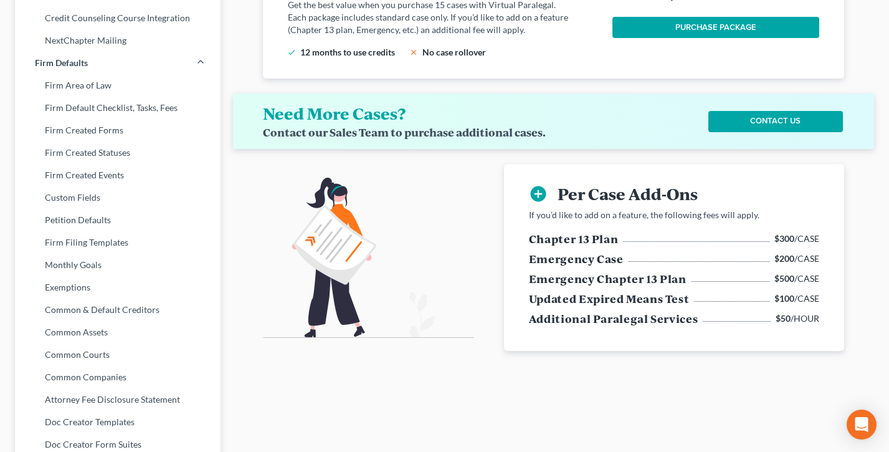
click at [480, 215] on div "add_circle Per Case Add-Ons If you’d like to add on a feature, the following fe…" at bounding box center [553, 257] width 581 height 187
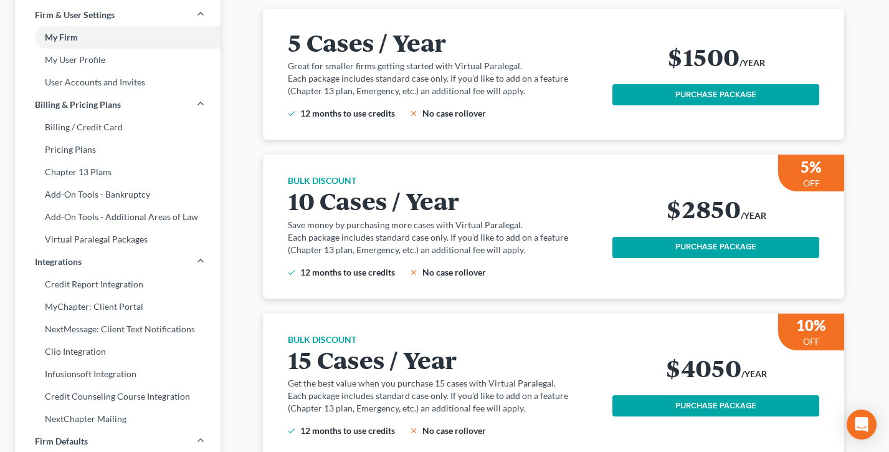
scroll to position [0, 0]
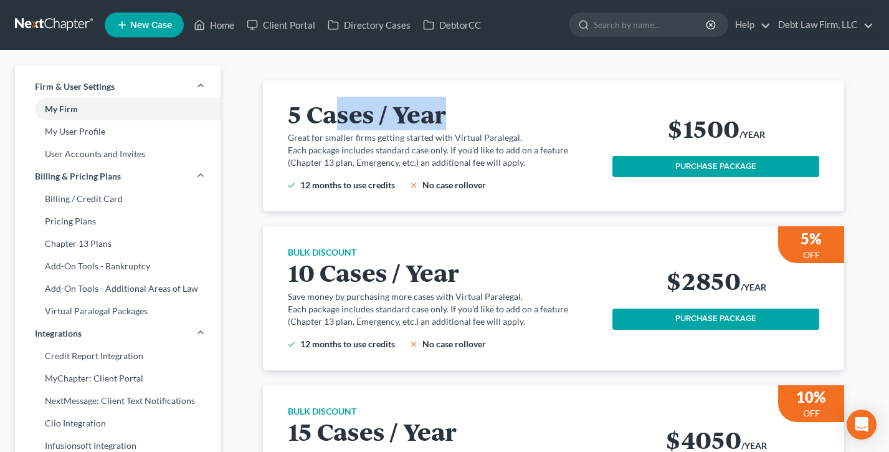
drag, startPoint x: 474, startPoint y: 121, endPoint x: 332, endPoint y: 108, distance: 142.6
click at [332, 108] on h2 "5 Cases / Year" at bounding box center [443, 113] width 310 height 26
click at [483, 125] on h2 "5 Cases / Year" at bounding box center [443, 113] width 310 height 26
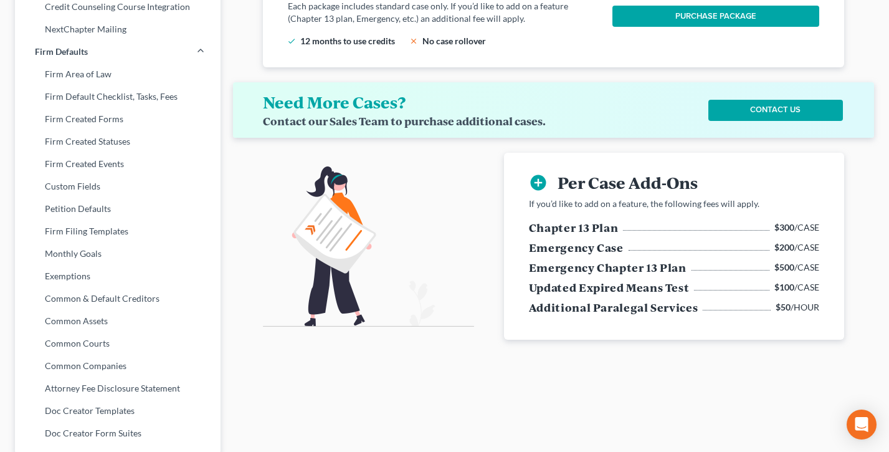
scroll to position [470, 0]
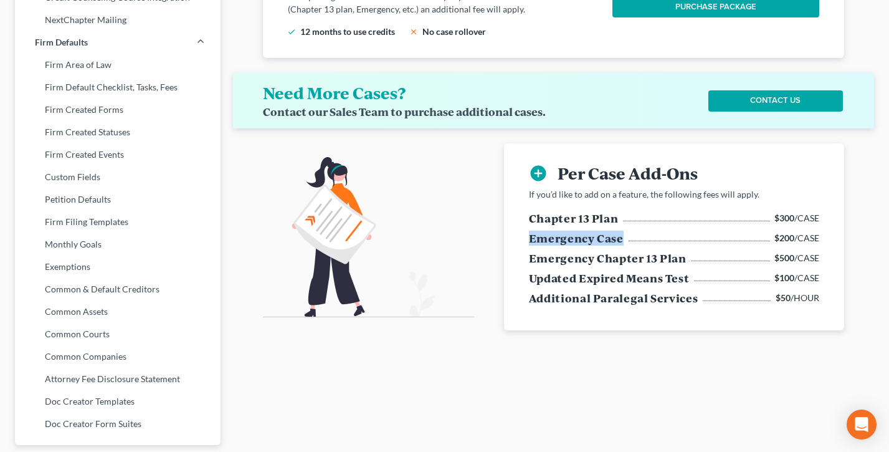
drag, startPoint x: 621, startPoint y: 225, endPoint x: 522, endPoint y: 224, distance: 99.1
click at [522, 224] on div "add_circle Per Case Add-Ons If you’d like to add on a feature, the following fe…" at bounding box center [674, 236] width 310 height 187
drag, startPoint x: 827, startPoint y: 220, endPoint x: 764, endPoint y: 223, distance: 62.4
click at [764, 223] on div "add_circle Per Case Add-Ons If you’d like to add on a feature, the following fe…" at bounding box center [674, 236] width 310 height 187
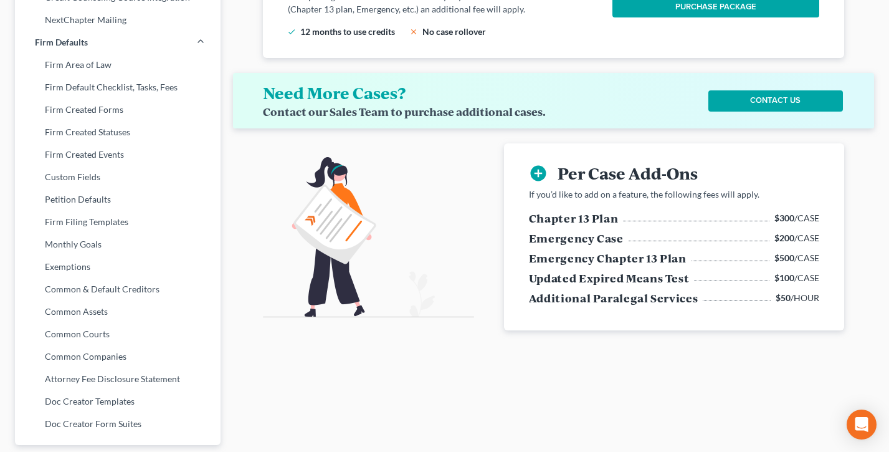
click at [409, 224] on div at bounding box center [368, 237] width 211 height 160
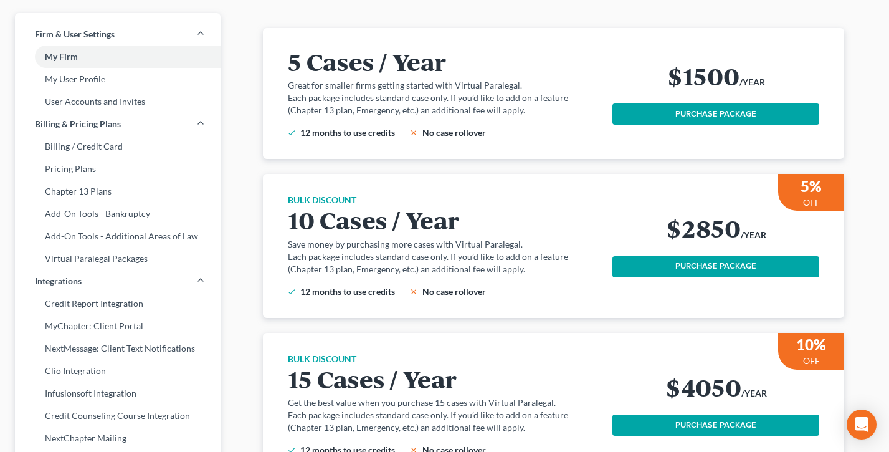
scroll to position [0, 0]
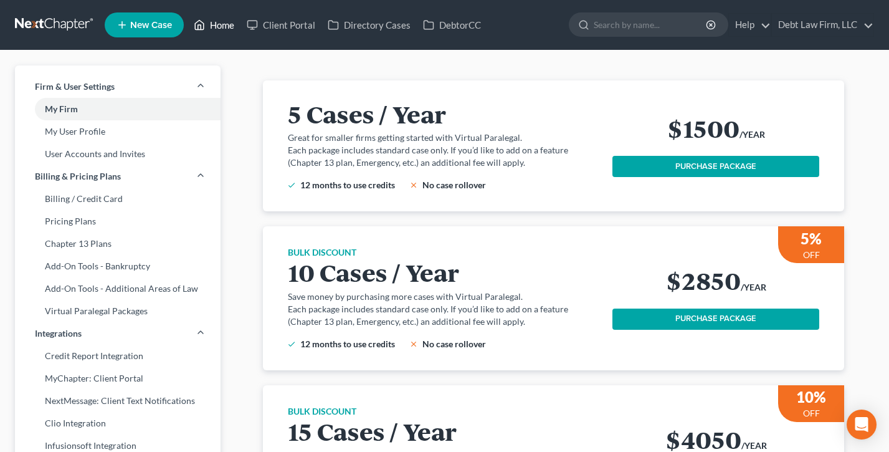
click at [213, 23] on link "Home" at bounding box center [214, 25] width 53 height 22
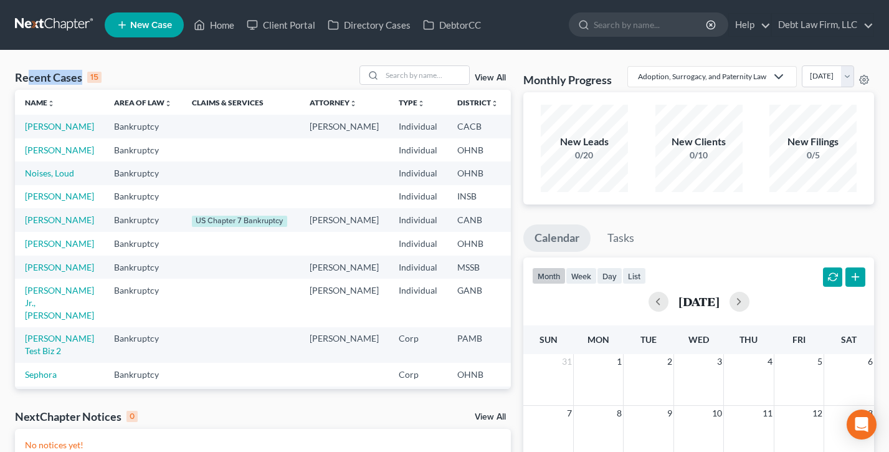
drag, startPoint x: 122, startPoint y: 78, endPoint x: 21, endPoint y: 79, distance: 101.6
click at [21, 79] on div "Recent Cases 15 View All" at bounding box center [263, 77] width 496 height 24
click at [164, 56] on div "Recent Cases 15 View All Name unfold_more expand_more expand_less Area of Law u…" at bounding box center [444, 373] width 889 height 647
click at [37, 131] on link "[PERSON_NAME]" at bounding box center [59, 126] width 69 height 11
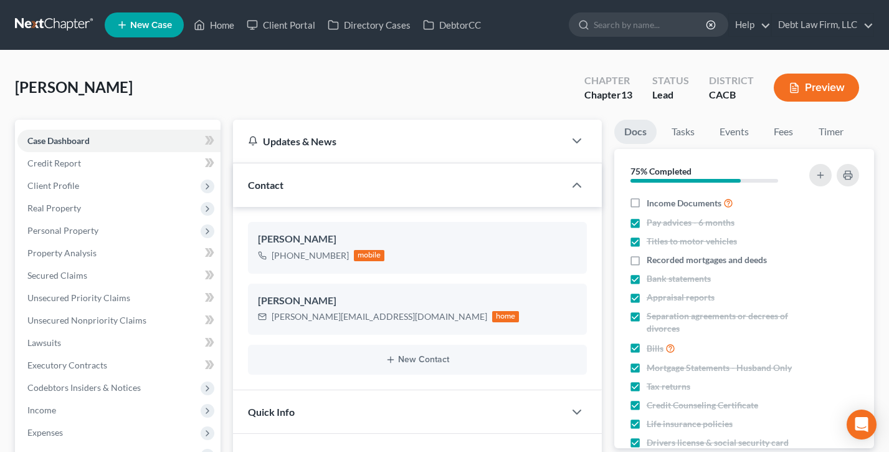
scroll to position [280, 0]
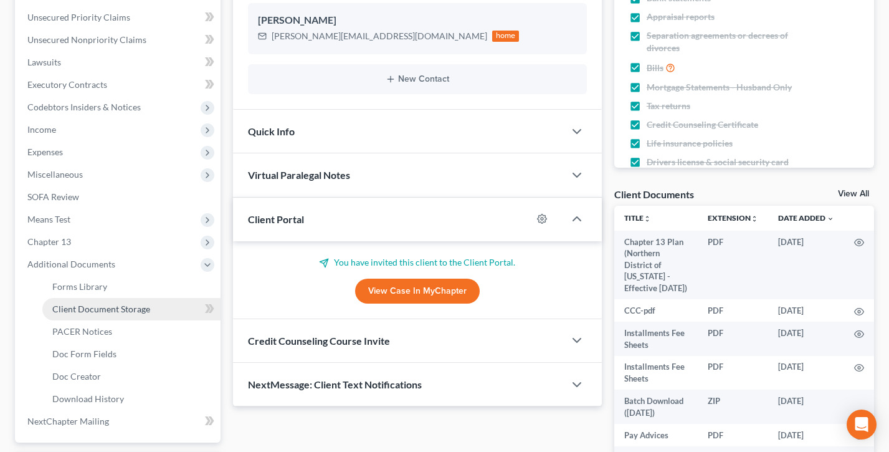
click at [101, 309] on span "Client Document Storage" at bounding box center [101, 308] width 98 height 11
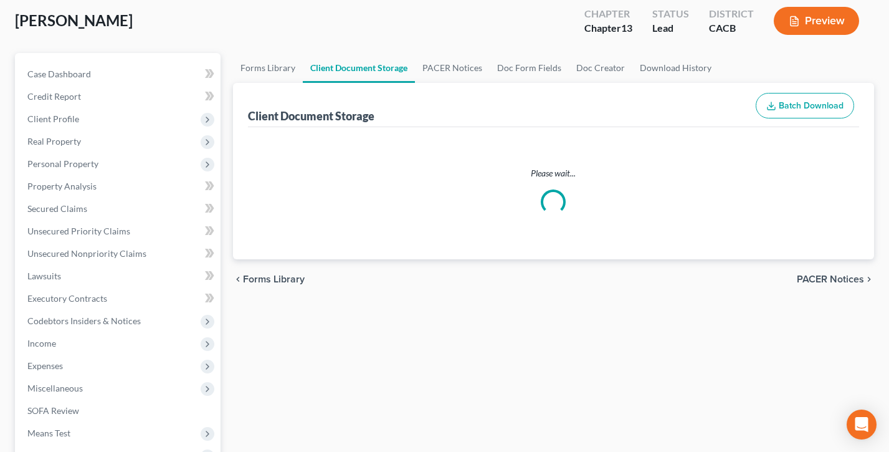
scroll to position [8, 0]
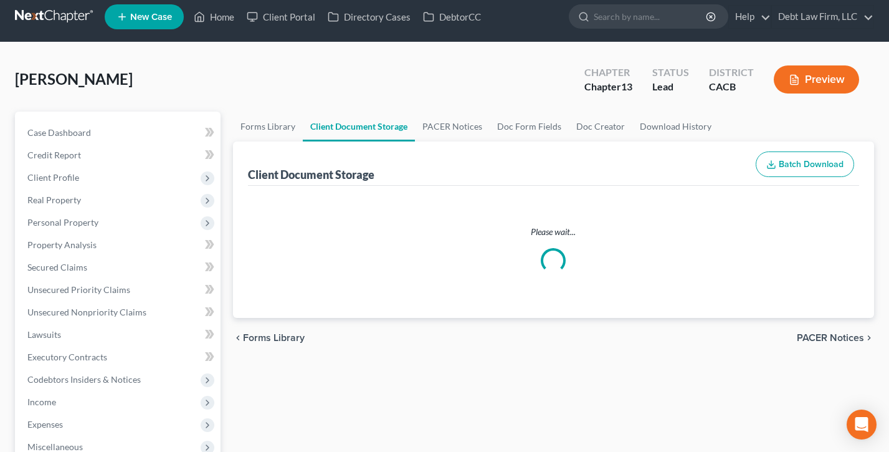
select select "60"
select select "61"
select select "64"
select select "10"
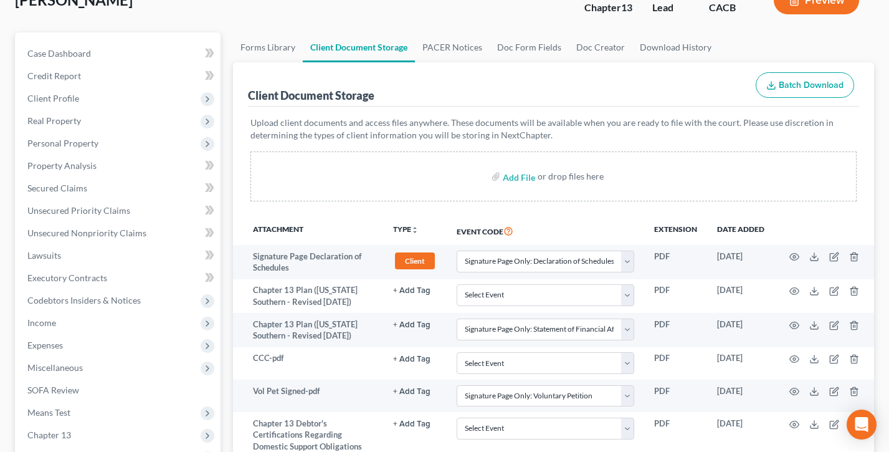
scroll to position [128, 0]
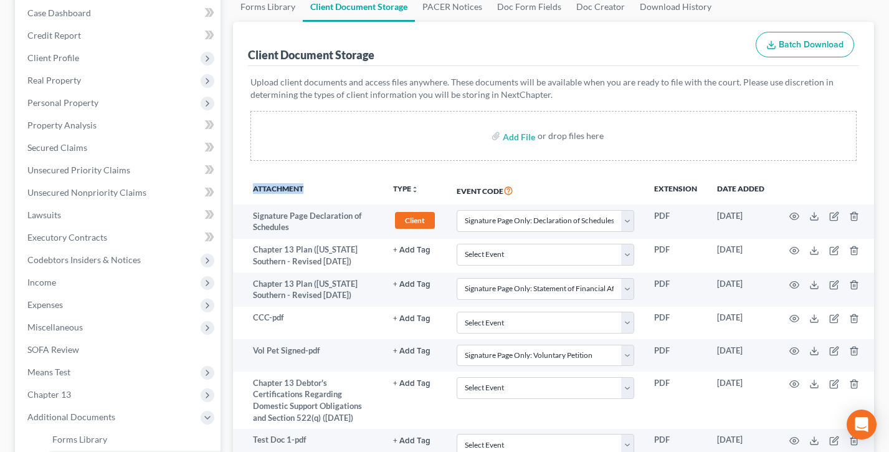
drag, startPoint x: 305, startPoint y: 185, endPoint x: 231, endPoint y: 184, distance: 73.5
click at [231, 184] on div "Forms Library Client Document Storage PACER Notices Doc Form Fields Doc Creator…" at bounding box center [554, 372] width 654 height 761
click at [255, 173] on div "Upload client documents and access files anywhere. These documents will be avai…" at bounding box center [553, 121] width 611 height 110
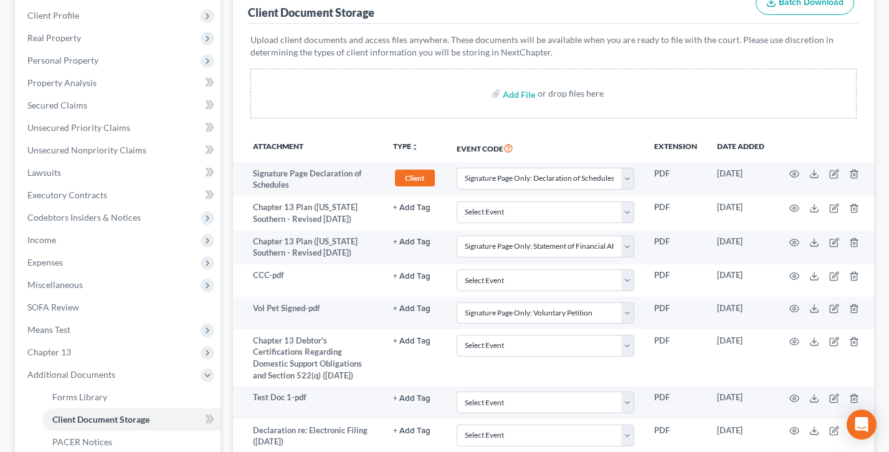
scroll to position [136, 0]
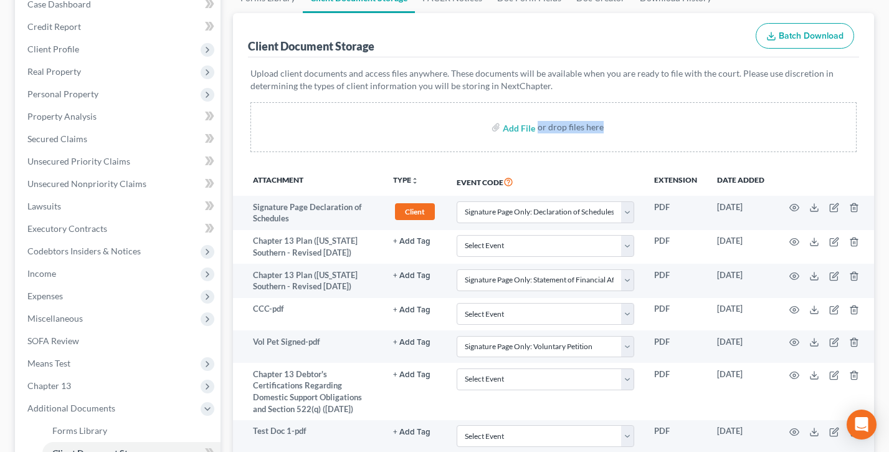
drag, startPoint x: 609, startPoint y: 128, endPoint x: 478, endPoint y: 126, distance: 131.5
click at [478, 126] on div "Add File or drop files here" at bounding box center [553, 127] width 606 height 50
click at [388, 131] on div "Add File or drop files here" at bounding box center [553, 127] width 606 height 50
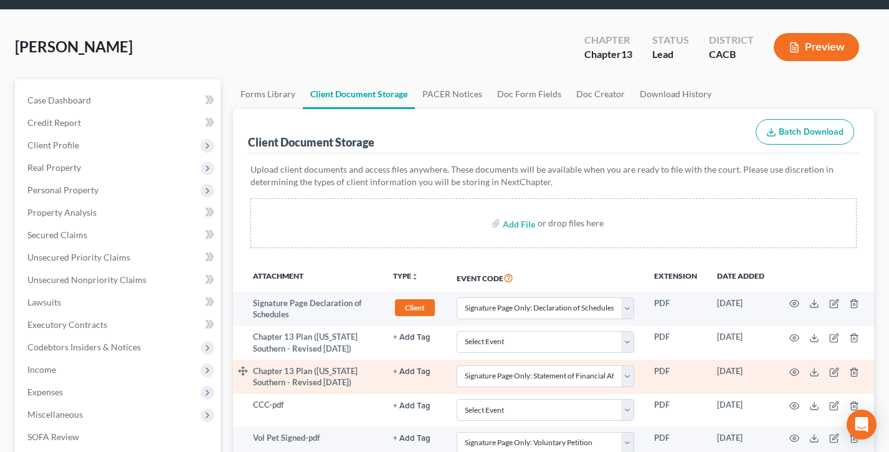
scroll to position [0, 0]
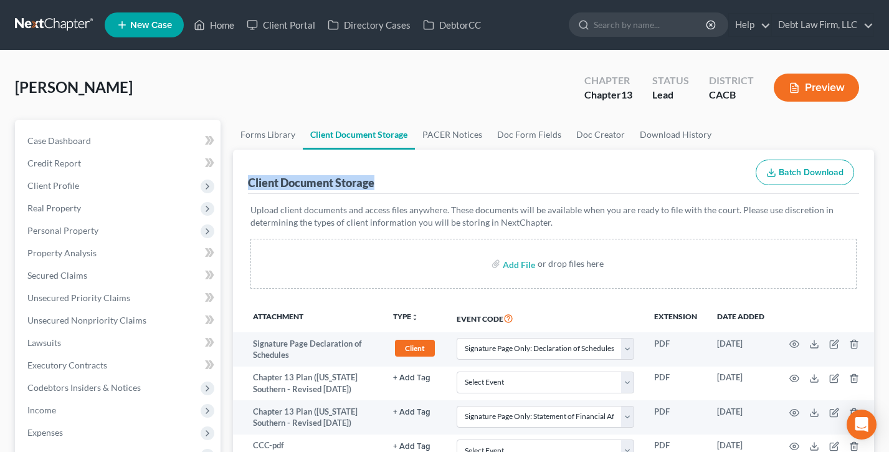
drag, startPoint x: 388, startPoint y: 181, endPoint x: 249, endPoint y: 181, distance: 138.9
click at [249, 181] on div "Client Document Storage Batch Download" at bounding box center [553, 172] width 611 height 45
click at [249, 181] on div "Client Document Storage" at bounding box center [311, 182] width 126 height 15
click at [757, 31] on link "Help" at bounding box center [750, 25] width 42 height 22
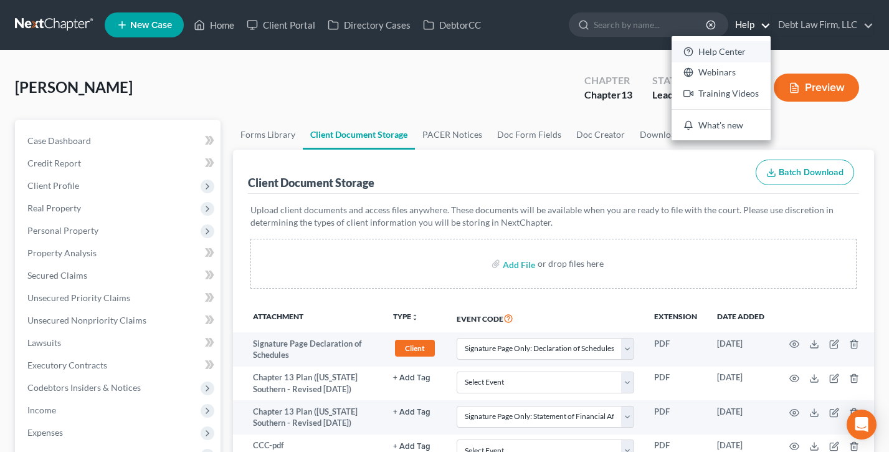
click at [733, 59] on link "Help Center" at bounding box center [721, 51] width 99 height 21
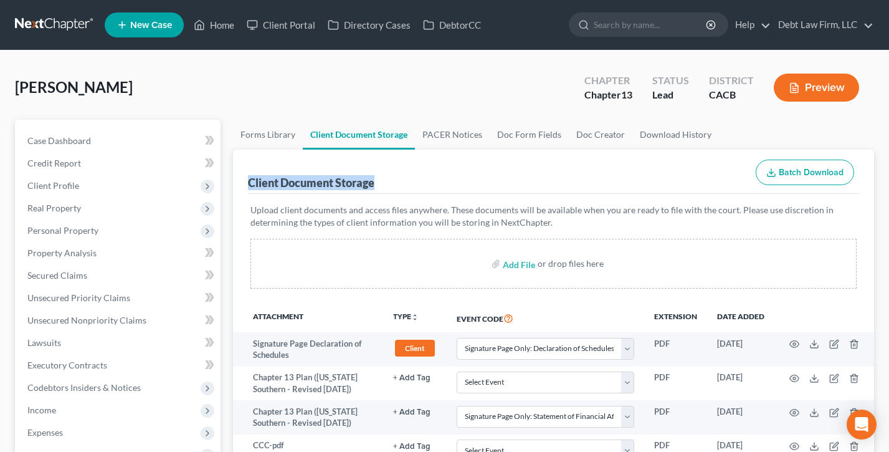
drag, startPoint x: 391, startPoint y: 181, endPoint x: 240, endPoint y: 182, distance: 150.8
click at [247, 77] on div "[PERSON_NAME] Upgraded Chapter Chapter 13 Status Lead District CACB Preview" at bounding box center [444, 92] width 859 height 54
click at [819, 20] on link "Debt Law Firm, LLC" at bounding box center [823, 25] width 102 height 22
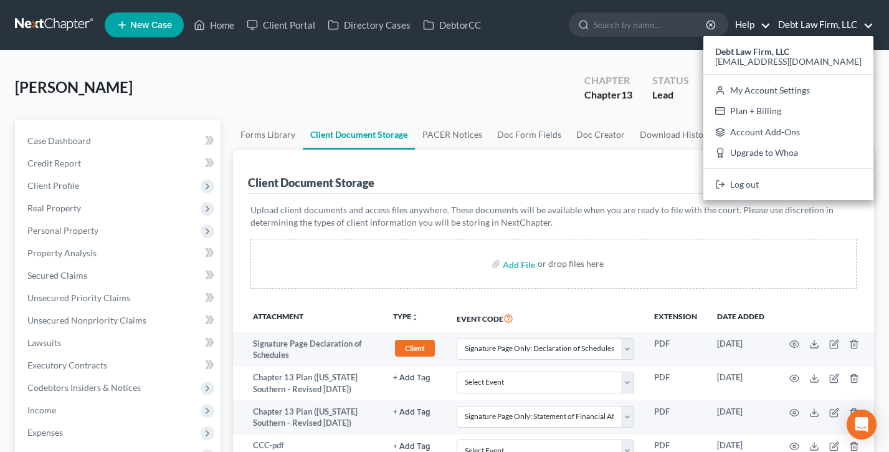
click at [748, 25] on link "Help" at bounding box center [750, 25] width 42 height 22
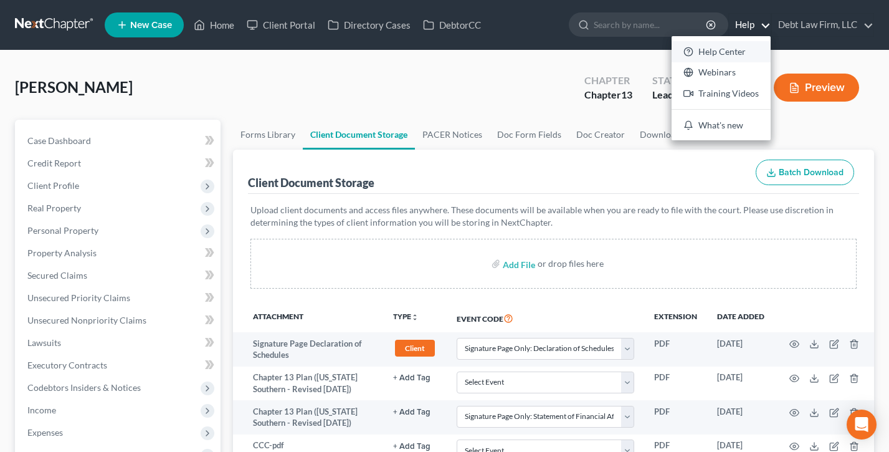
click at [738, 52] on link "Help Center" at bounding box center [721, 51] width 99 height 21
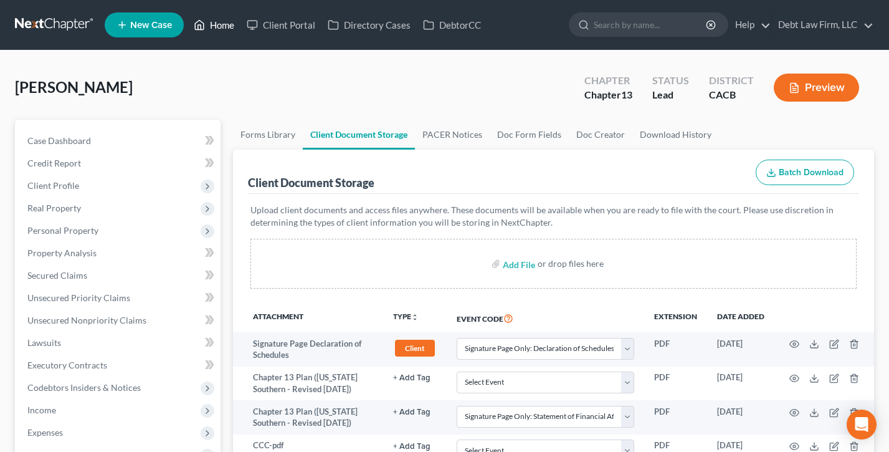
click at [220, 32] on link "Home" at bounding box center [214, 25] width 53 height 22
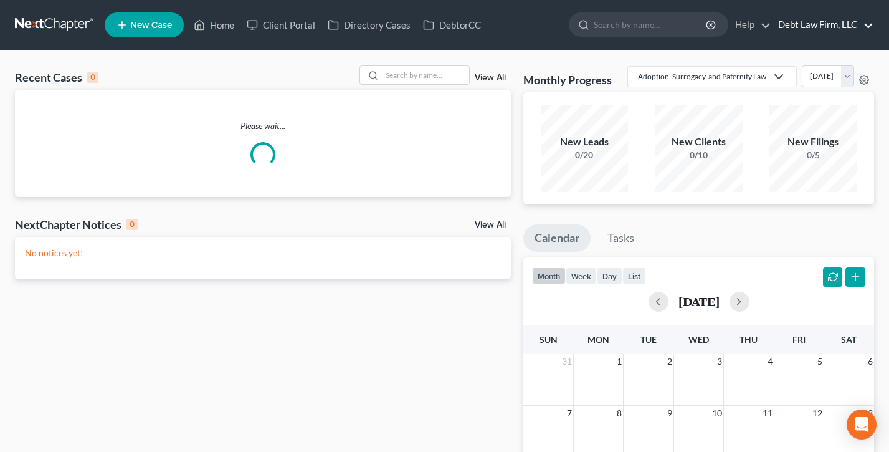
click at [823, 20] on link "Debt Law Firm, LLC" at bounding box center [823, 25] width 102 height 22
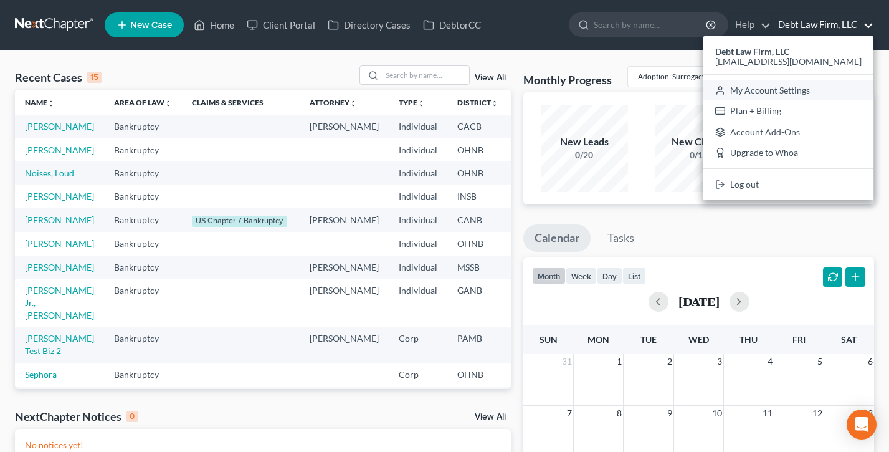
click at [797, 94] on link "My Account Settings" at bounding box center [788, 90] width 170 height 21
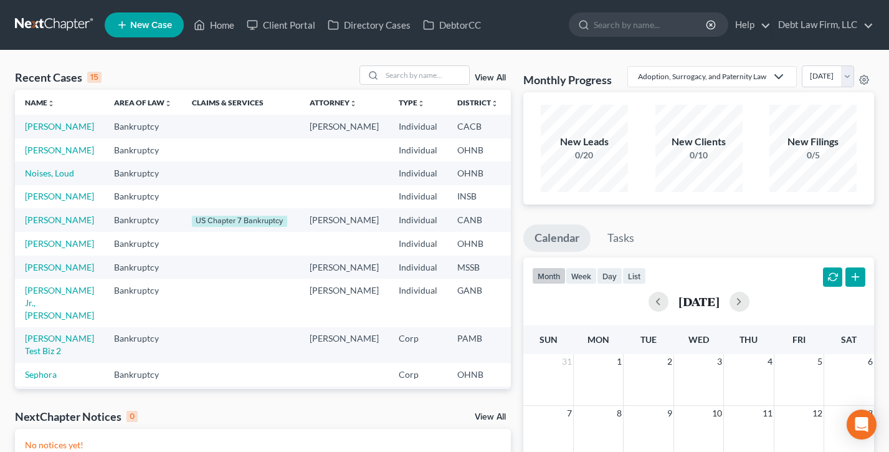
select select "61"
select select "24"
select select "36"
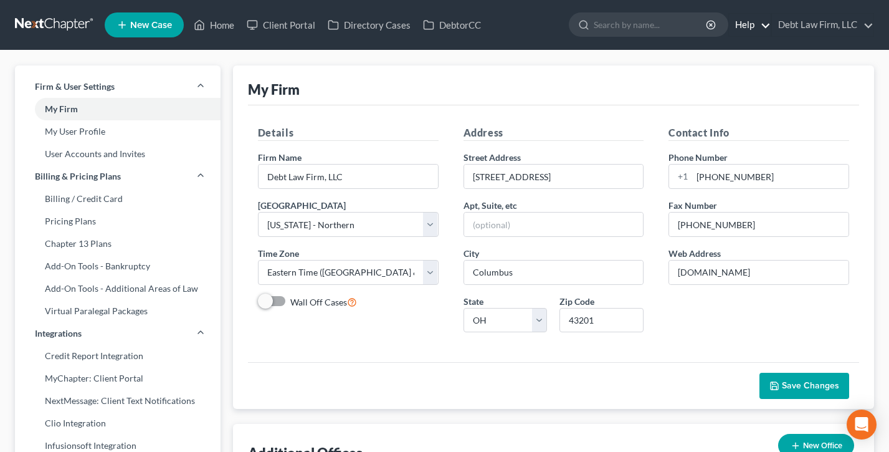
click at [749, 22] on link "Help" at bounding box center [750, 25] width 42 height 22
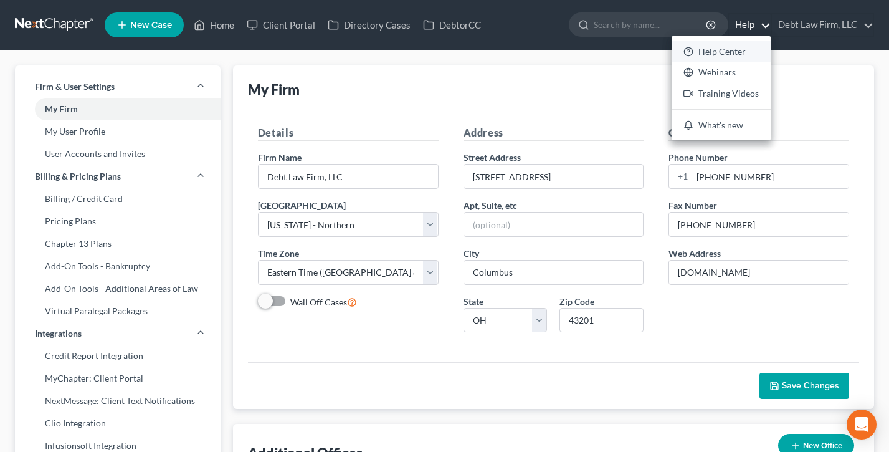
click at [735, 52] on link "Help Center" at bounding box center [721, 51] width 99 height 21
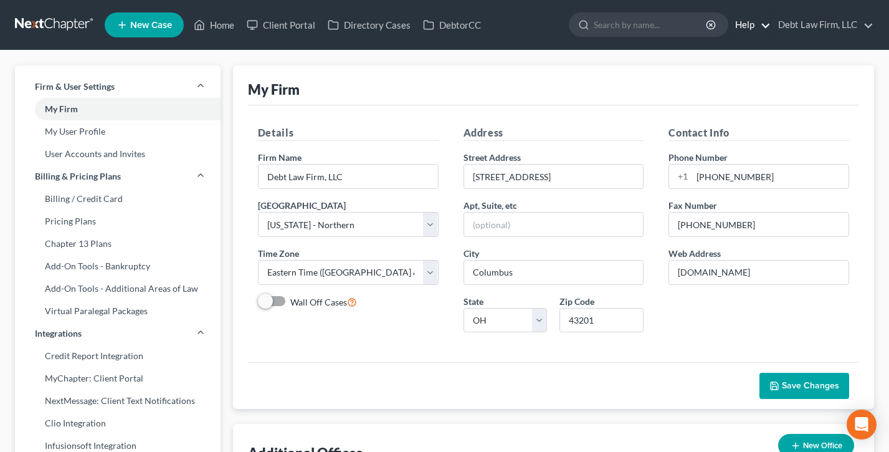
click at [746, 26] on link "Help" at bounding box center [750, 25] width 42 height 22
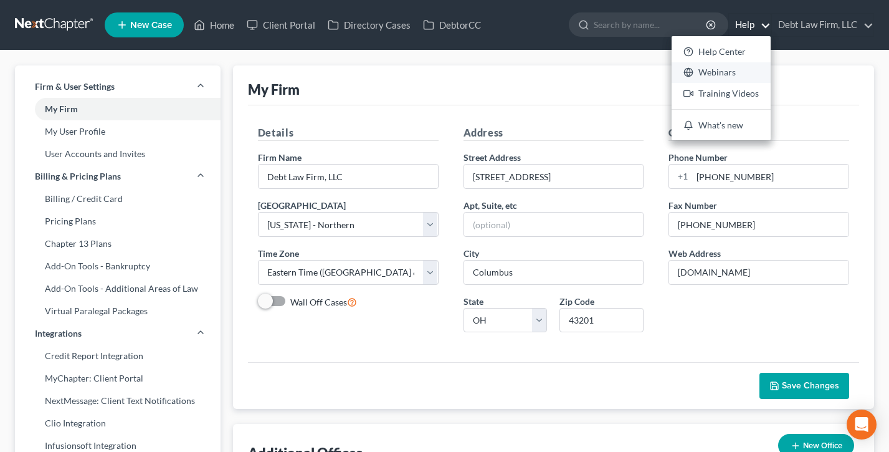
click at [729, 74] on link "Webinars" at bounding box center [721, 72] width 99 height 21
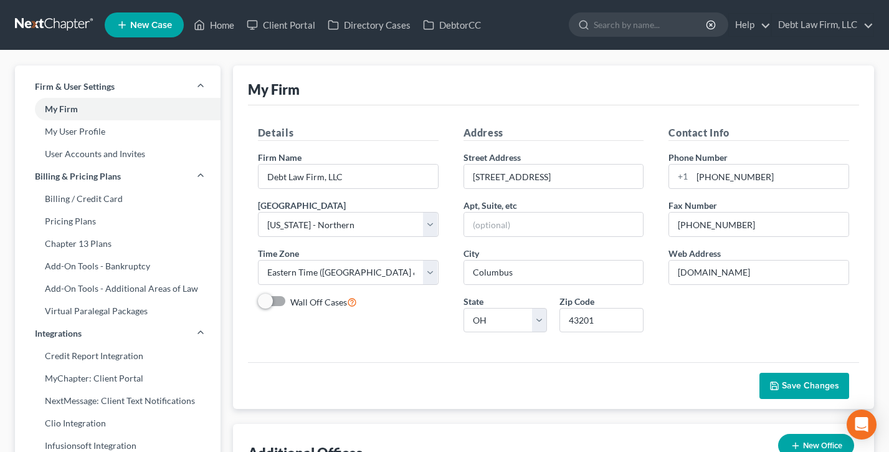
click at [217, 9] on ul "New Case Home Client Portal Directory Cases DebtorCC - No Result - See all resu…" at bounding box center [489, 25] width 769 height 32
click at [216, 18] on link "Home" at bounding box center [214, 25] width 53 height 22
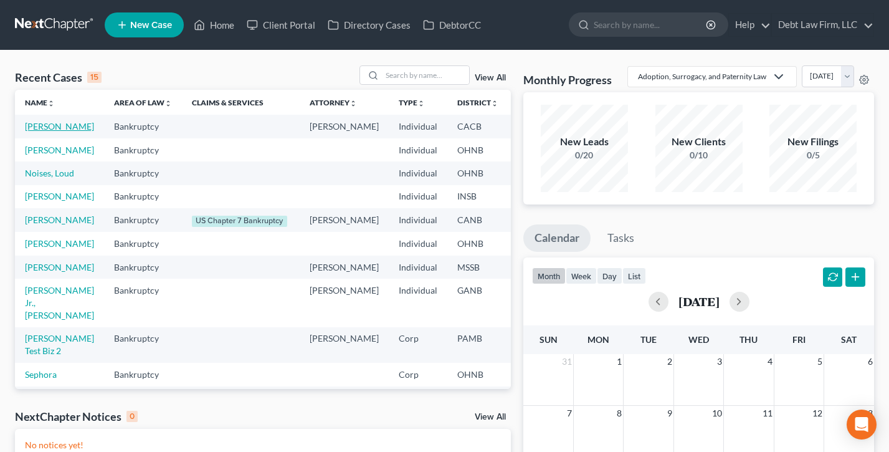
click at [46, 131] on link "[PERSON_NAME]" at bounding box center [59, 126] width 69 height 11
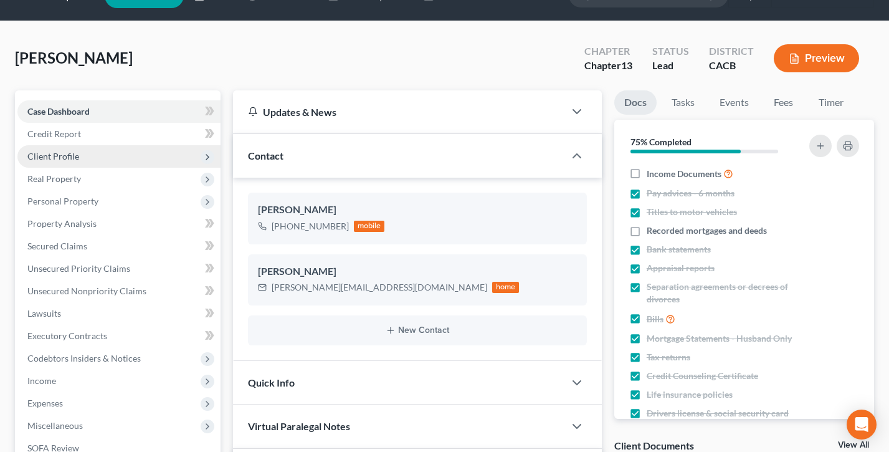
scroll to position [59, 0]
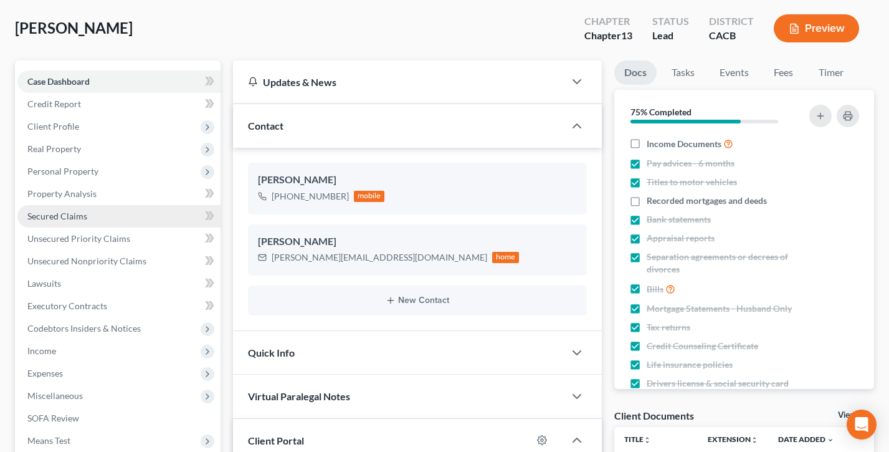
click at [87, 208] on link "Secured Claims" at bounding box center [118, 216] width 203 height 22
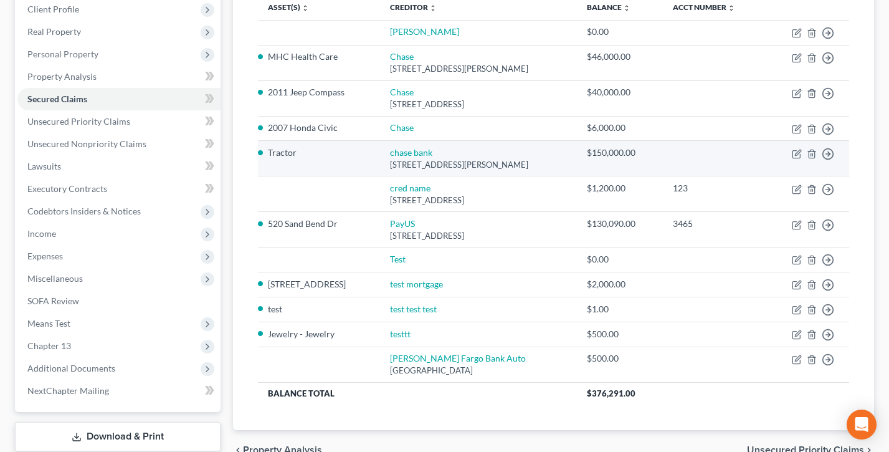
scroll to position [19, 0]
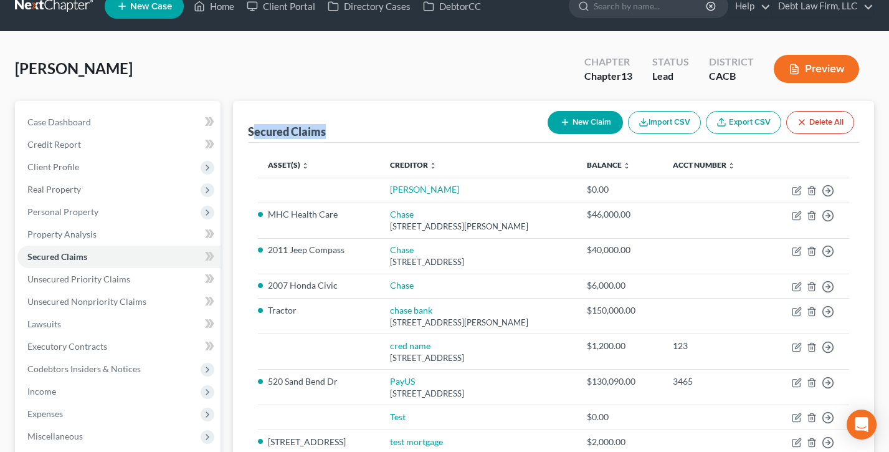
drag, startPoint x: 351, startPoint y: 133, endPoint x: 247, endPoint y: 126, distance: 103.6
click at [248, 126] on div "Secured Claims New Claim Import CSV Export CSV Delete All" at bounding box center [553, 122] width 611 height 42
click at [92, 283] on span "Unsecured Priority Claims" at bounding box center [78, 278] width 103 height 11
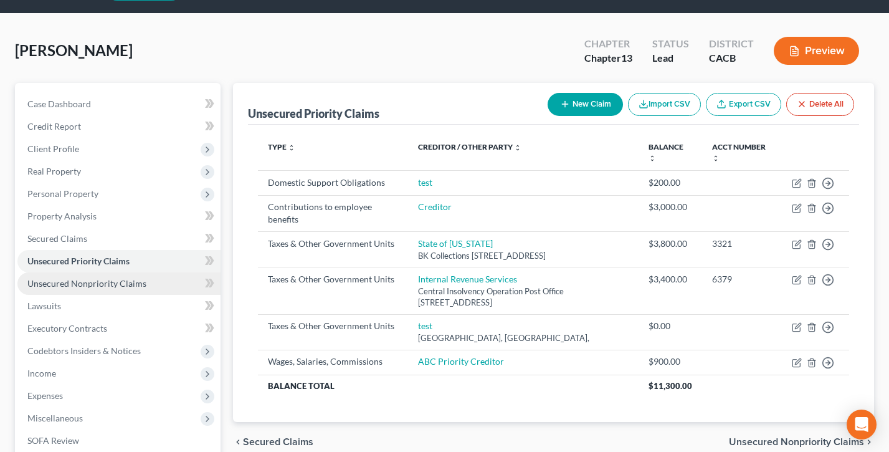
click at [92, 283] on span "Unsecured Nonpriority Claims" at bounding box center [86, 283] width 119 height 11
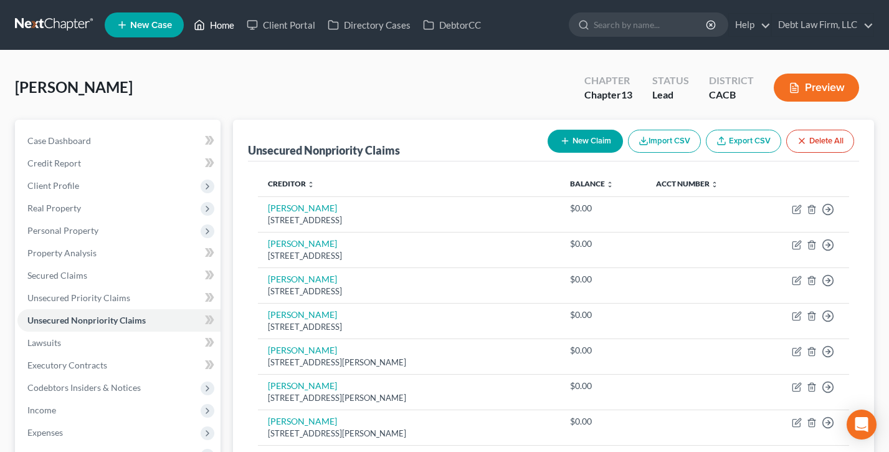
click at [224, 31] on link "Home" at bounding box center [214, 25] width 53 height 22
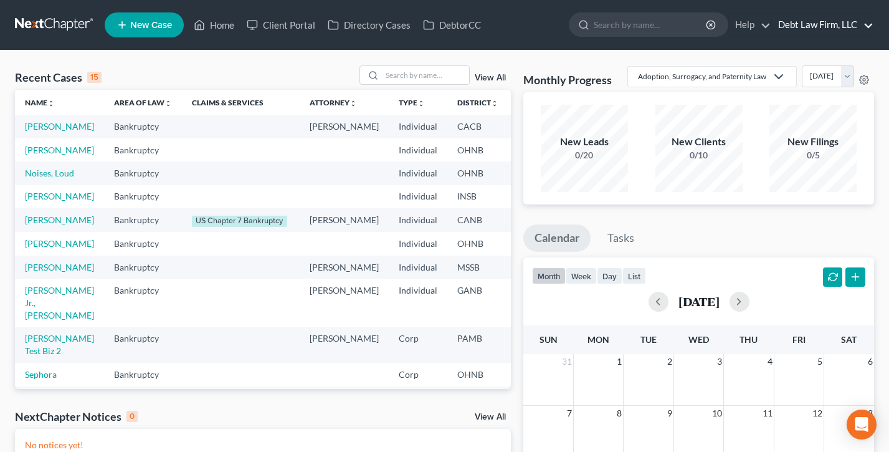
click at [817, 24] on link "Debt Law Firm, LLC" at bounding box center [823, 25] width 102 height 22
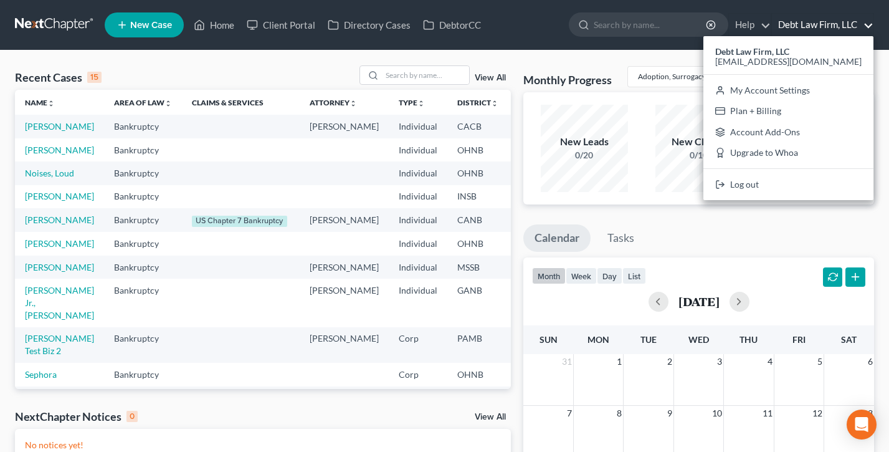
click at [675, 76] on div "Adoption, Surrogacy, and Paternity Law Adoption, Surrogacy, and Paternity Law B…" at bounding box center [750, 76] width 247 height 22
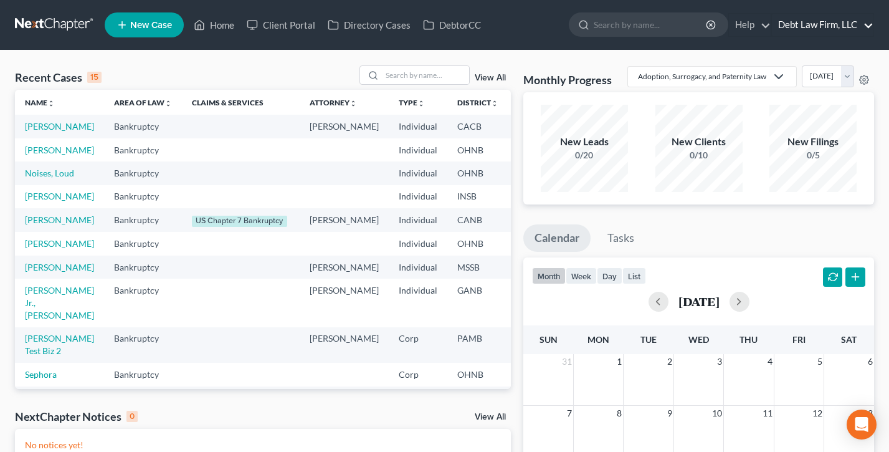
click at [810, 25] on link "Debt Law Firm, LLC" at bounding box center [823, 25] width 102 height 22
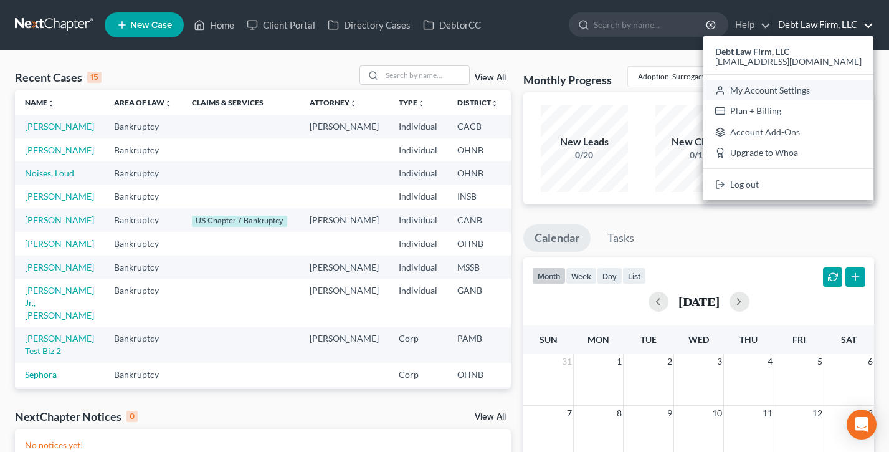
click at [807, 92] on link "My Account Settings" at bounding box center [788, 90] width 170 height 21
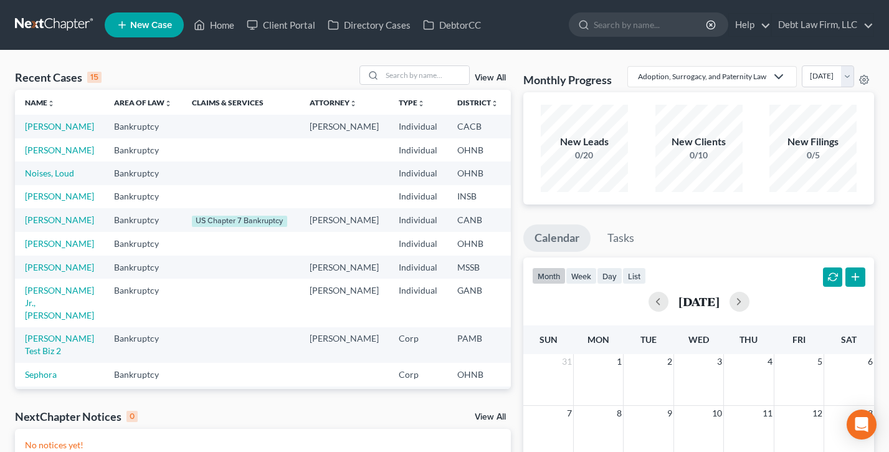
select select "61"
select select "24"
select select "36"
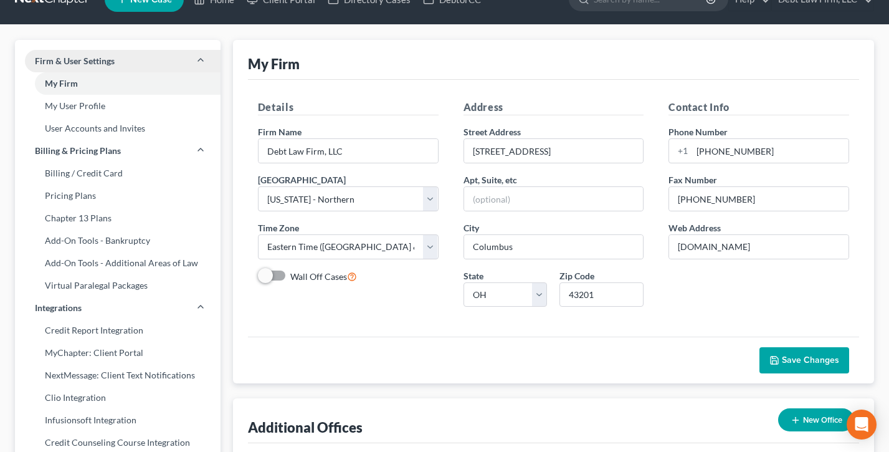
scroll to position [30, 0]
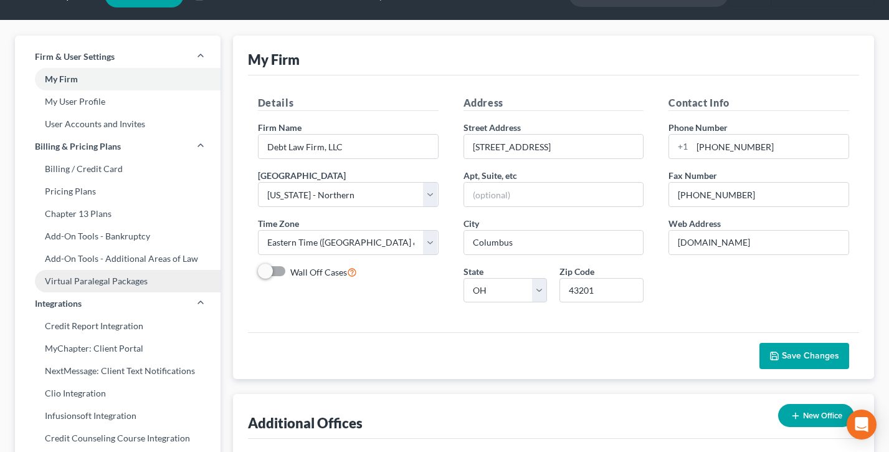
click at [95, 279] on link "Virtual Paralegal Packages" at bounding box center [118, 281] width 206 height 22
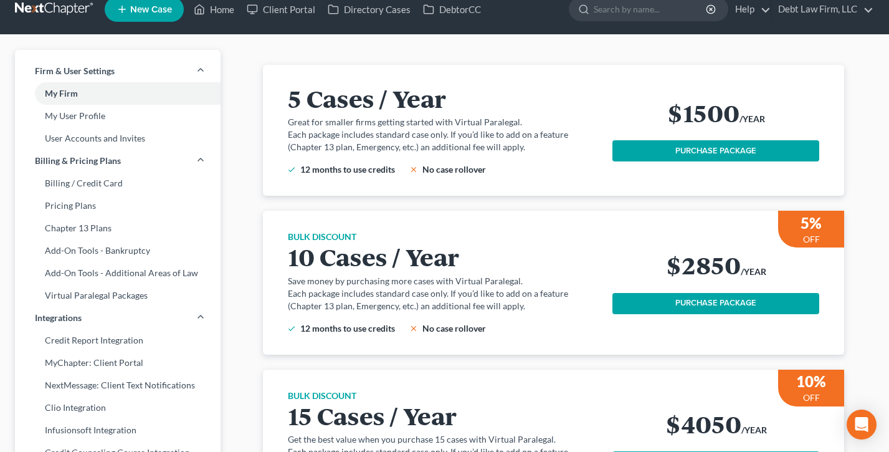
scroll to position [19, 0]
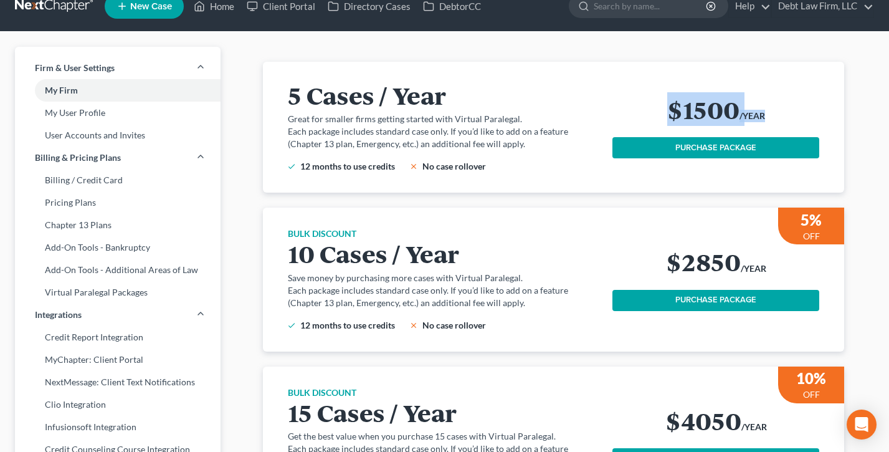
drag, startPoint x: 773, startPoint y: 125, endPoint x: 650, endPoint y: 107, distance: 124.0
click at [650, 107] on div "$1500 /YEAR" at bounding box center [715, 111] width 207 height 31
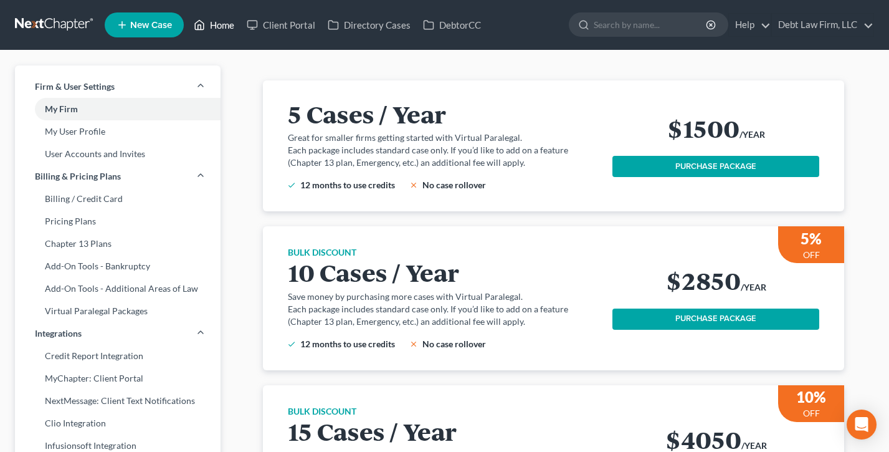
click at [219, 29] on link "Home" at bounding box center [214, 25] width 53 height 22
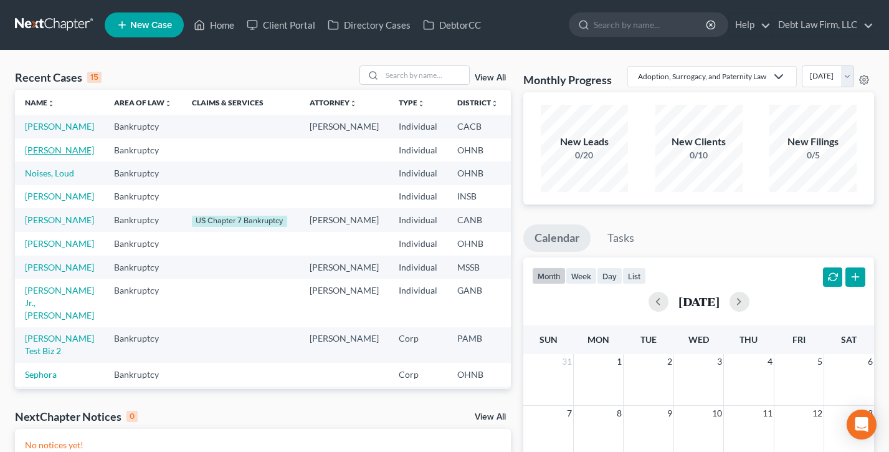
click at [44, 155] on link "[PERSON_NAME]" at bounding box center [59, 150] width 69 height 11
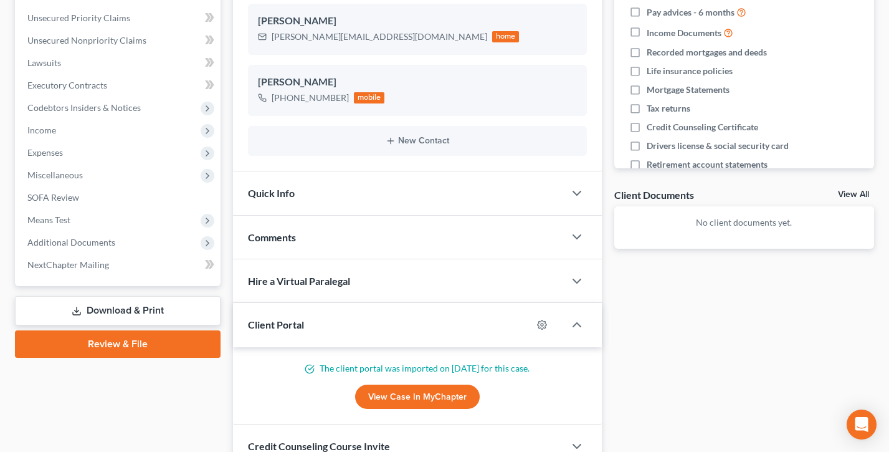
scroll to position [387, 0]
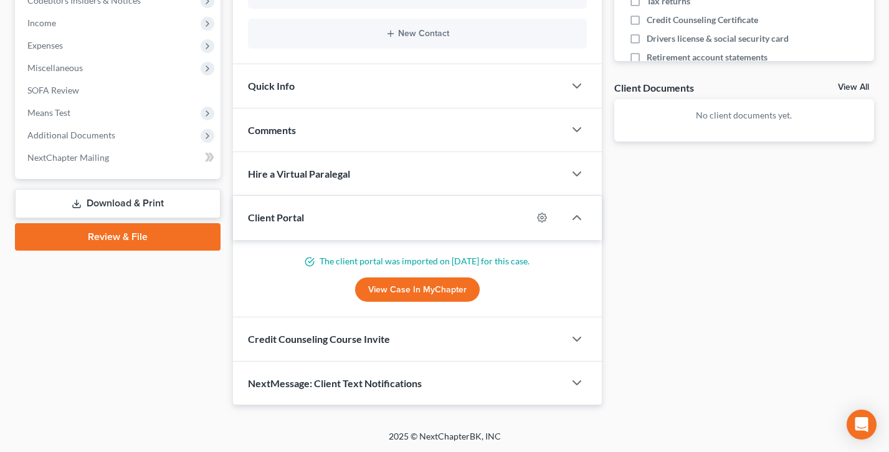
click at [359, 166] on div "Hire a Virtual Paralegal" at bounding box center [398, 173] width 331 height 43
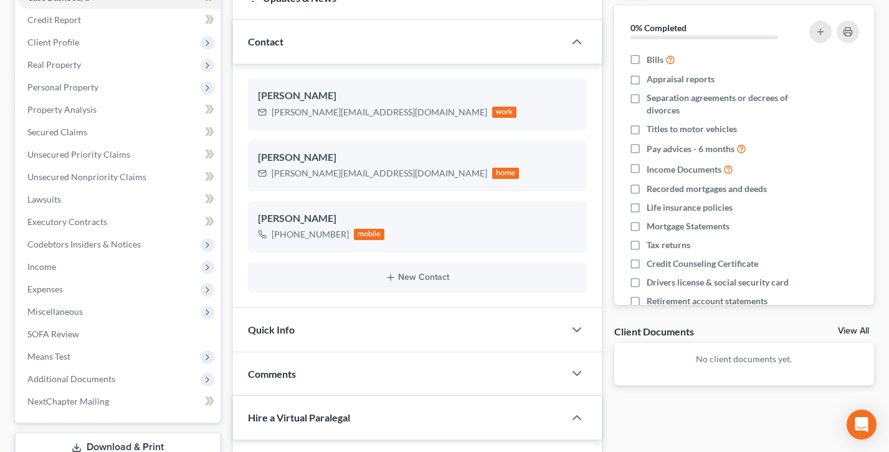
scroll to position [0, 0]
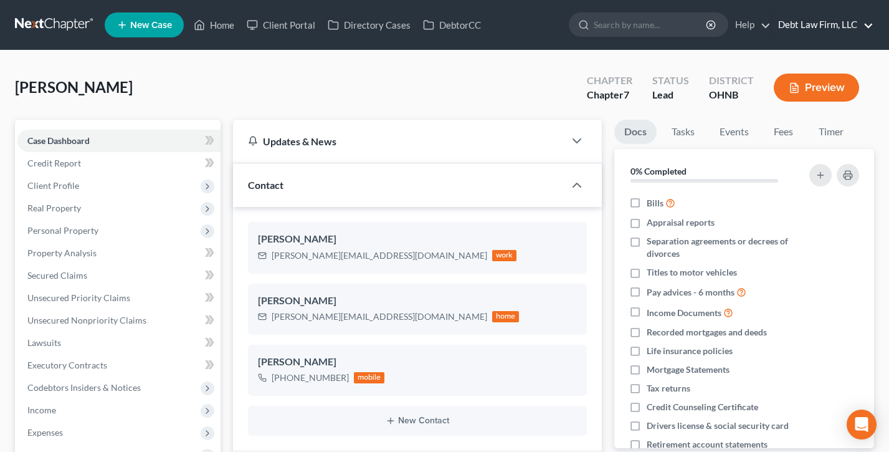
click at [822, 35] on link "Debt Law Firm, LLC" at bounding box center [823, 25] width 102 height 22
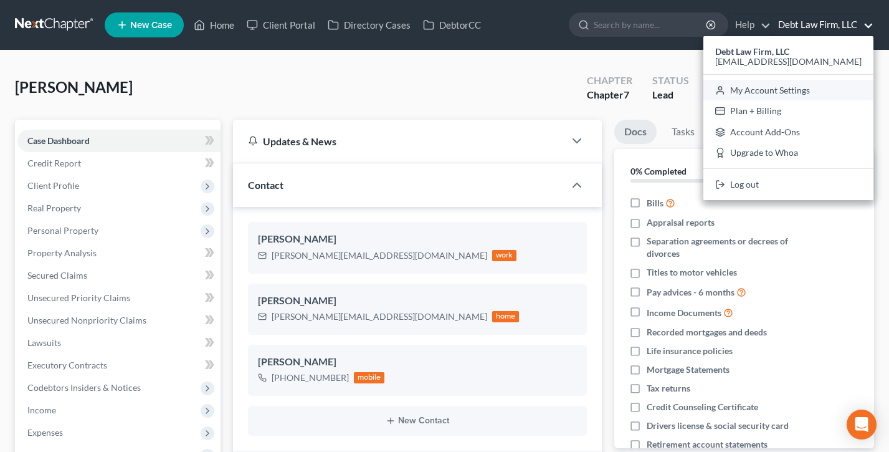
click at [809, 90] on link "My Account Settings" at bounding box center [788, 90] width 170 height 21
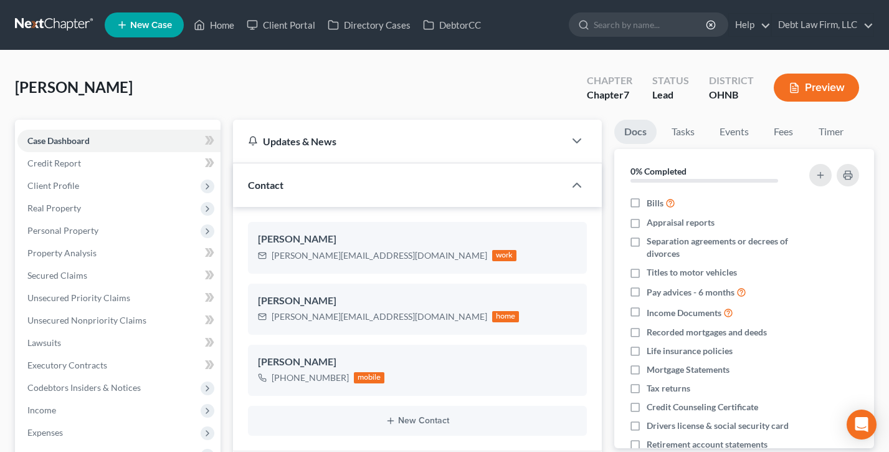
select select "61"
select select "24"
select select "36"
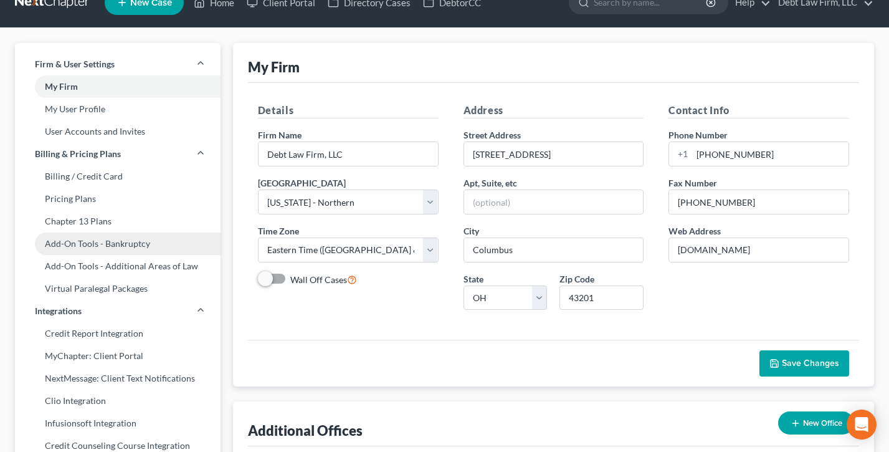
scroll to position [23, 0]
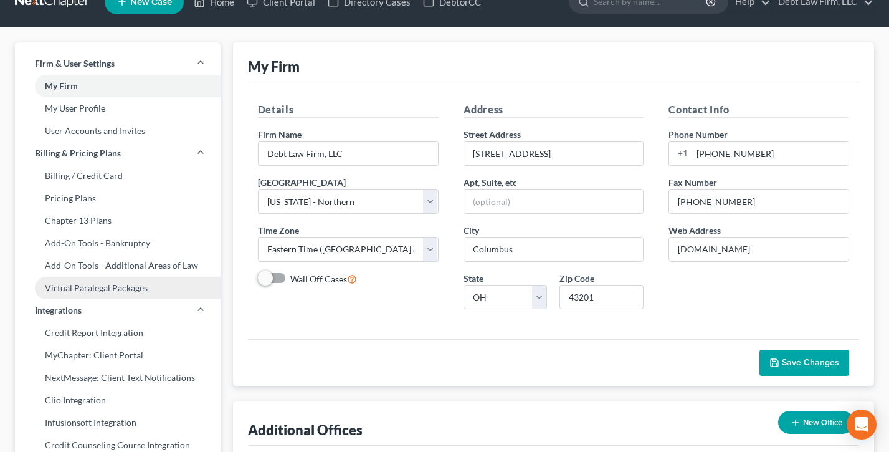
click at [88, 287] on link "Virtual Paralegal Packages" at bounding box center [118, 288] width 206 height 22
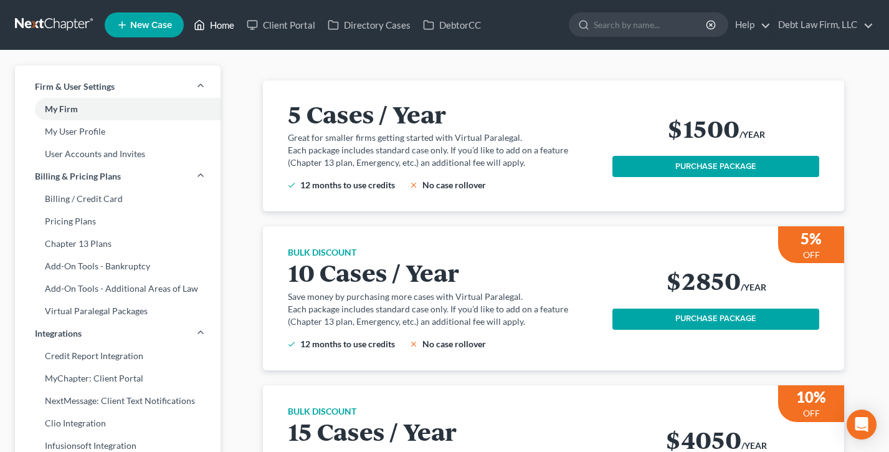
click at [221, 30] on link "Home" at bounding box center [214, 25] width 53 height 22
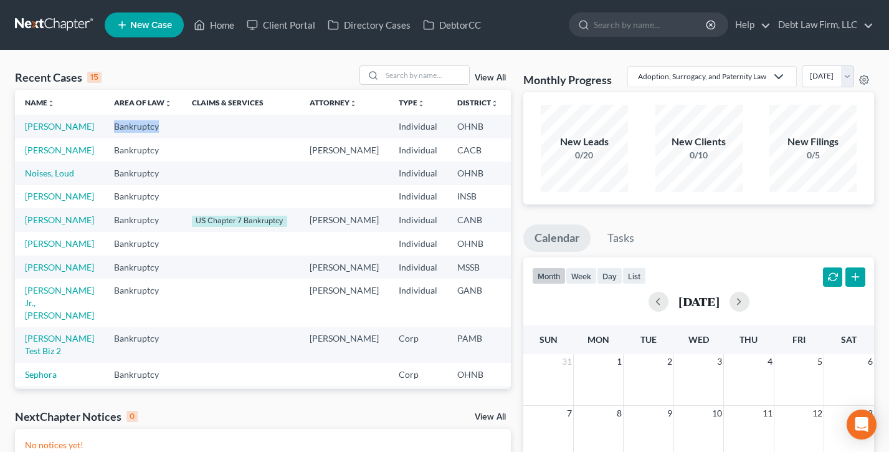
drag, startPoint x: 143, startPoint y: 131, endPoint x: 82, endPoint y: 131, distance: 60.4
click at [104, 131] on td "Bankruptcy" at bounding box center [143, 126] width 78 height 23
click at [137, 131] on td "Bankruptcy" at bounding box center [143, 126] width 78 height 23
click at [35, 131] on link "[PERSON_NAME]" at bounding box center [59, 126] width 69 height 11
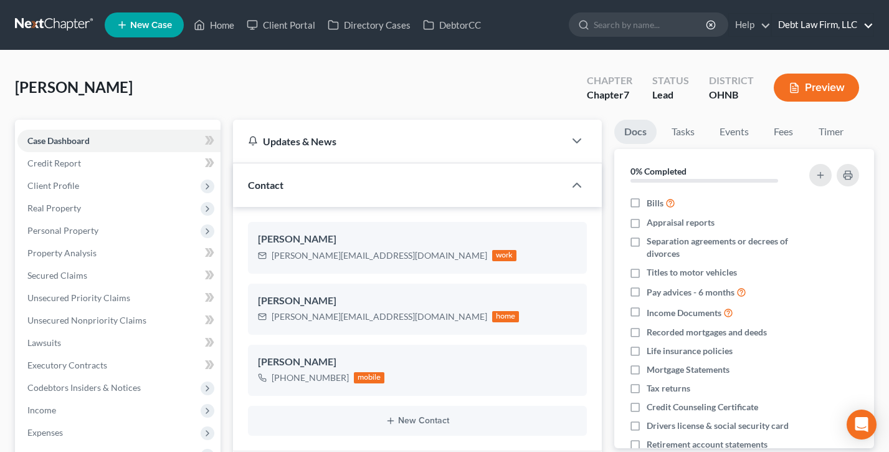
click at [832, 19] on link "Debt Law Firm, LLC" at bounding box center [823, 25] width 102 height 22
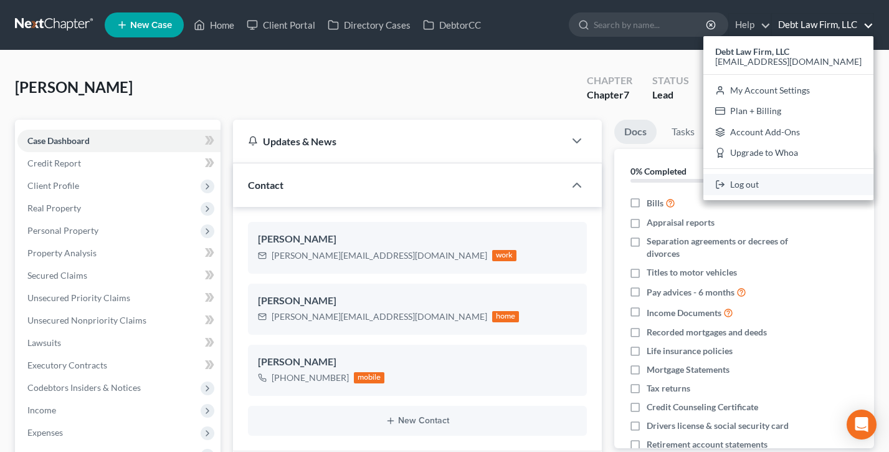
click at [725, 186] on icon at bounding box center [720, 184] width 10 height 15
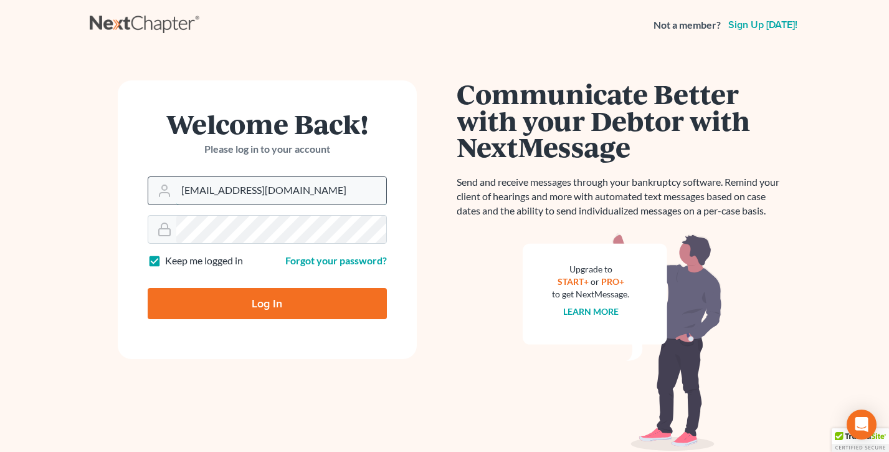
click at [288, 188] on input "[EMAIL_ADDRESS][DOMAIN_NAME]" at bounding box center [281, 190] width 210 height 27
type input "[PERSON_NAME][EMAIL_ADDRESS][DOMAIN_NAME]"
click at [264, 296] on input "Log In" at bounding box center [267, 303] width 239 height 31
type input "Thinking..."
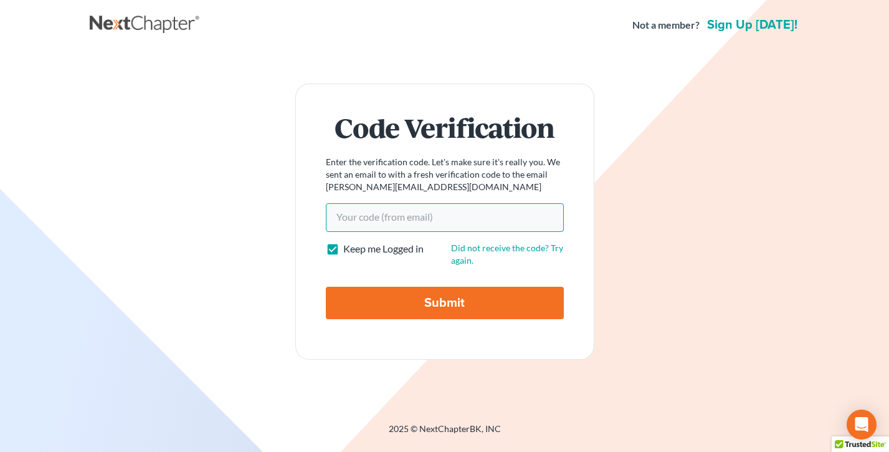
click at [377, 224] on input "Your code(from email)" at bounding box center [445, 217] width 238 height 29
paste input "9ce7ce"
type input "9ce7ce"
click at [326, 287] on input "Submit" at bounding box center [445, 303] width 238 height 32
type input "Thinking..."
